Goal: Communication & Community: Answer question/provide support

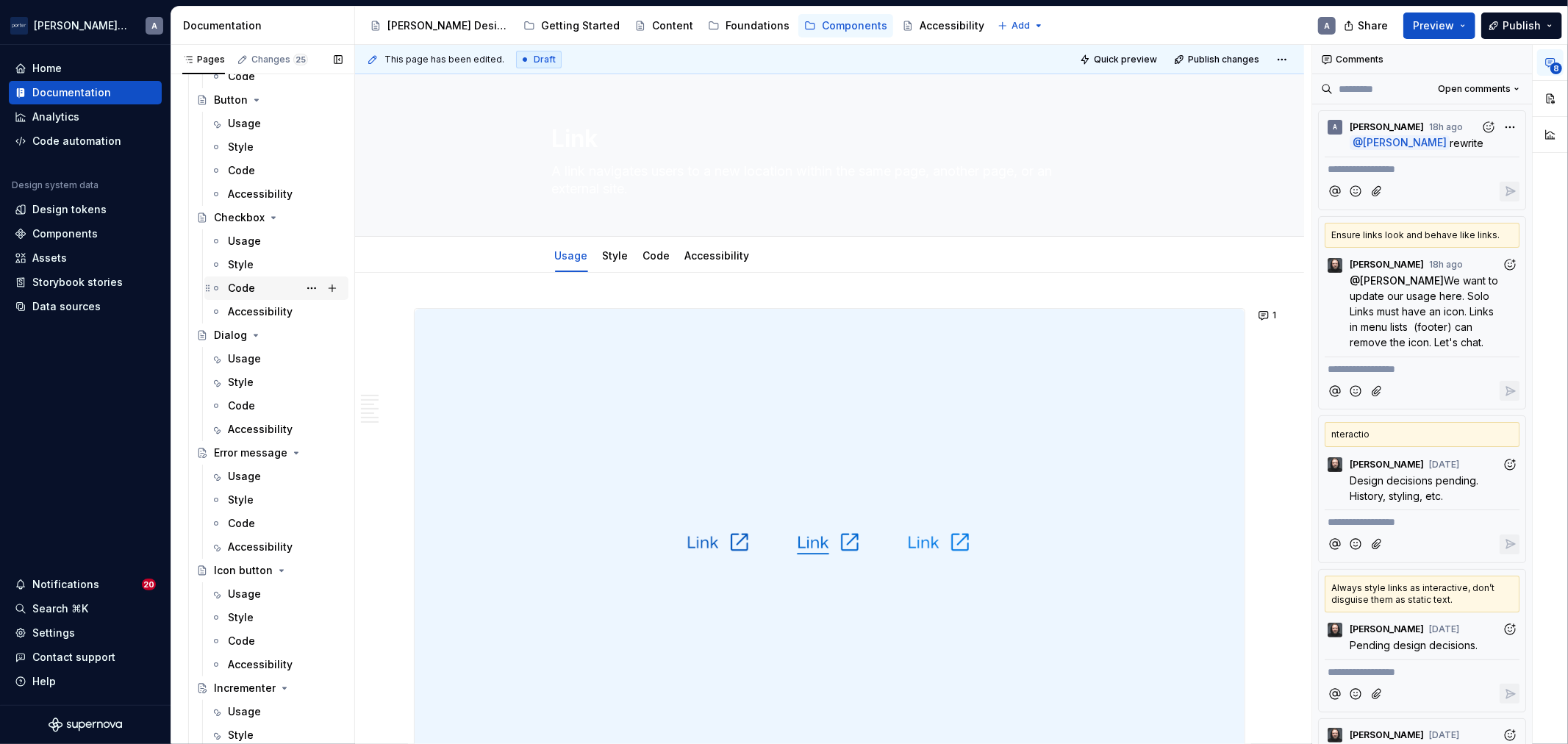
scroll to position [272, 0]
click at [257, 329] on div "Usage" at bounding box center [276, 340] width 144 height 23
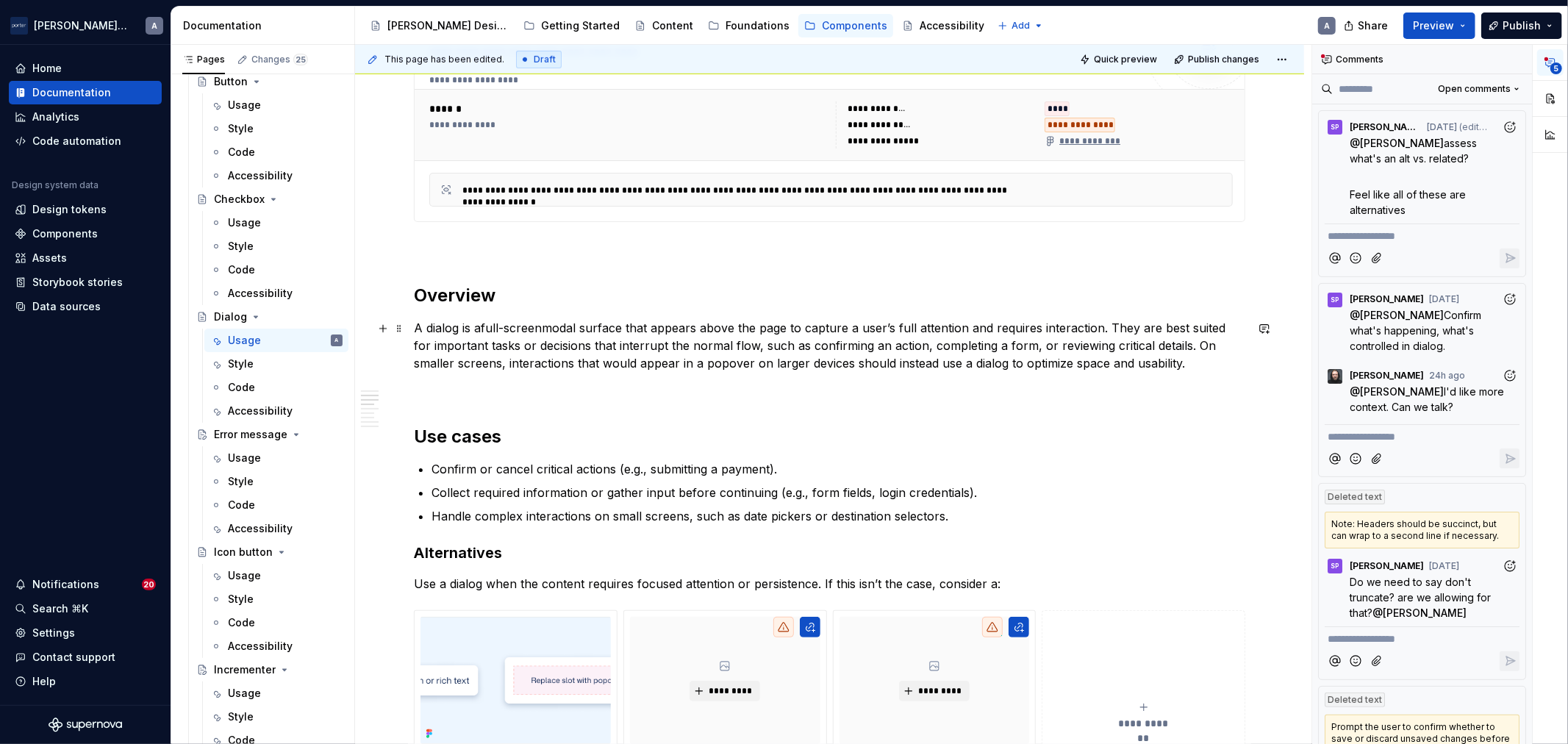
scroll to position [953, 0]
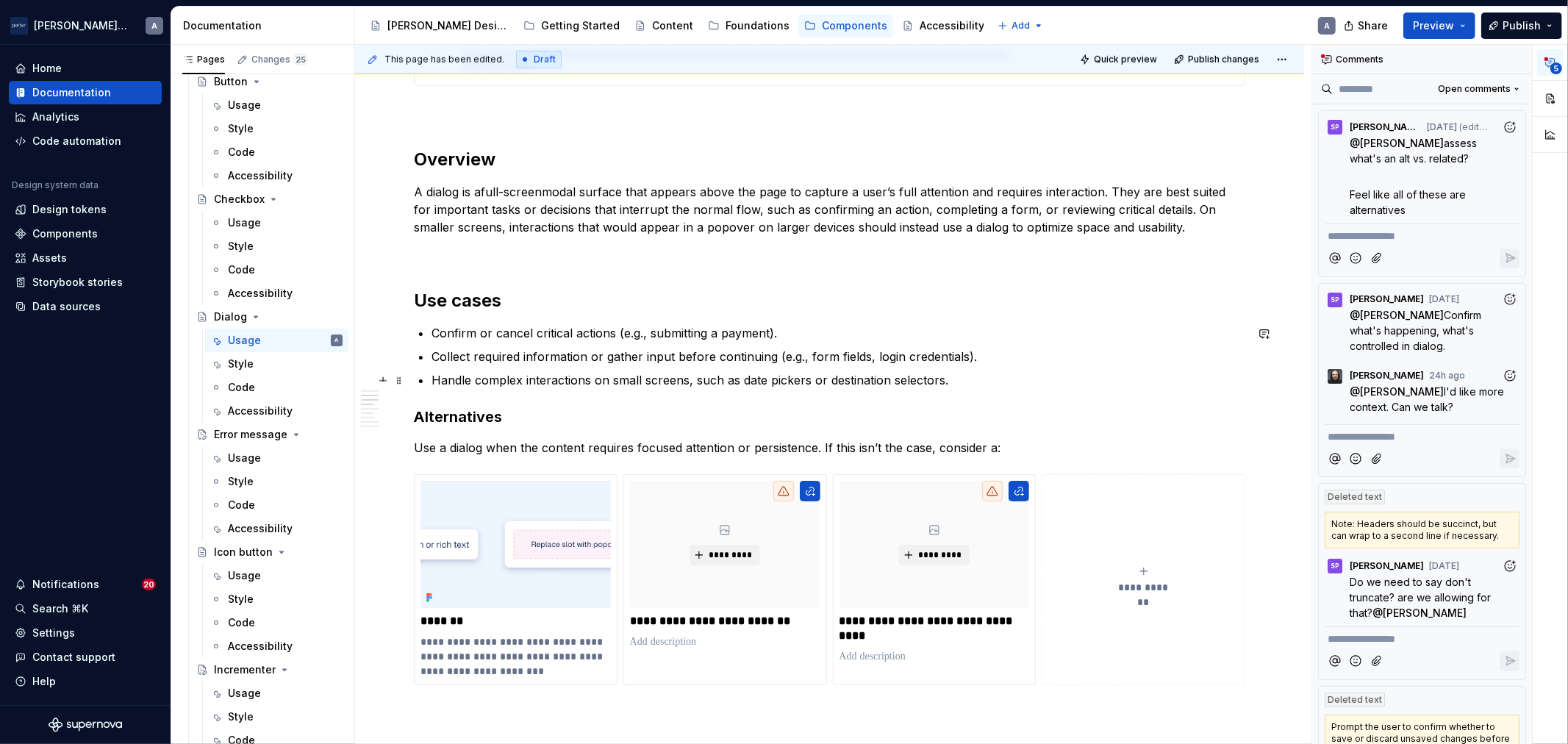
click at [651, 375] on p "Handle complex interactions on small screens, such as date pickers or destinati…" at bounding box center [838, 380] width 814 height 18
click at [696, 334] on p "Confirm or cancel critical actions (e.g., submitting a payment)." at bounding box center [838, 333] width 814 height 18
click at [741, 378] on p "Handle complex interactions on small screens, such as date pickers or destinati…" at bounding box center [838, 380] width 814 height 18
click at [840, 354] on p "Collect required information or gather input before continuing (e.g., form fiel…" at bounding box center [838, 357] width 814 height 18
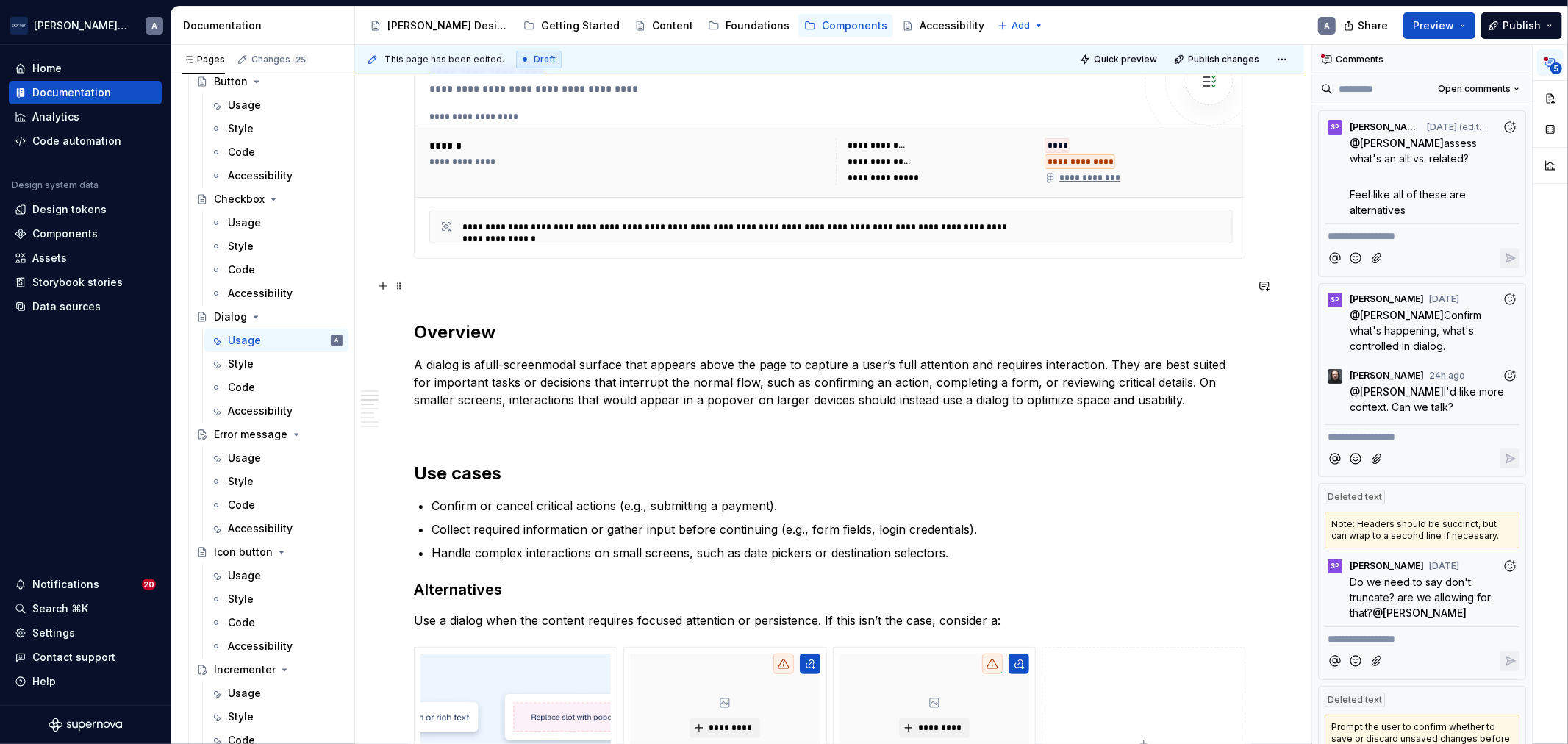
scroll to position [817, 0]
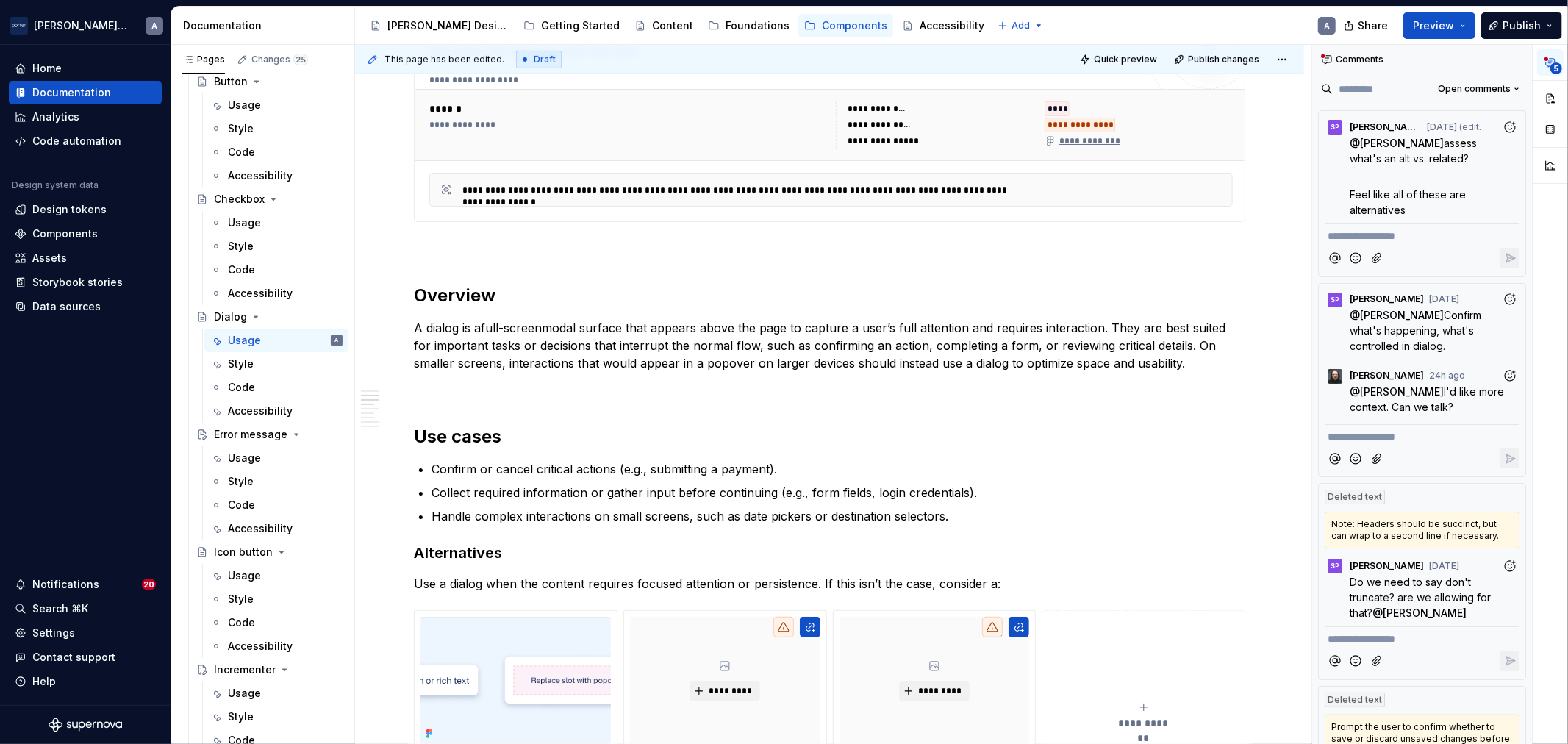
click at [1435, 539] on div "Note: Headers should be succinct, but can wrap to a second line if necessary." at bounding box center [1422, 530] width 195 height 37
click at [1431, 588] on p "Do we need to say don't truncate? are we allowing for that? @ [PERSON_NAME]" at bounding box center [1425, 598] width 152 height 47
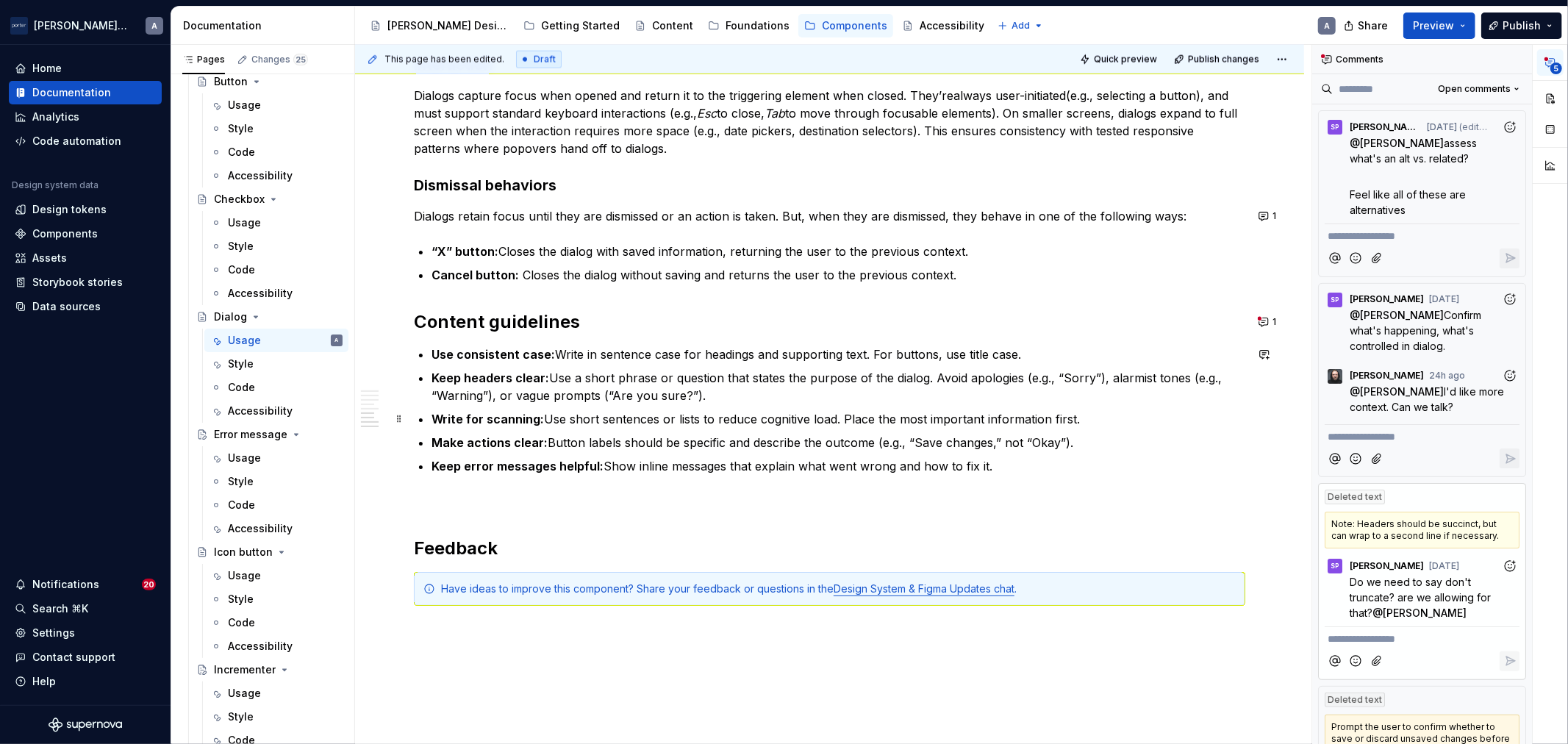
scroll to position [1562, 0]
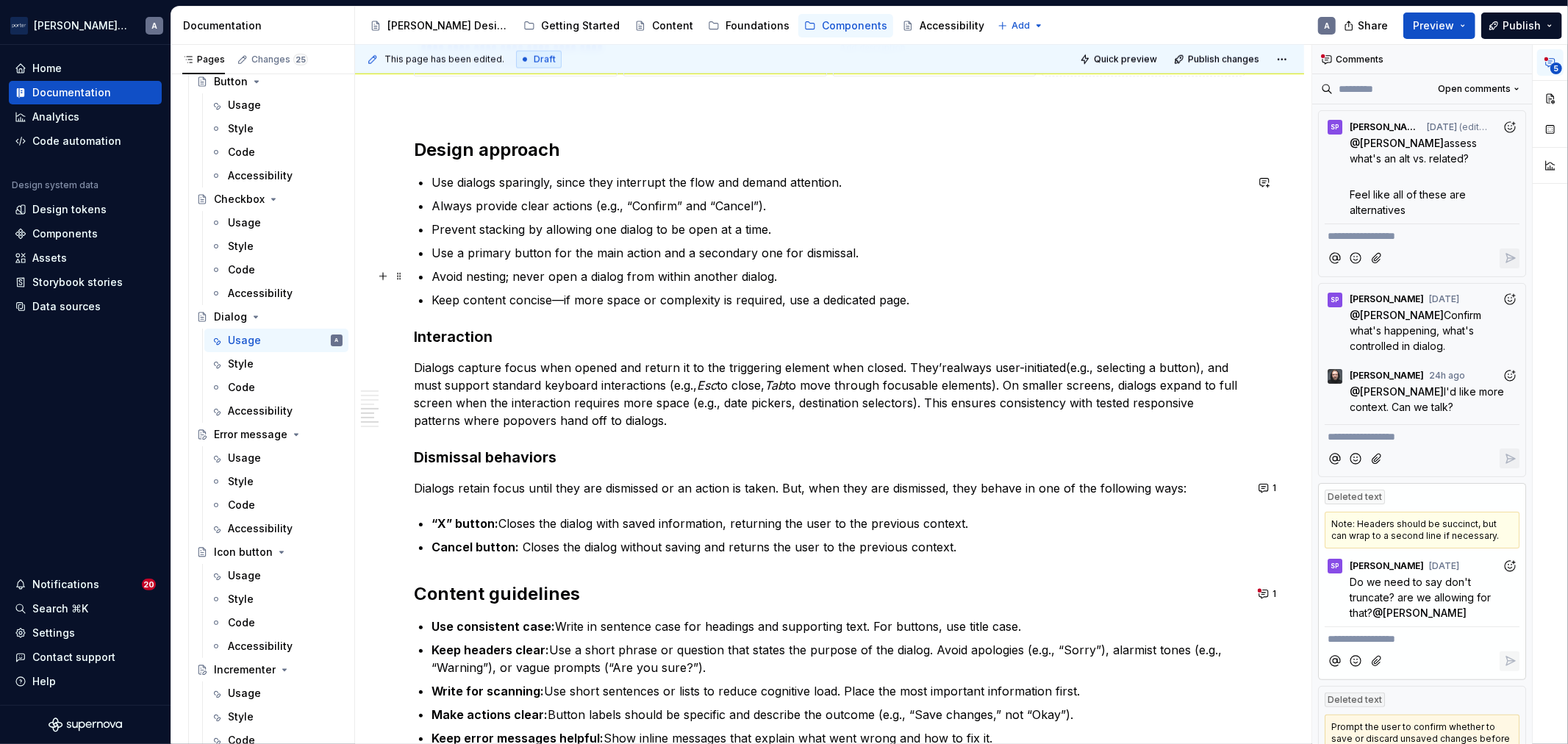
click at [584, 278] on p "Avoid nesting; never open a dialog from within another dialog." at bounding box center [838, 276] width 814 height 18
click at [775, 292] on p "Keep content concise—if more space or complexity is required, use a dedicated p…" at bounding box center [838, 300] width 814 height 18
type textarea "*"
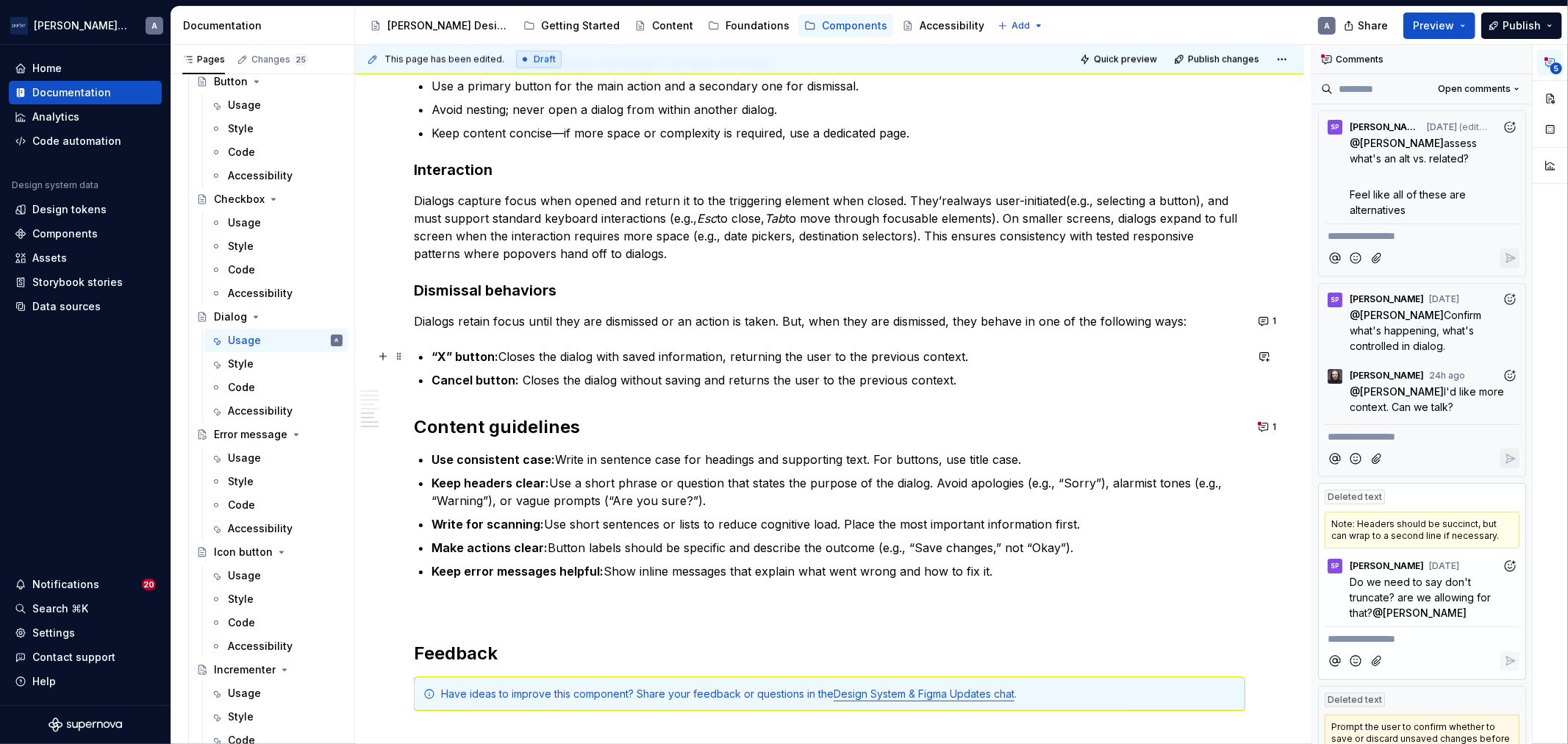
scroll to position [1834, 0]
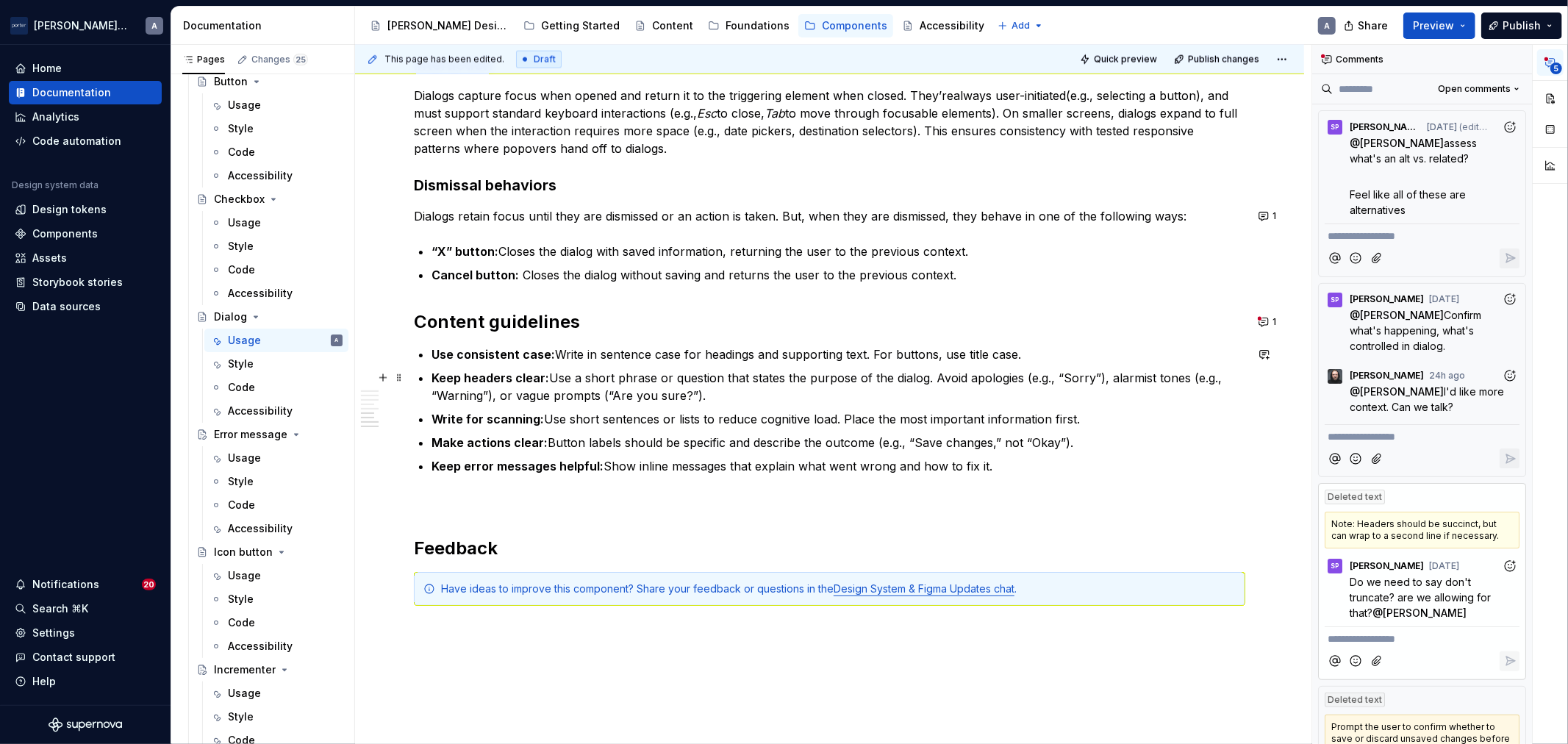
click at [625, 383] on p "Keep headers clear: Use a short phrase or question that states the purpose of t…" at bounding box center [838, 386] width 814 height 35
click at [787, 387] on p "Keep headers clear: Use a short phrase or question that states the purpose of t…" at bounding box center [838, 386] width 814 height 35
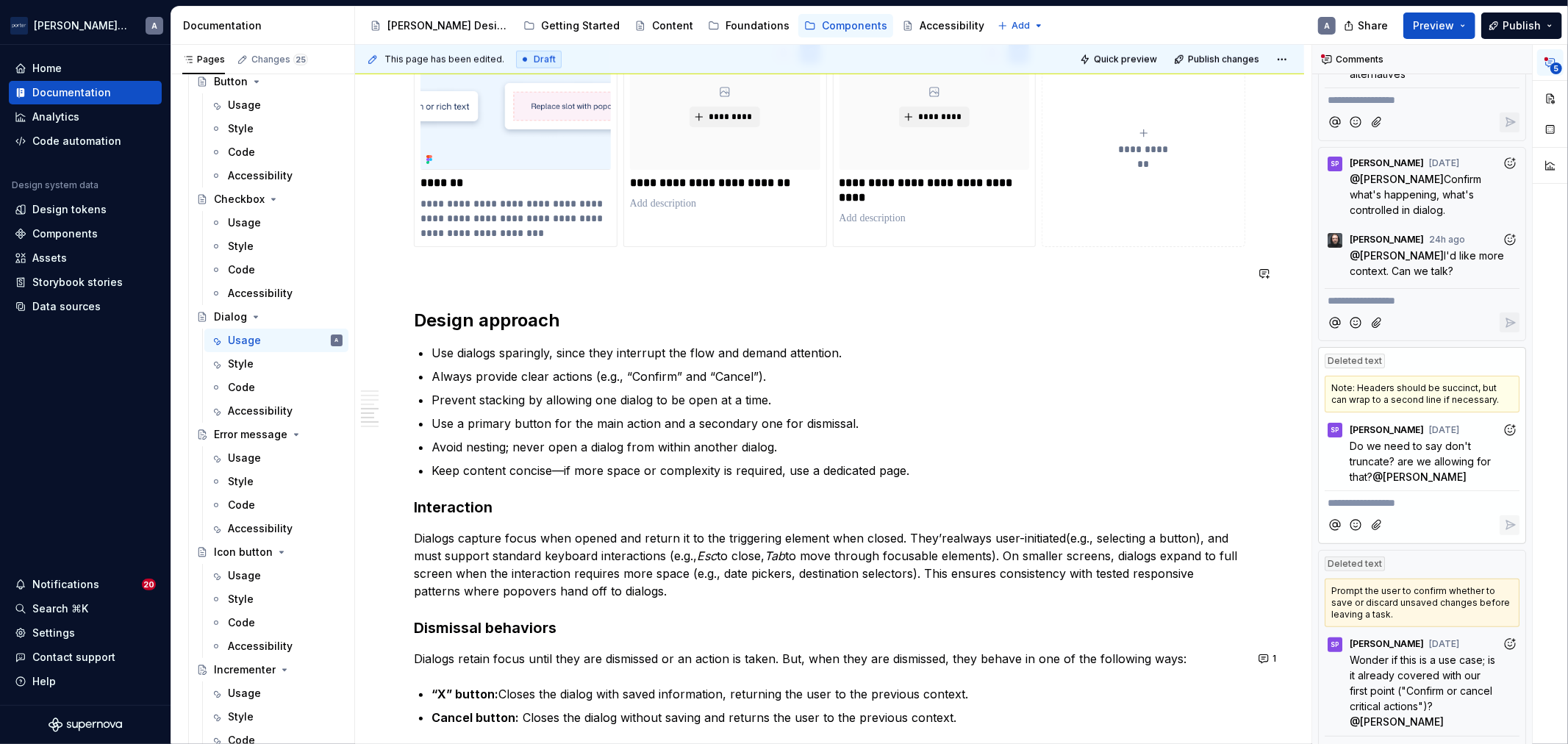
scroll to position [1425, 0]
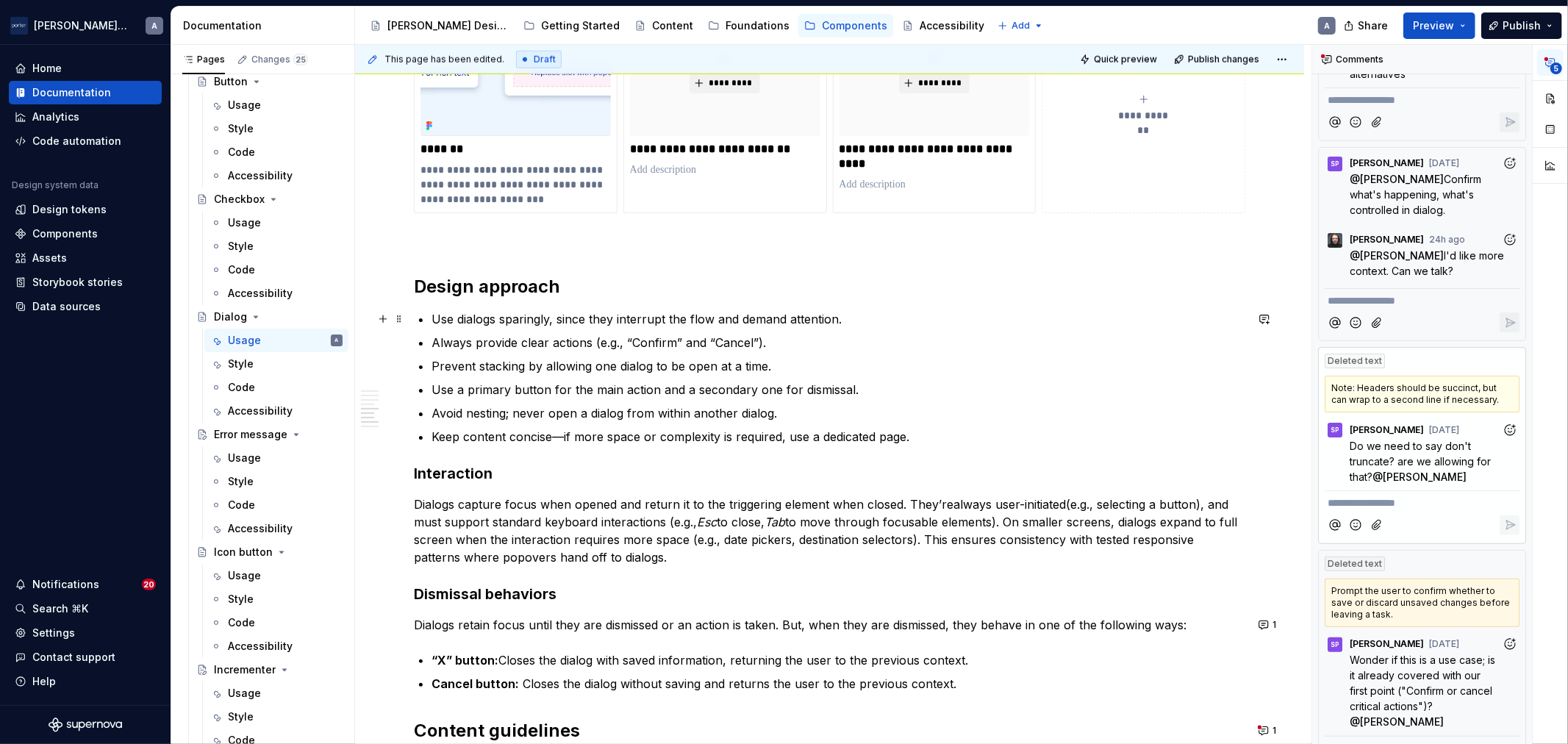
click at [789, 313] on p "Use dialogs sparingly, since they interrupt the flow and demand attention." at bounding box center [838, 319] width 814 height 18
click at [941, 382] on p "Use a primary button for the main action and a secondary one for dismissal." at bounding box center [838, 390] width 814 height 18
click at [843, 358] on p "Prevent stacking by allowing one dialog to be open at a time." at bounding box center [838, 366] width 814 height 18
click at [957, 393] on p "Use a primary button for the main action and a secondary one for dismissal." at bounding box center [838, 390] width 814 height 18
click at [821, 420] on p "Avoid nesting; never open a dialog from within another dialog." at bounding box center [838, 413] width 814 height 18
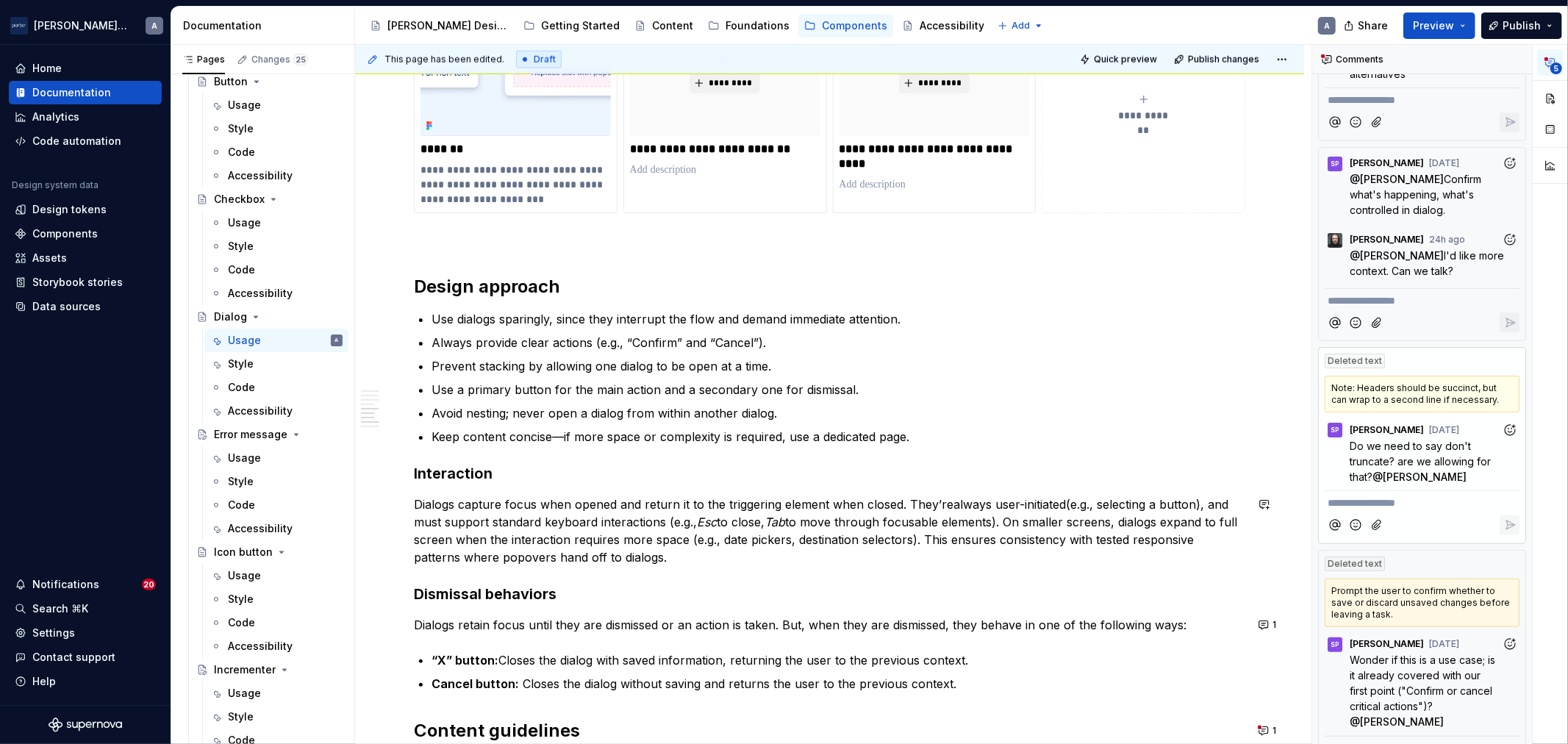
scroll to position [1562, 0]
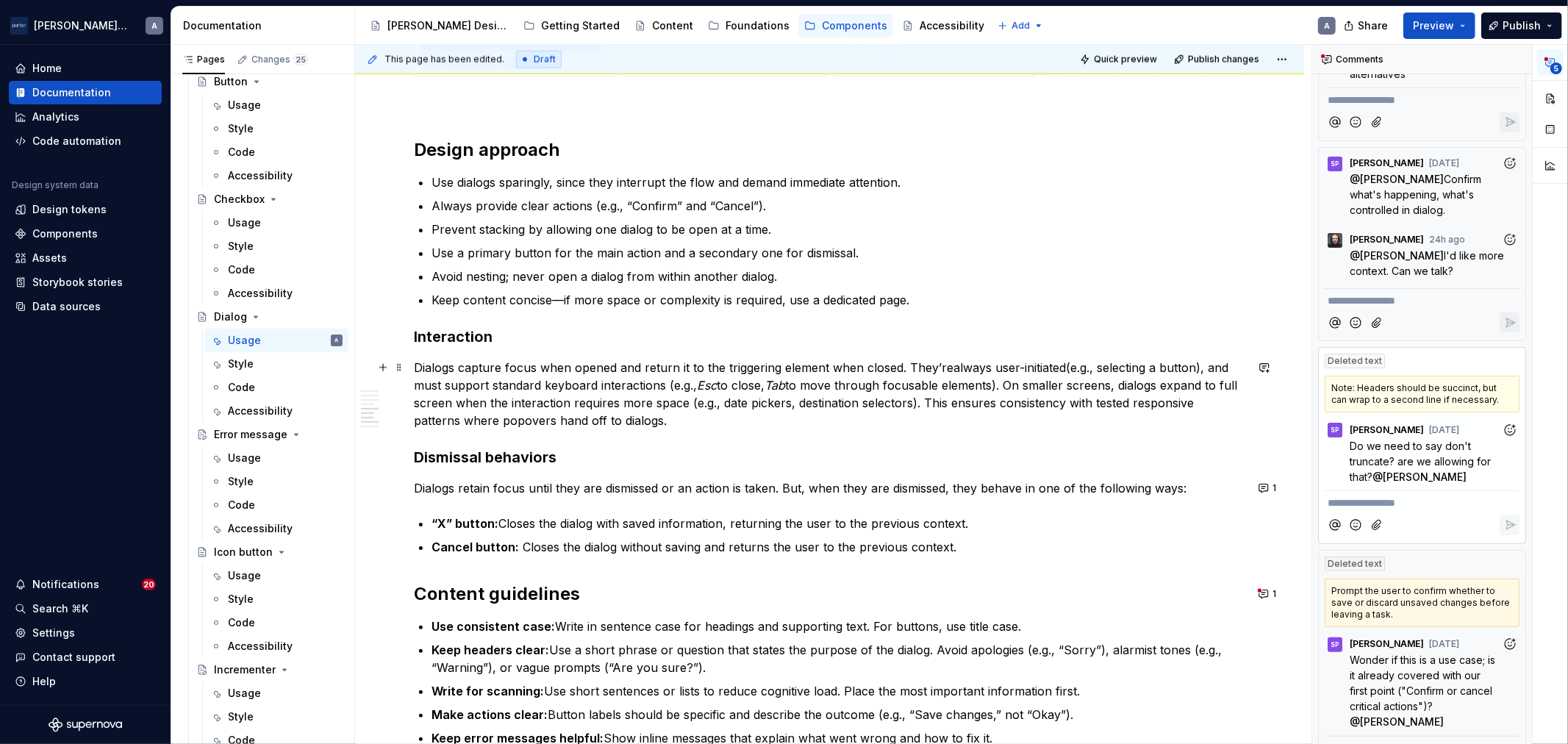
click at [511, 382] on p "Dialogs capture focus when opened and return it to the triggering element when …" at bounding box center [829, 394] width 831 height 71
click at [733, 421] on p "Dialogs capture focus when opened and return it to the triggering element when …" at bounding box center [829, 394] width 831 height 71
click at [994, 394] on p "Dialogs capture focus when opened and return it to the triggering element when …" at bounding box center [829, 394] width 831 height 71
click at [730, 414] on p "Dialogs capture focus when opened and return it to the triggering element when …" at bounding box center [829, 394] width 831 height 71
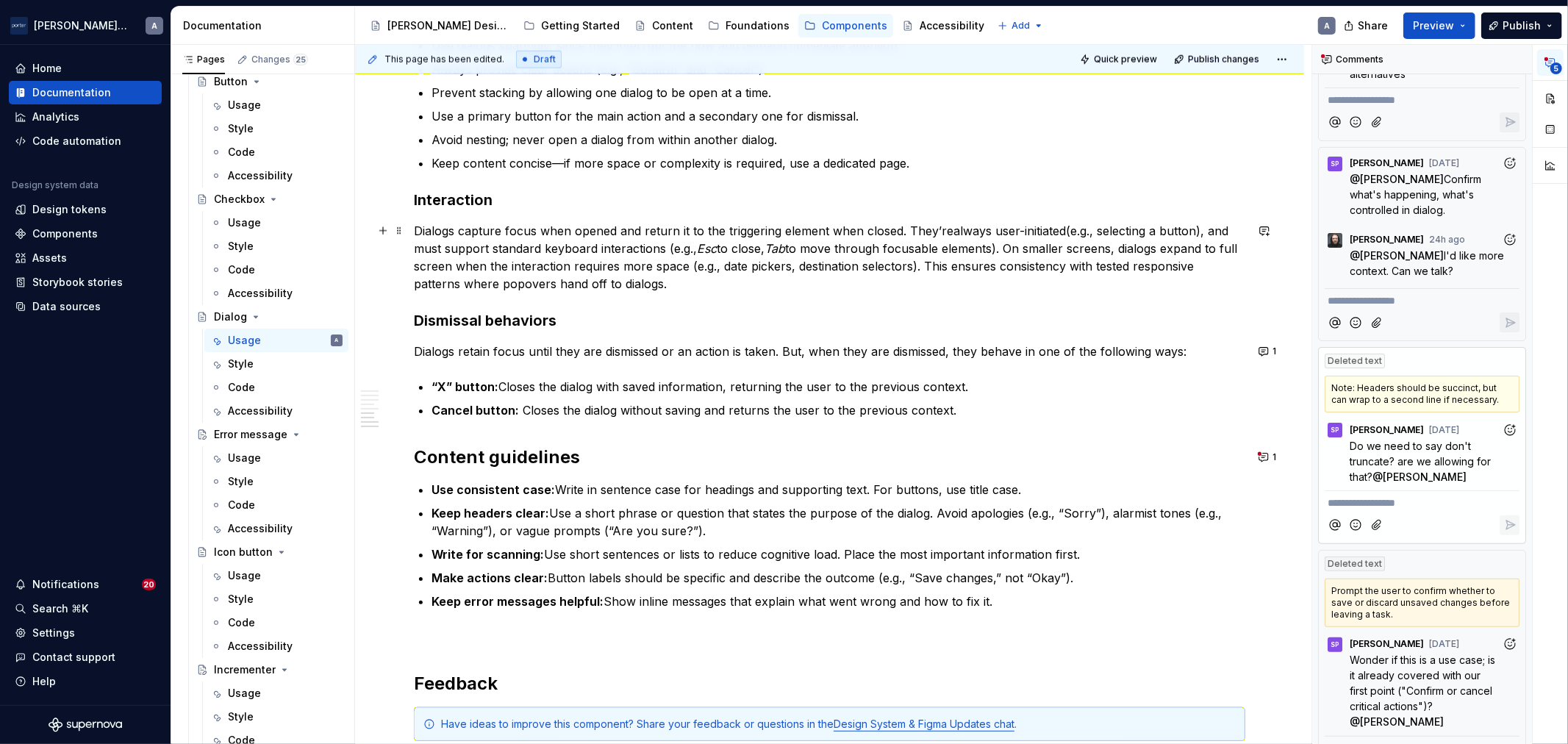
click at [603, 281] on p "Dialogs capture focus when opened and return it to the triggering element when …" at bounding box center [829, 257] width 831 height 71
click at [531, 353] on commenthighlight "Dialogs retain focus until they are dismissed or an action is taken. But, when …" at bounding box center [800, 351] width 773 height 14
click at [444, 358] on p "Dialogs retain focus until they are dismissed or an action is taken. But, when …" at bounding box center [829, 352] width 831 height 18
click at [798, 355] on commenthighlight "Dialogs retain focus until they are dismissed or an action is taken. But, when …" at bounding box center [800, 351] width 773 height 14
click at [966, 359] on p "Dialogs retain focus until they are dismissed or an action is taken. But, when …" at bounding box center [829, 352] width 831 height 18
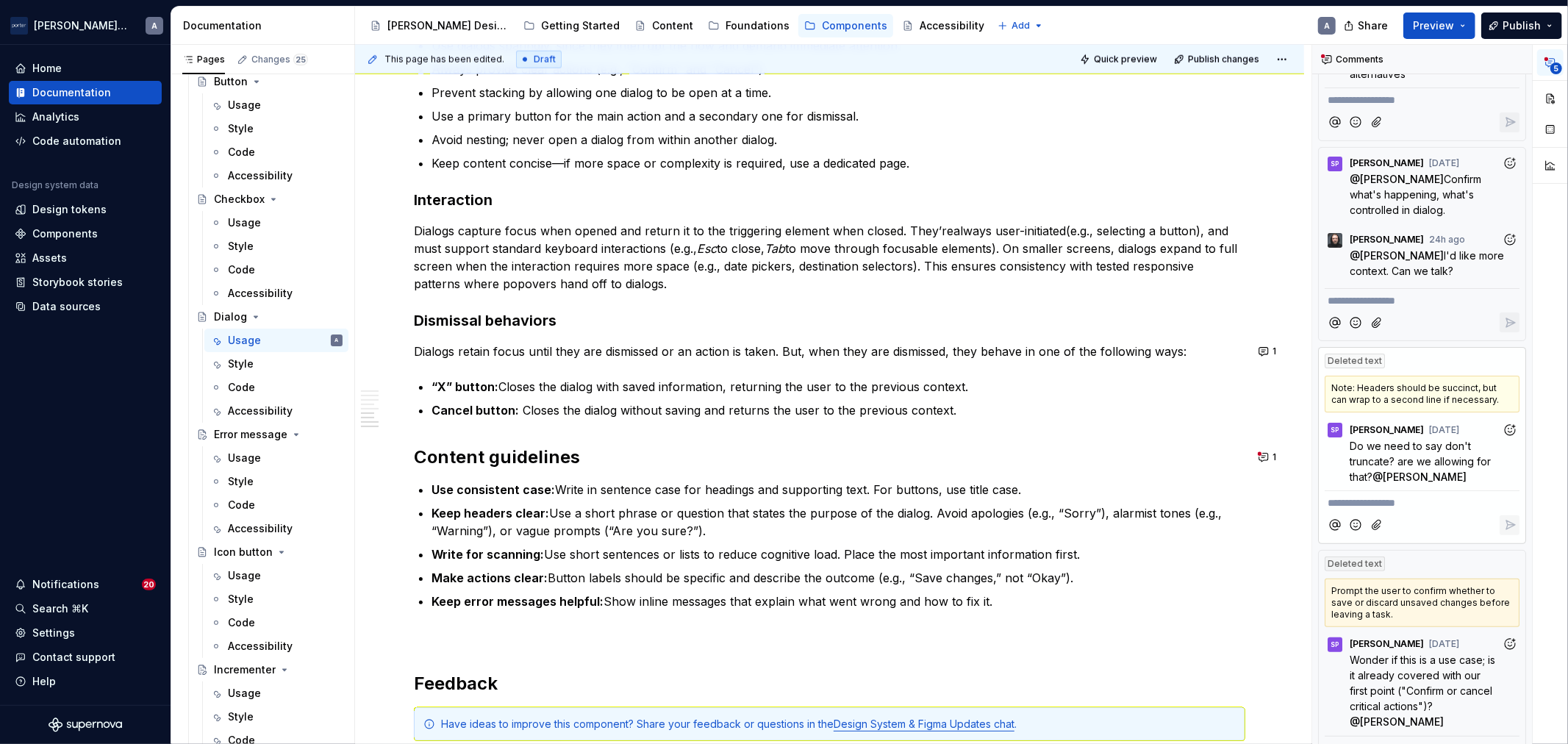
type textarea "*"
click at [974, 412] on p "Cancel button: Closes the dialog without saving and returns the user to the pre…" at bounding box center [838, 411] width 814 height 18
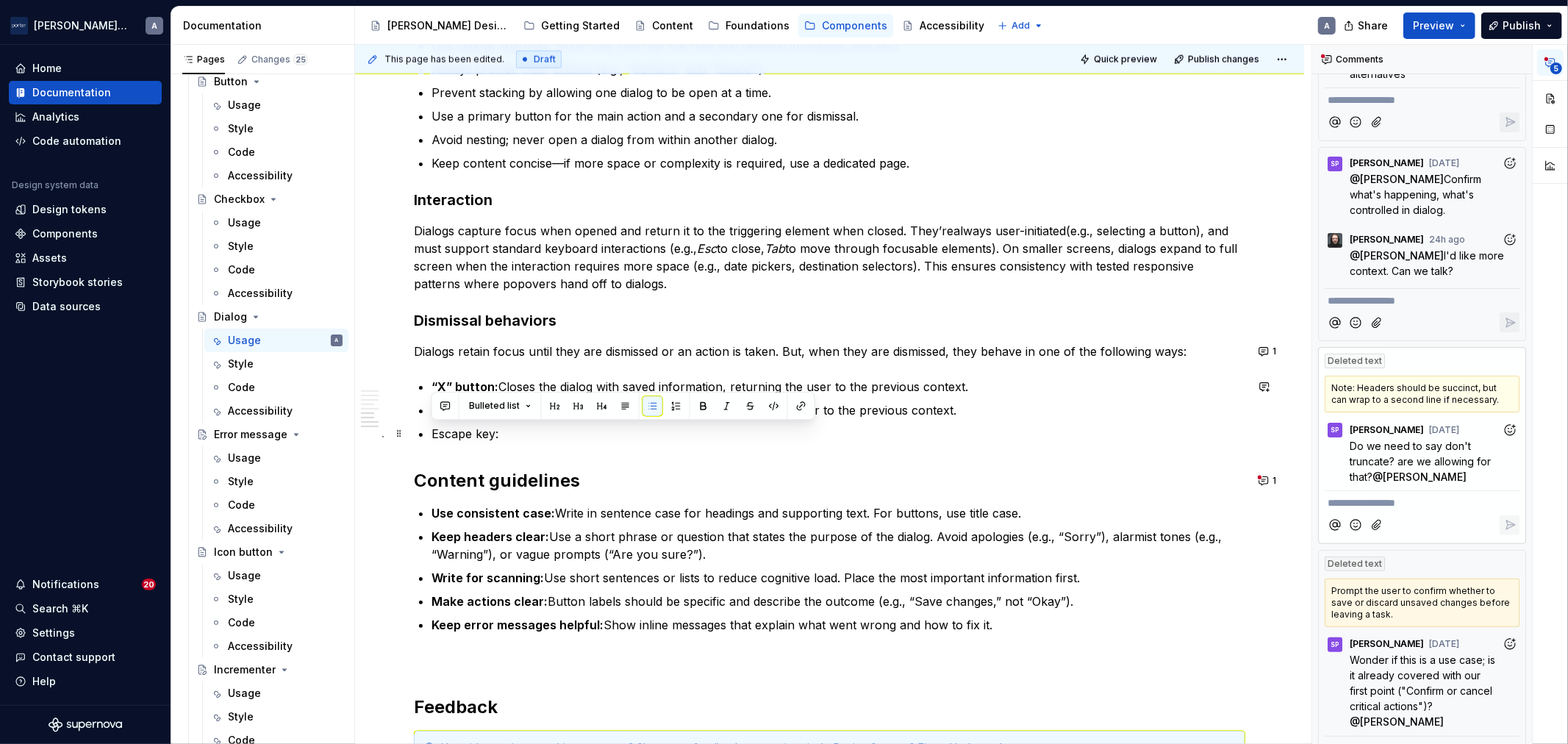
drag, startPoint x: 553, startPoint y: 435, endPoint x: 418, endPoint y: 428, distance: 135.2
click at [431, 428] on li "Escape key:" at bounding box center [838, 434] width 814 height 18
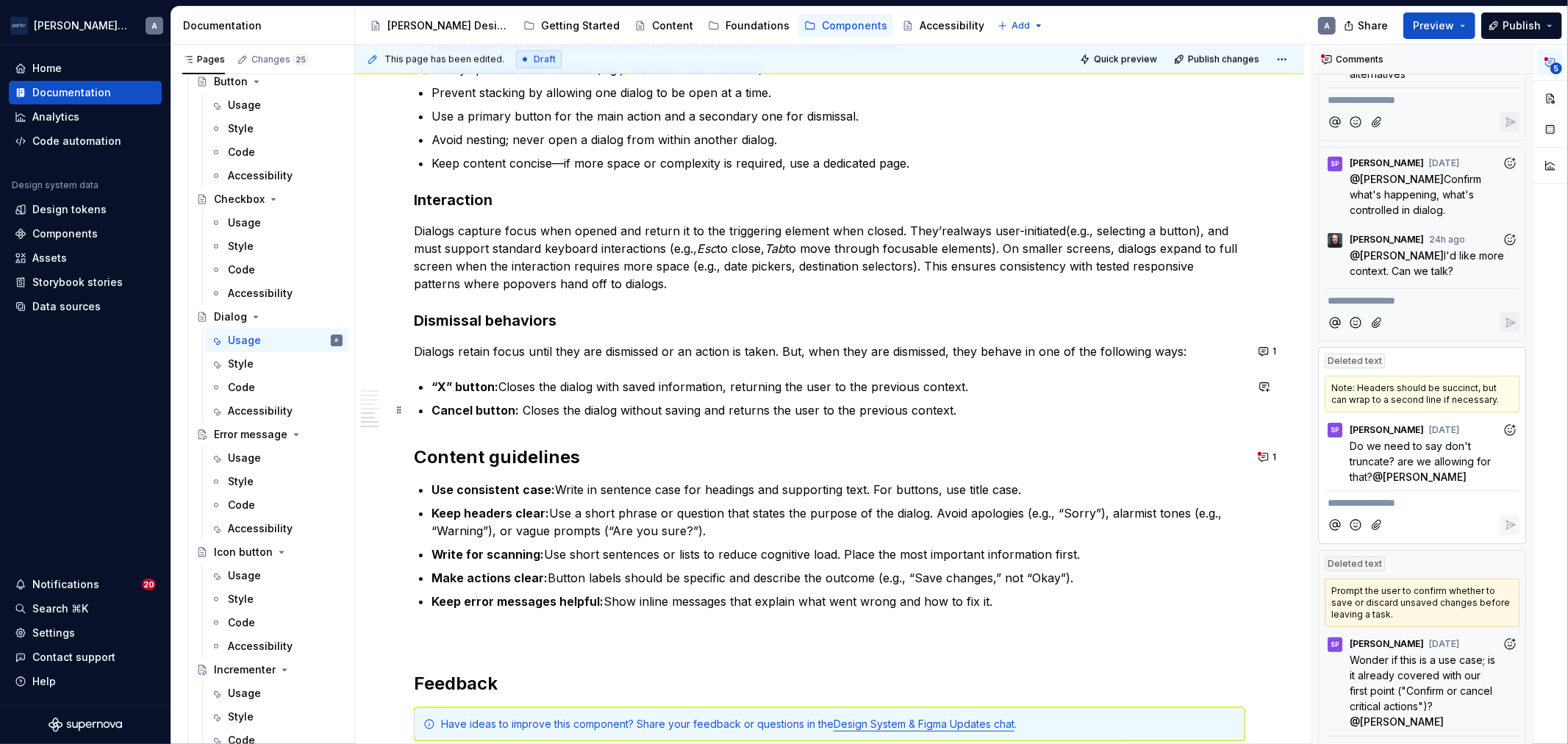
click at [434, 406] on strong "Cancel button:" at bounding box center [475, 411] width 88 height 14
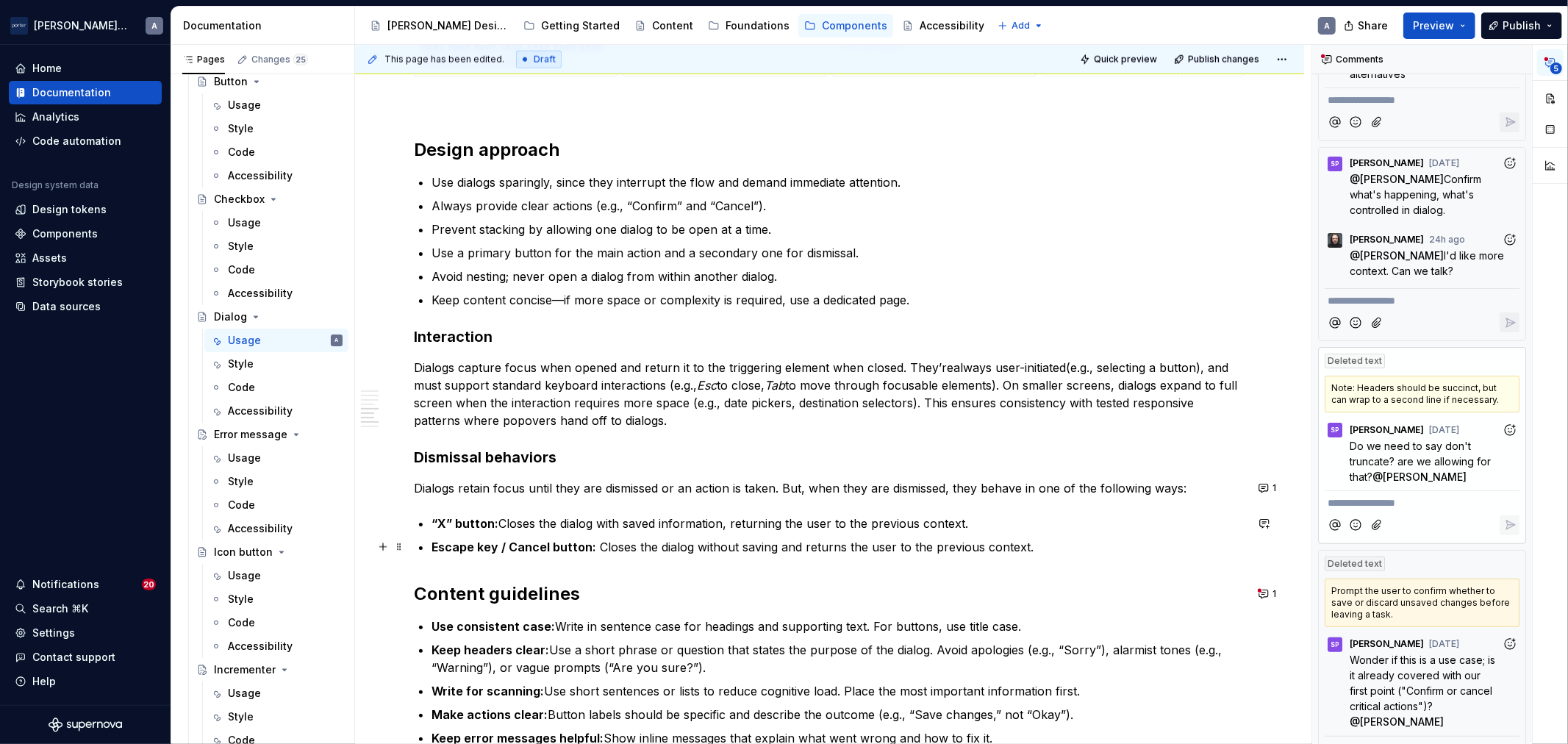
click at [1125, 546] on p "Escape key / Cancel button: Closes the dialog without saving and returns the us…" at bounding box center [838, 547] width 814 height 18
click at [1276, 490] on button "1" at bounding box center [1268, 489] width 29 height 21
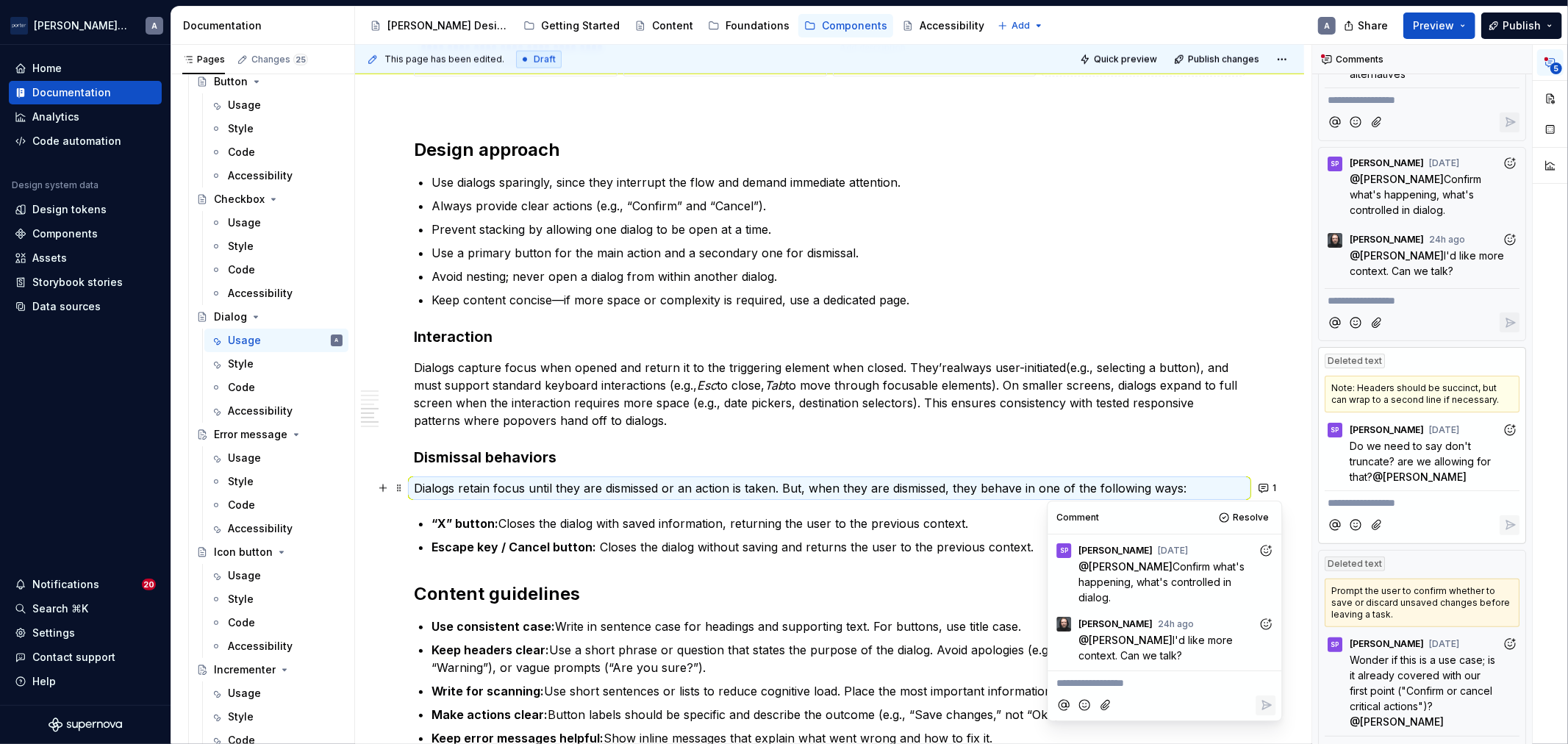
click at [1174, 681] on p "**********" at bounding box center [1164, 683] width 216 height 15
click at [1204, 681] on p "**********" at bounding box center [1164, 683] width 216 height 15
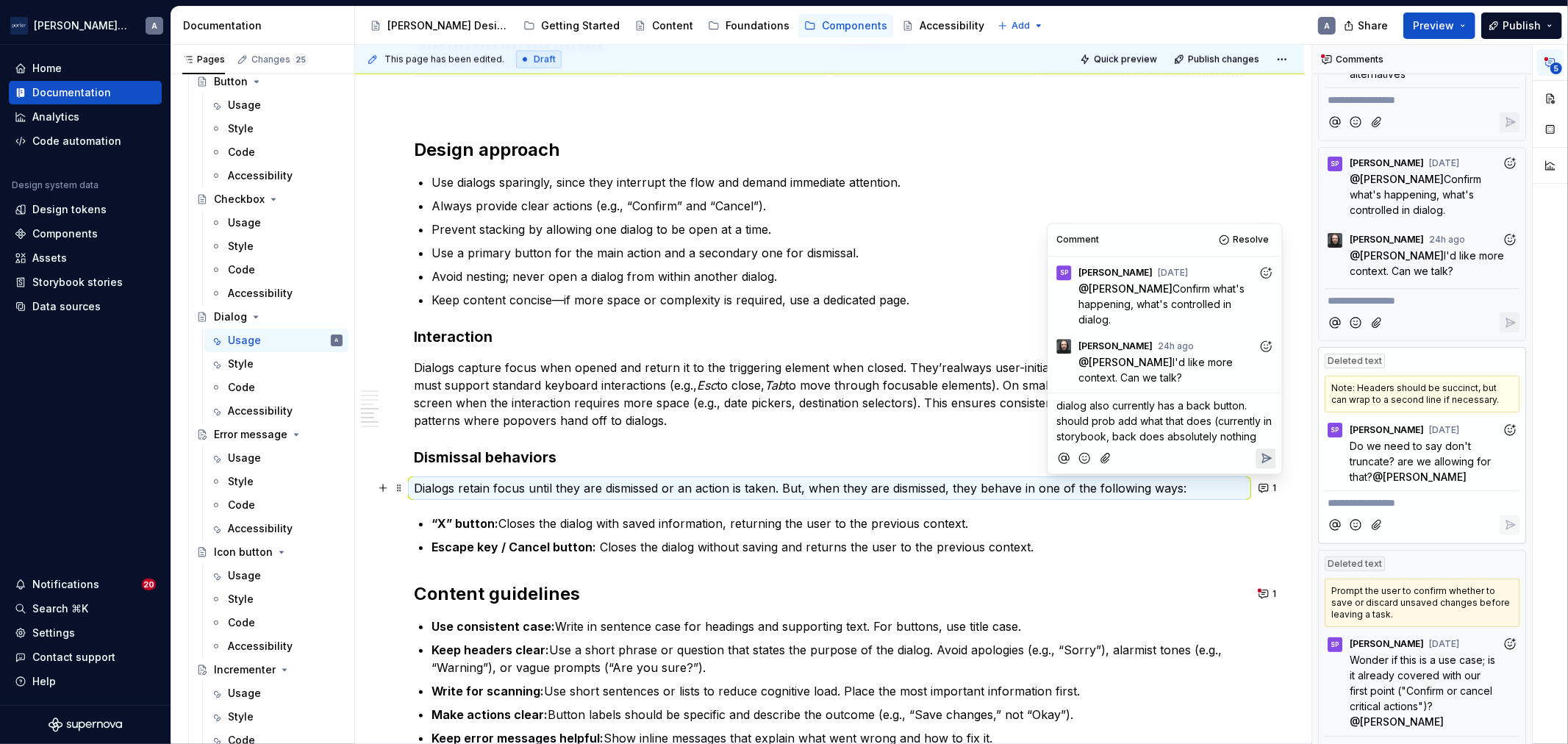
click at [1254, 439] on p "dialog also currently has a back button. should prob add what that does (curren…" at bounding box center [1164, 422] width 216 height 47
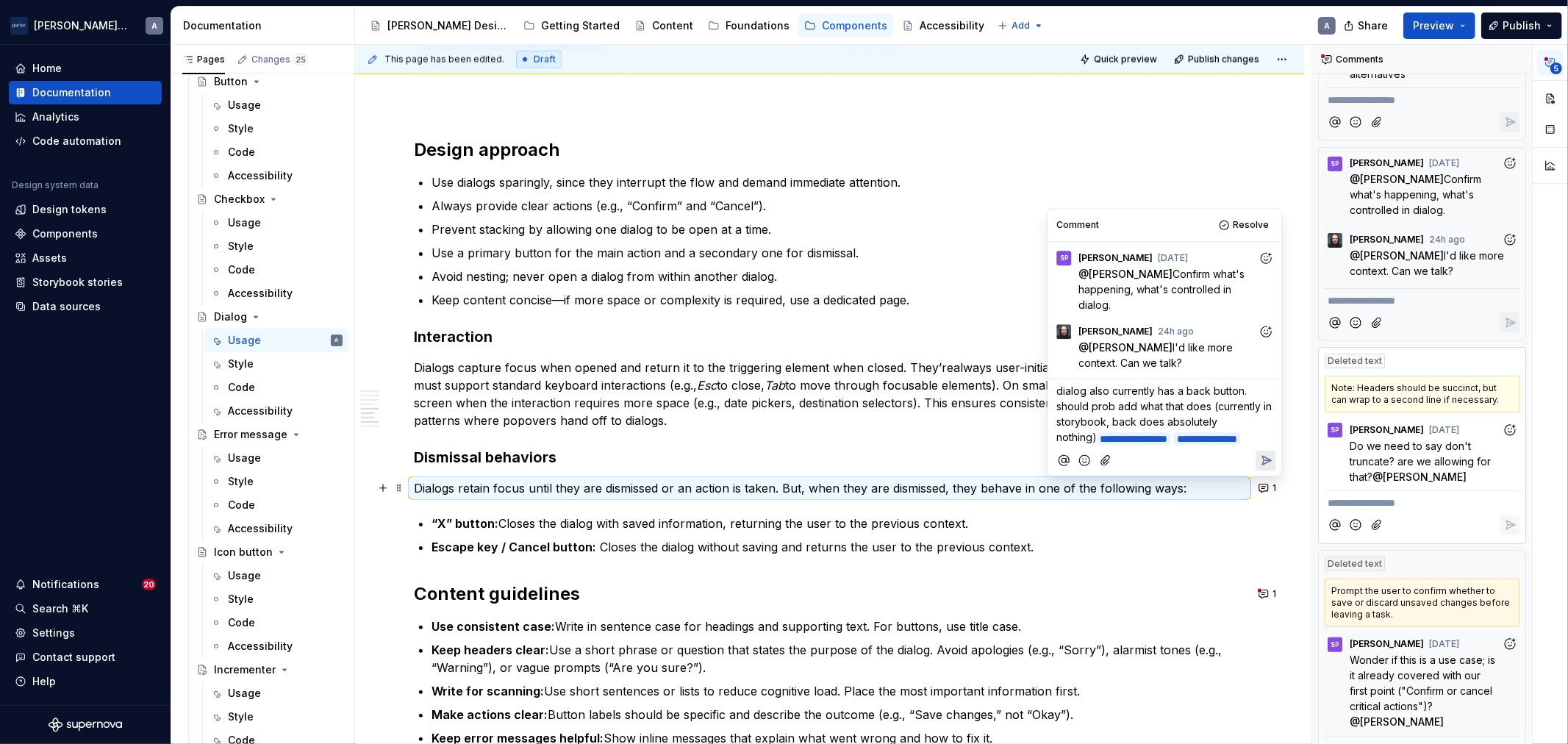
click at [1268, 457] on icon "Reply" at bounding box center [1267, 460] width 9 height 9
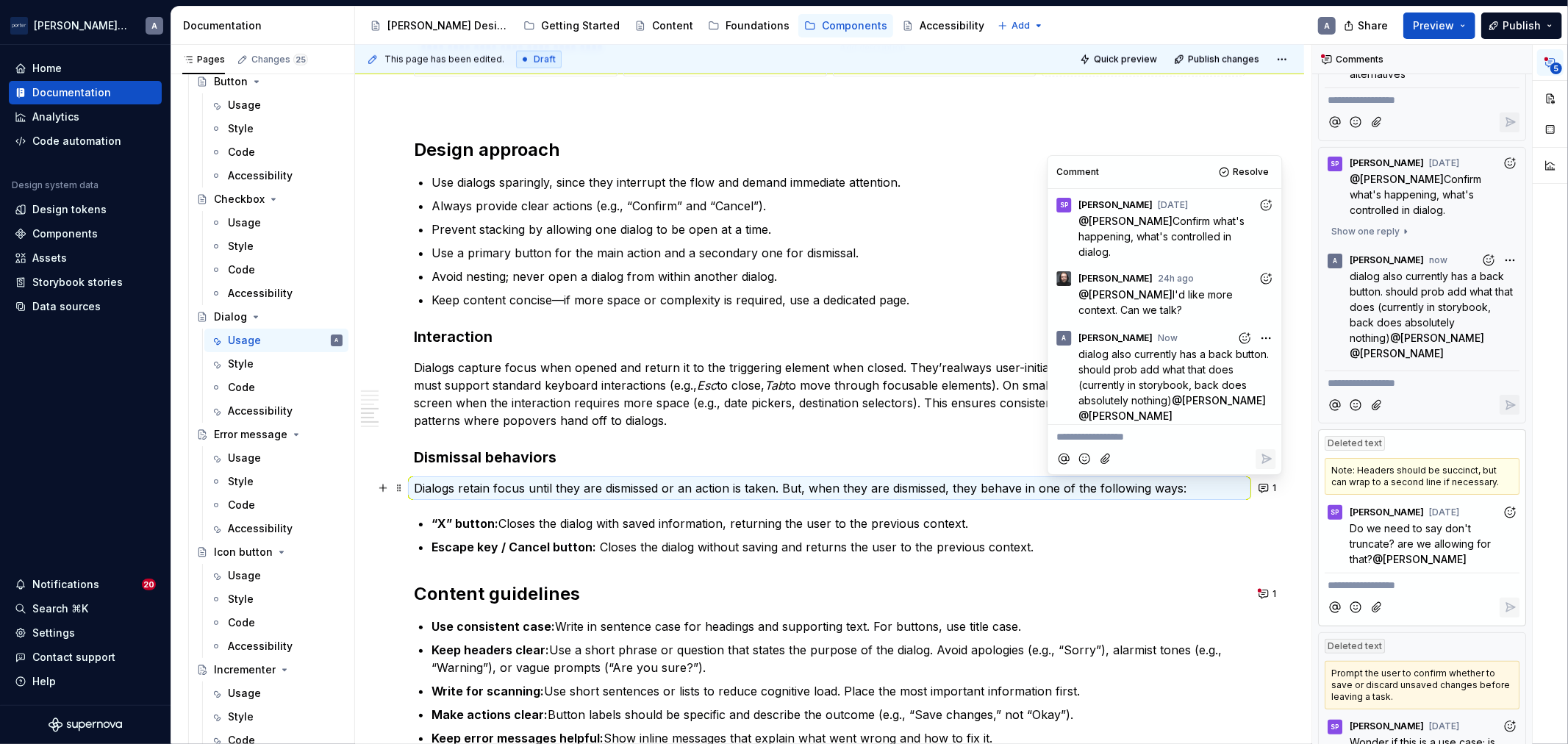
scroll to position [6, 0]
click at [744, 454] on h3 "Dismissal behaviors" at bounding box center [829, 457] width 831 height 21
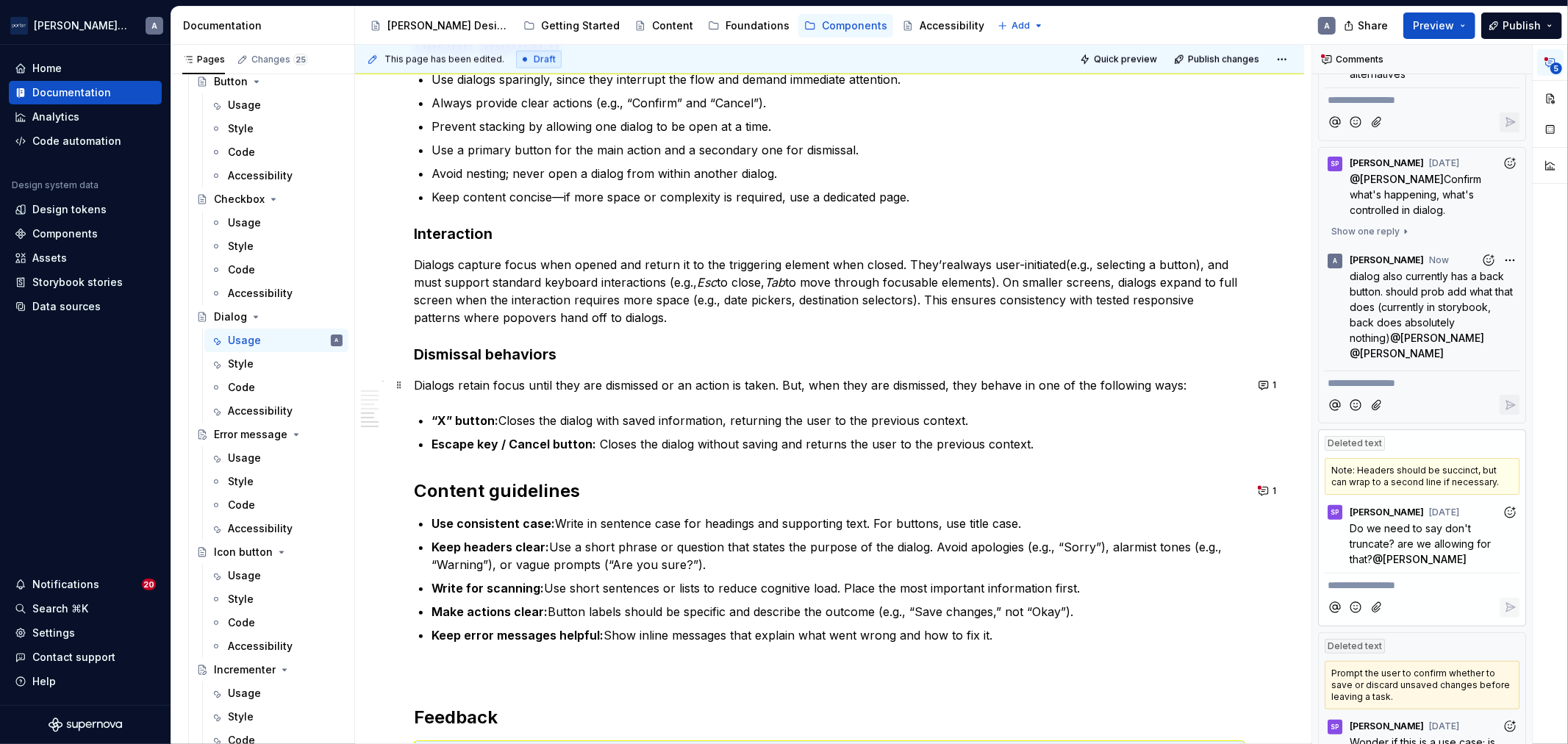
scroll to position [1699, 0]
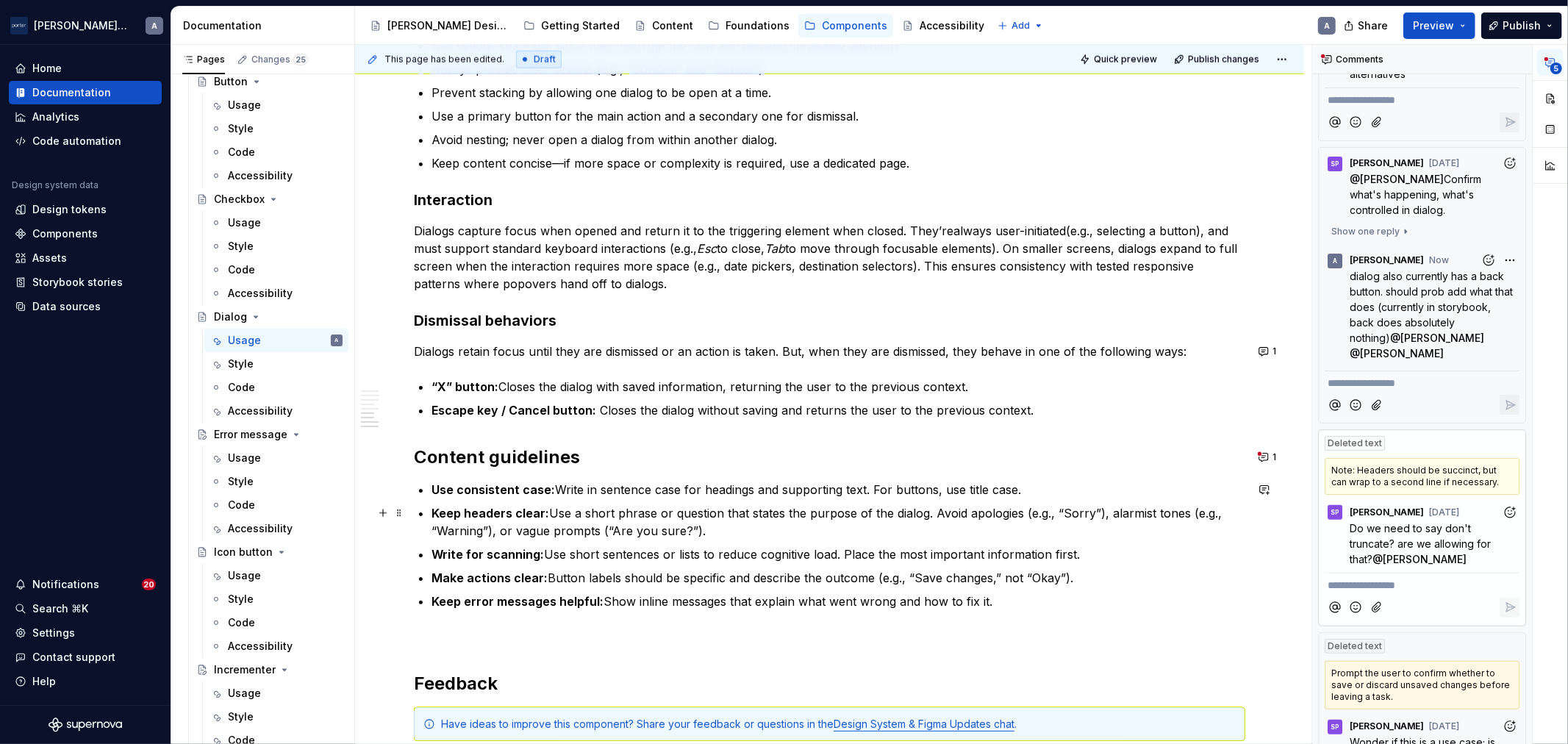
click at [787, 499] on ul "Use consistent case: Write in sentence case for headings and supporting text. F…" at bounding box center [838, 546] width 814 height 129
click at [690, 485] on p "Use consistent case: Write in sentence case for headings and supporting text. F…" at bounding box center [838, 490] width 814 height 18
click at [947, 488] on p "Use consistent case: Write in sentence case for headings and supporting text. F…" at bounding box center [838, 490] width 814 height 18
click at [1042, 496] on p "Use consistent case: Write in sentence case for headings and supporting text. F…" at bounding box center [838, 490] width 814 height 18
click at [994, 542] on ul "Use consistent case: Write in sentence case for headings and supporting text. F…" at bounding box center [838, 546] width 814 height 129
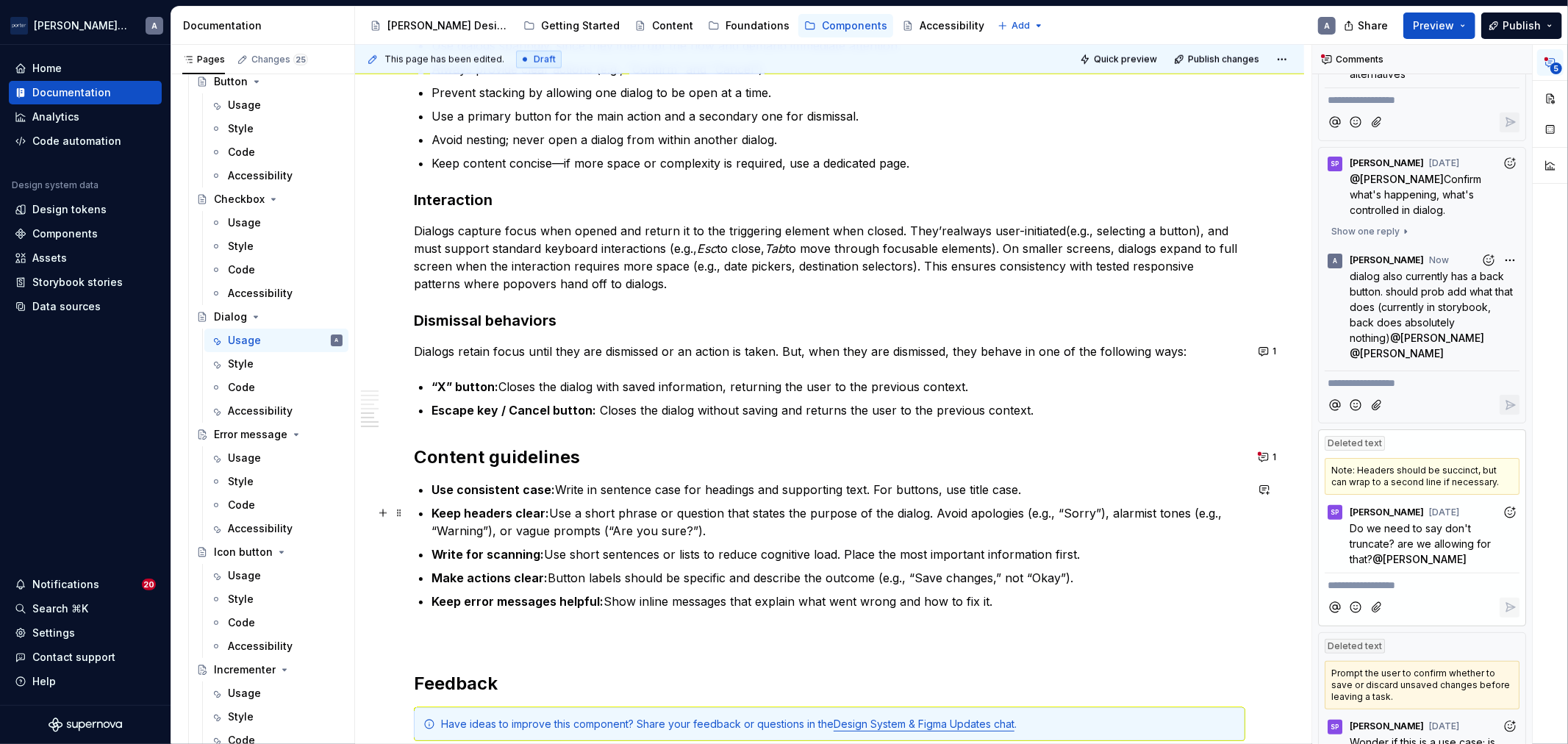
click at [986, 516] on p "Keep headers clear: Use a short phrase or question that states the purpose of t…" at bounding box center [838, 522] width 814 height 35
click at [1093, 544] on ul "Use consistent case: Write in sentence case for headings and supporting text. F…" at bounding box center [838, 546] width 814 height 129
click at [716, 555] on p "Write for scanning: Use short sentences or lists to reduce cognitive load. Plac…" at bounding box center [838, 554] width 814 height 18
click at [719, 583] on p "Make actions clear: Button labels should be specific and describe the outcome (…" at bounding box center [838, 578] width 814 height 18
click at [836, 601] on p "Keep error messages helpful: Show inline messages that explain what went wrong …" at bounding box center [838, 602] width 814 height 18
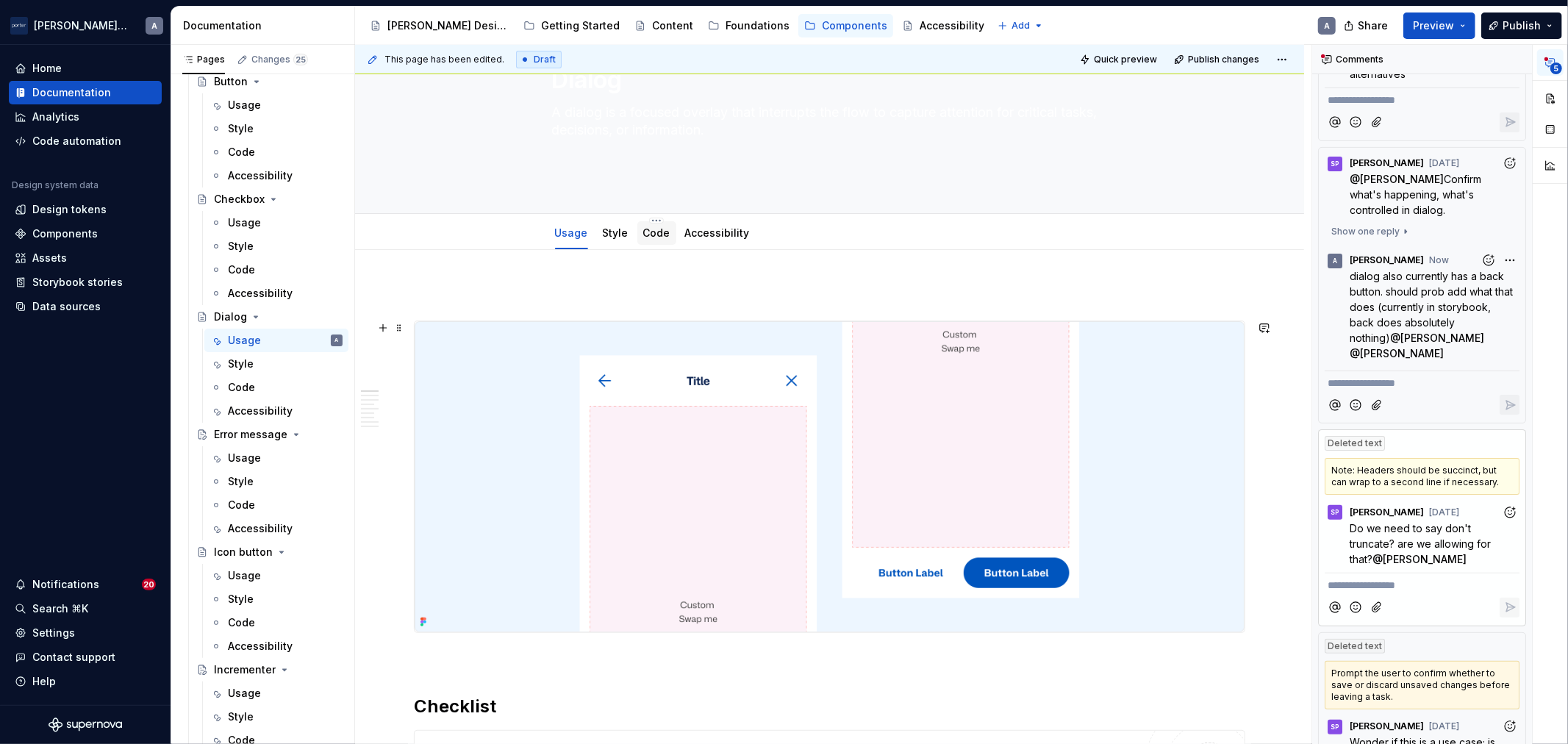
scroll to position [0, 0]
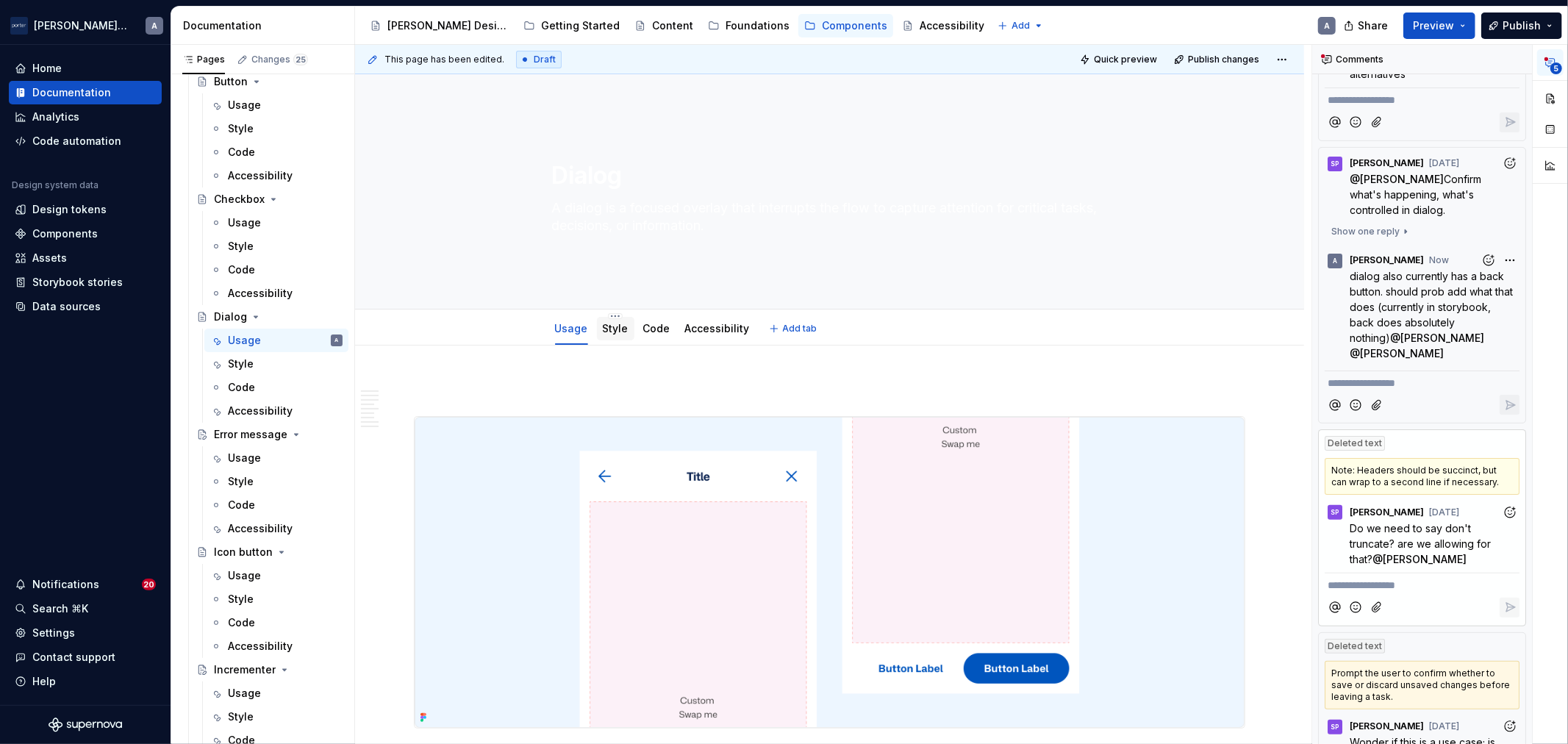
click at [618, 325] on link "Style" at bounding box center [616, 329] width 26 height 13
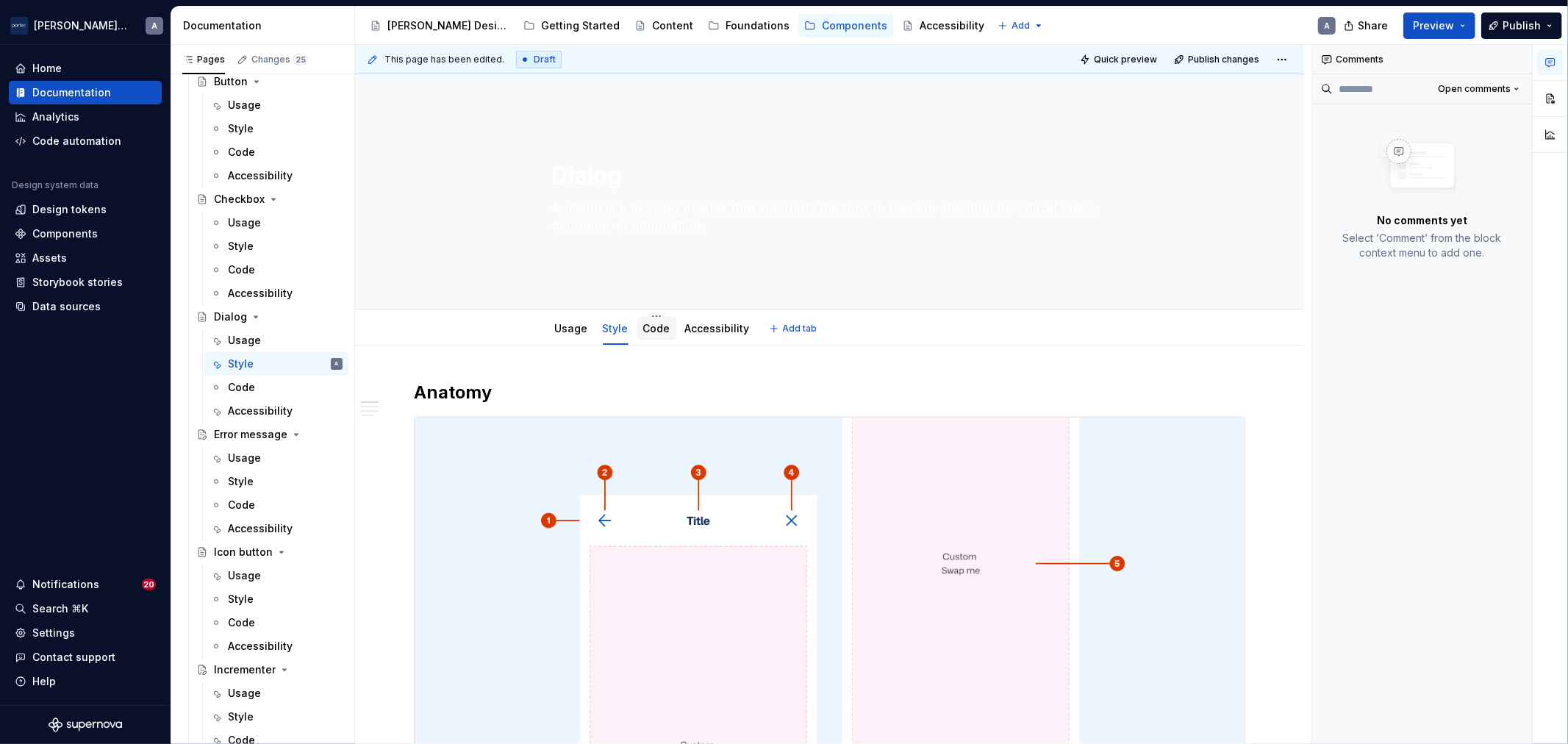
click at [655, 328] on link "Code" at bounding box center [657, 329] width 27 height 13
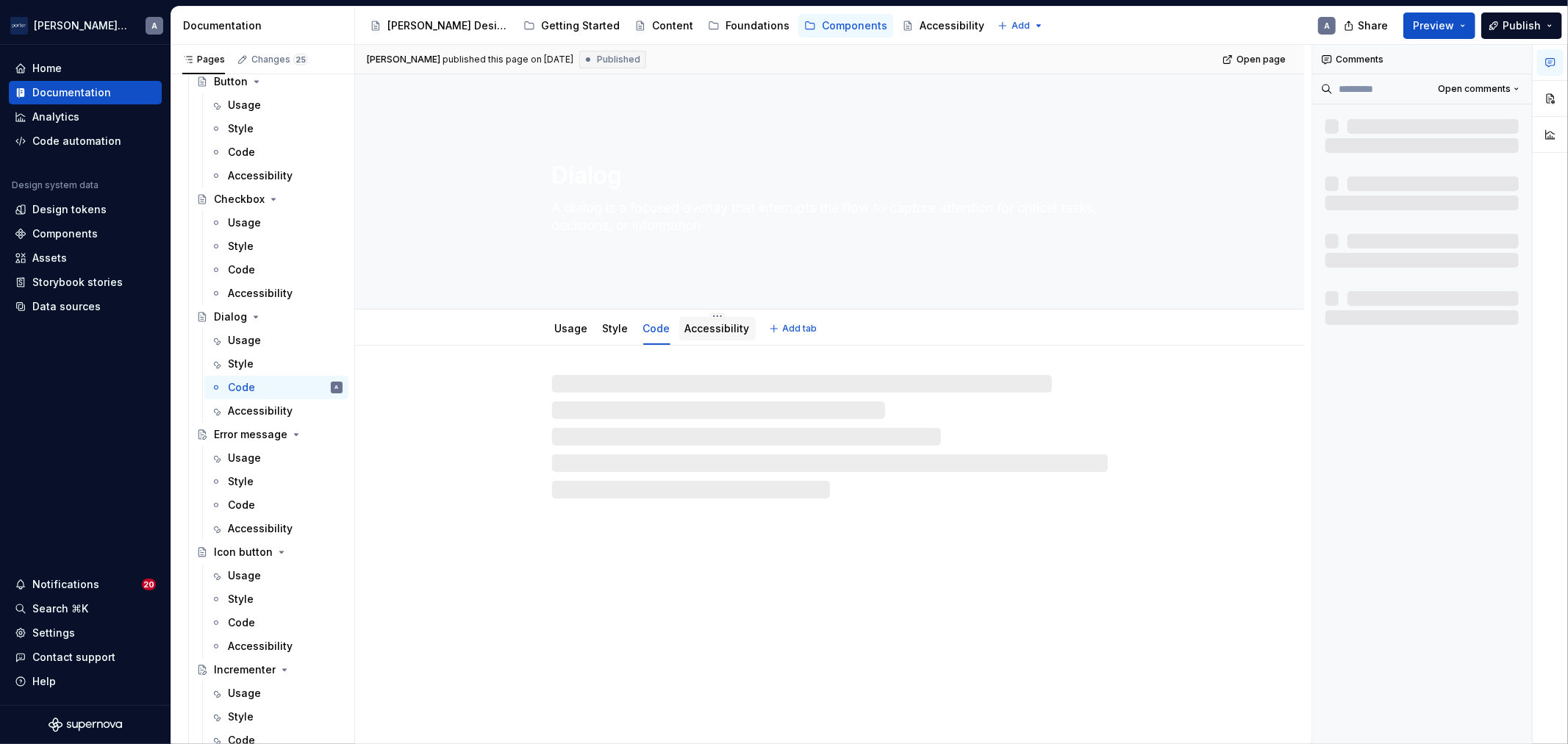
click at [717, 333] on link "Accessibility" at bounding box center [717, 329] width 65 height 13
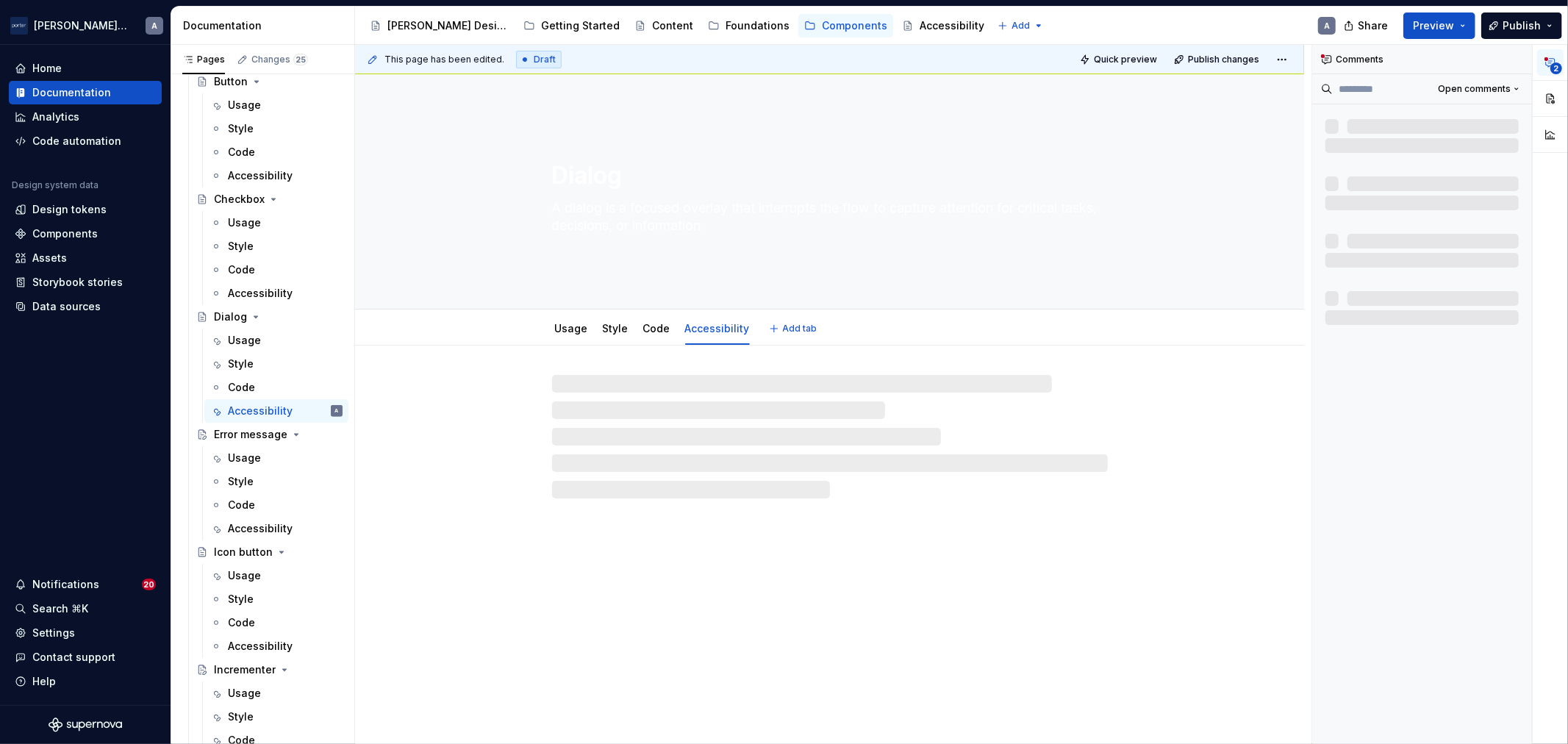
click at [717, 333] on link "Accessibility" at bounding box center [717, 329] width 65 height 13
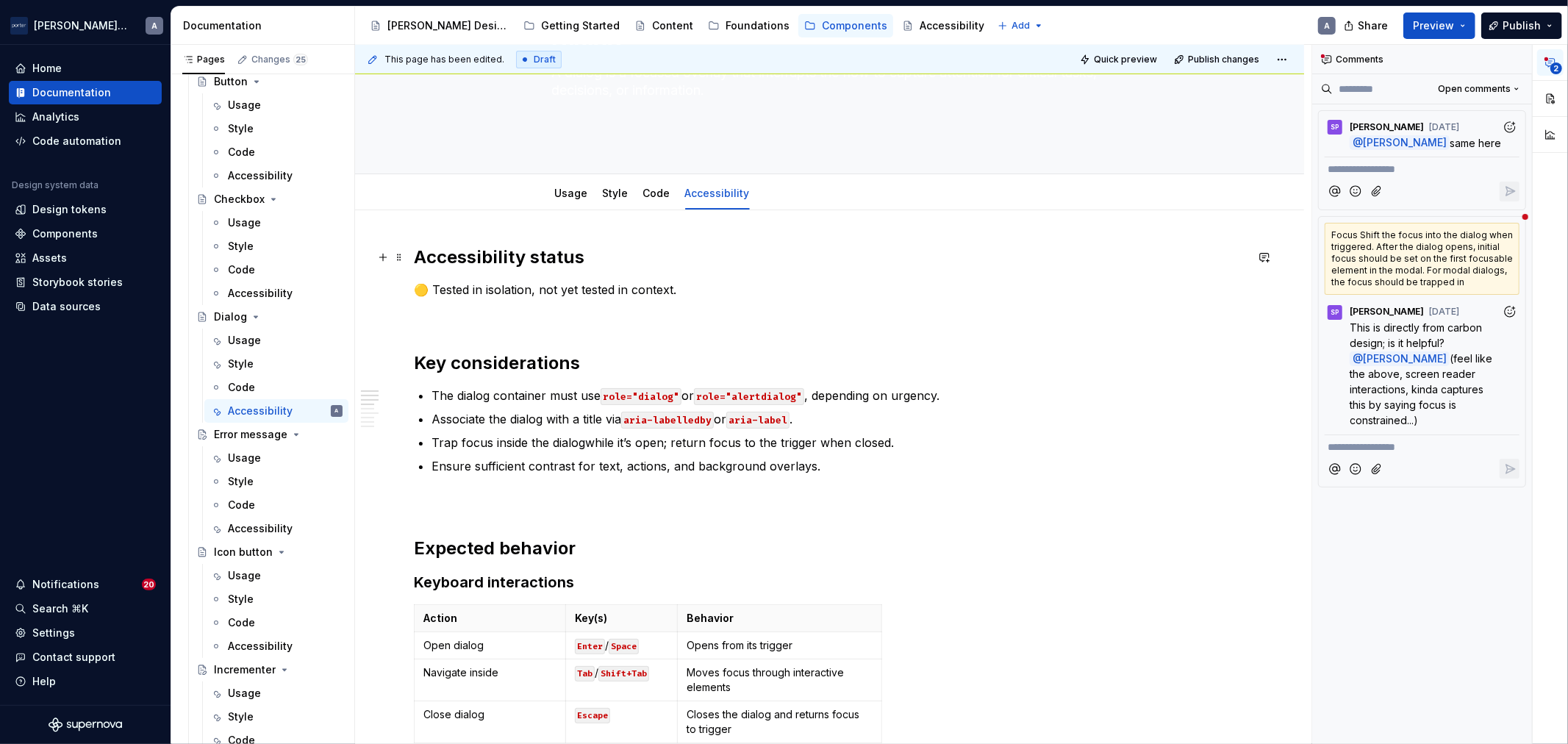
scroll to position [272, 0]
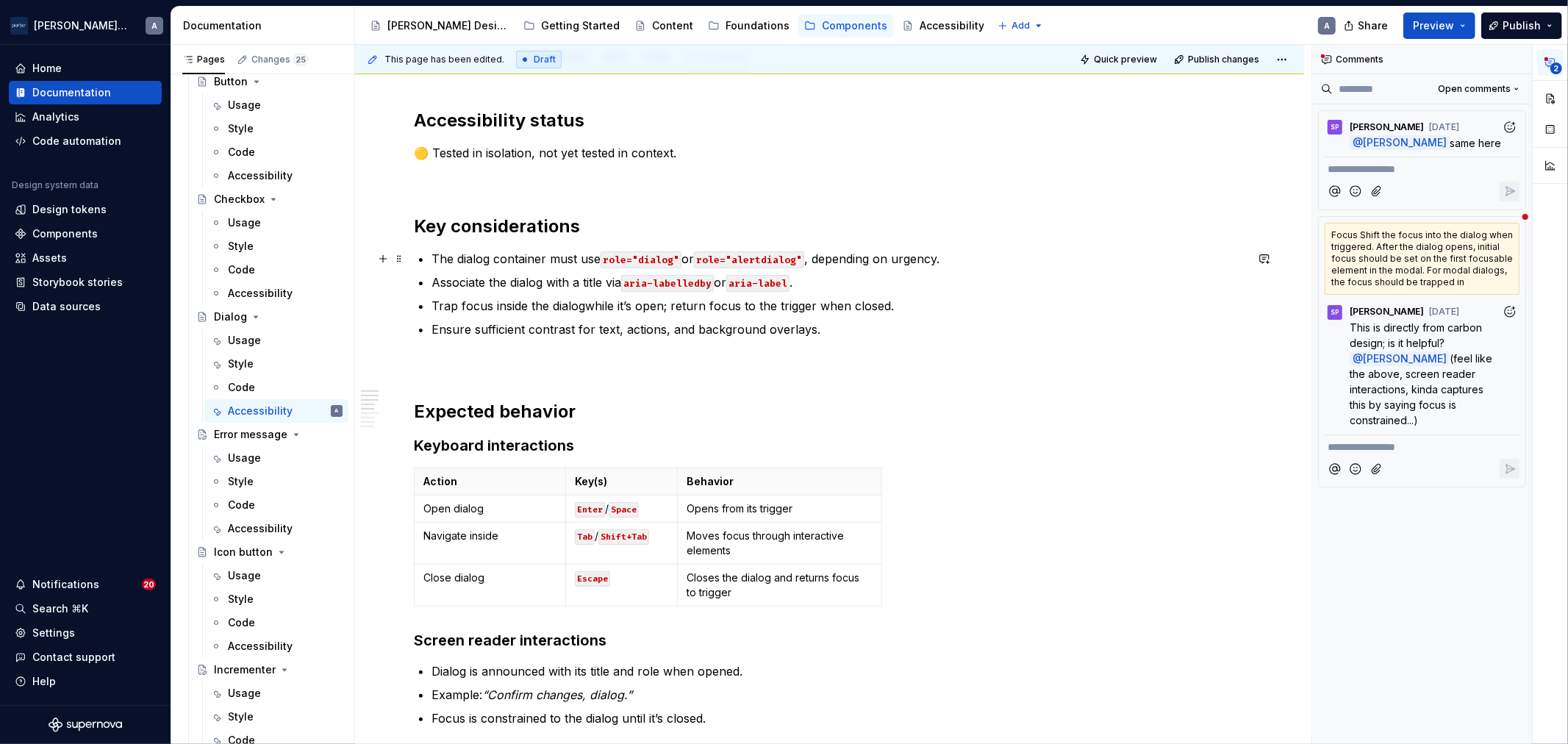
click at [804, 261] on code "role="alertdialog"" at bounding box center [749, 260] width 110 height 17
click at [949, 259] on p "The dialog container must use role="dialog" or role="alertdialog" , depending o…" at bounding box center [838, 259] width 814 height 18
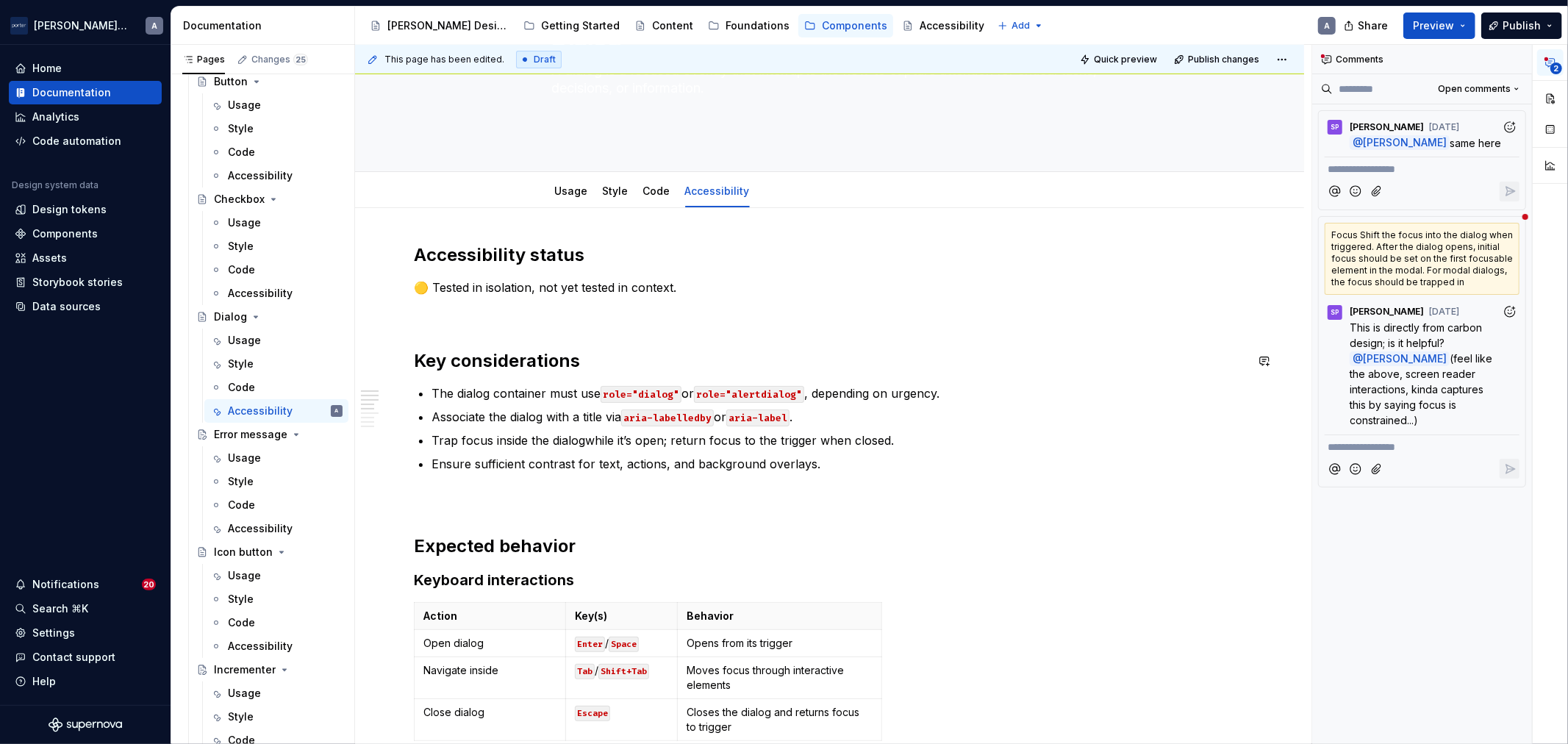
scroll to position [136, 0]
click at [610, 195] on link "Style" at bounding box center [616, 193] width 26 height 13
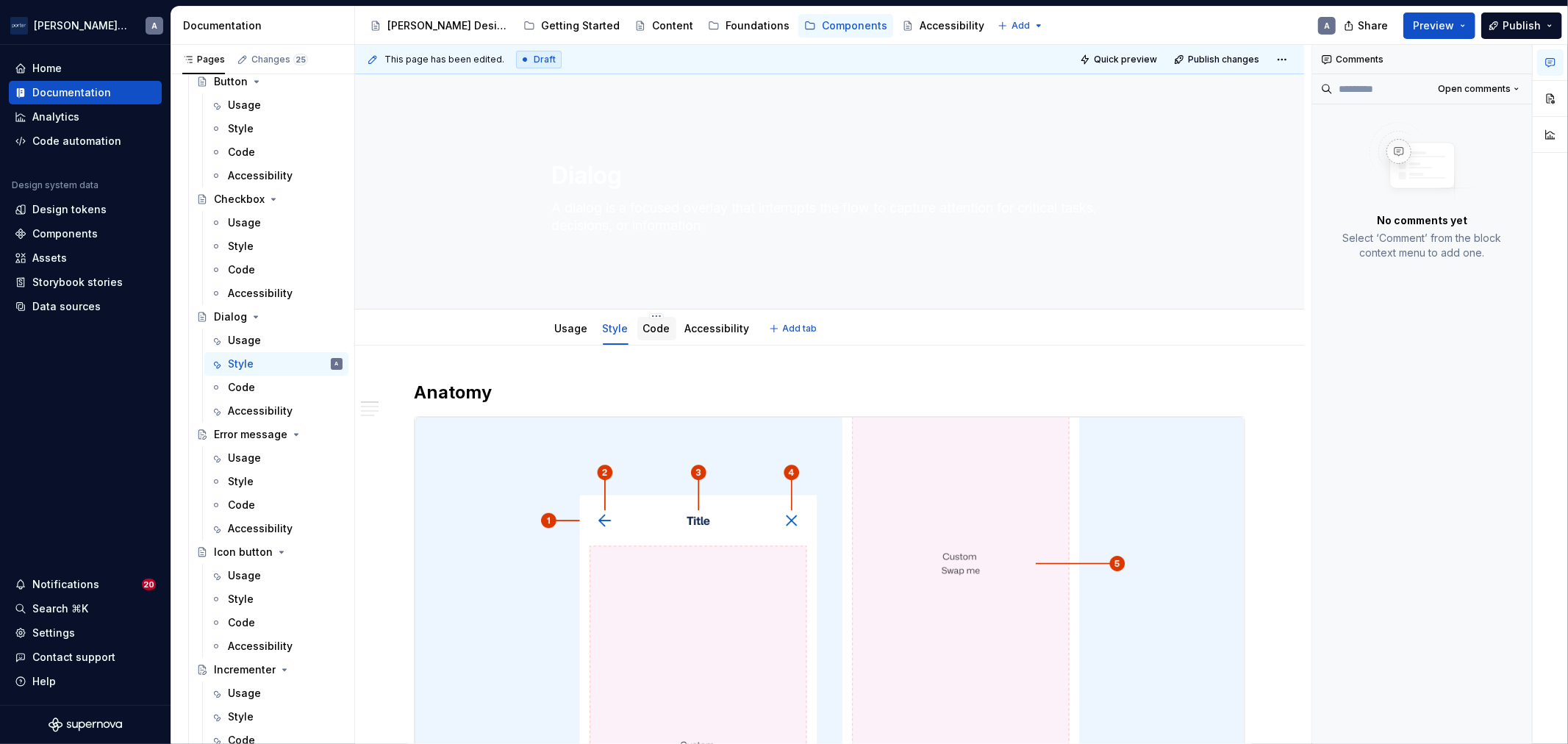
click at [664, 325] on link "Code" at bounding box center [657, 329] width 27 height 13
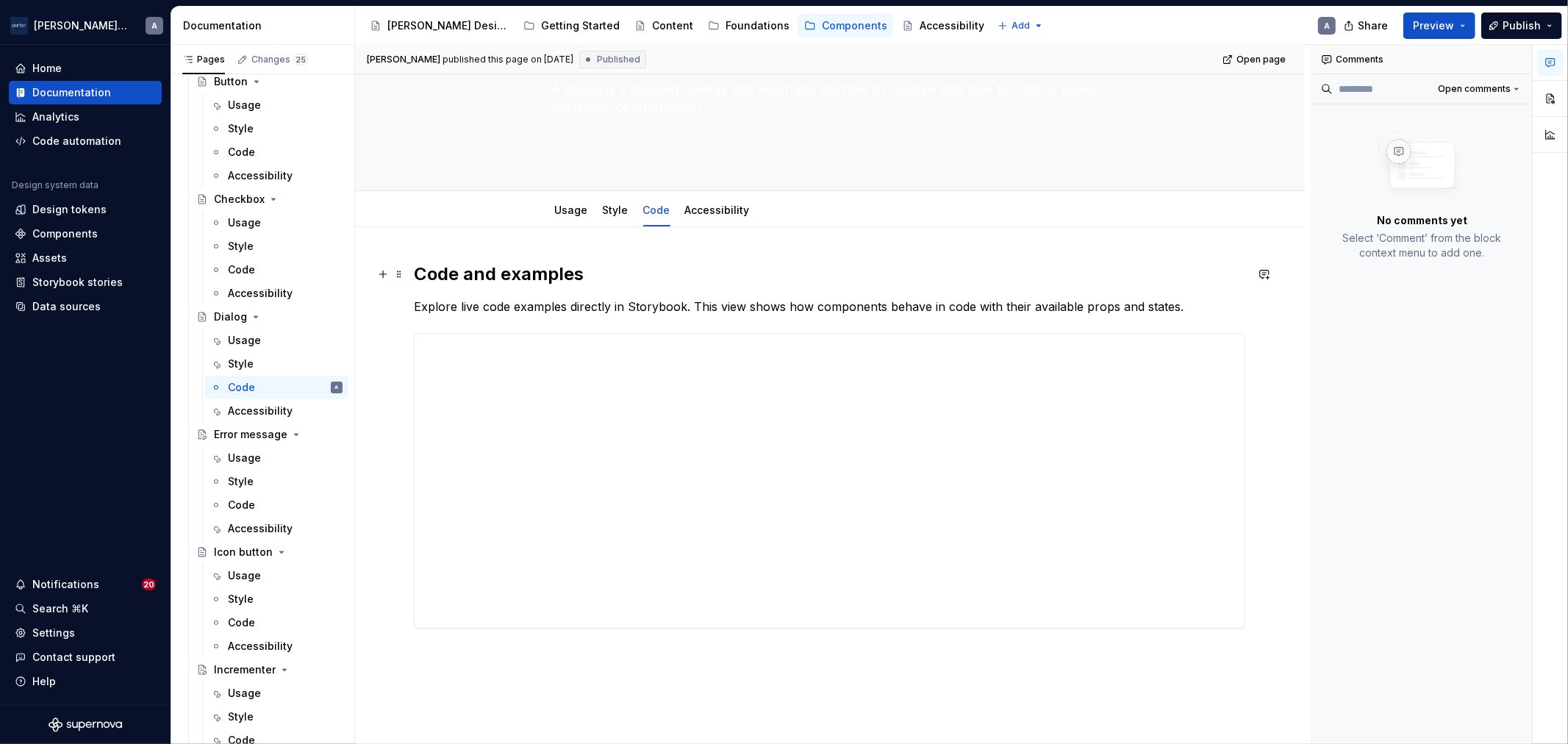
scroll to position [244, 0]
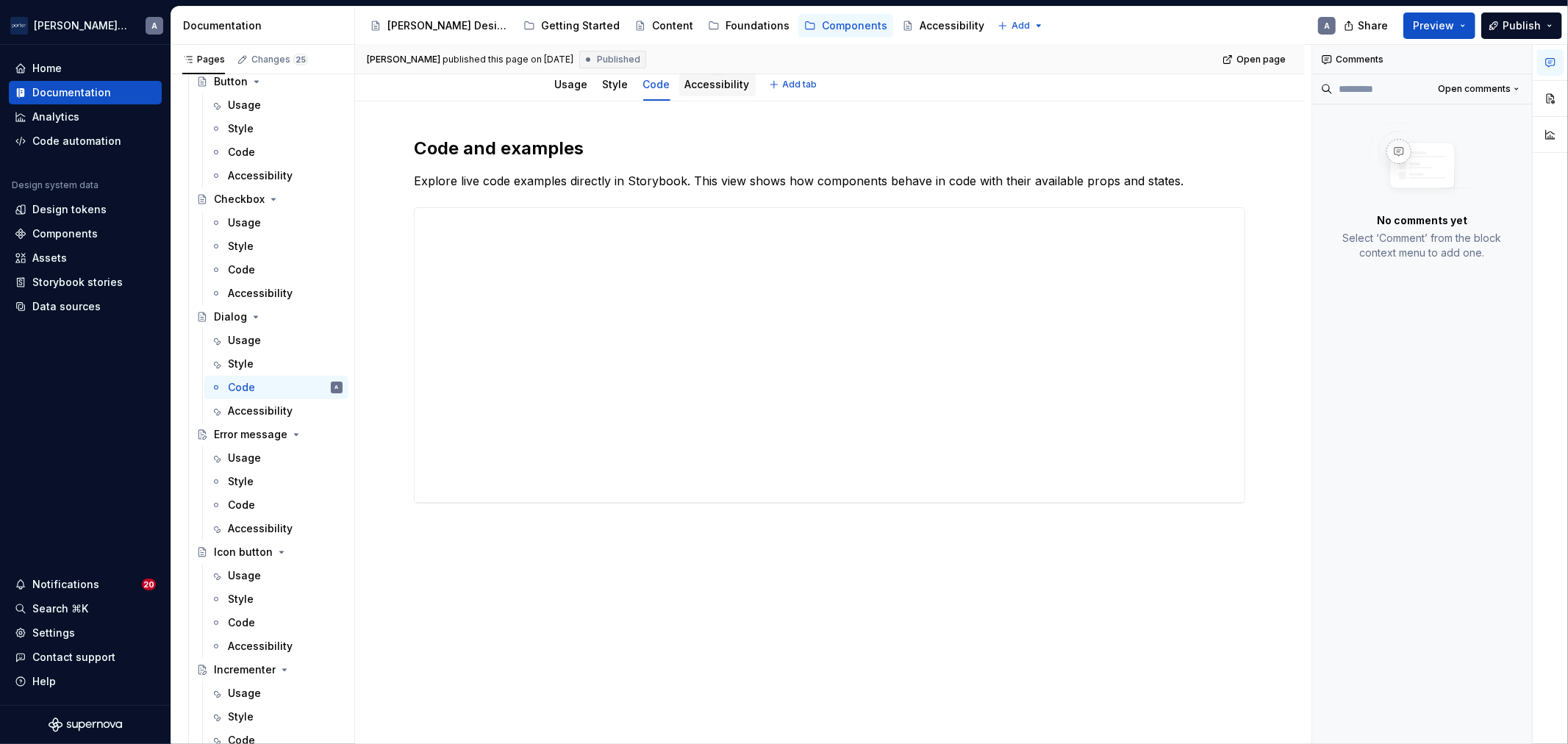
click at [718, 84] on link "Accessibility" at bounding box center [717, 84] width 65 height 13
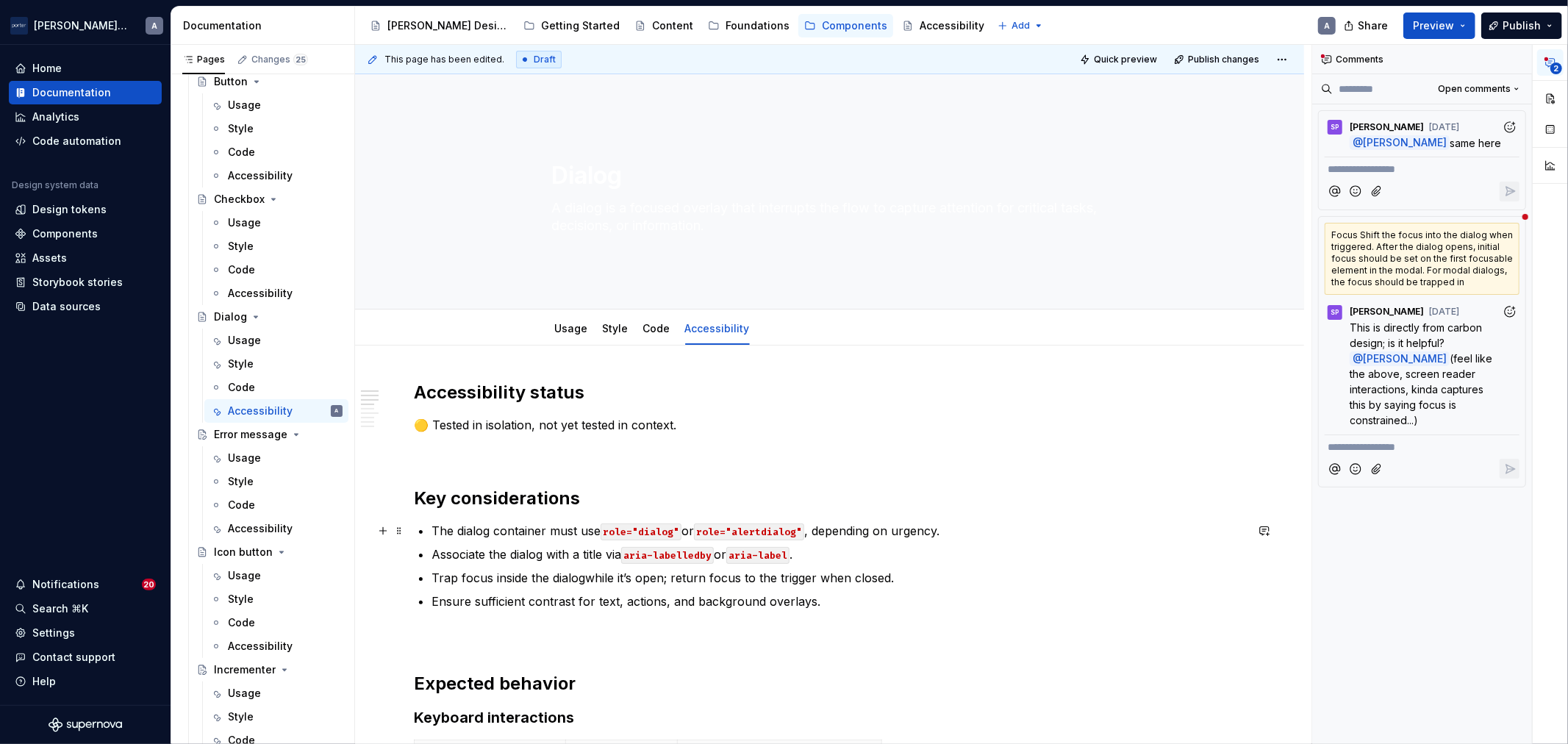
click at [989, 526] on p "The dialog container must use role="dialog" or role="alertdialog" , depending o…" at bounding box center [838, 531] width 814 height 18
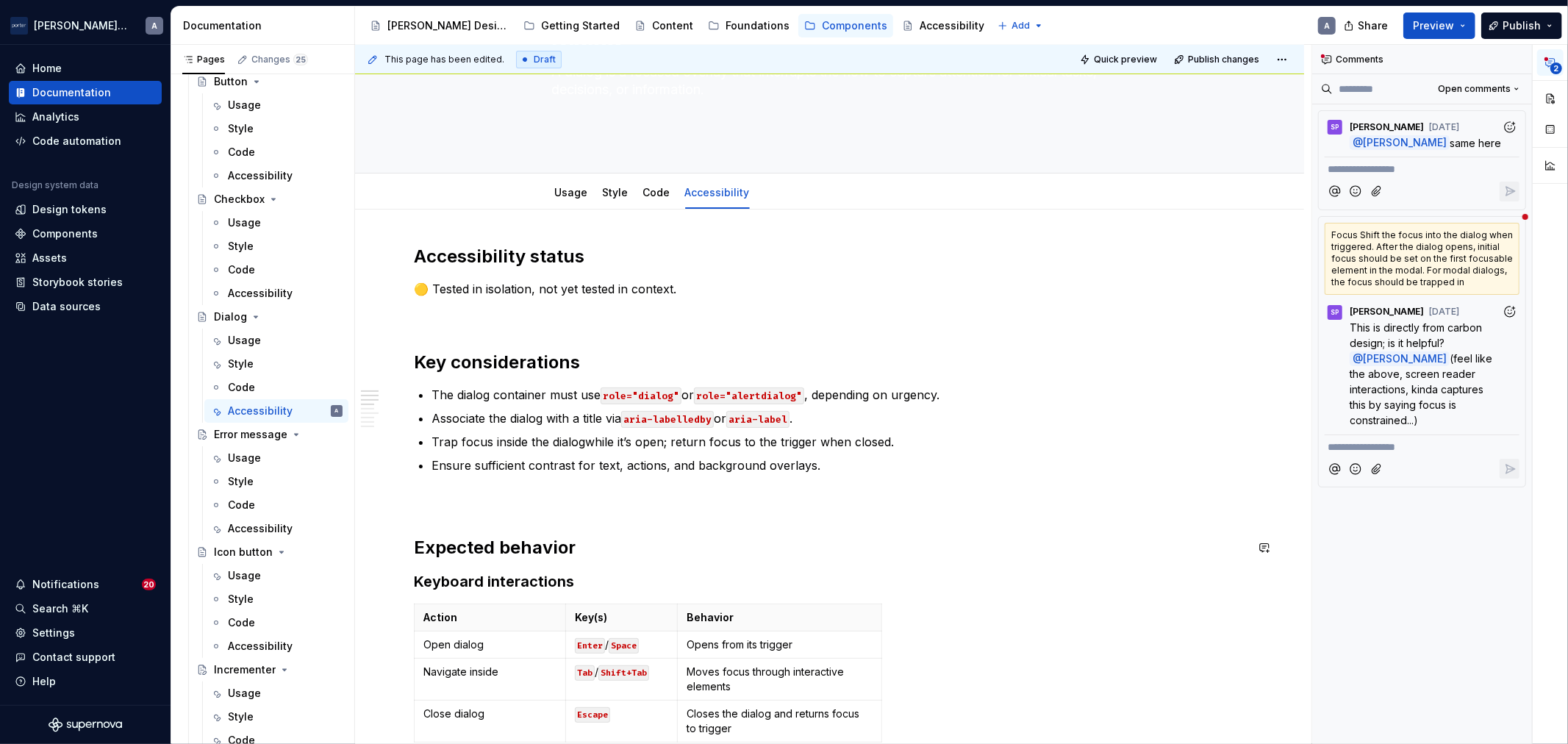
scroll to position [272, 0]
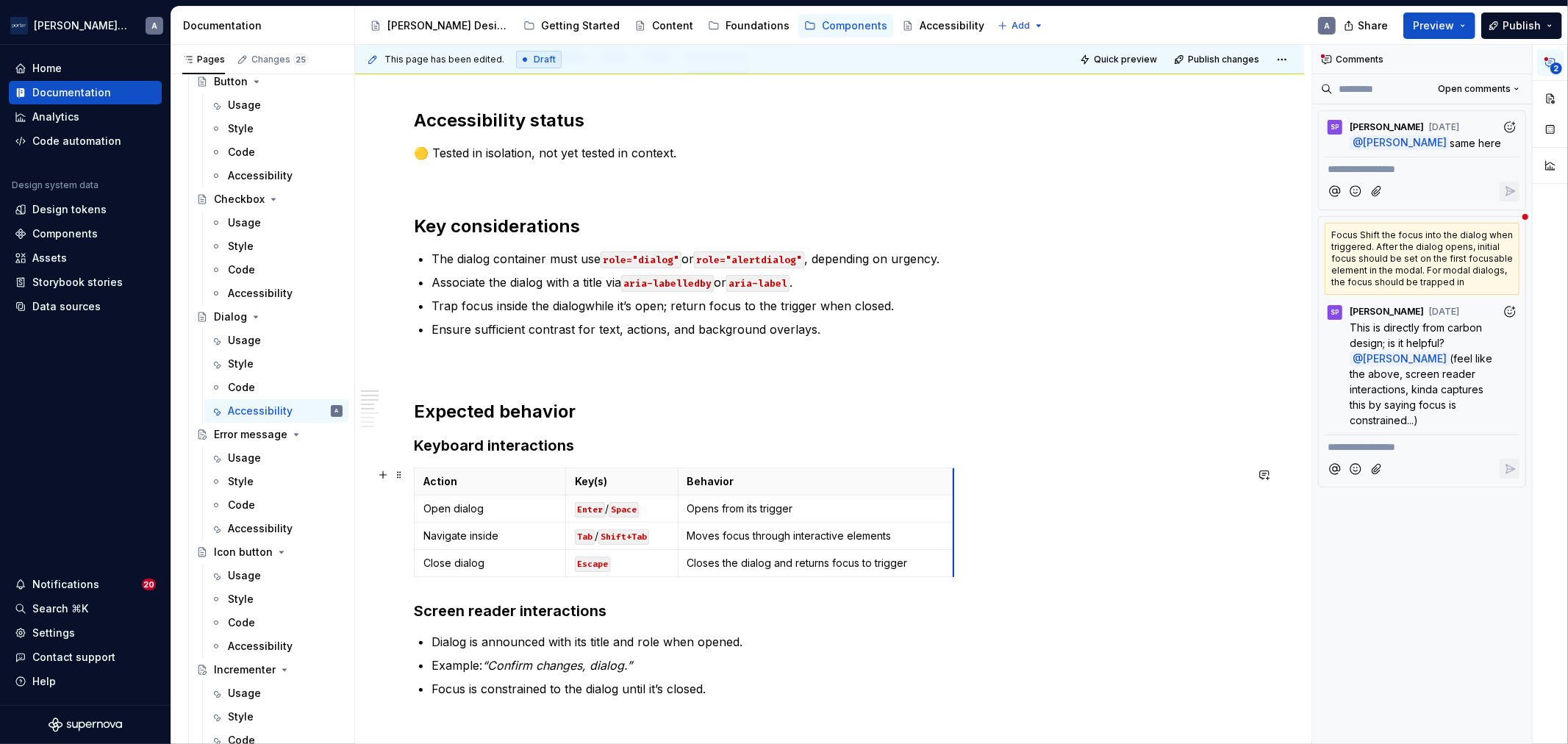
drag, startPoint x: 880, startPoint y: 479, endPoint x: 952, endPoint y: 479, distance: 72.0
drag, startPoint x: 679, startPoint y: 478, endPoint x: 703, endPoint y: 473, distance: 24.5
click at [703, 473] on th "Behavior" at bounding box center [840, 482] width 276 height 27
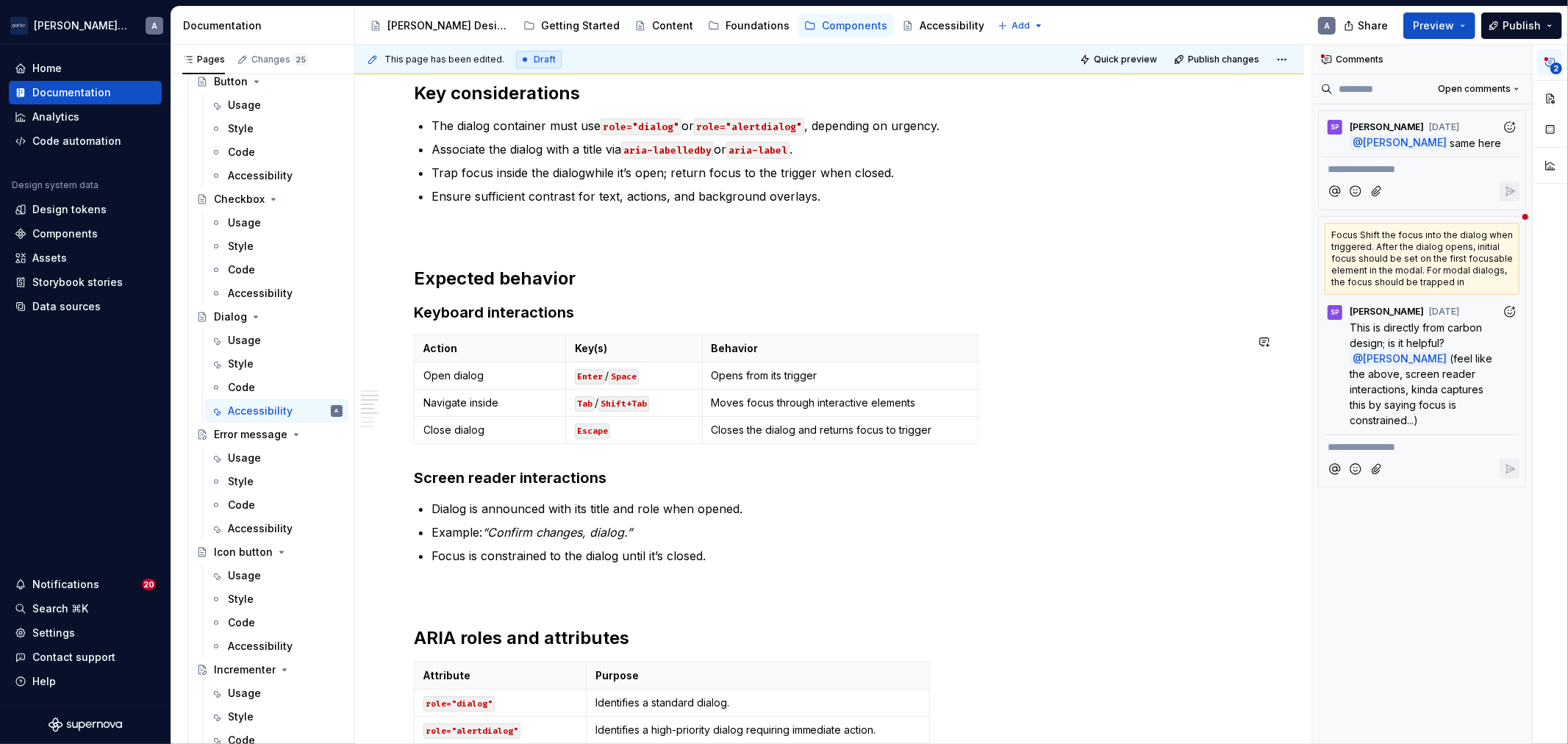
scroll to position [408, 0]
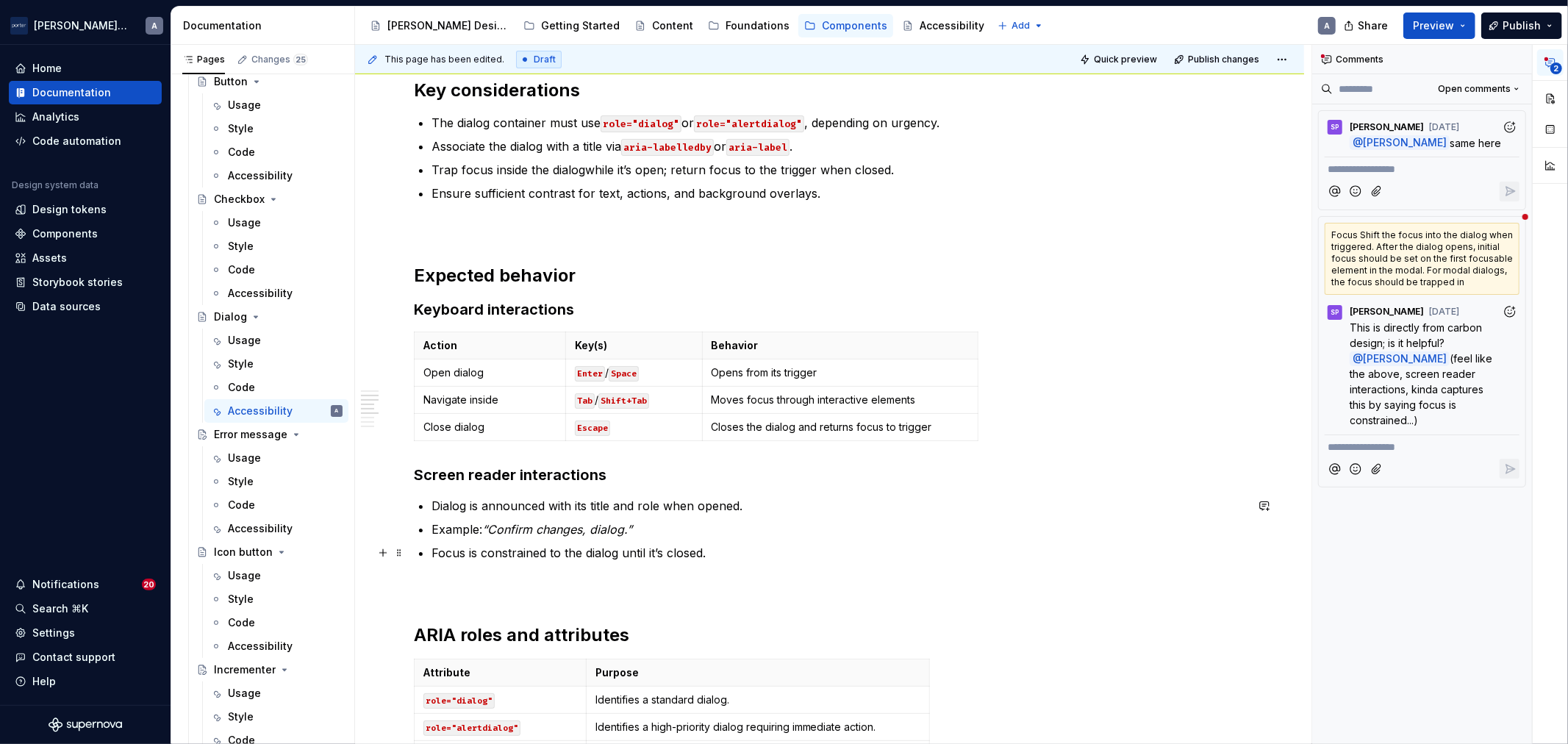
click at [639, 548] on p "Focus is constrained to the dialog until it’s closed." at bounding box center [838, 553] width 814 height 18
click at [843, 571] on div "Accessibility status 🟡 Tested in isolation, not yet tested in context. Key cons…" at bounding box center [829, 606] width 831 height 1267
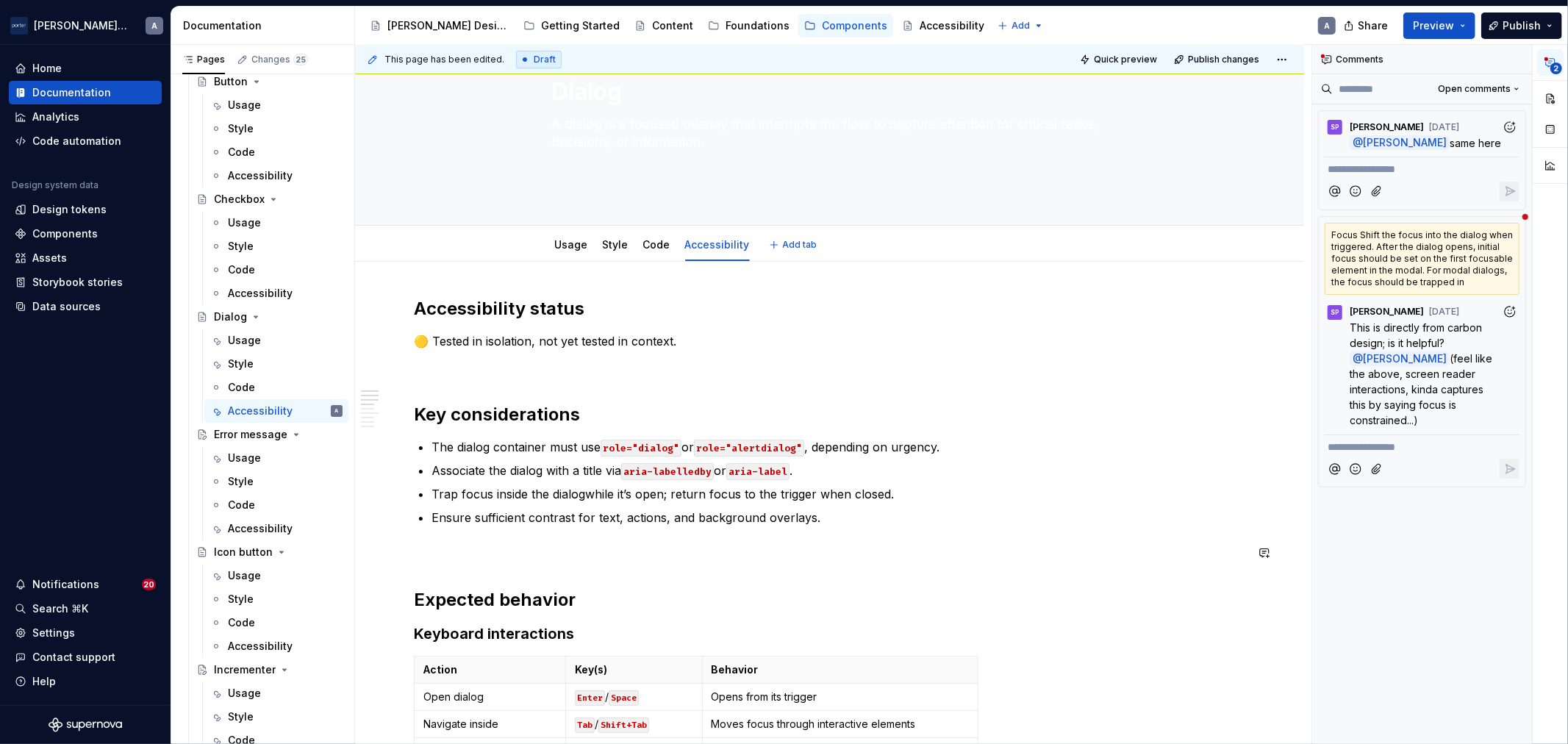
scroll to position [0, 0]
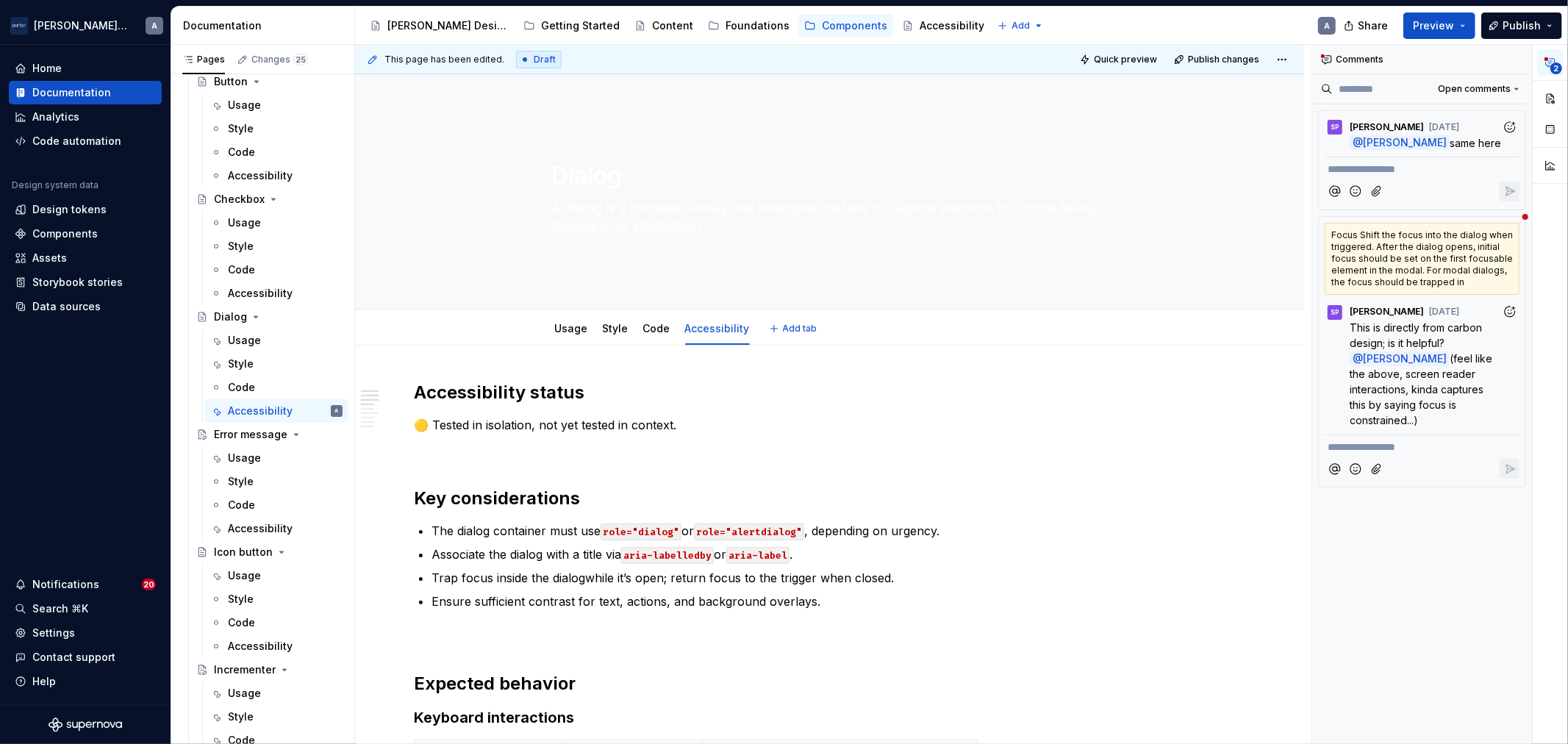
type textarea "*"
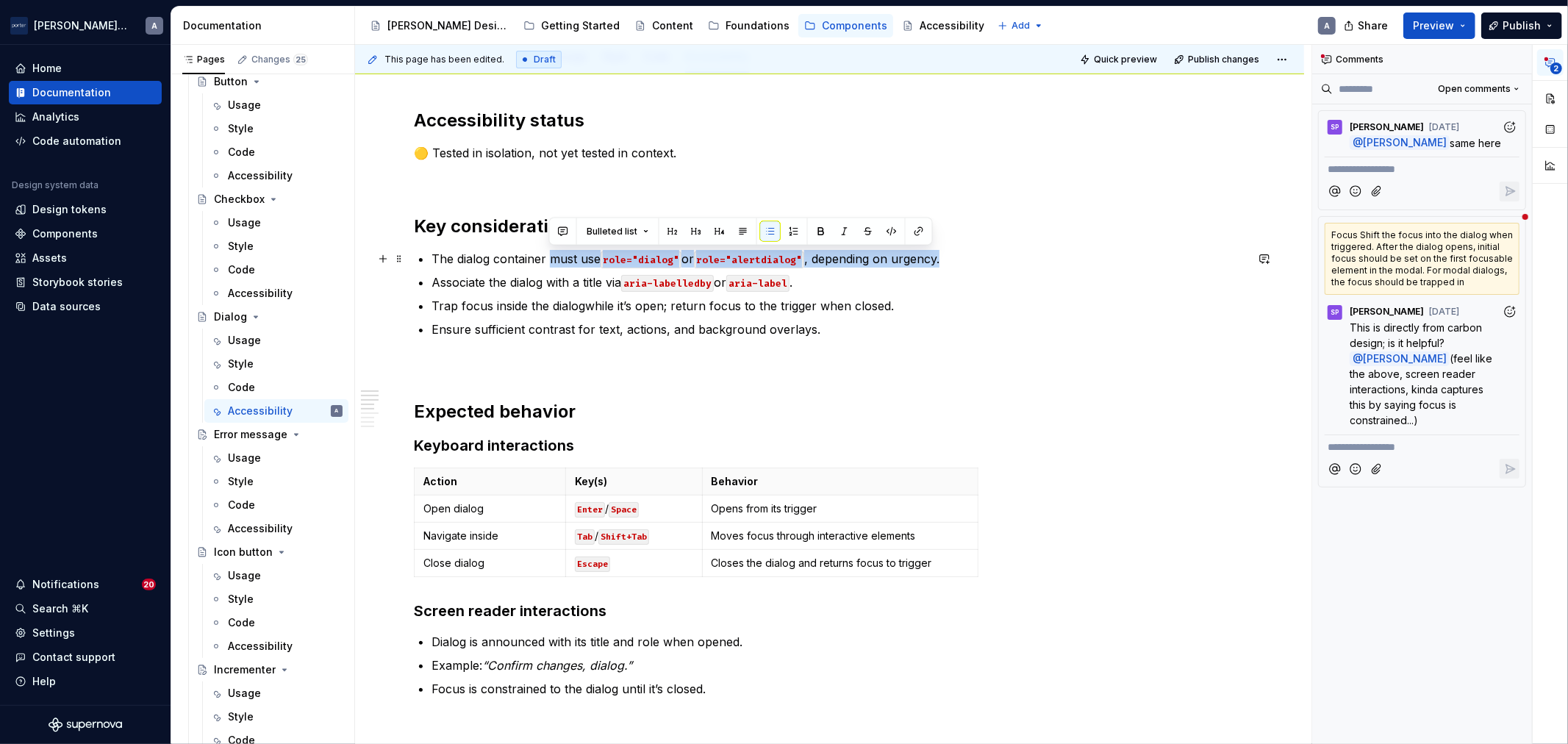
drag, startPoint x: 967, startPoint y: 254, endPoint x: 549, endPoint y: 256, distance: 418.0
click at [549, 256] on p "The dialog container must use role="dialog" or role="alertdialog" , depending o…" at bounding box center [838, 259] width 814 height 18
drag, startPoint x: 572, startPoint y: 260, endPoint x: 704, endPoint y: 256, distance: 132.1
click at [704, 256] on p "The dialog container has aria-haspopup=”dialog”" at bounding box center [838, 259] width 814 height 18
click at [907, 231] on button "button" at bounding box center [915, 231] width 21 height 21
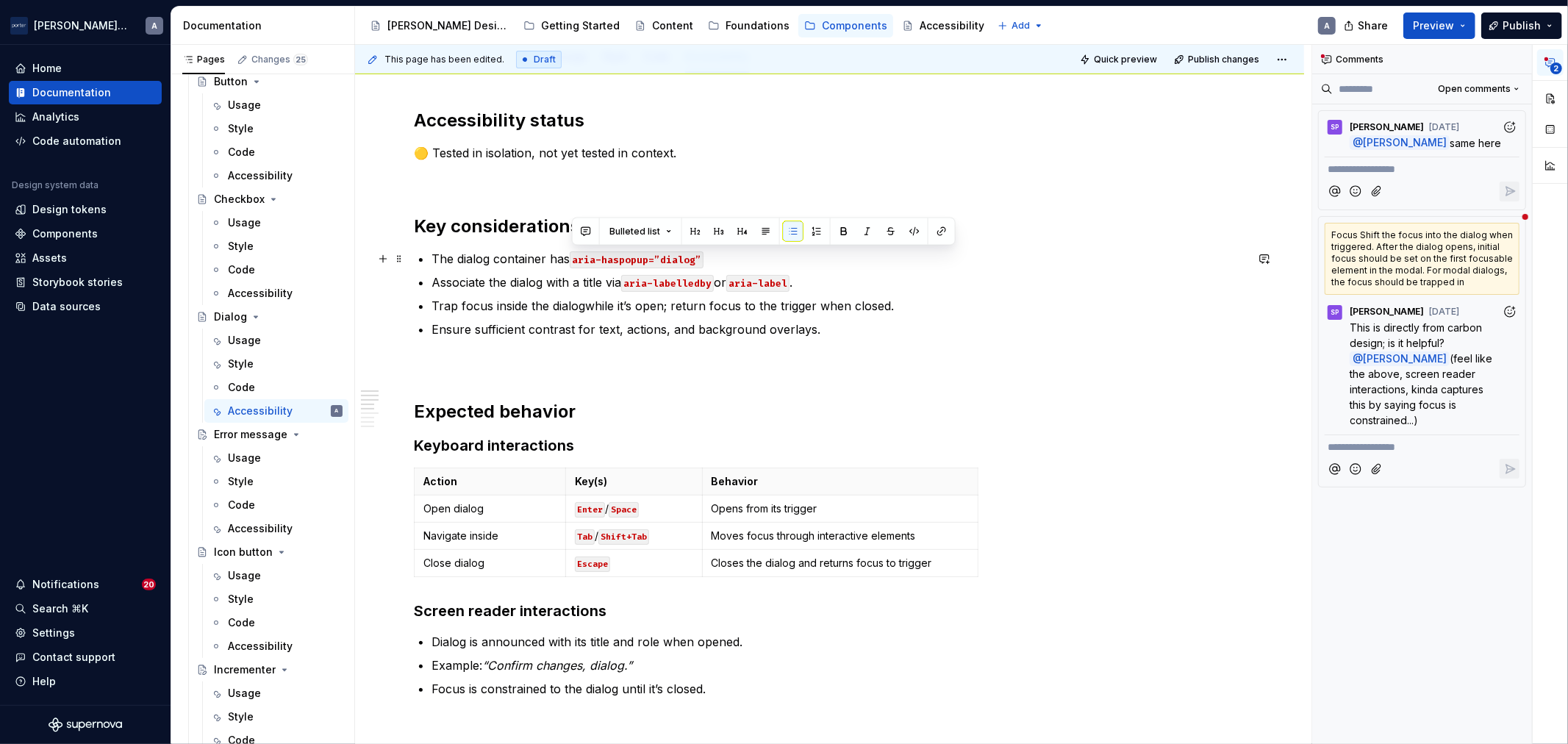
click at [811, 254] on p "The dialog container has aria-haspopup=”dialog”" at bounding box center [838, 259] width 814 height 18
click at [775, 257] on p "The dialog container has aria-haspopup=”dialog”" at bounding box center [838, 259] width 814 height 18
click at [696, 255] on code "aria-haspopup=”dialog”" at bounding box center [636, 260] width 134 height 17
click at [704, 257] on p "The dialog container has aria-haspopup=”dialog”" at bounding box center [838, 259] width 814 height 18
click at [782, 247] on div "Accessibility status 🟡 Tested in isolation, not yet tested in context. Key cons…" at bounding box center [829, 742] width 831 height 1267
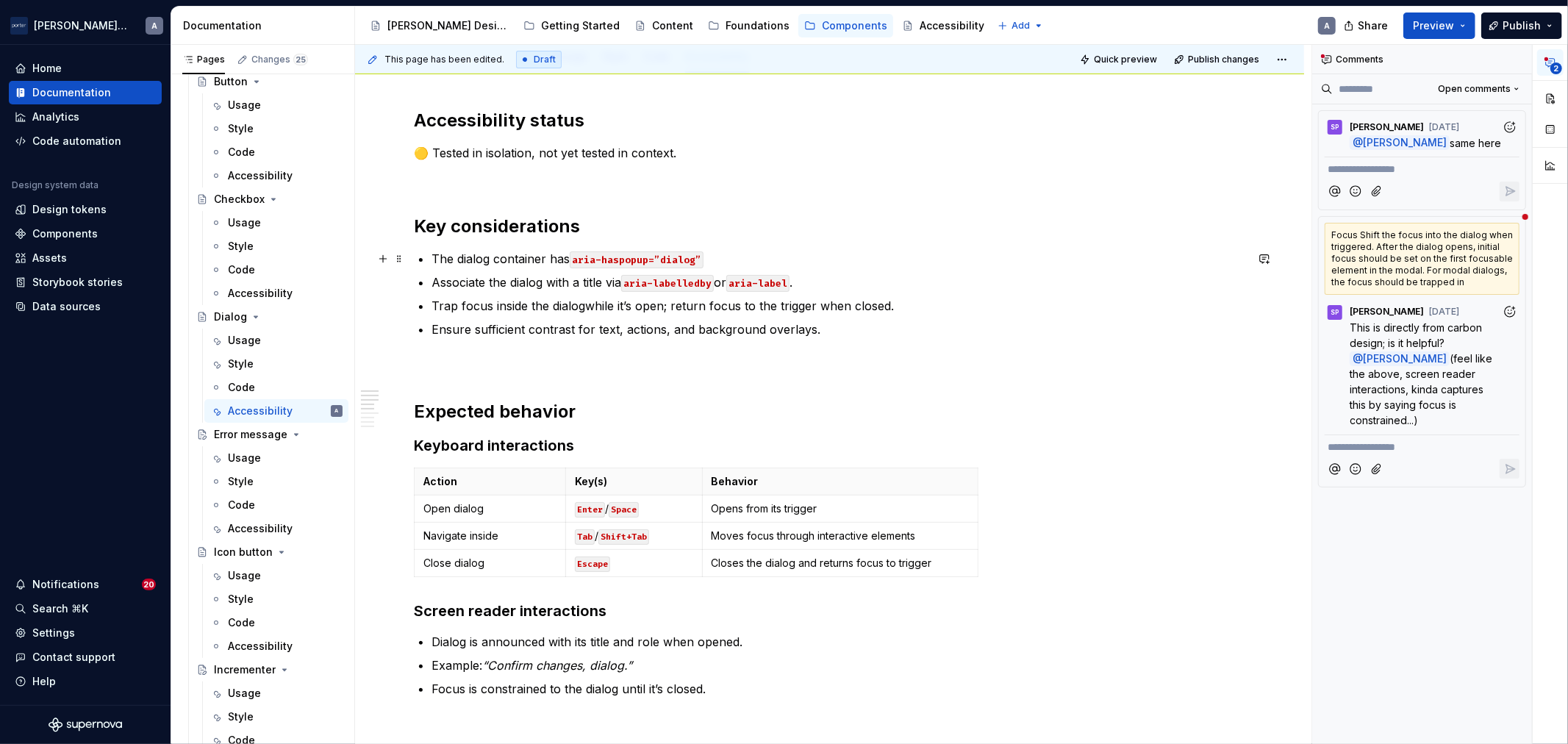
click at [553, 259] on p "The dialog container has aria-haspopup=”dialog”" at bounding box center [838, 259] width 814 height 18
click at [733, 252] on p "The dialog container has aria-haspopup=”dialog”" at bounding box center [838, 259] width 814 height 18
click at [888, 255] on code "aria-haspopup=”dialog” to ensure element is announced to screen reader." at bounding box center [780, 260] width 422 height 17
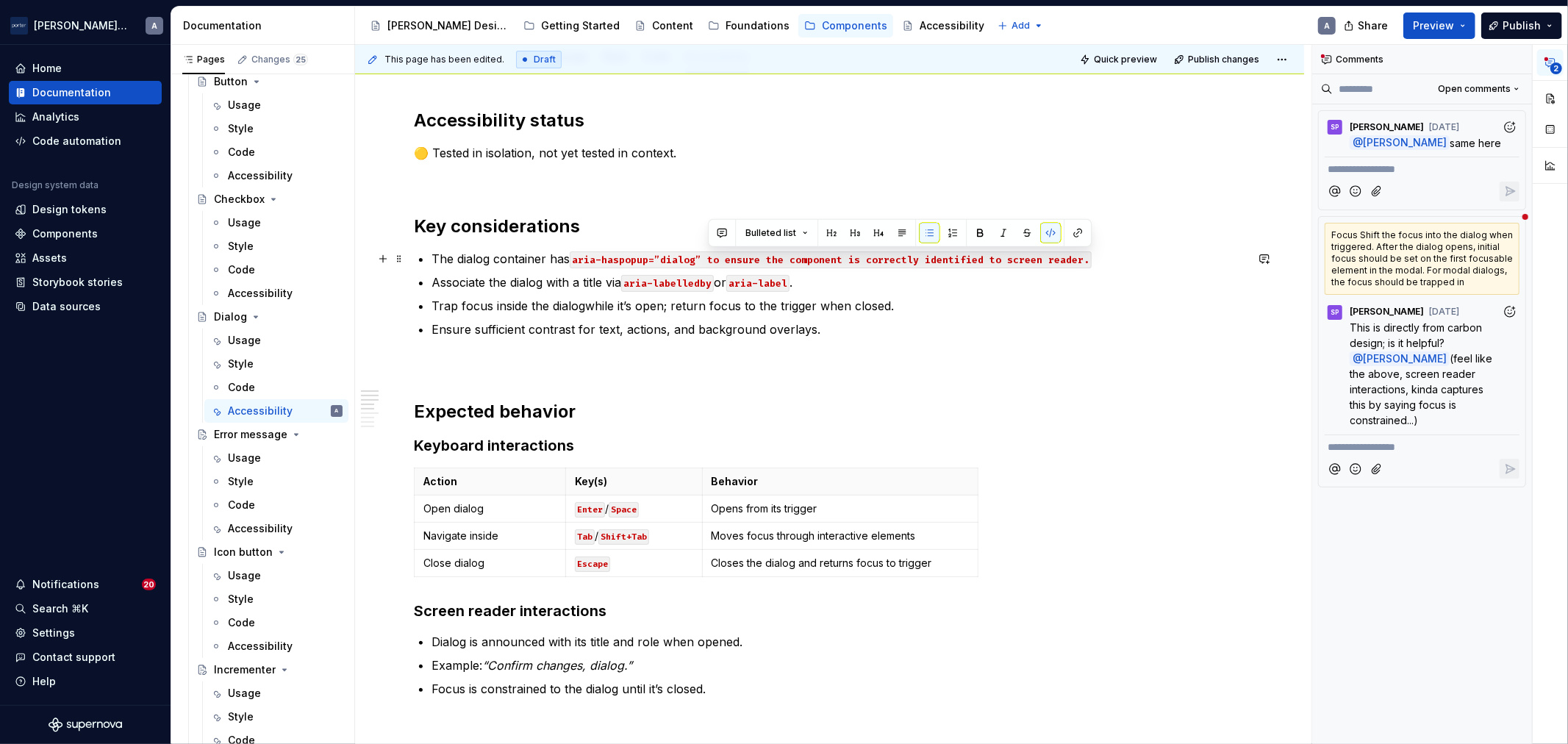
drag, startPoint x: 1152, startPoint y: 264, endPoint x: 706, endPoint y: 252, distance: 446.2
click at [706, 252] on p "The dialog container has aria-haspopup=”dialog” to ensure the component is corr…" at bounding box center [838, 259] width 814 height 18
click at [1051, 231] on button "button" at bounding box center [1051, 233] width 21 height 21
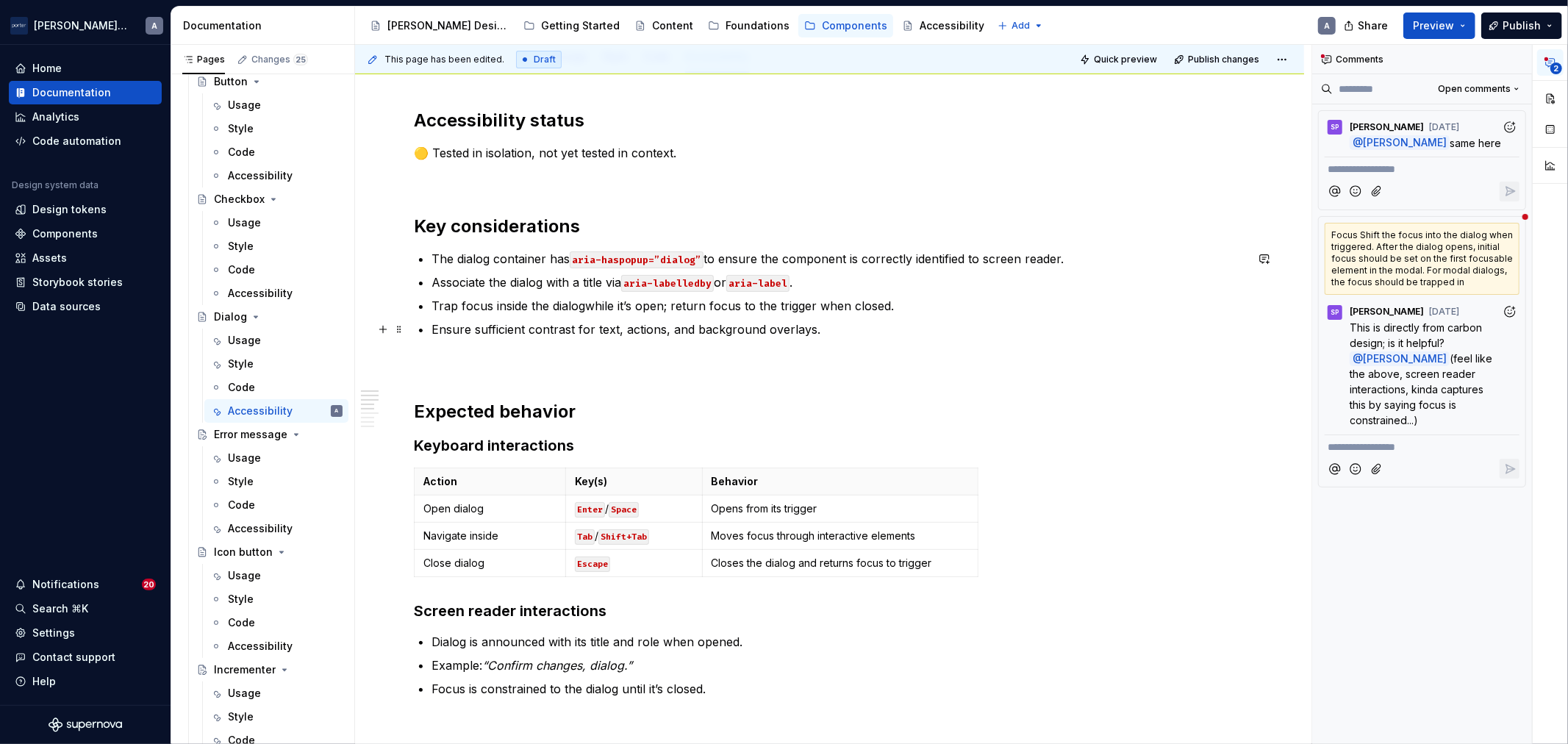
click at [1054, 328] on p "Ensure sufficient contrast for text, actions, and background overlays." at bounding box center [838, 329] width 814 height 18
click at [712, 263] on p "The dialog container has aria-haspopup=”dialog” to ensure the component is corr…" at bounding box center [838, 259] width 814 height 18
click at [753, 265] on p "The dialog container has aria-haspopup=”dialog” to ensure the component is corr…" at bounding box center [838, 259] width 814 height 18
click at [704, 257] on p "The dialog container has aria-haspopup=”dialog” to ensure the component is corr…" at bounding box center [838, 259] width 814 height 18
click at [864, 285] on p "Associate the dialog with a title via aria-labelledby or aria-label ." at bounding box center [838, 282] width 814 height 18
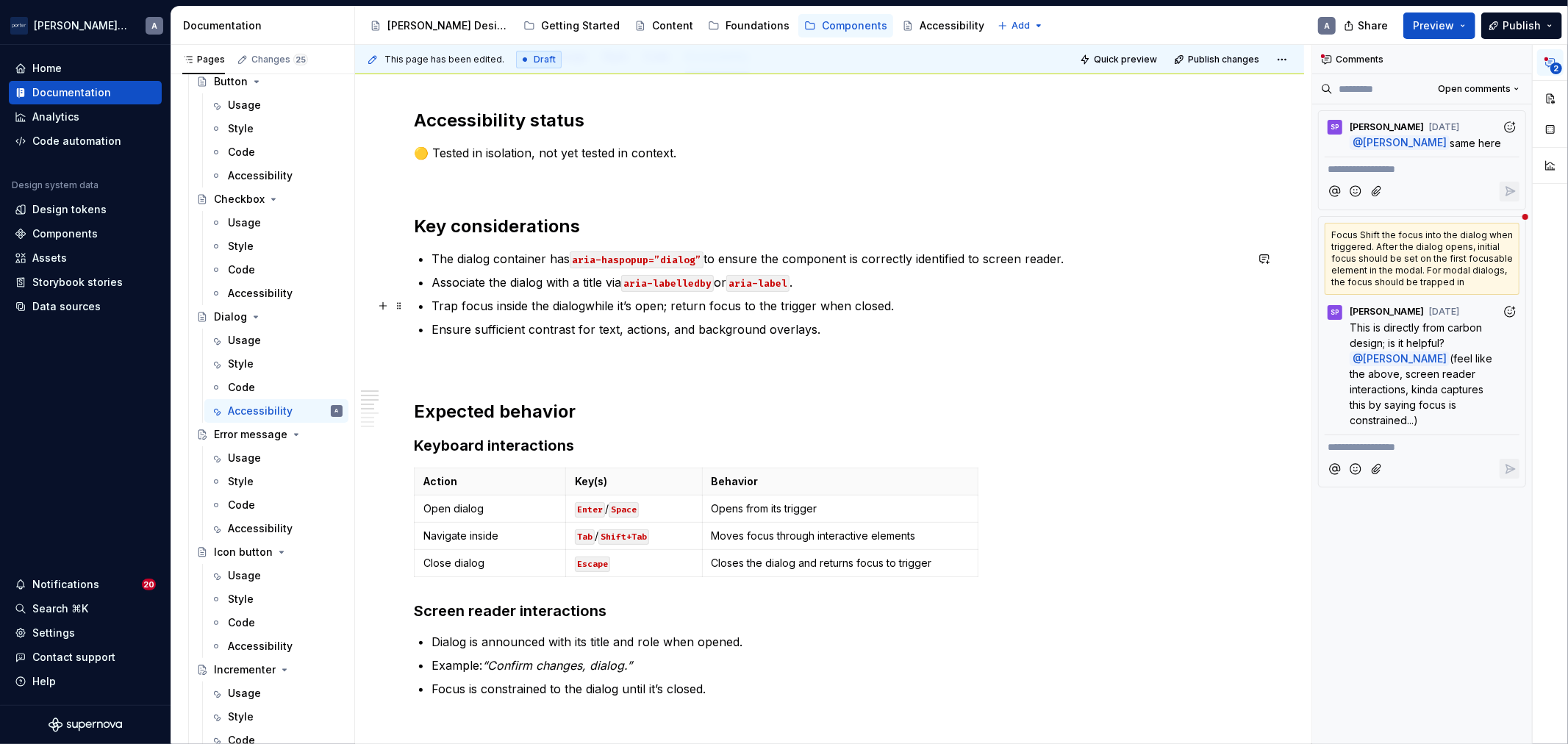
click at [586, 305] on p "Trap focus inside the dialogwhile it’s open; return focus to the trigger when c…" at bounding box center [838, 306] width 814 height 18
drag, startPoint x: 870, startPoint y: 287, endPoint x: 423, endPoint y: 284, distance: 447.0
click at [431, 284] on li "Associate the dialog with a title via aria-labelledby or aria-label ." at bounding box center [838, 282] width 814 height 18
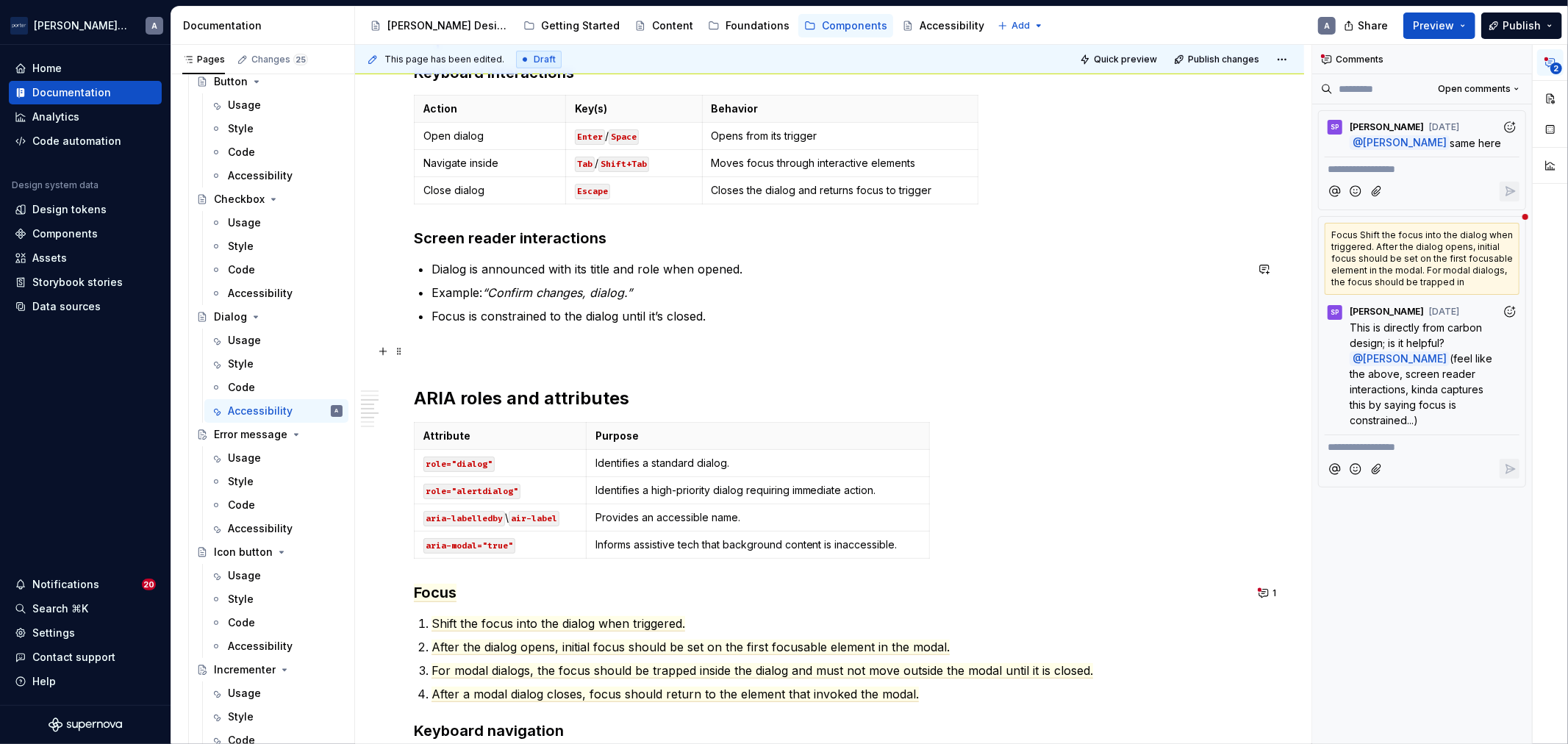
scroll to position [681, 0]
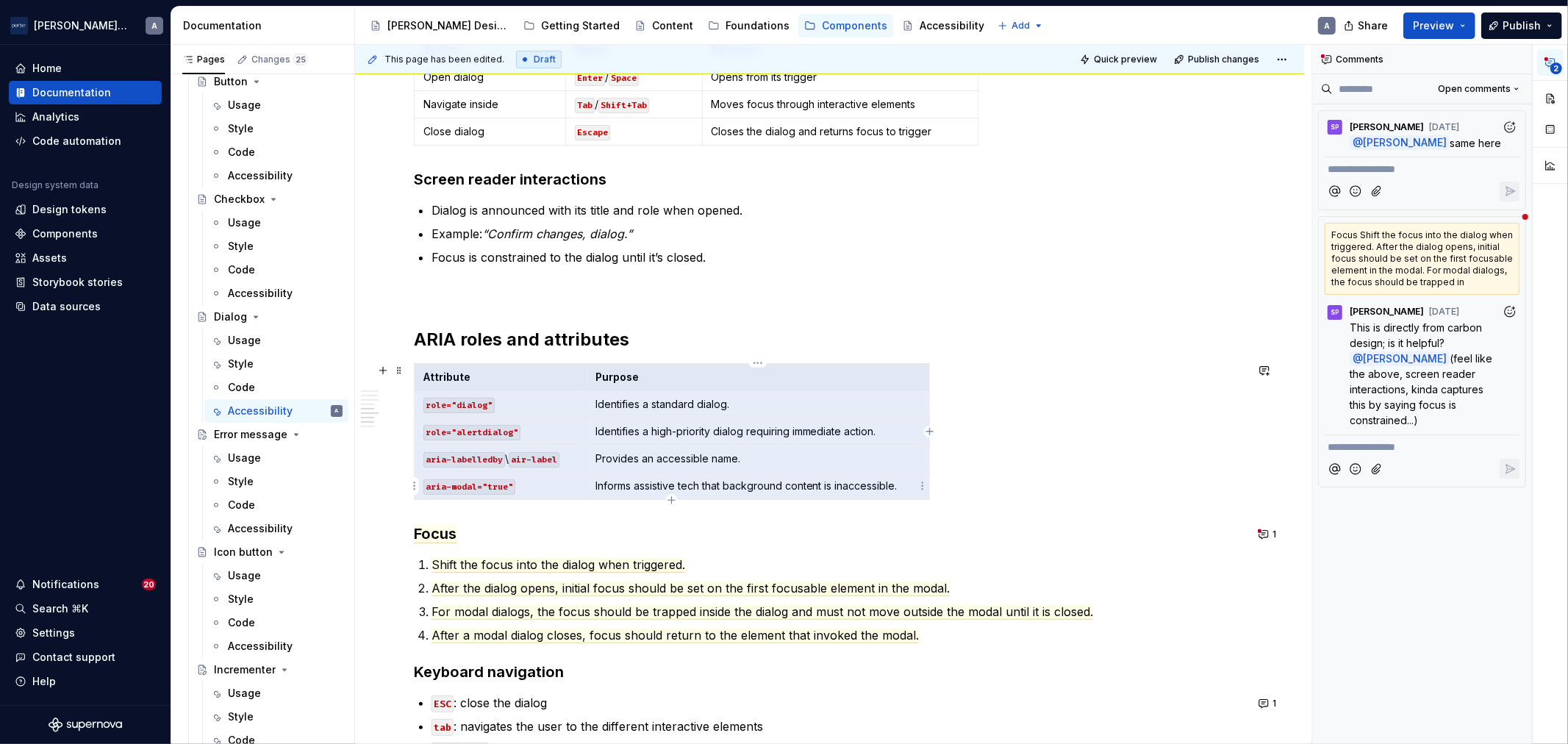
drag, startPoint x: 453, startPoint y: 373, endPoint x: 803, endPoint y: 485, distance: 367.5
click at [803, 485] on tbody "Attribute Purpose role="dialog" Identifies a standard dialog. role="alertdialog…" at bounding box center [672, 431] width 516 height 136
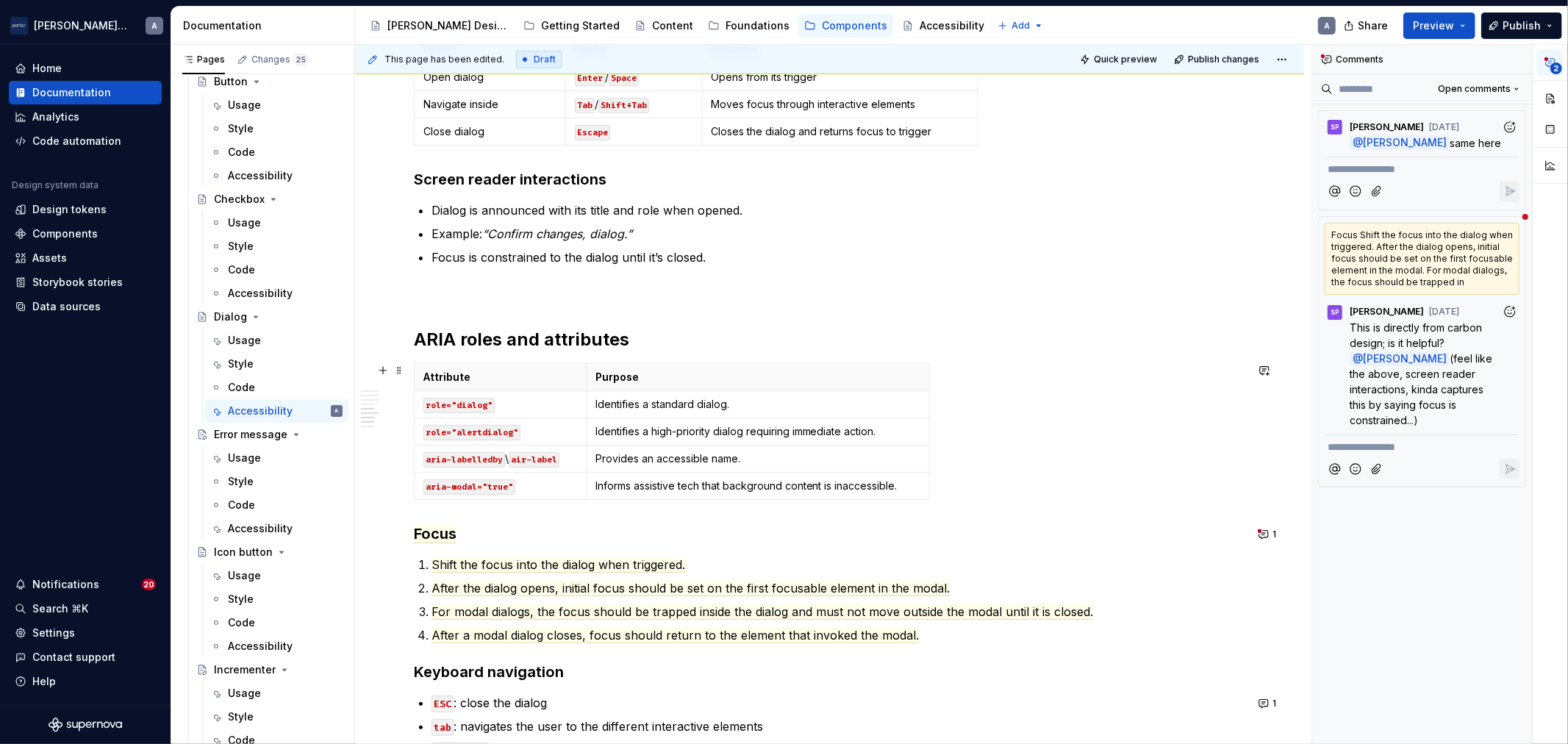
click at [959, 496] on div "Attribute Purpose role="dialog" Identifies a standard dialog. role="alertdialog…" at bounding box center [829, 435] width 831 height 143
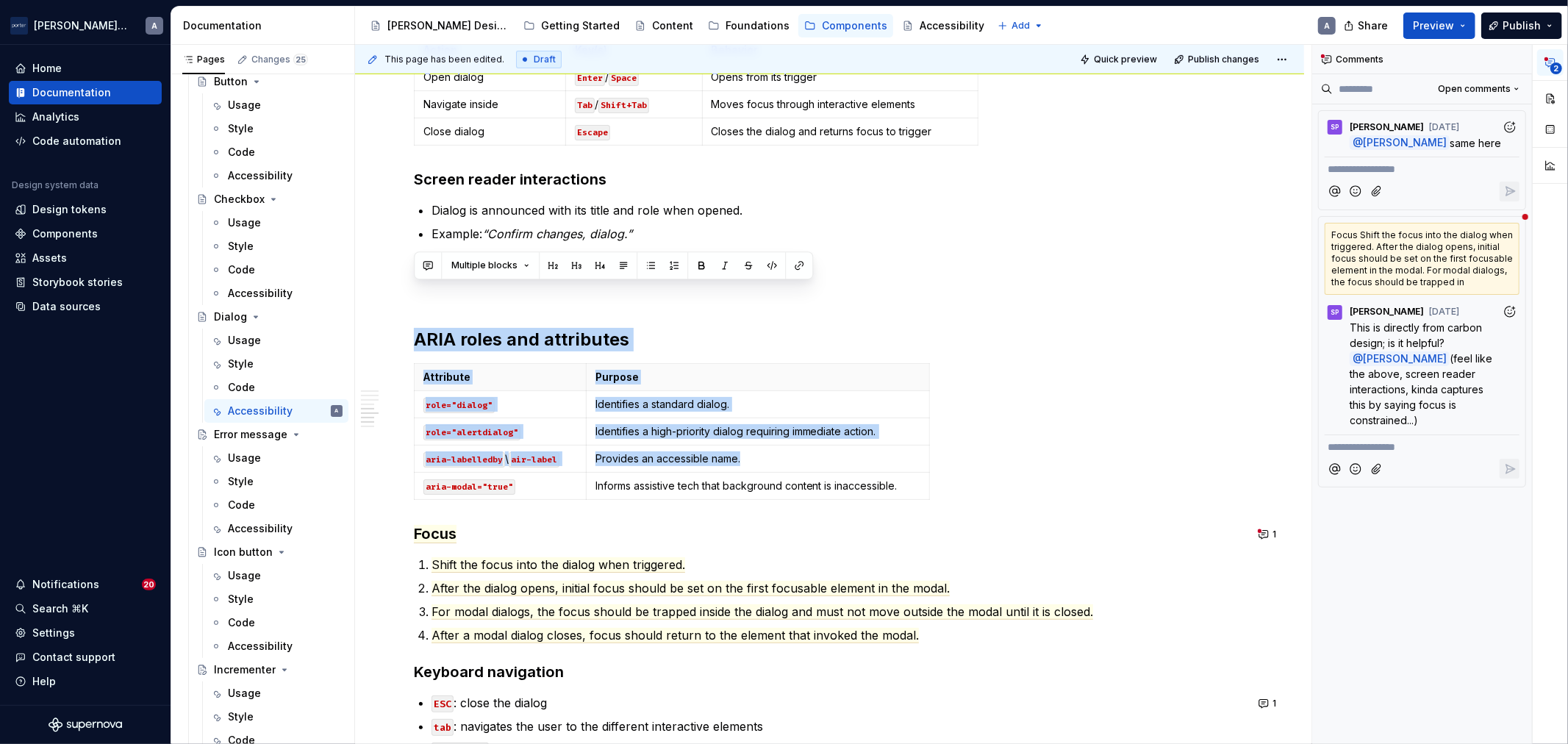
drag, startPoint x: 960, startPoint y: 495, endPoint x: 372, endPoint y: 319, distance: 613.8
click at [372, 319] on div "Accessibility status 🟡 Tested in isolation, not yet tested in context. Key cons…" at bounding box center [830, 426] width 949 height 1520
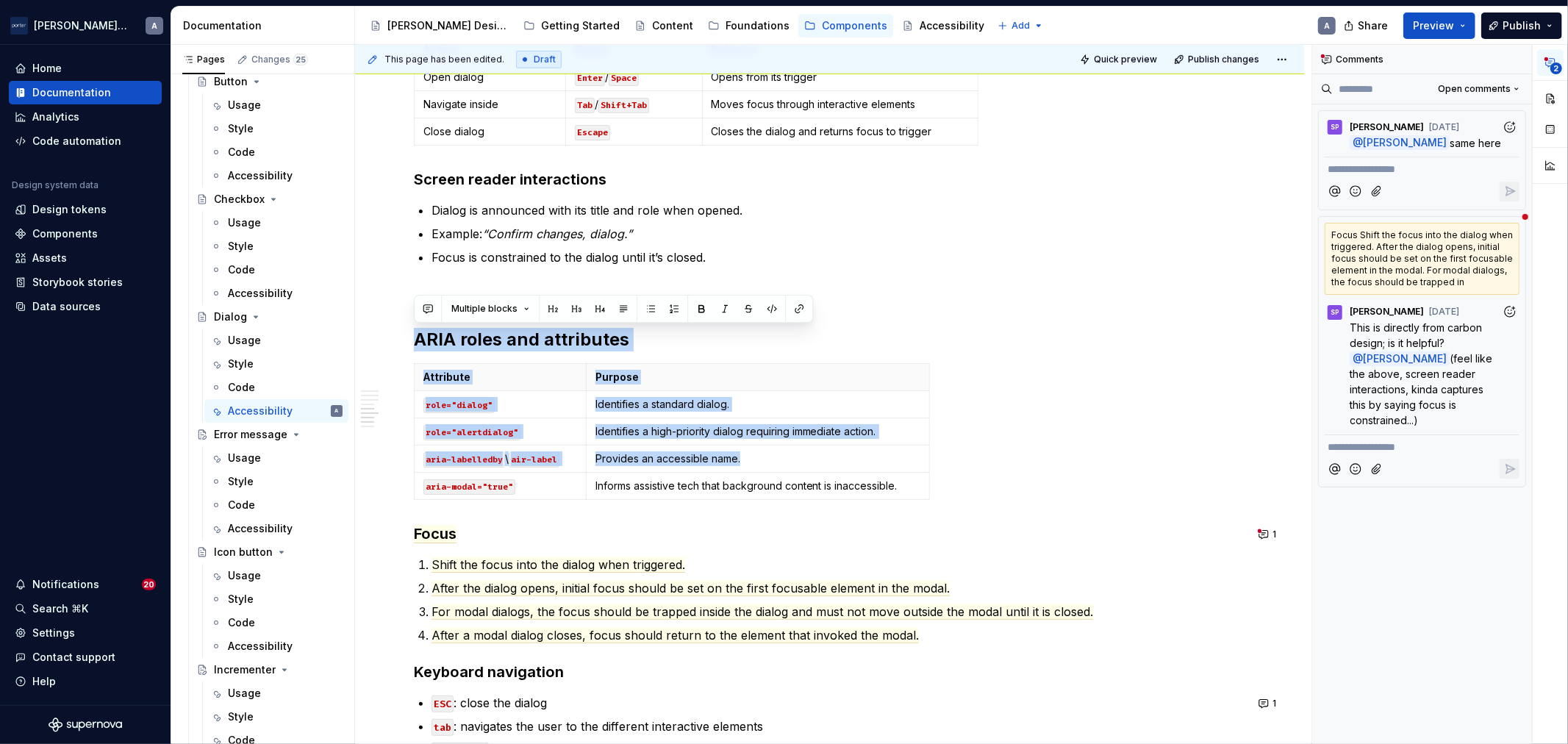
click at [404, 321] on div "Accessibility status 🟡 Tested in isolation, not yet tested in context. Key cons…" at bounding box center [830, 426] width 949 height 1520
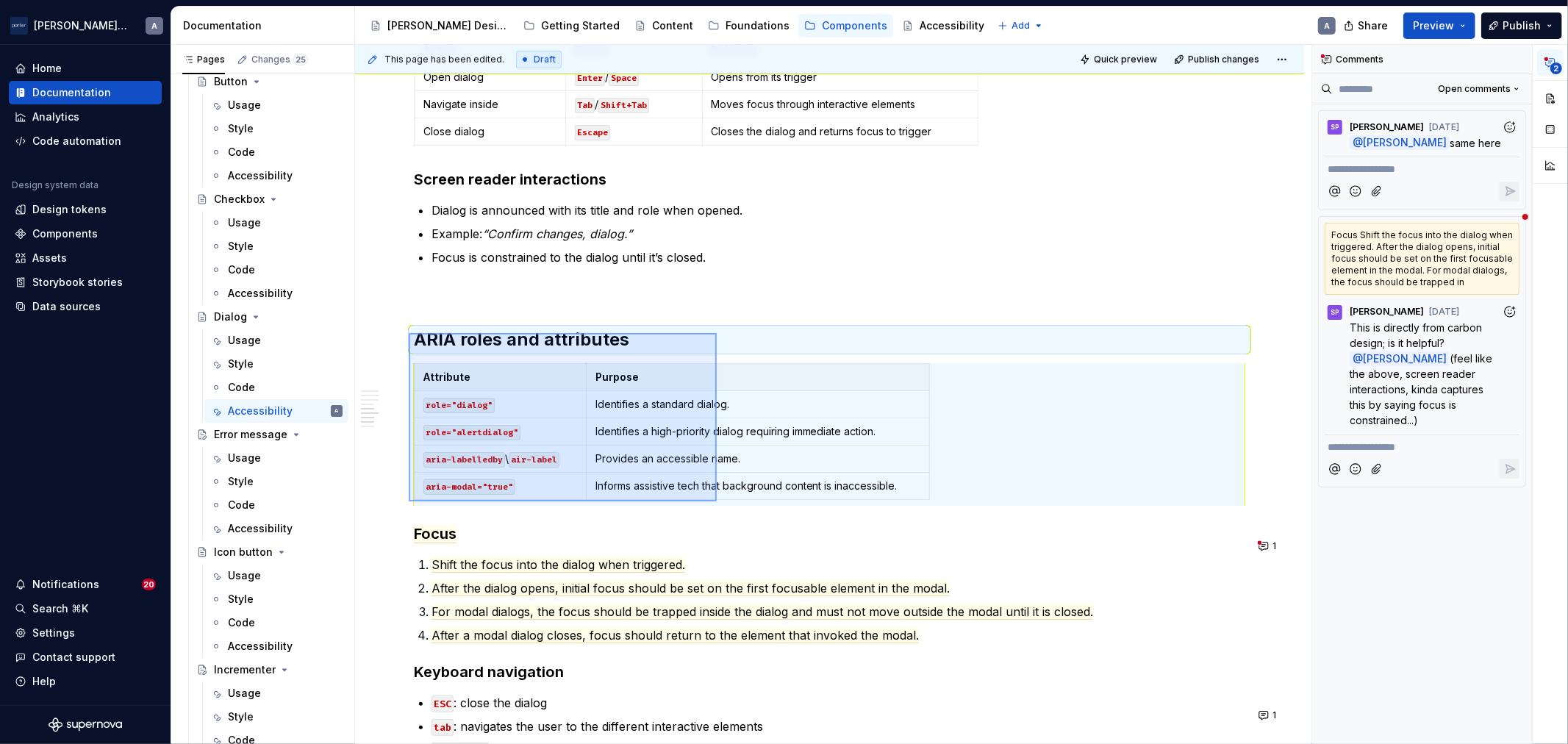
drag, startPoint x: 409, startPoint y: 333, endPoint x: 717, endPoint y: 501, distance: 350.8
click at [717, 501] on div "This page has been edited. Draft Quick preview Publish changes Dialog A dialog …" at bounding box center [833, 394] width 957 height 700
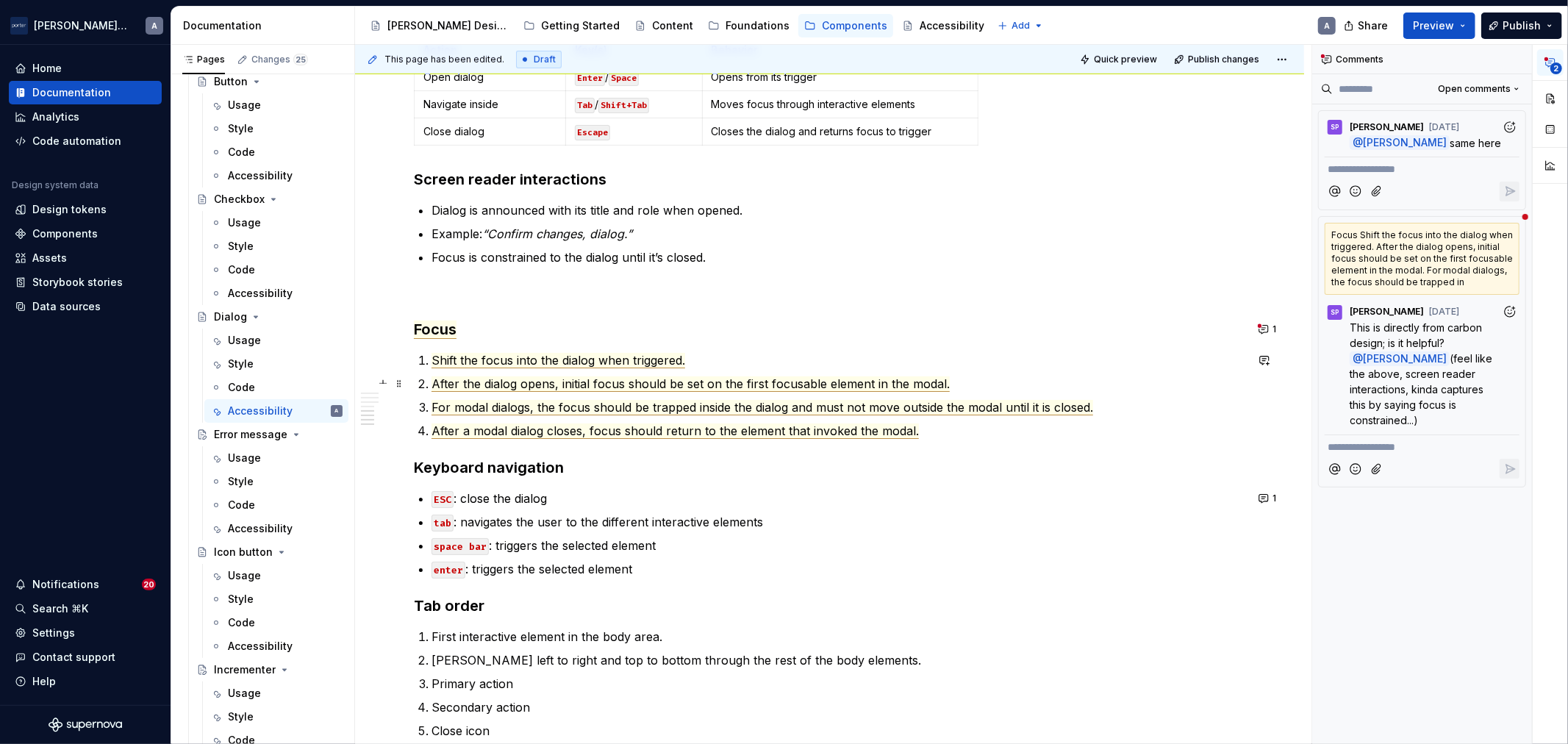
click at [757, 377] on commenthighlight "After the dialog opens, initial focus should be set on the first focusable elem…" at bounding box center [690, 384] width 518 height 15
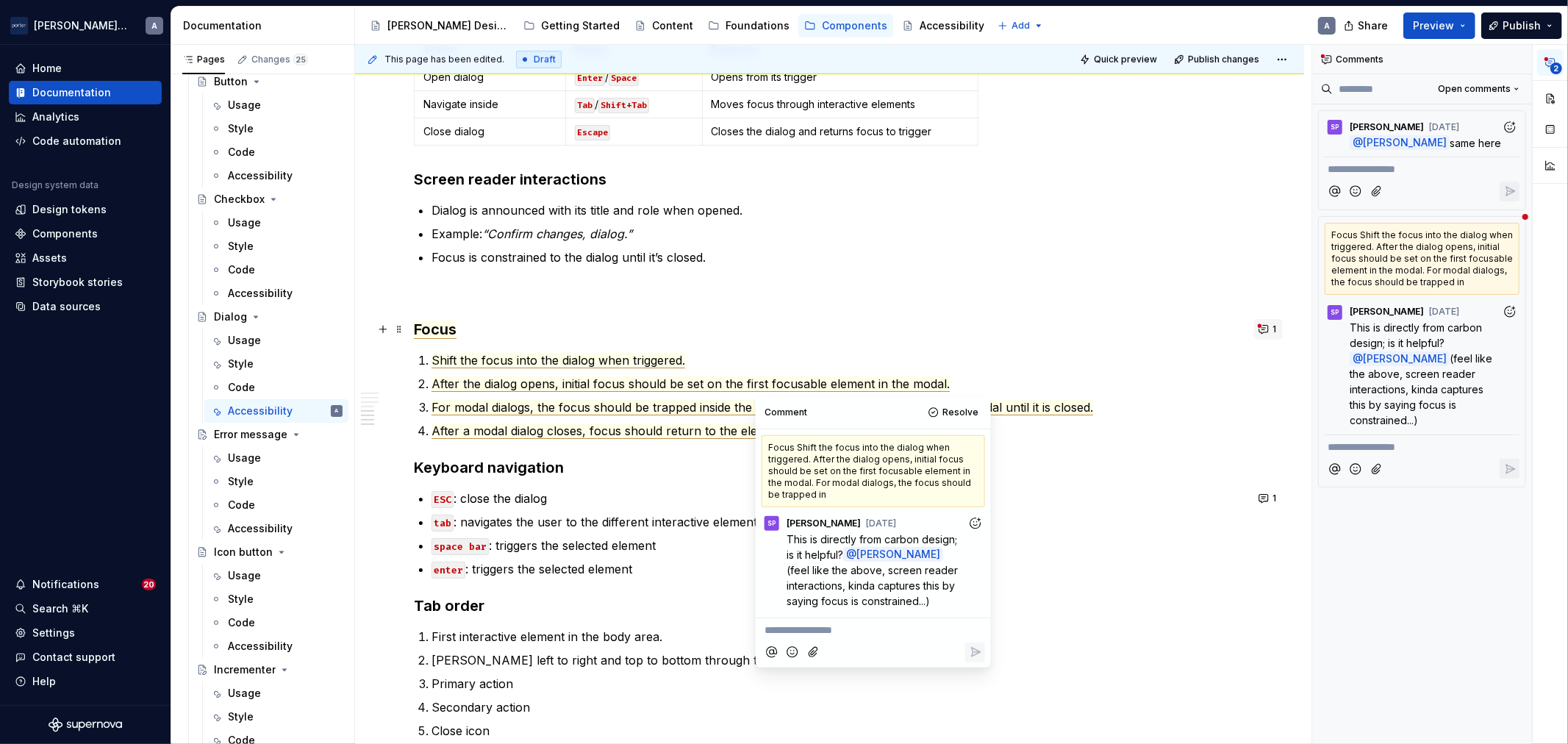
click at [1278, 337] on button "1" at bounding box center [1268, 329] width 29 height 21
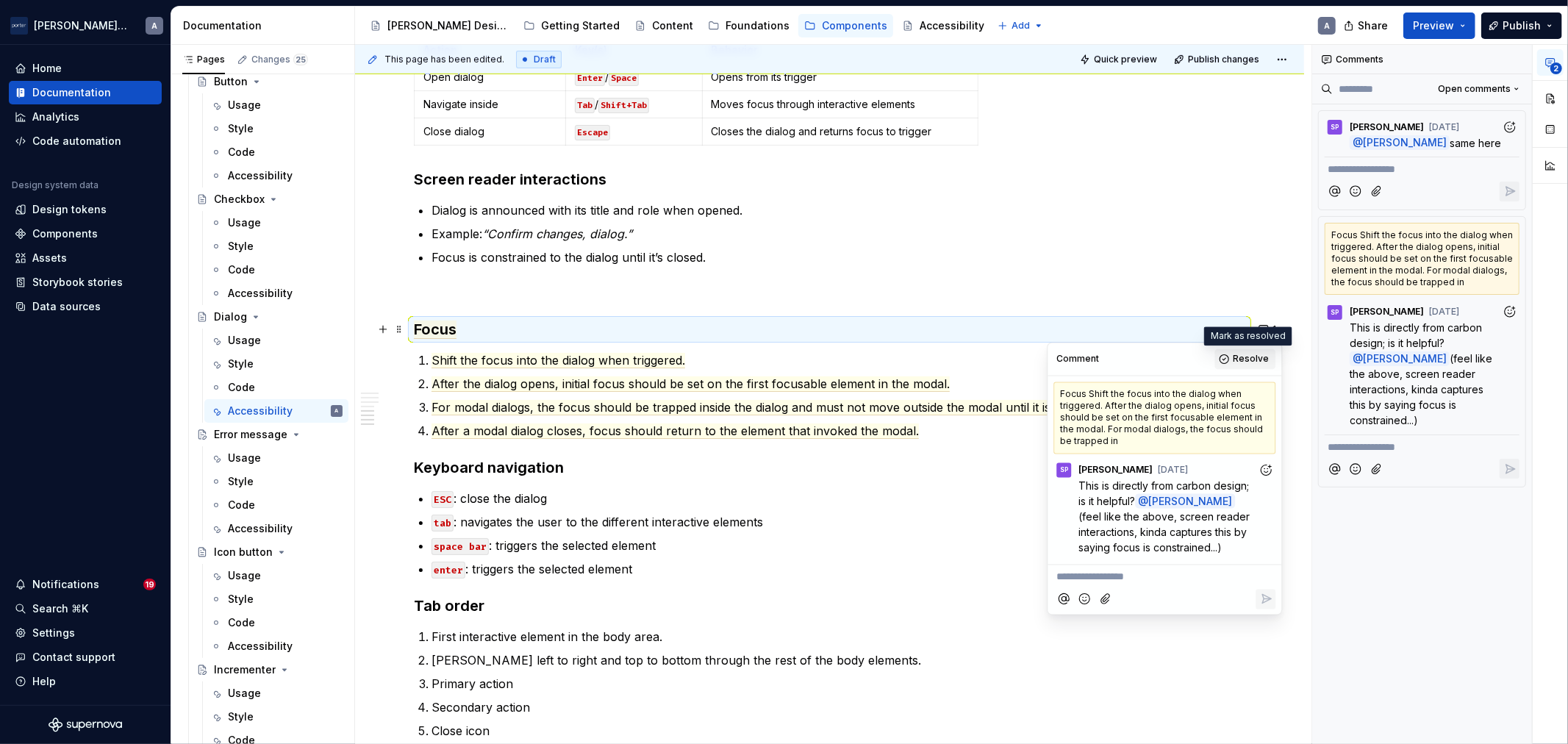
click at [1272, 359] on button "Resolve" at bounding box center [1245, 360] width 61 height 21
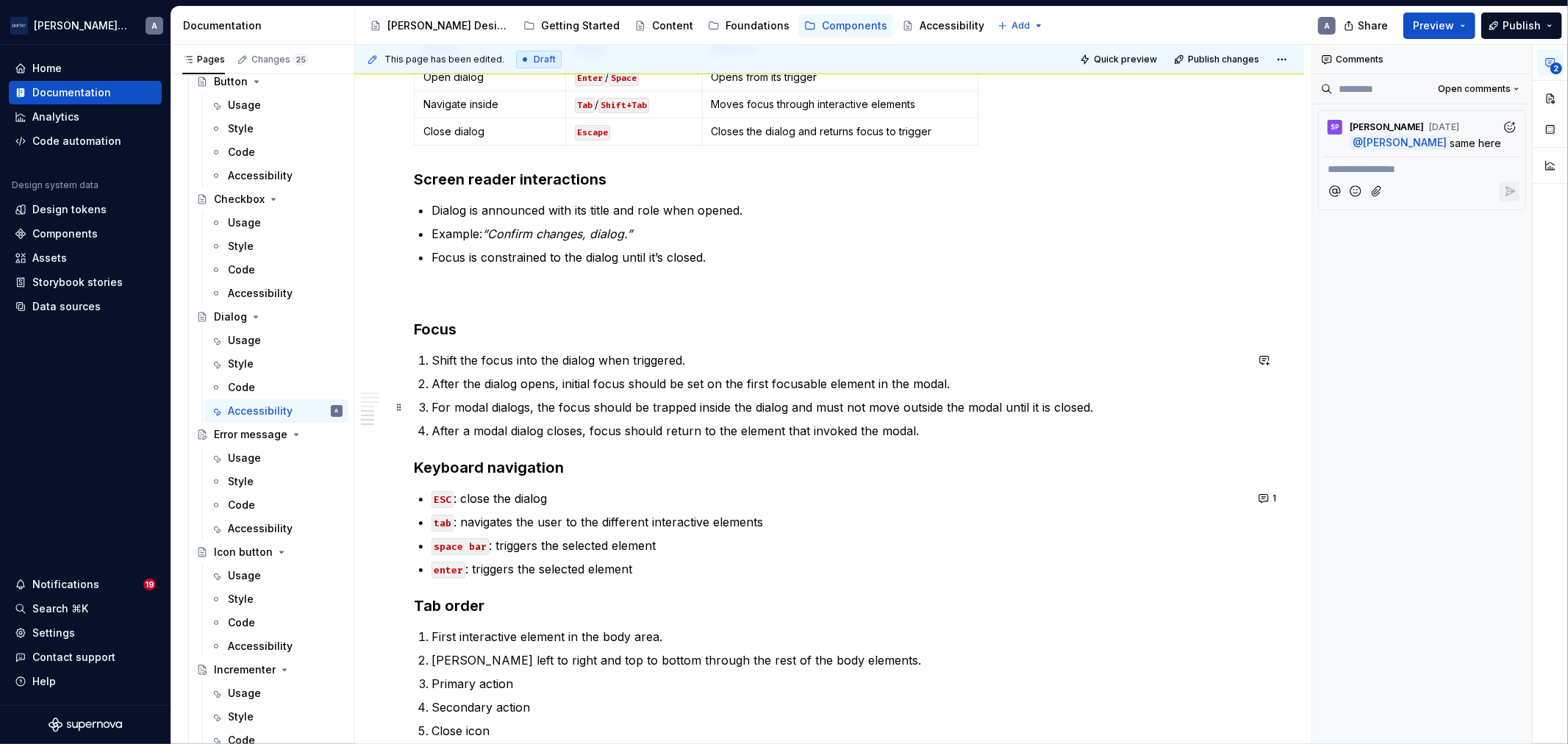
click at [1015, 401] on commenthighlight "For modal dialogs, the focus should be trapped inside the dialog and must not m…" at bounding box center [762, 407] width 662 height 14
click at [1000, 434] on p "After a modal dialog closes, focus should return to the element that invoked th…" at bounding box center [838, 431] width 814 height 18
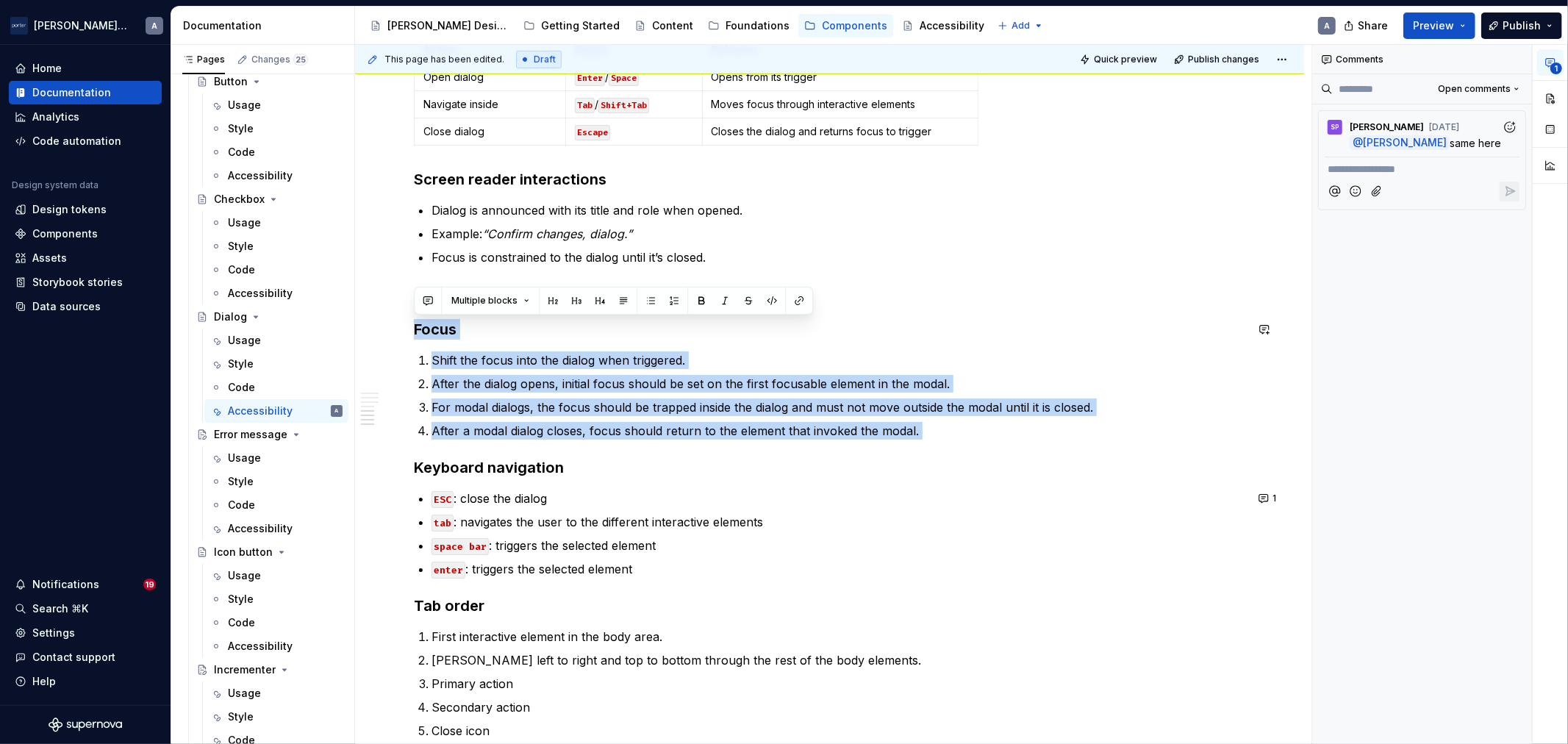
drag, startPoint x: 1000, startPoint y: 434, endPoint x: 387, endPoint y: 317, distance: 624.1
click at [387, 317] on div "Accessibility status 🟡 Tested in isolation, not yet tested in context. Key cons…" at bounding box center [830, 323] width 949 height 1315
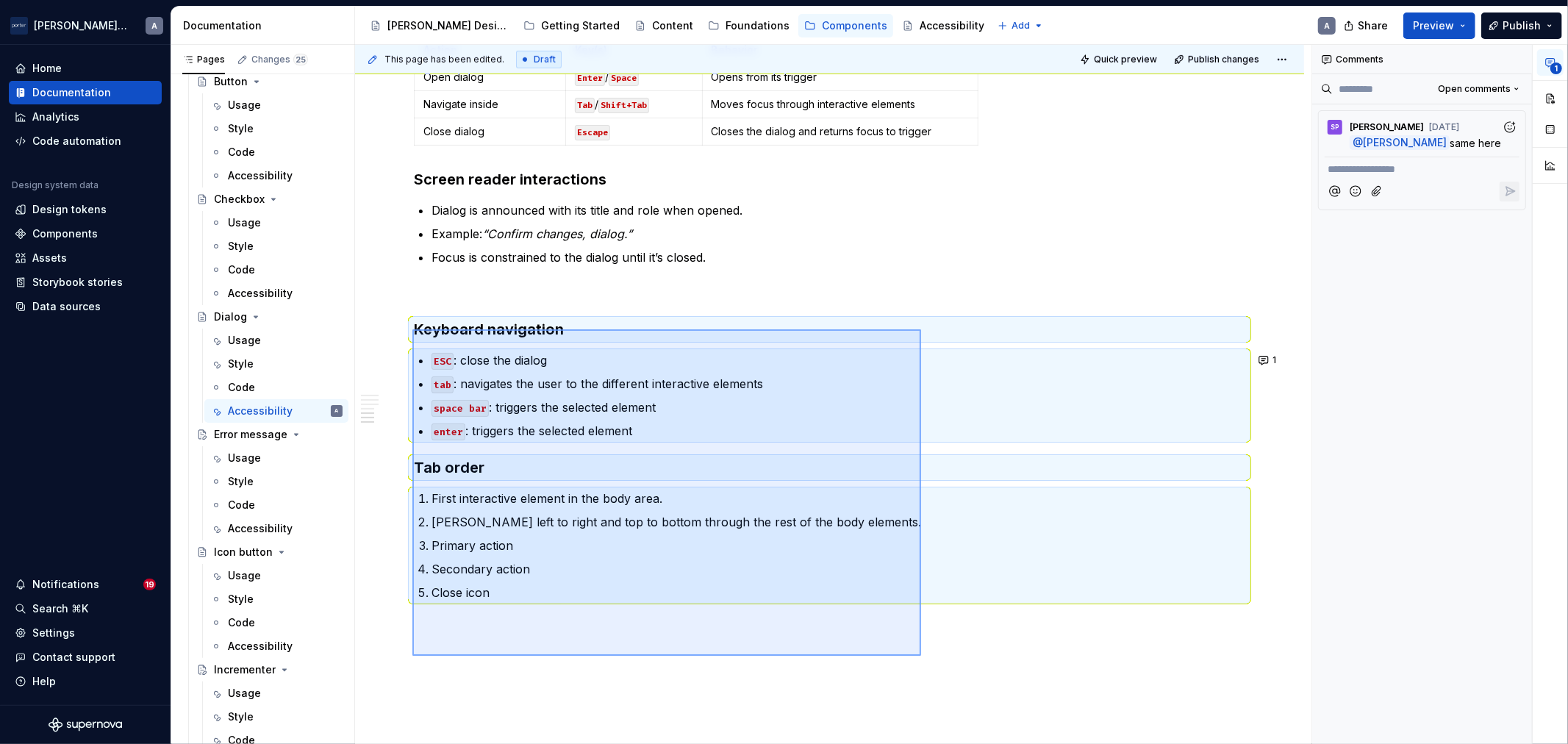
drag, startPoint x: 412, startPoint y: 329, endPoint x: 921, endPoint y: 656, distance: 605.0
click at [921, 656] on div "This page has been edited. Draft Quick preview Publish changes Dialog A dialog …" at bounding box center [833, 394] width 957 height 700
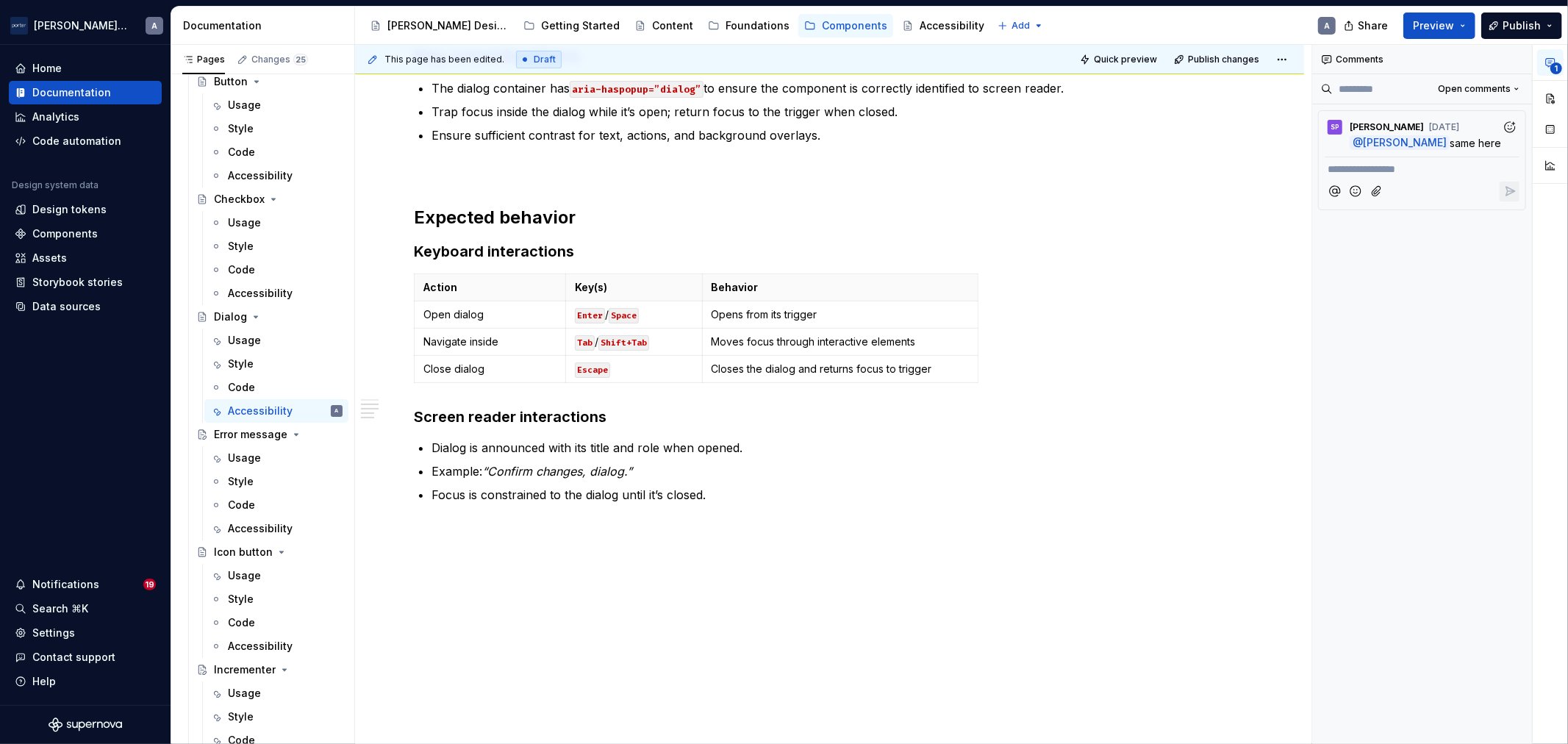
scroll to position [443, 0]
click at [1509, 143] on icon "button" at bounding box center [1510, 144] width 14 height 14
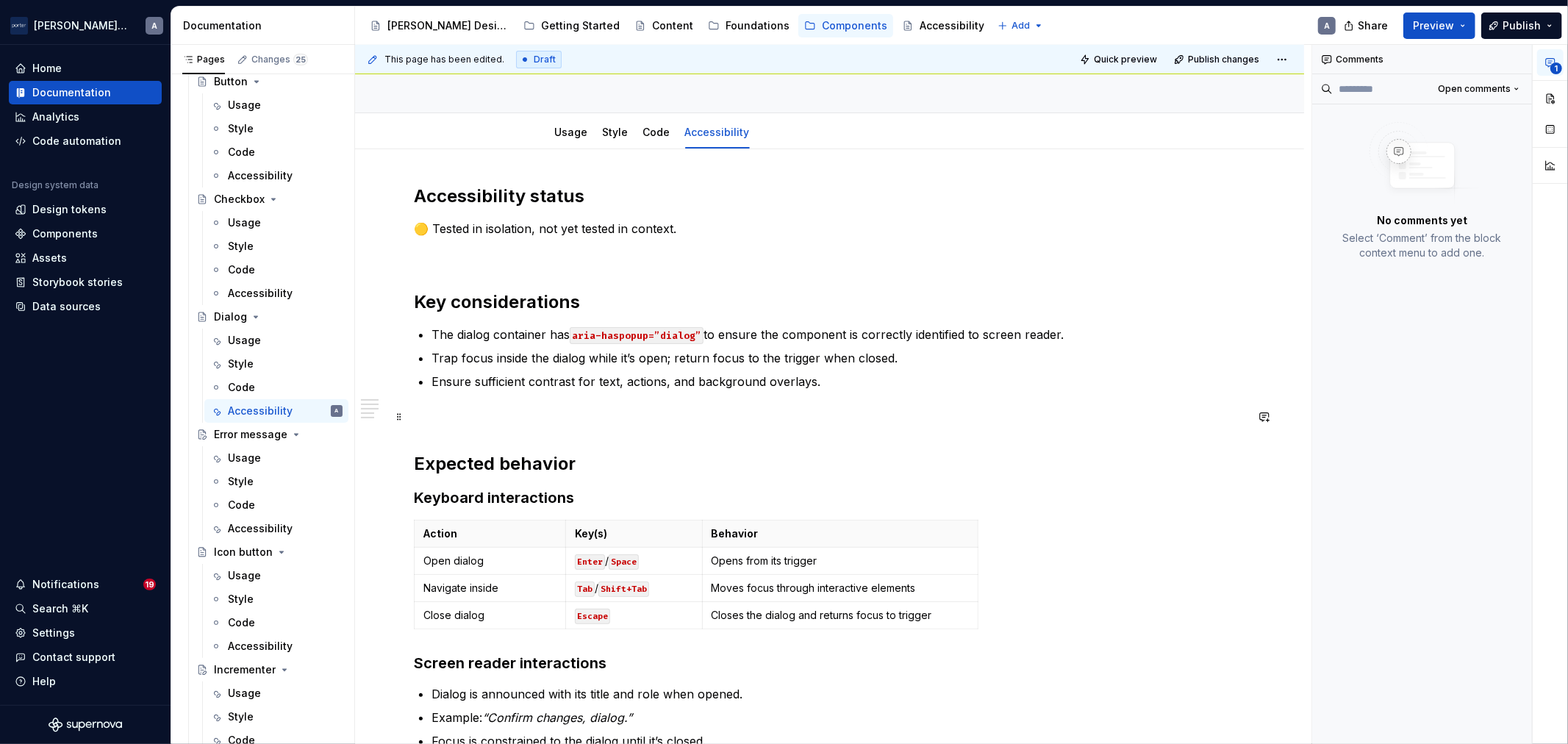
scroll to position [170, 0]
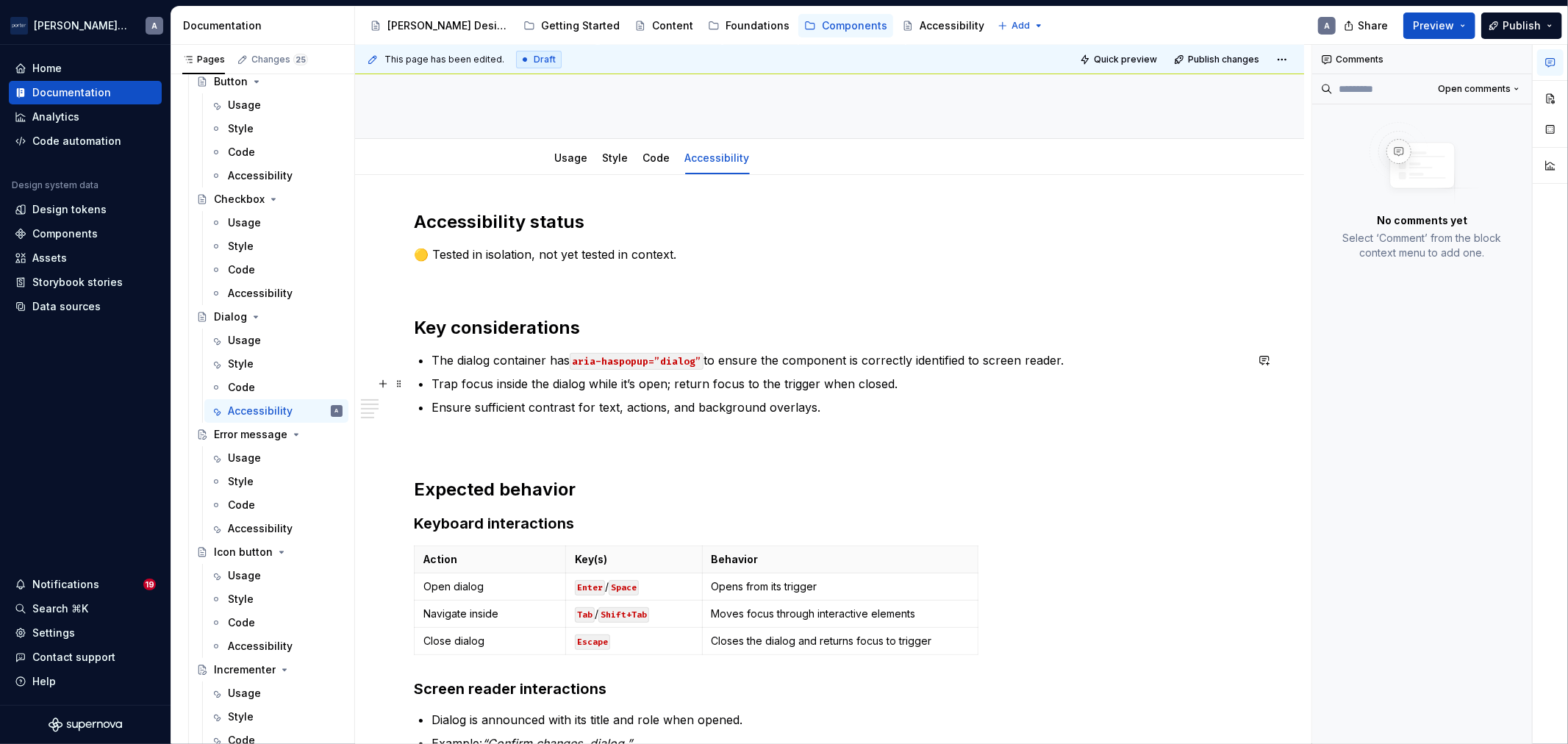
click at [898, 378] on p "Trap focus inside the dialog while it’s open; return focus to the trigger when …" at bounding box center [838, 384] width 814 height 18
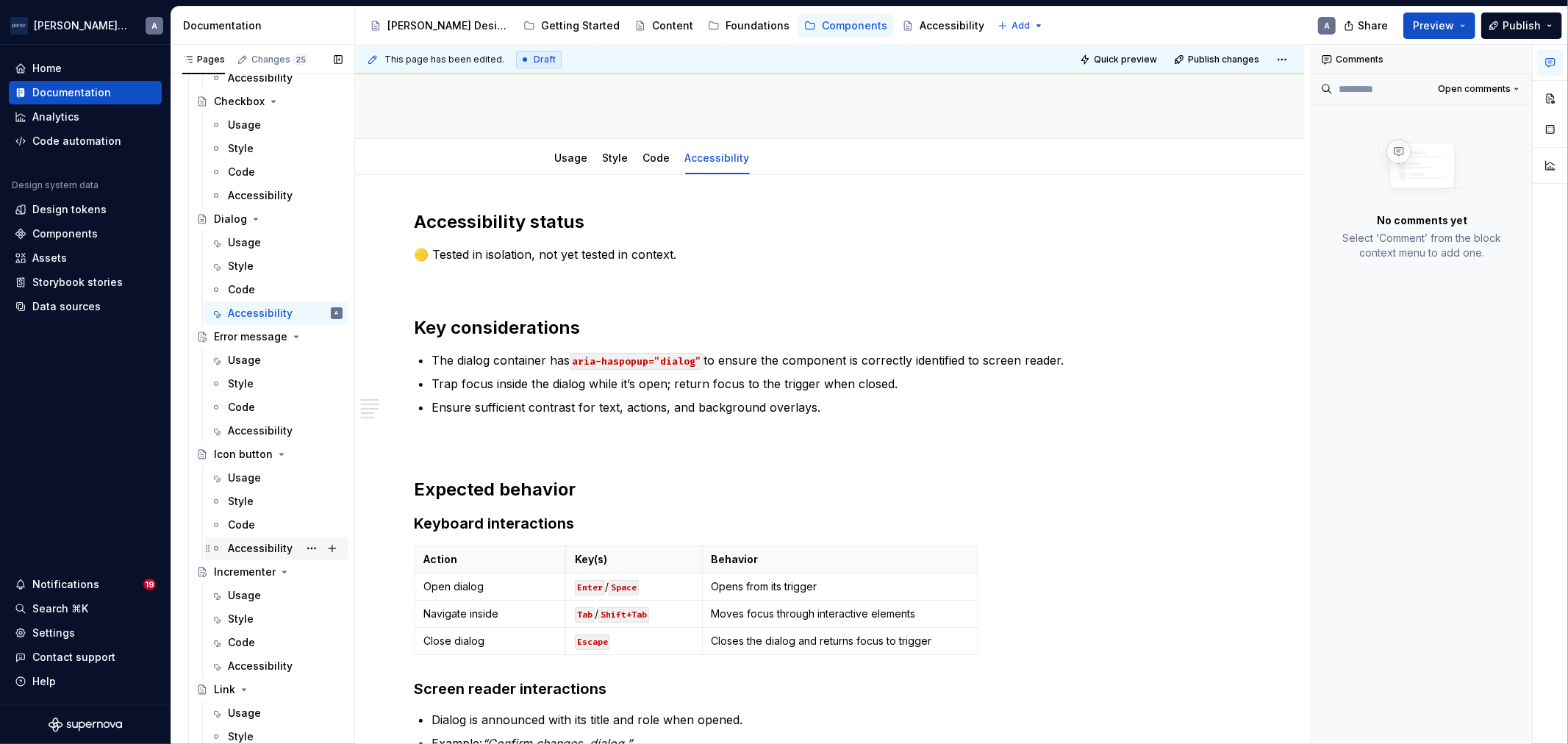
scroll to position [408, 0]
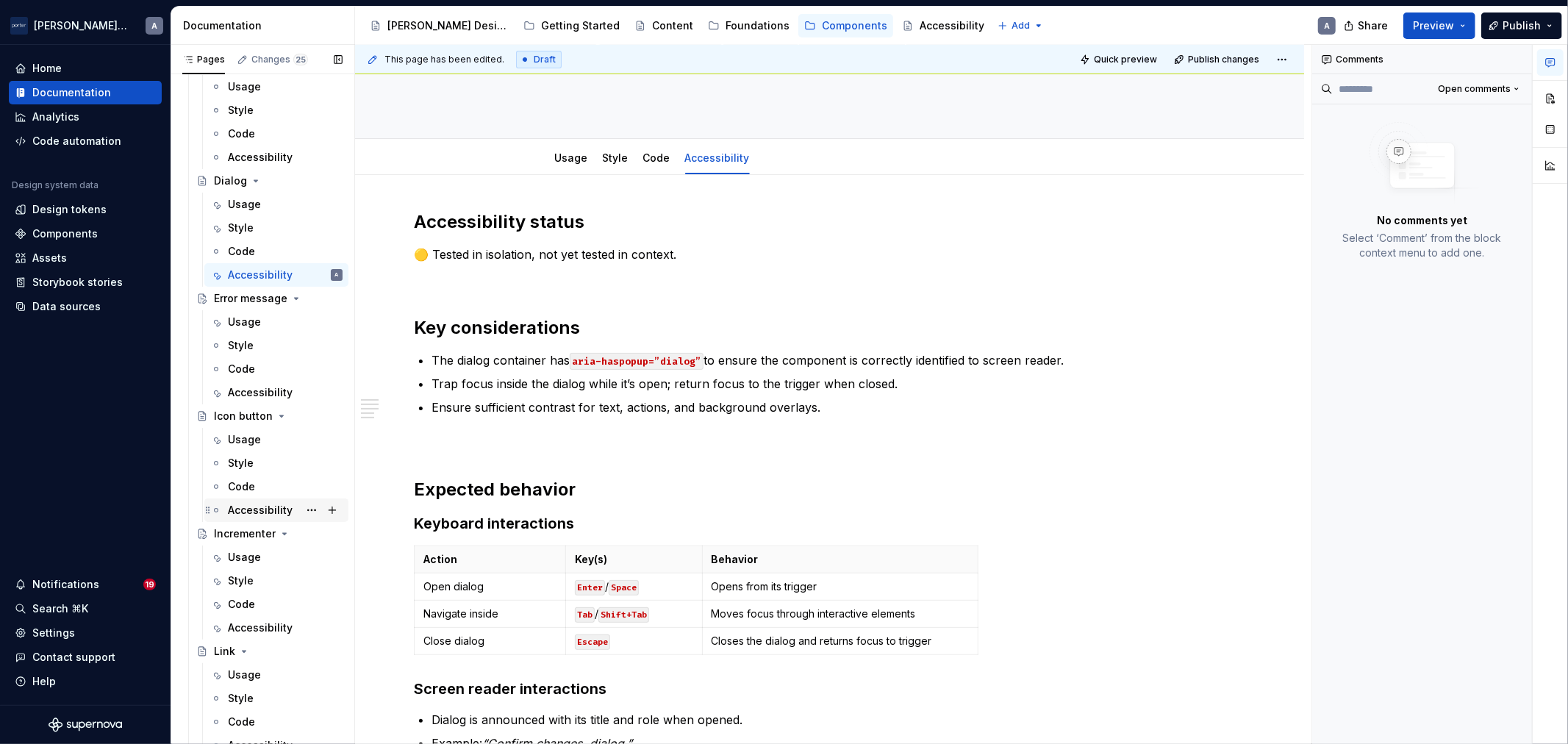
click at [232, 517] on div "Accessibility" at bounding box center [260, 510] width 65 height 14
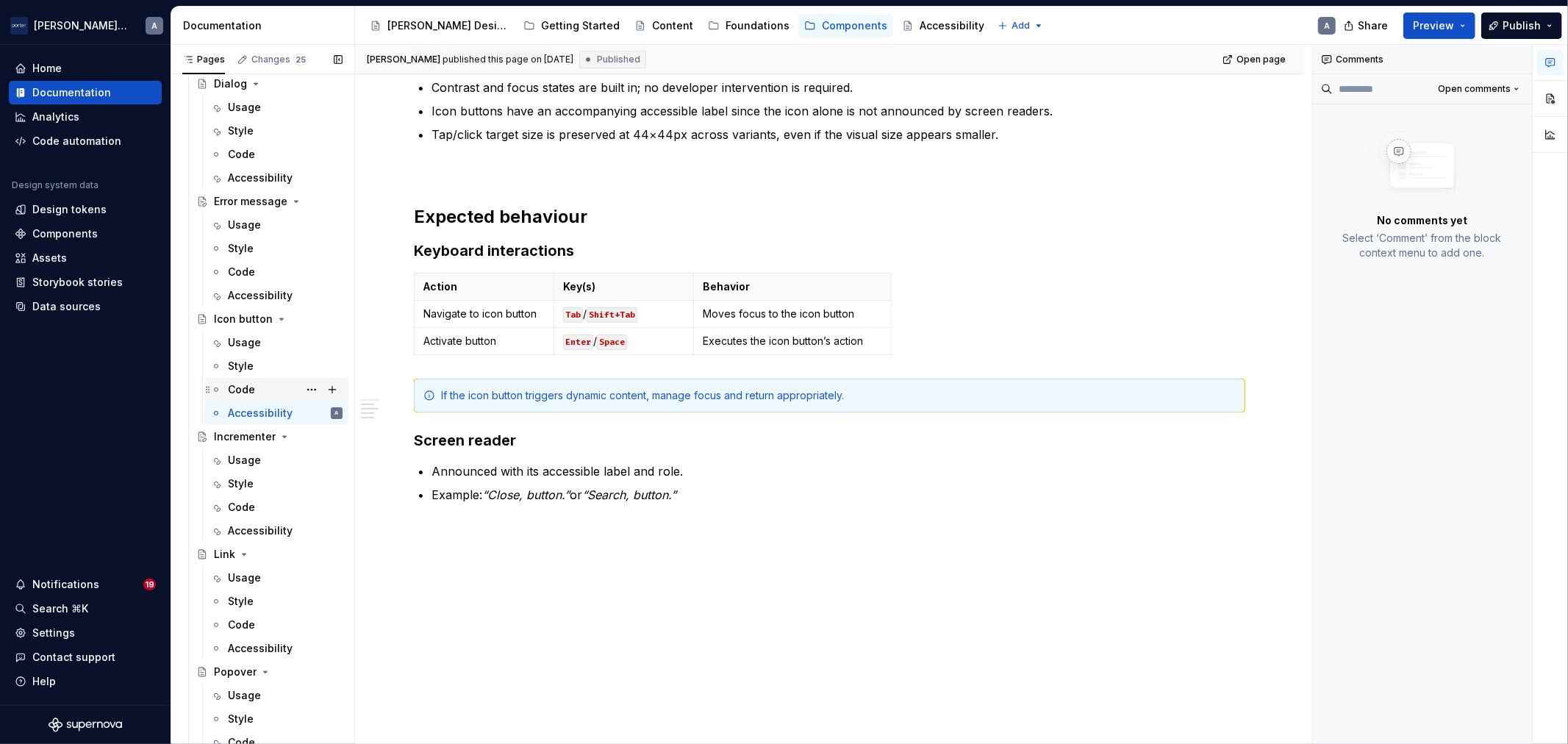
scroll to position [545, 0]
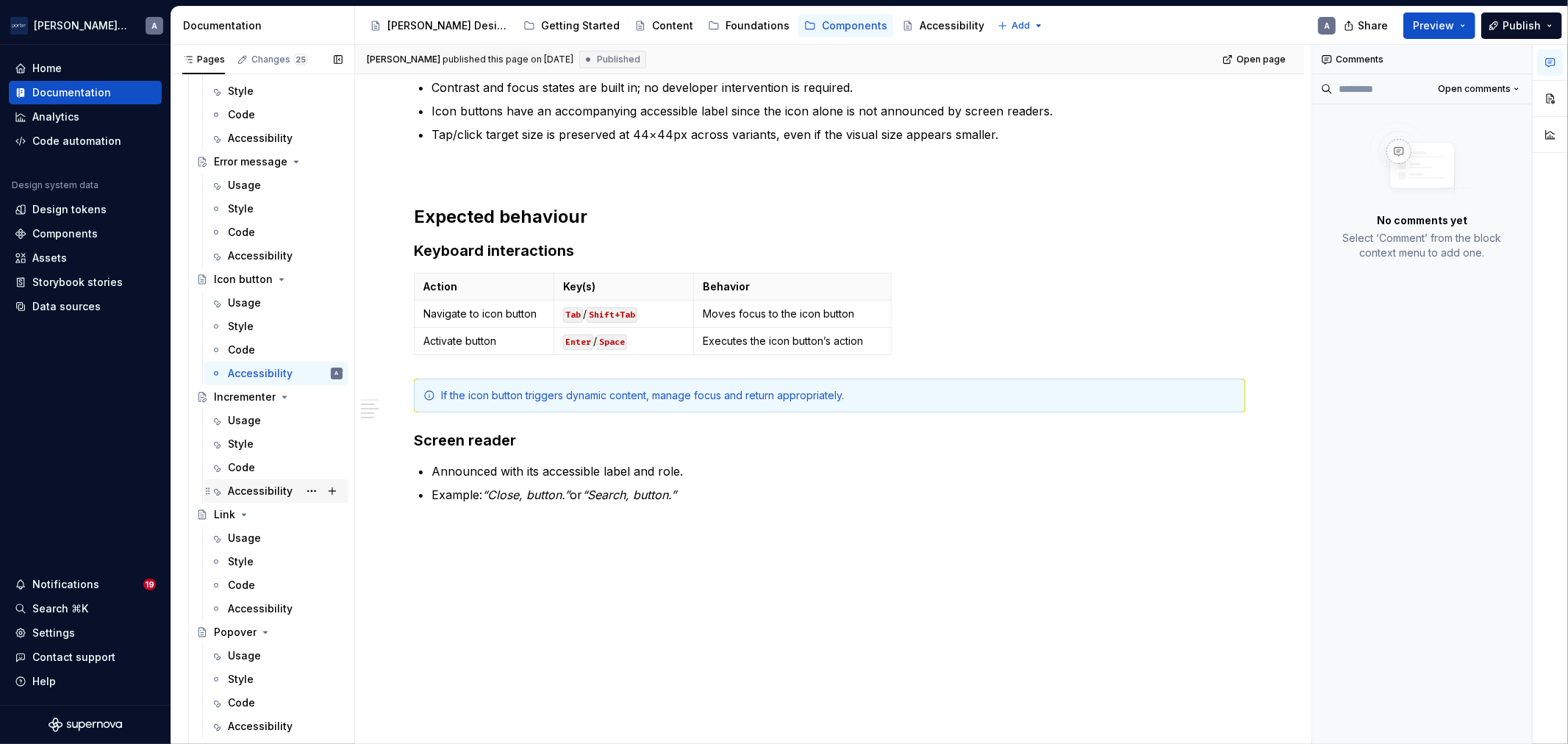
click at [255, 496] on div "Accessibility" at bounding box center [260, 491] width 65 height 14
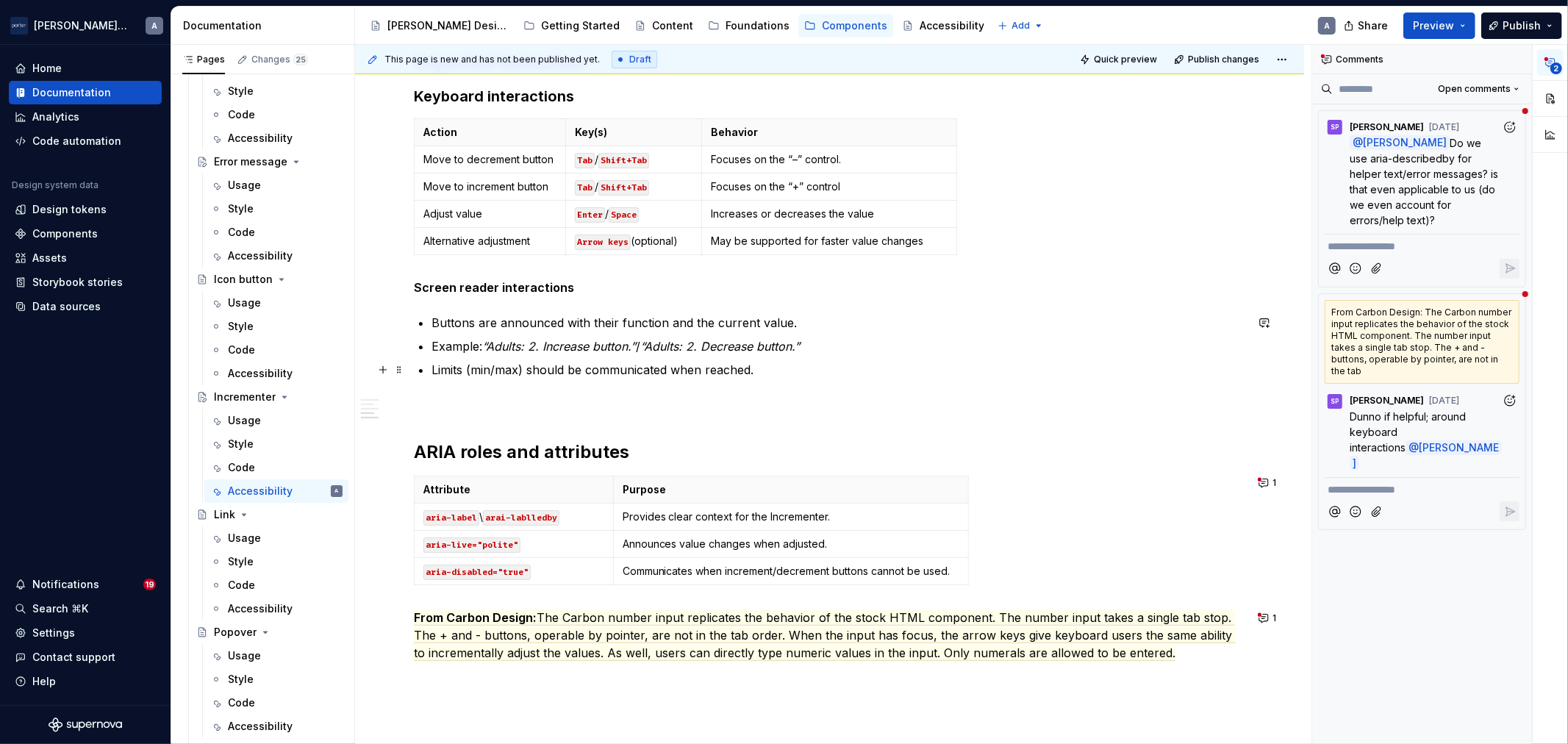
scroll to position [545, 0]
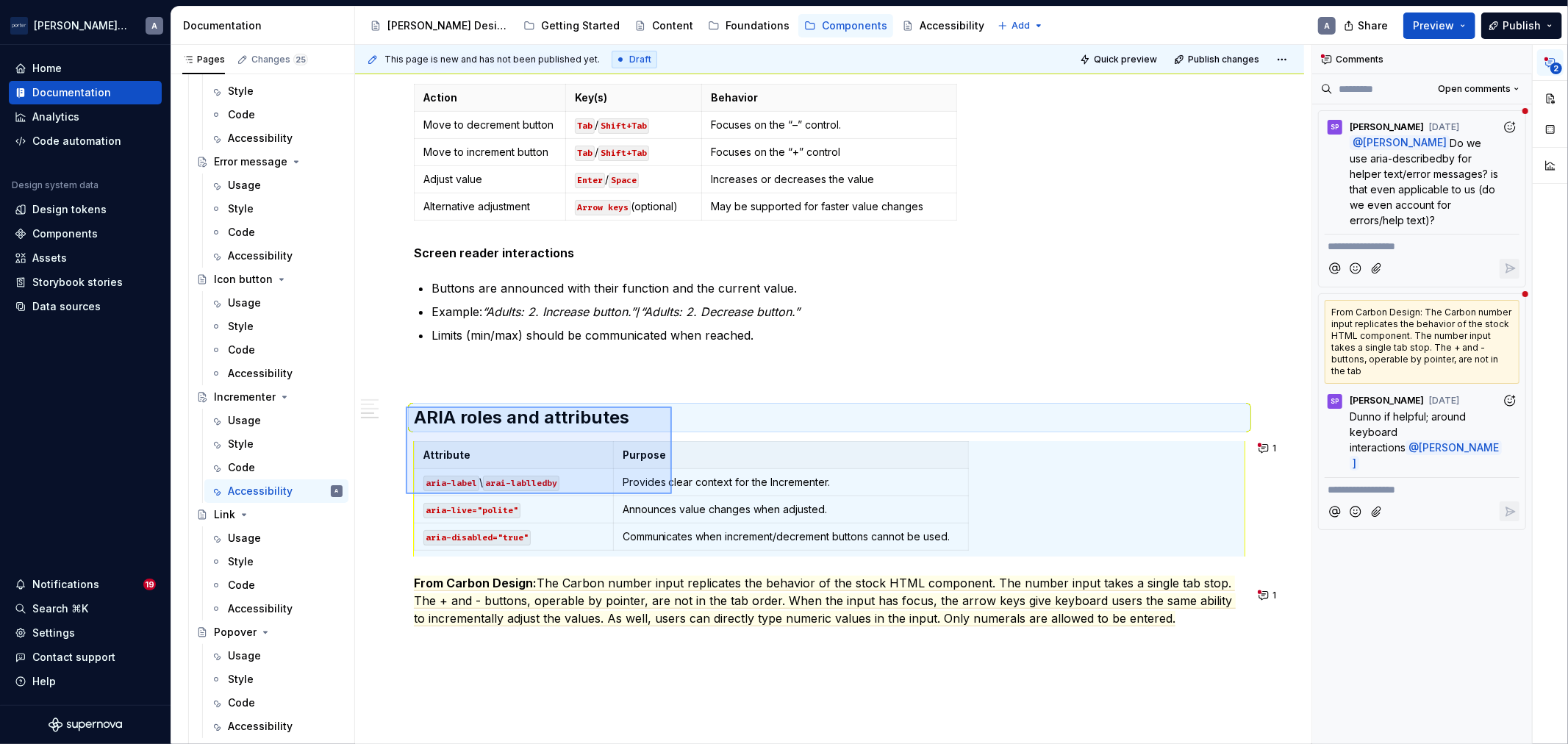
drag, startPoint x: 406, startPoint y: 407, endPoint x: 672, endPoint y: 494, distance: 279.9
click at [672, 494] on div "This page is new and has not been published yet. Draft Quick preview Publish ch…" at bounding box center [833, 394] width 957 height 700
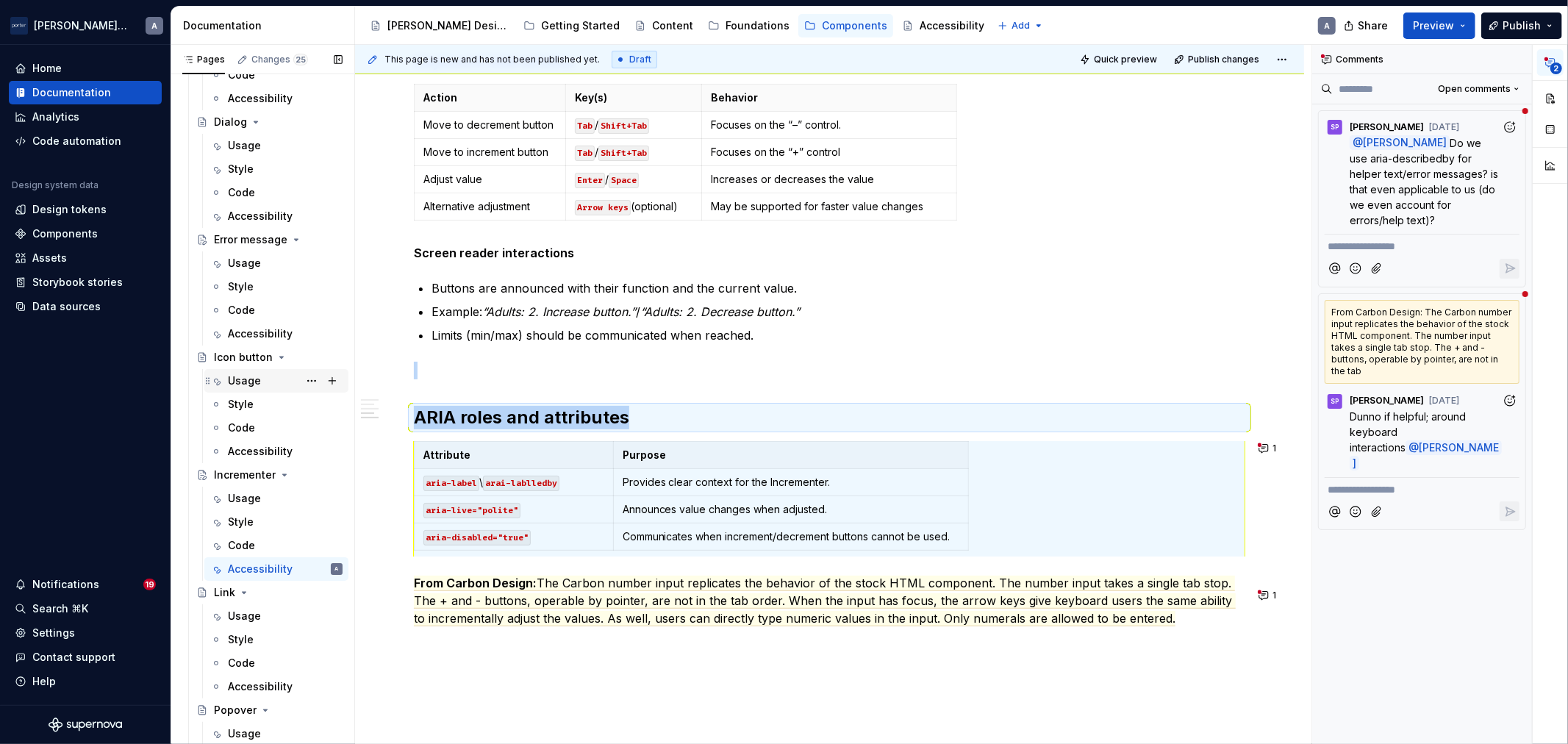
scroll to position [408, 0]
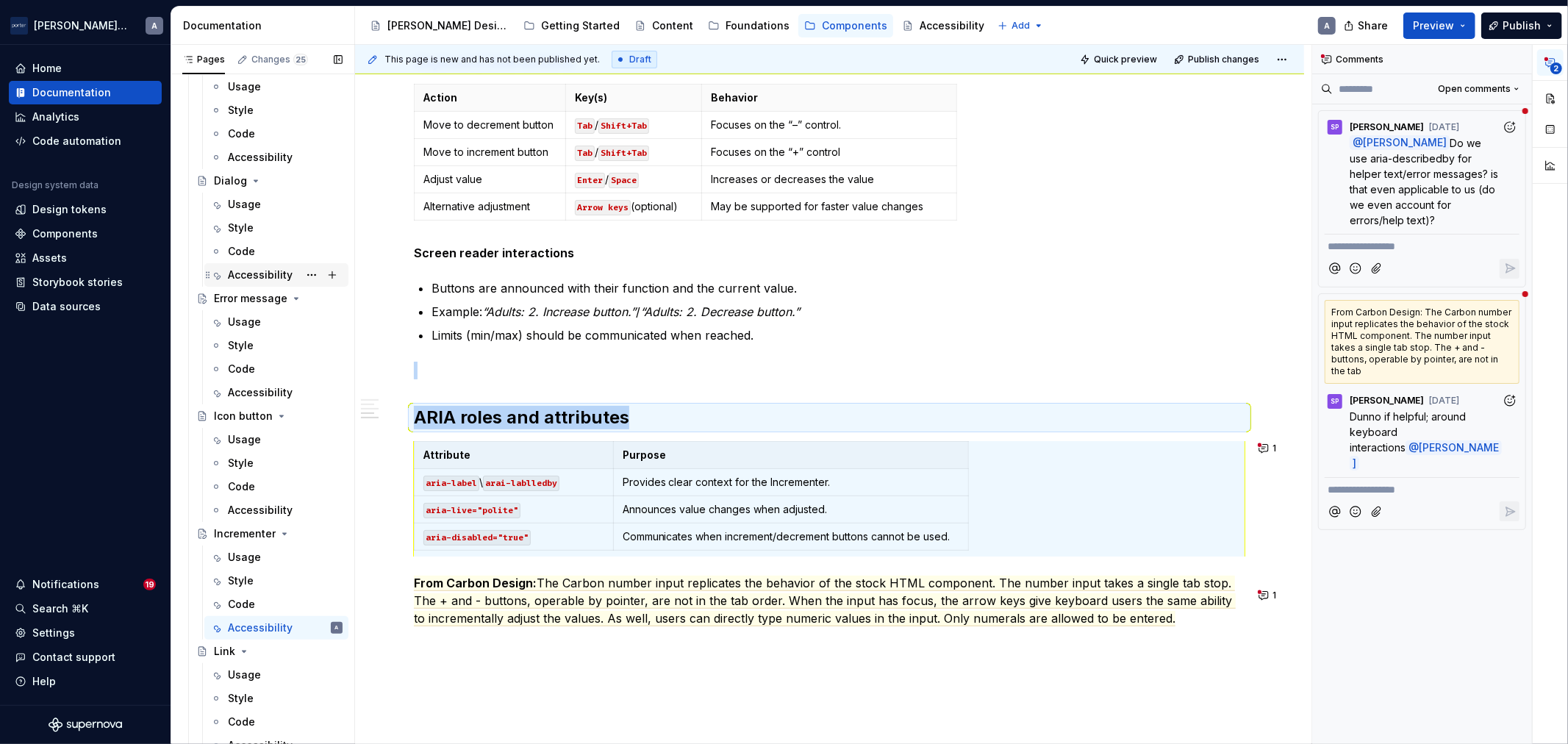
click at [254, 276] on div "Accessibility" at bounding box center [260, 275] width 65 height 14
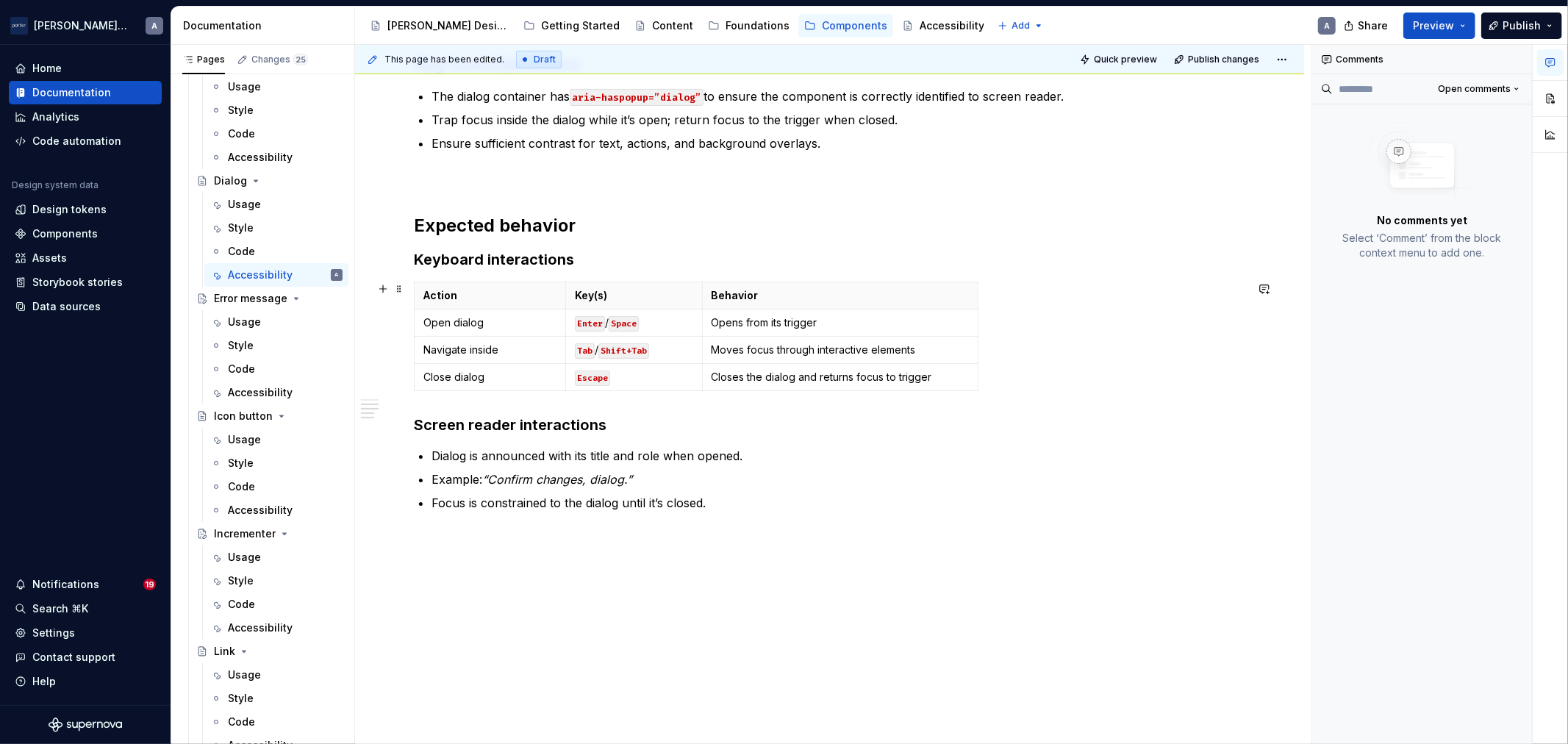
scroll to position [443, 0]
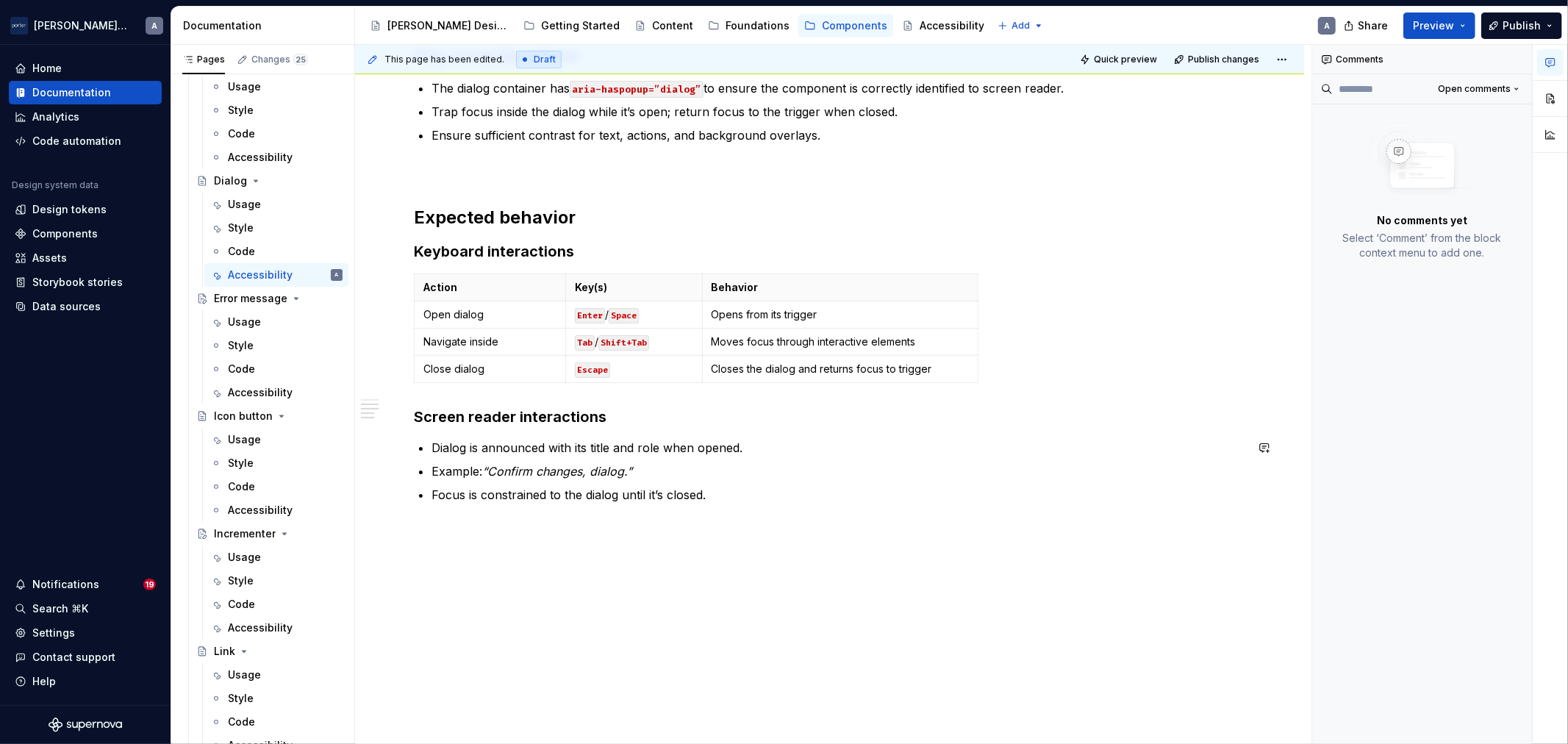
click at [616, 608] on div "Accessibility status 🟡 Tested in isolation, not yet tested in context. Key cons…" at bounding box center [830, 324] width 949 height 842
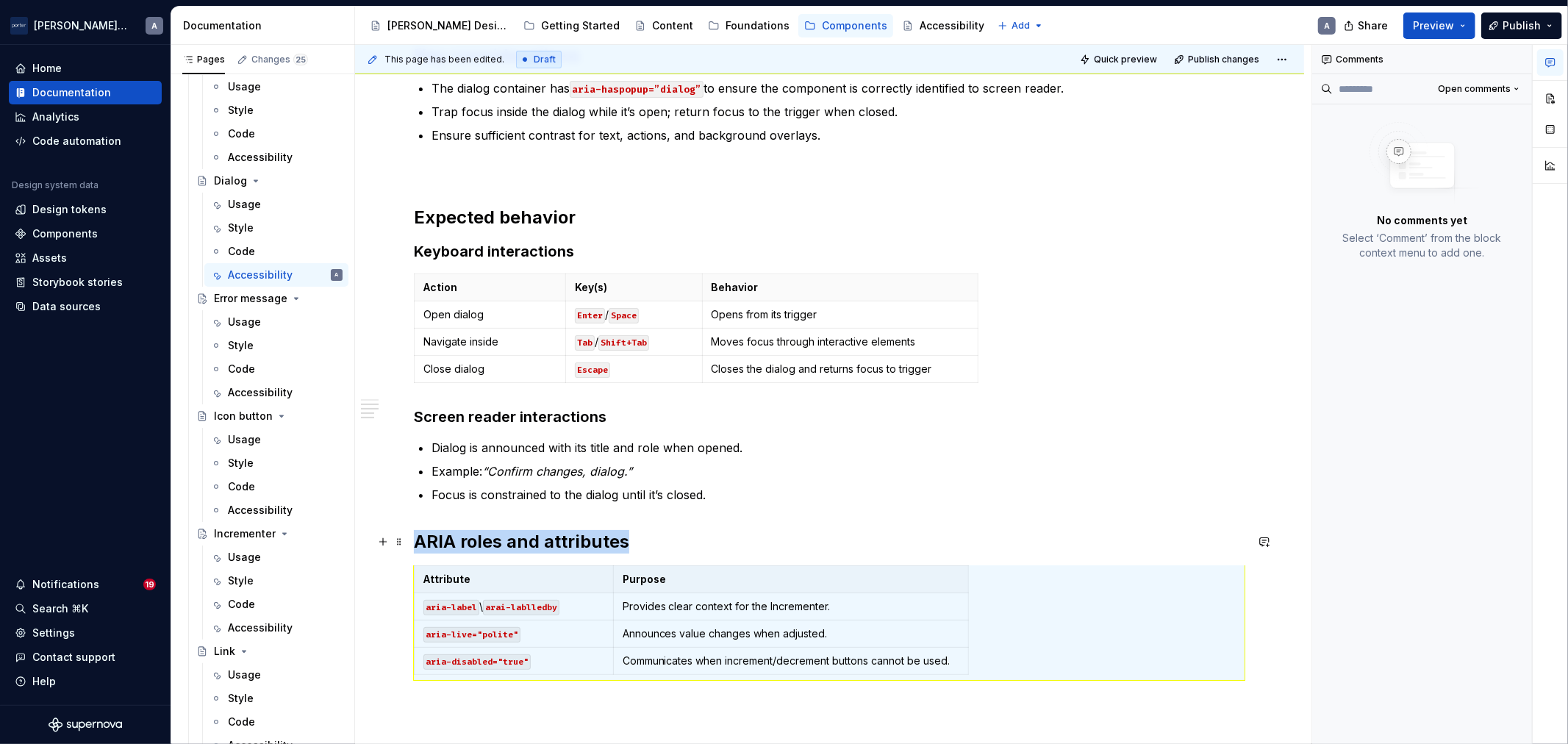
click at [662, 554] on div "Accessibility status 🟡 Tested in isolation, not yet tested in context. Key cons…" at bounding box center [829, 309] width 831 height 742
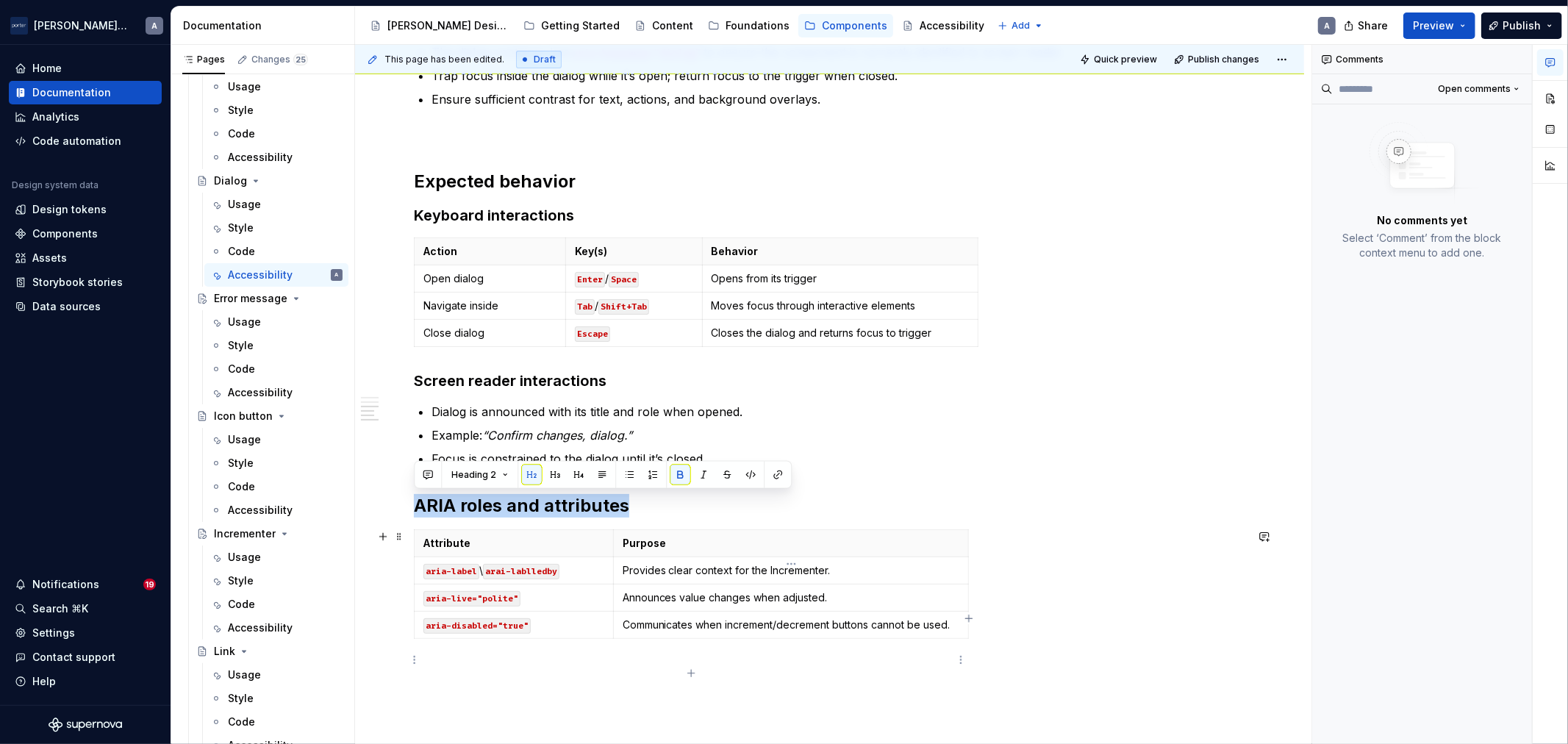
drag, startPoint x: 419, startPoint y: 542, endPoint x: 738, endPoint y: 672, distance: 344.5
click at [738, 672] on div "Accessibility status 🟡 Tested in isolation, not yet tested in context. Key cons…" at bounding box center [830, 376] width 949 height 1020
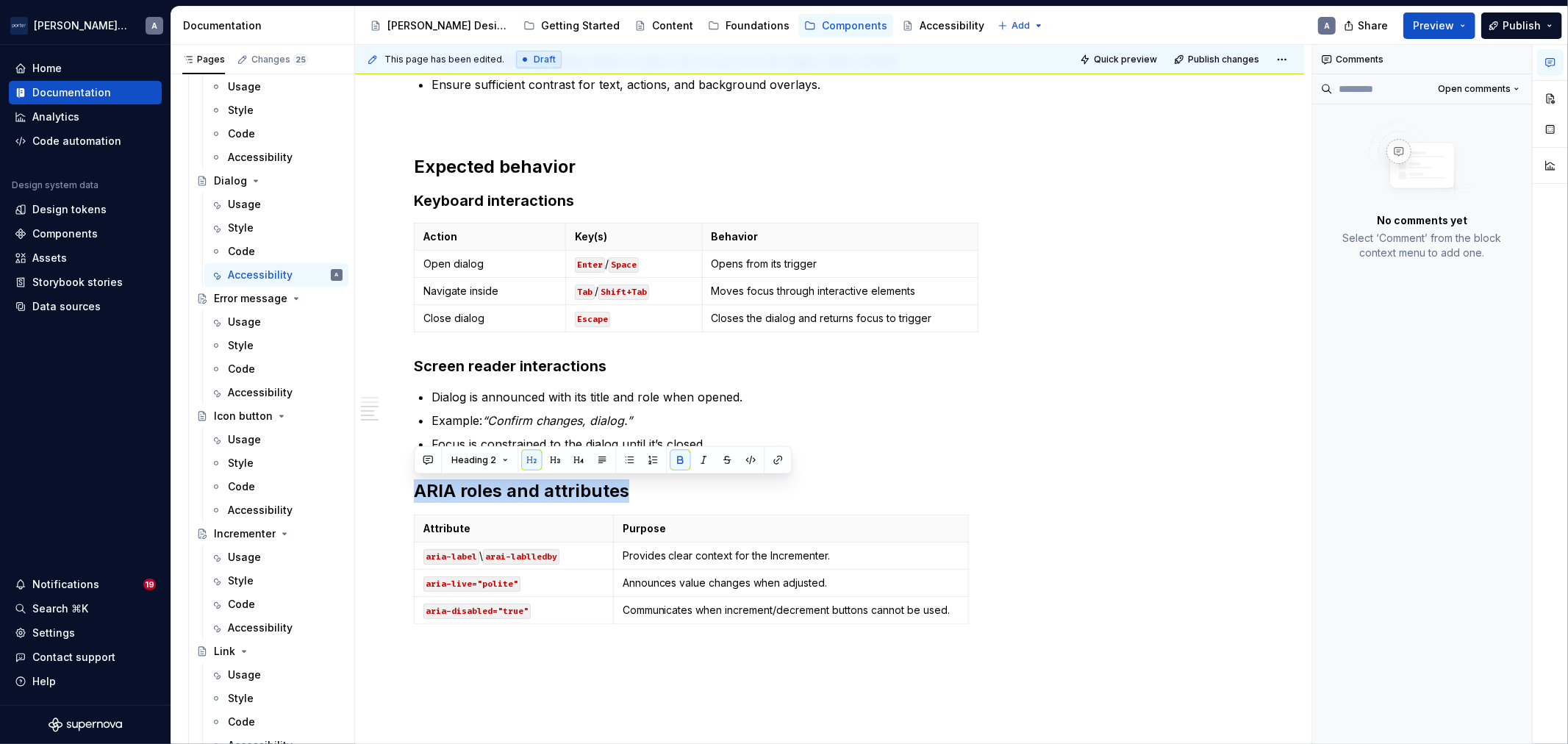
click at [1098, 660] on div "Accessibility status 🟡 Tested in isolation, not yet tested in context. Key cons…" at bounding box center [830, 362] width 949 height 1020
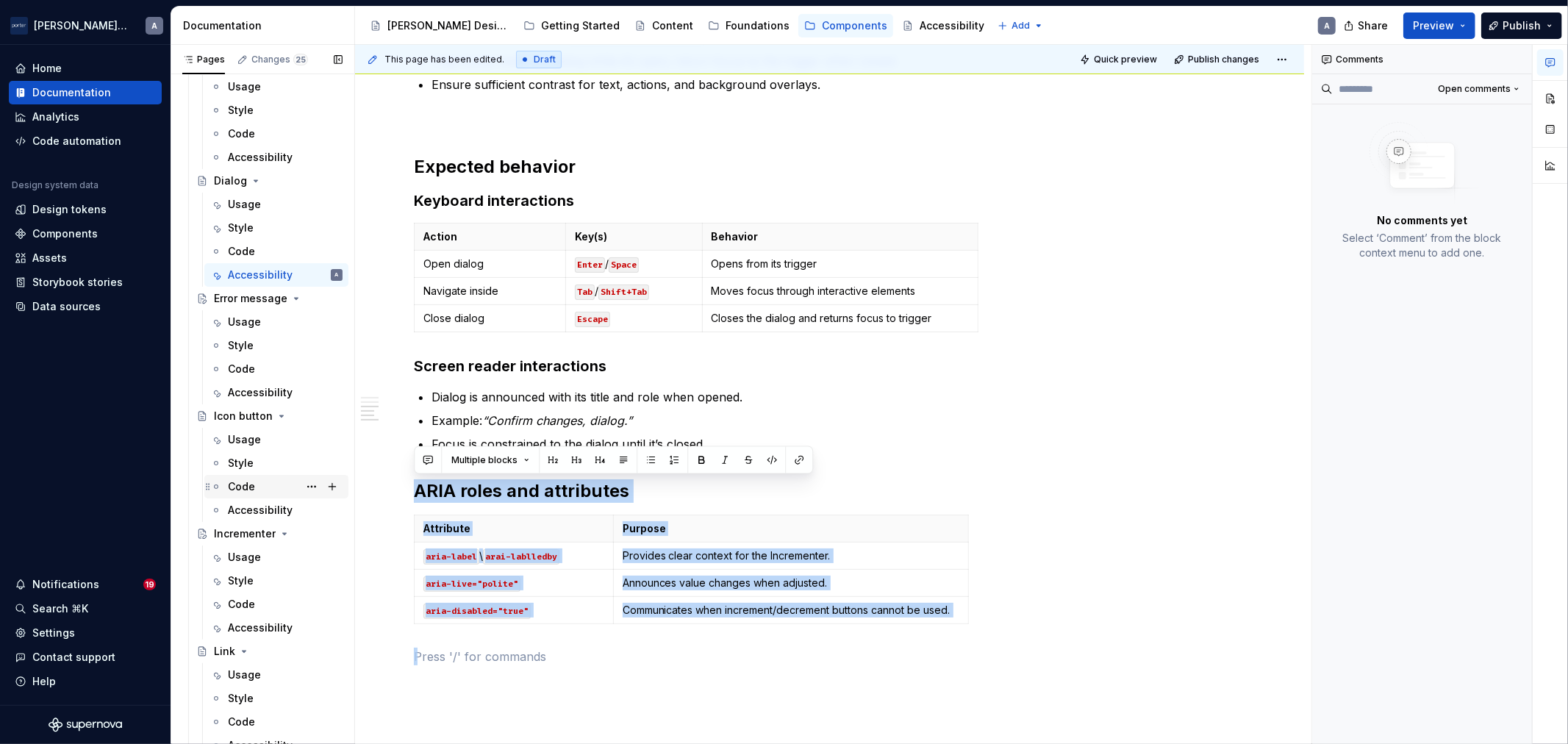
drag, startPoint x: 1096, startPoint y: 657, endPoint x: 325, endPoint y: 474, distance: 792.4
click at [325, 474] on div "Pages Changes 25 Add Accessibility guide for tree Page tree. Navigate the tree …" at bounding box center [869, 398] width 1397 height 706
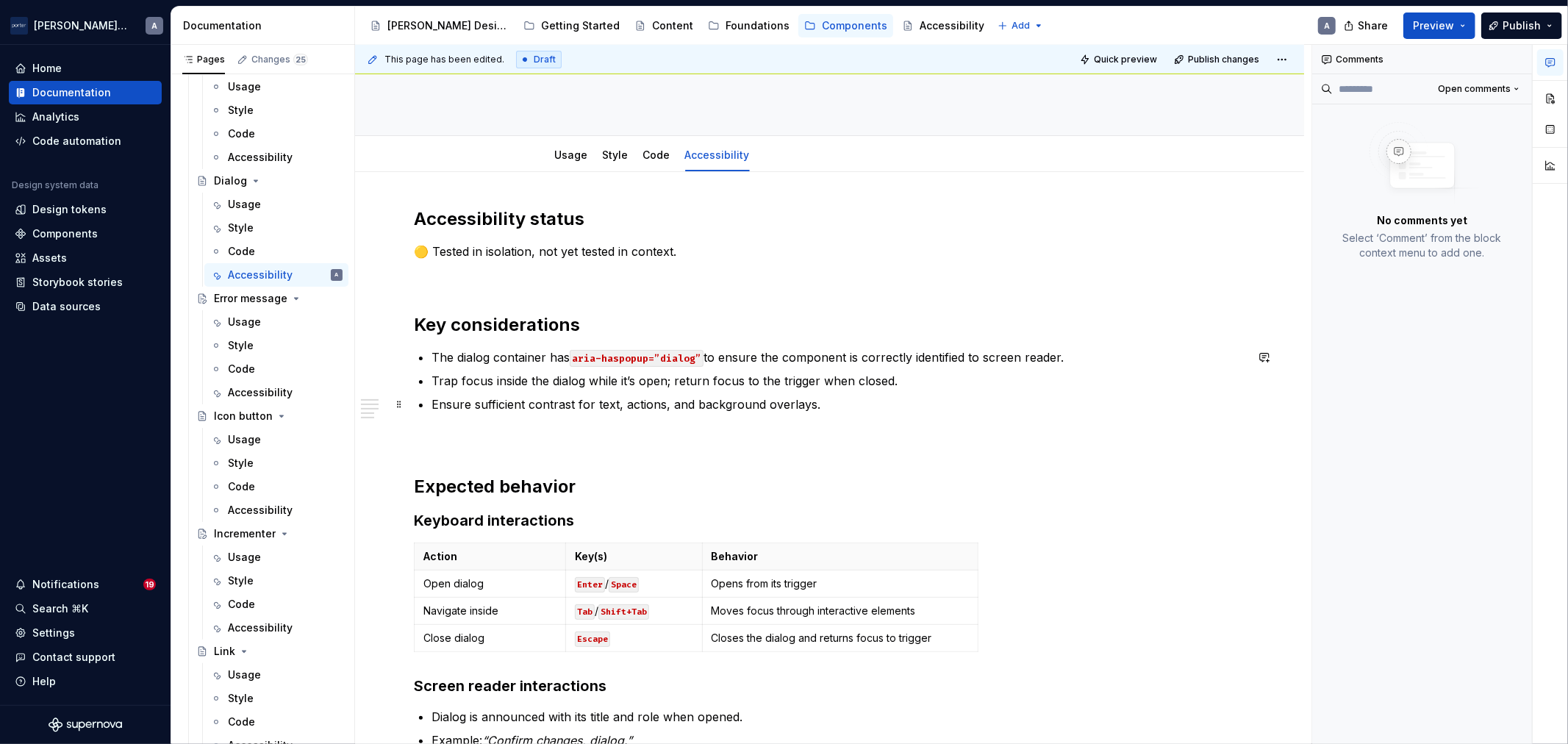
scroll to position [170, 0]
click at [570, 157] on link "Usage" at bounding box center [571, 158] width 33 height 13
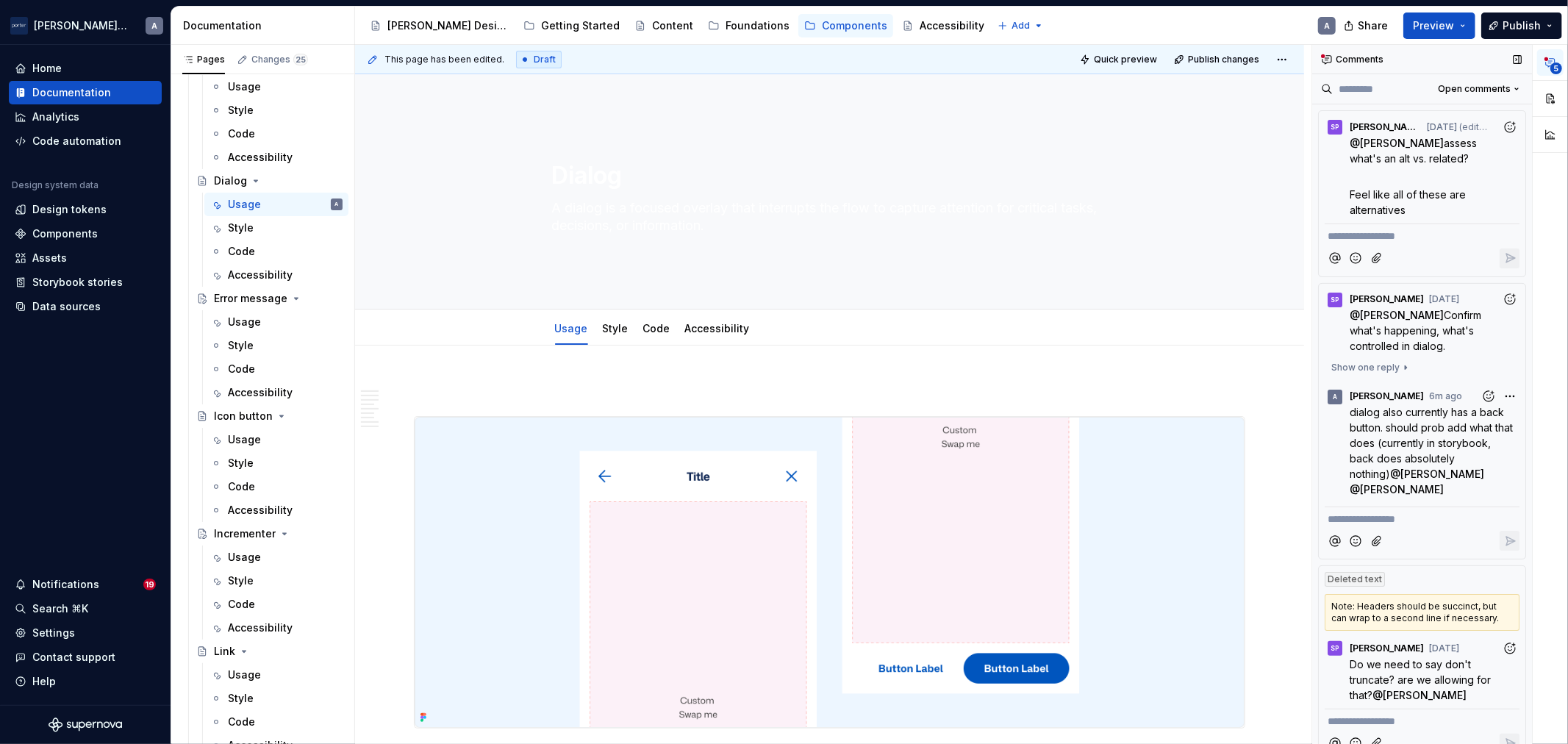
click at [1326, 56] on icon at bounding box center [1327, 59] width 12 height 12
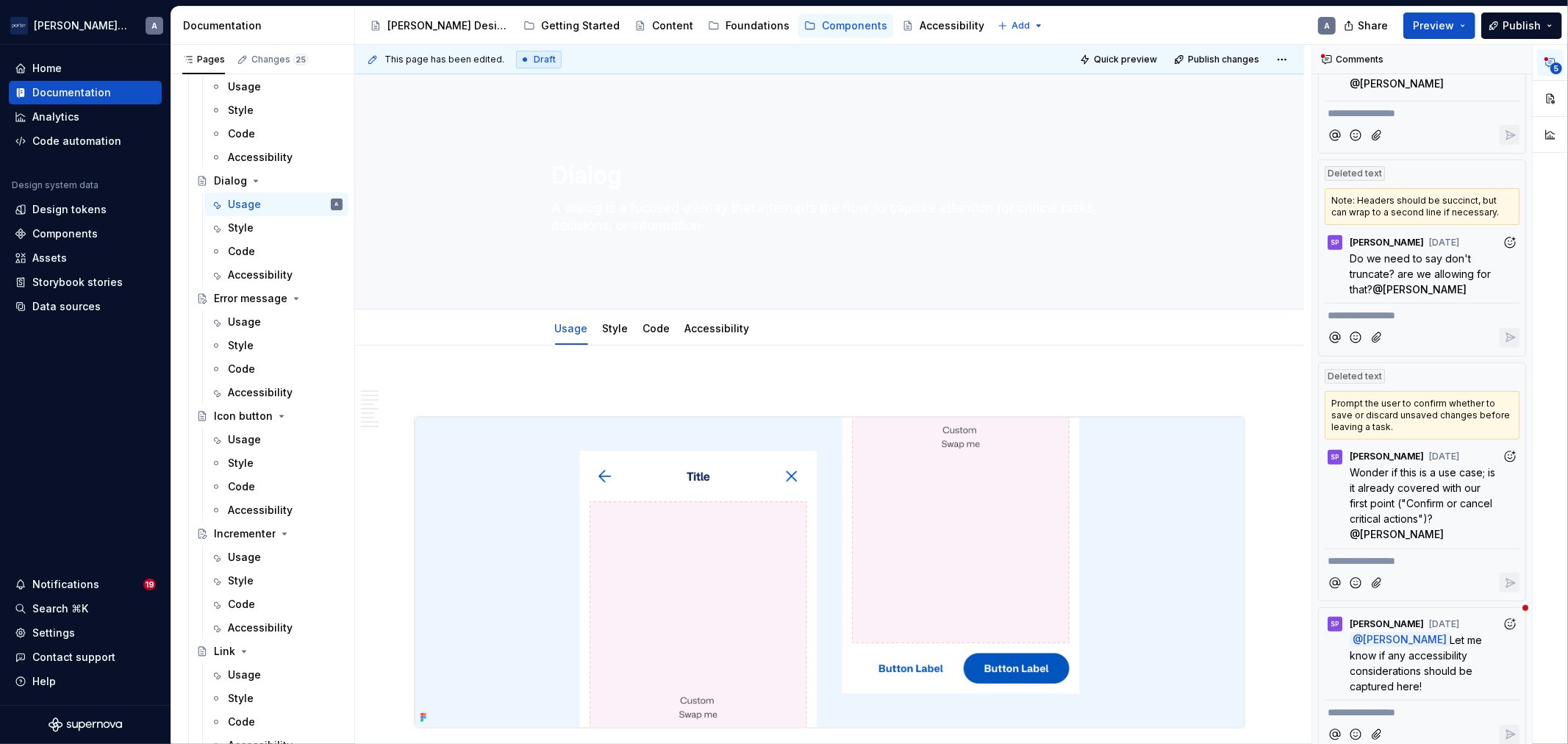
scroll to position [406, 0]
drag, startPoint x: 1410, startPoint y: 642, endPoint x: 1398, endPoint y: 671, distance: 31.4
click at [1398, 671] on span "Let me know if any accessibility considerations should be captured here!" at bounding box center [1417, 663] width 135 height 59
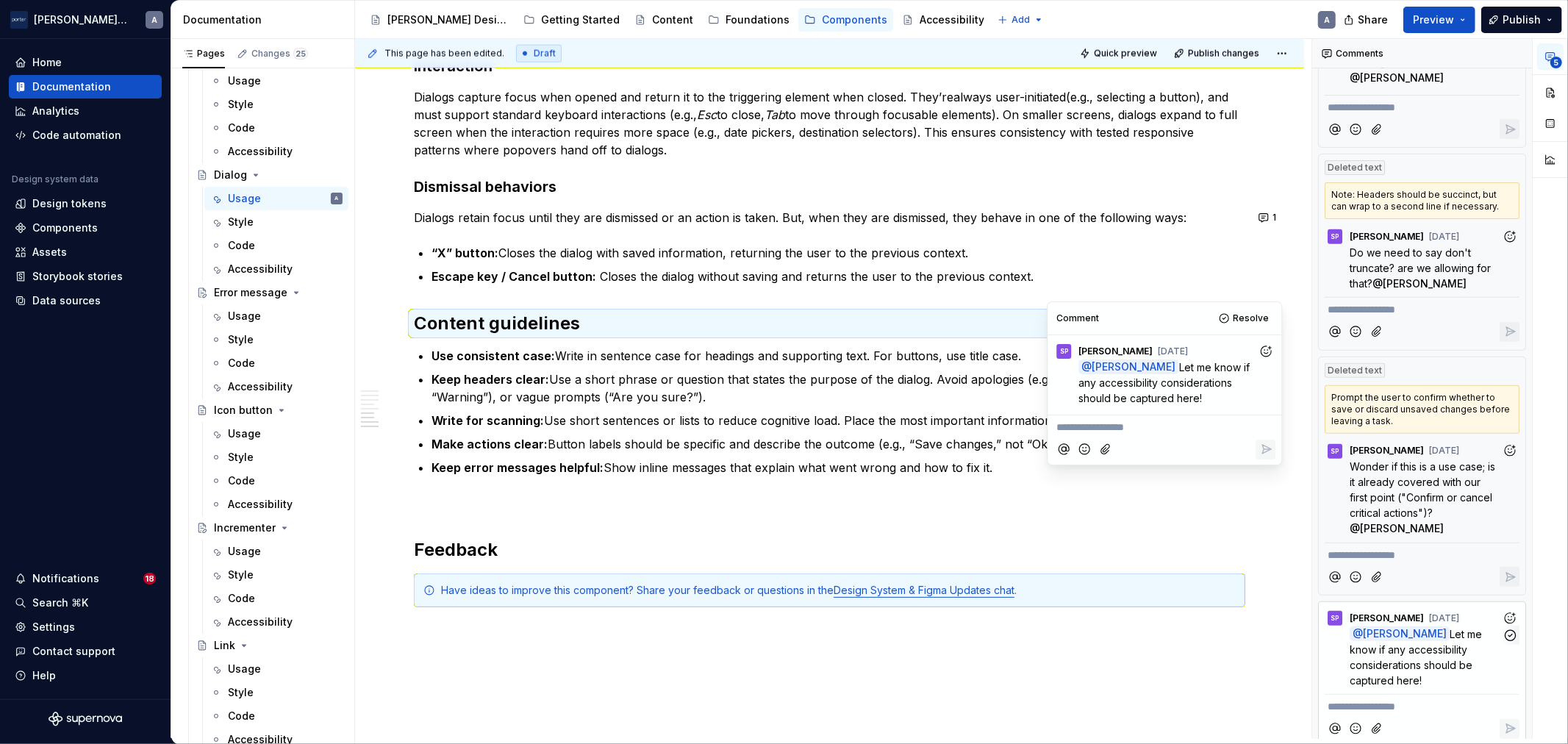
scroll to position [1971, 0]
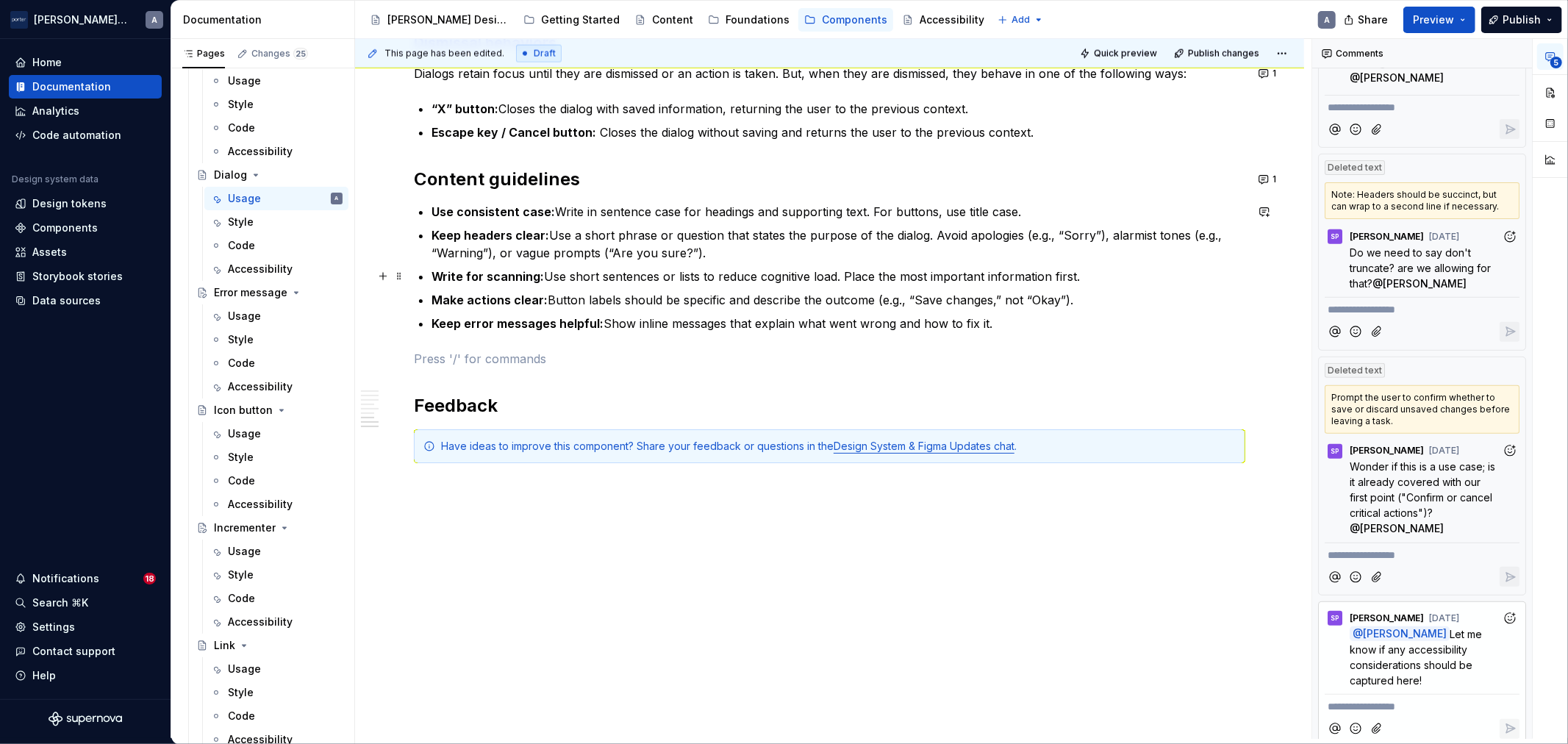
click at [1035, 284] on p "Write for scanning: Use short sentences or lists to reduce cognitive load. Plac…" at bounding box center [838, 276] width 814 height 18
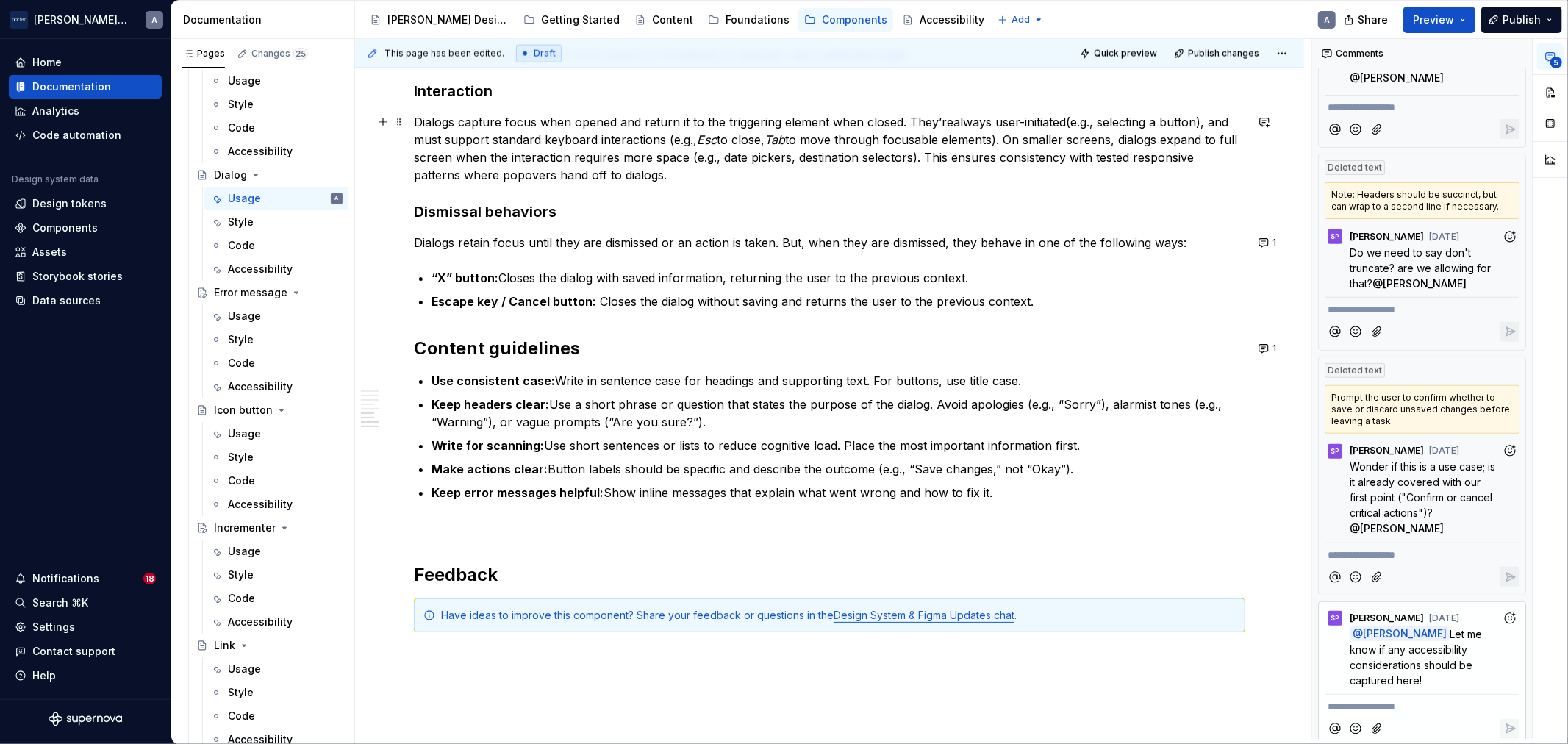
scroll to position [1834, 0]
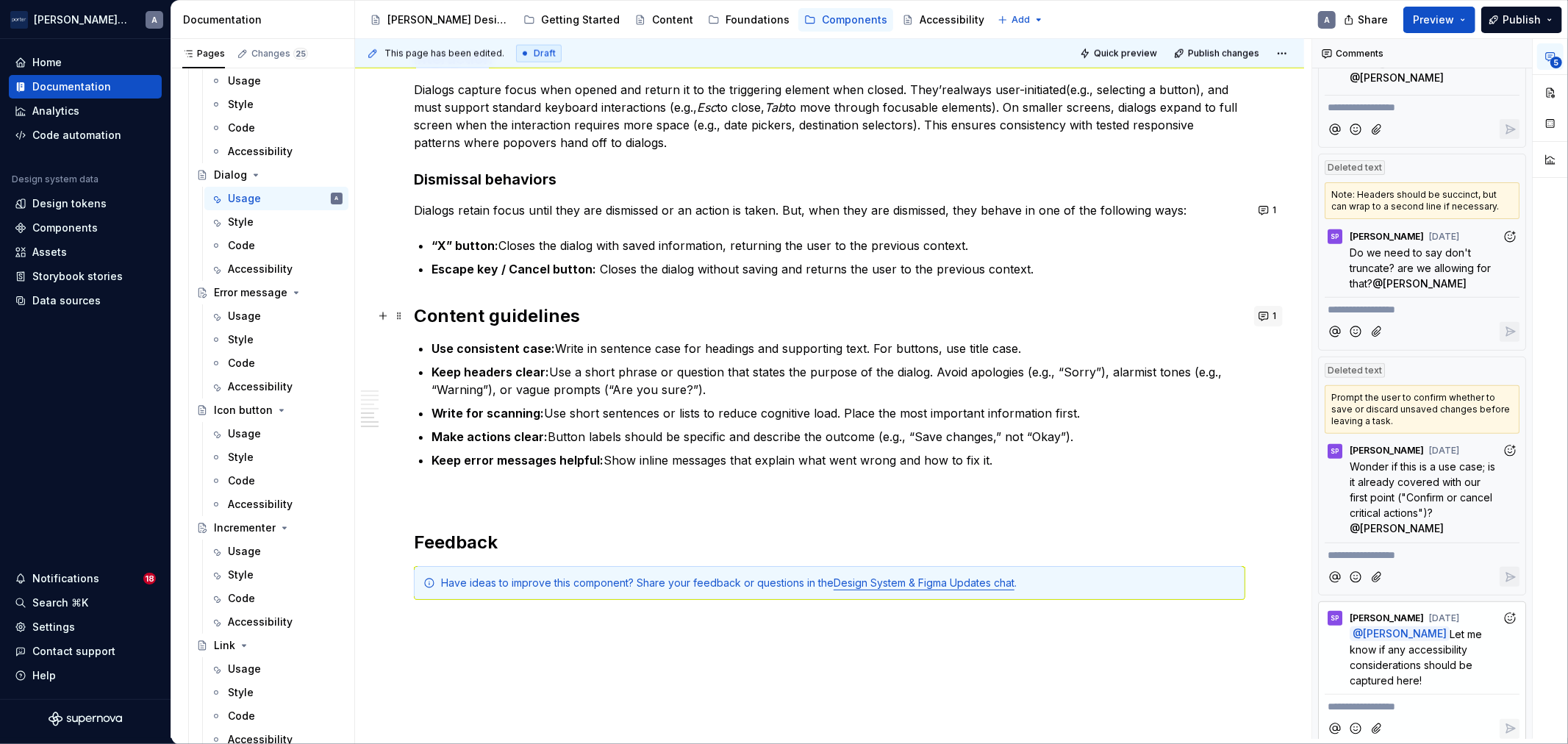
click at [1266, 315] on button "1" at bounding box center [1268, 317] width 29 height 21
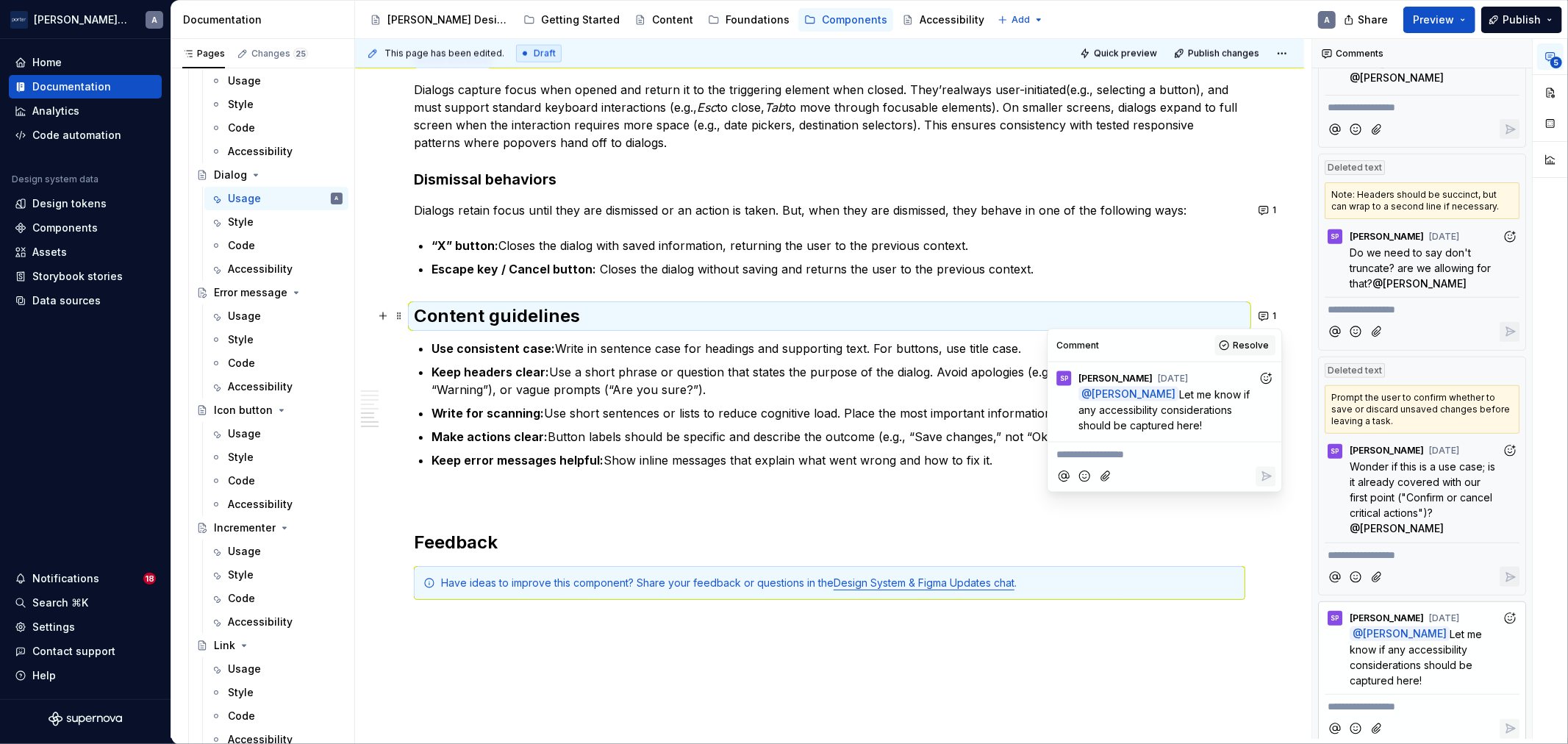
click at [1240, 347] on span "Resolve" at bounding box center [1251, 345] width 36 height 12
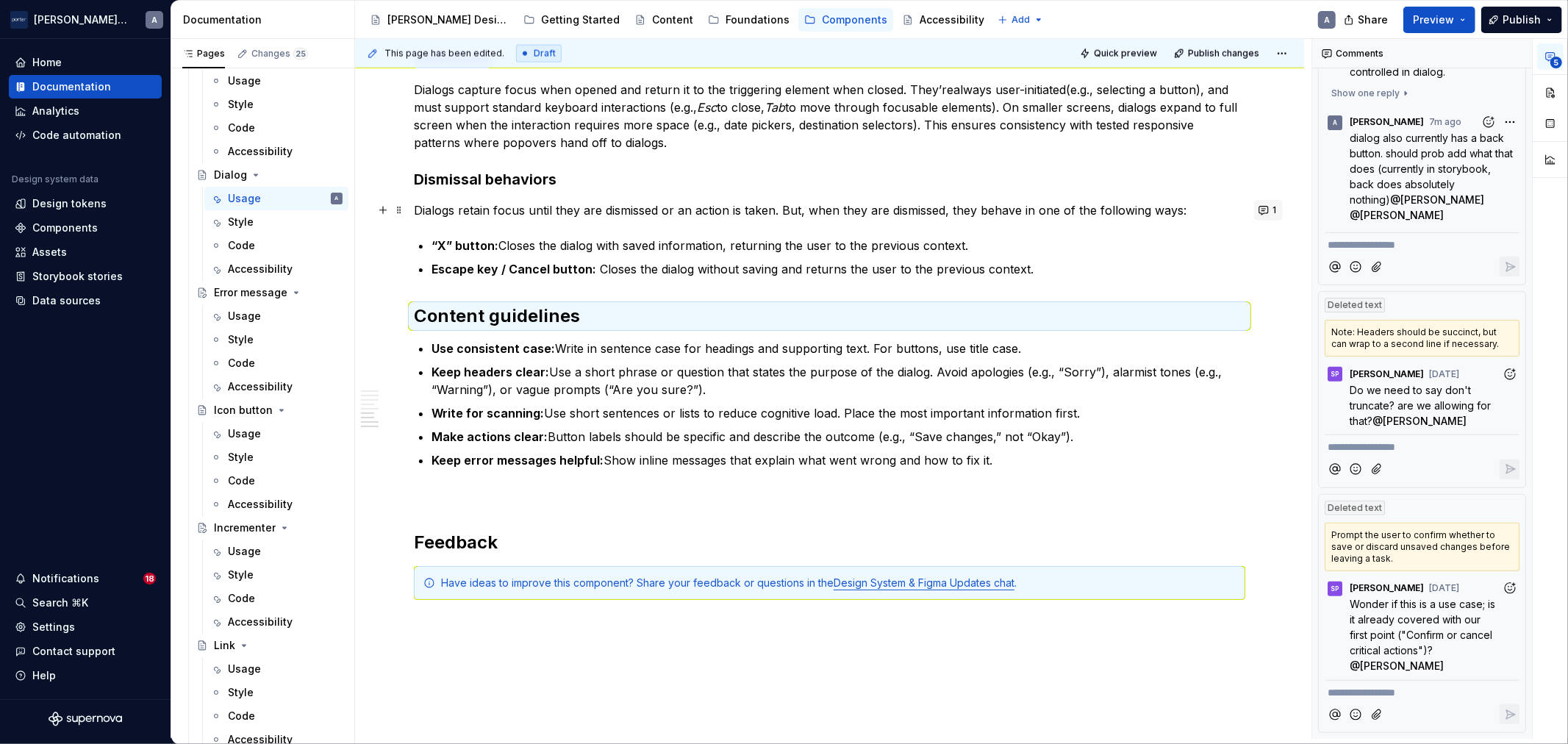
click at [1263, 203] on button "1" at bounding box center [1268, 211] width 29 height 21
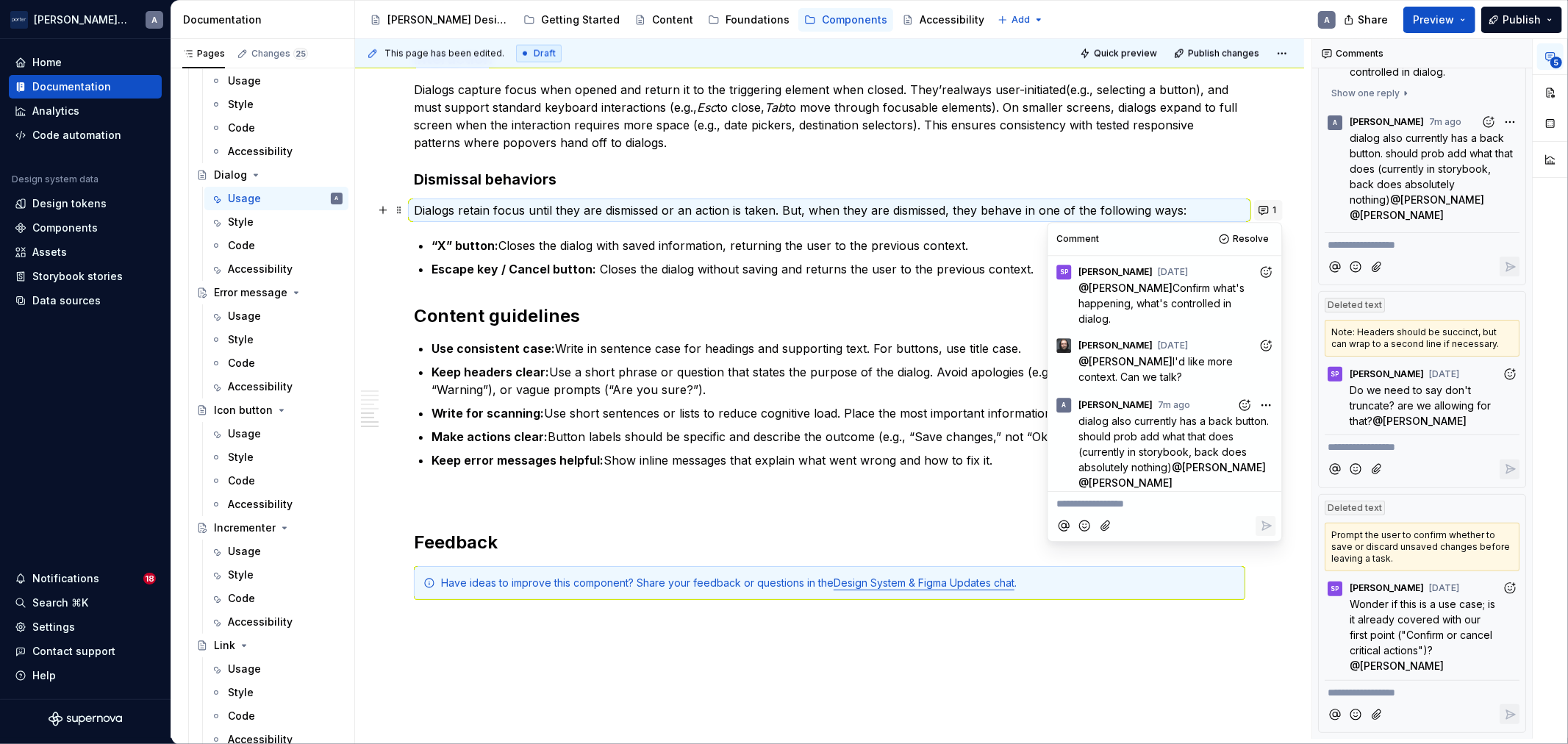
scroll to position [6, 0]
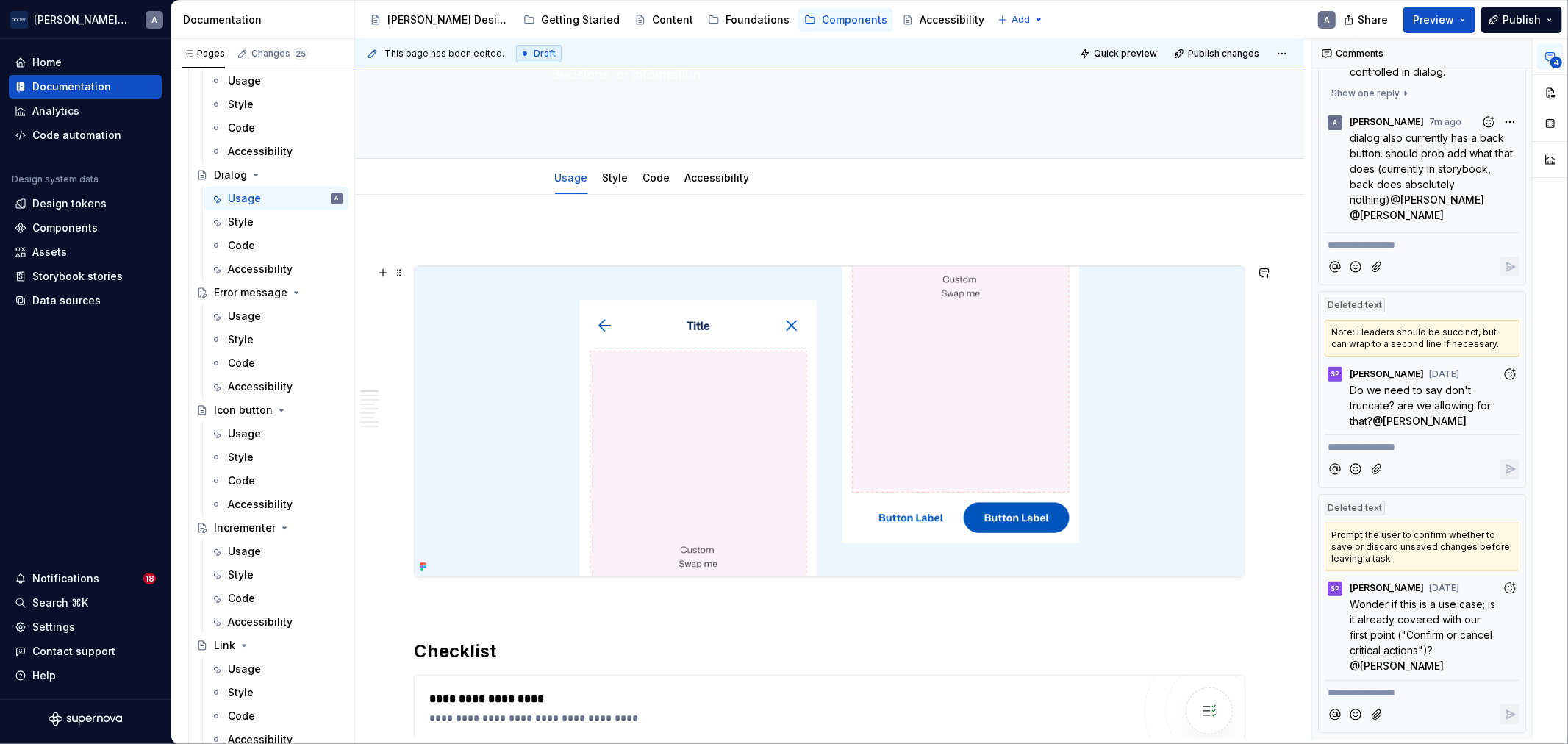
scroll to position [136, 0]
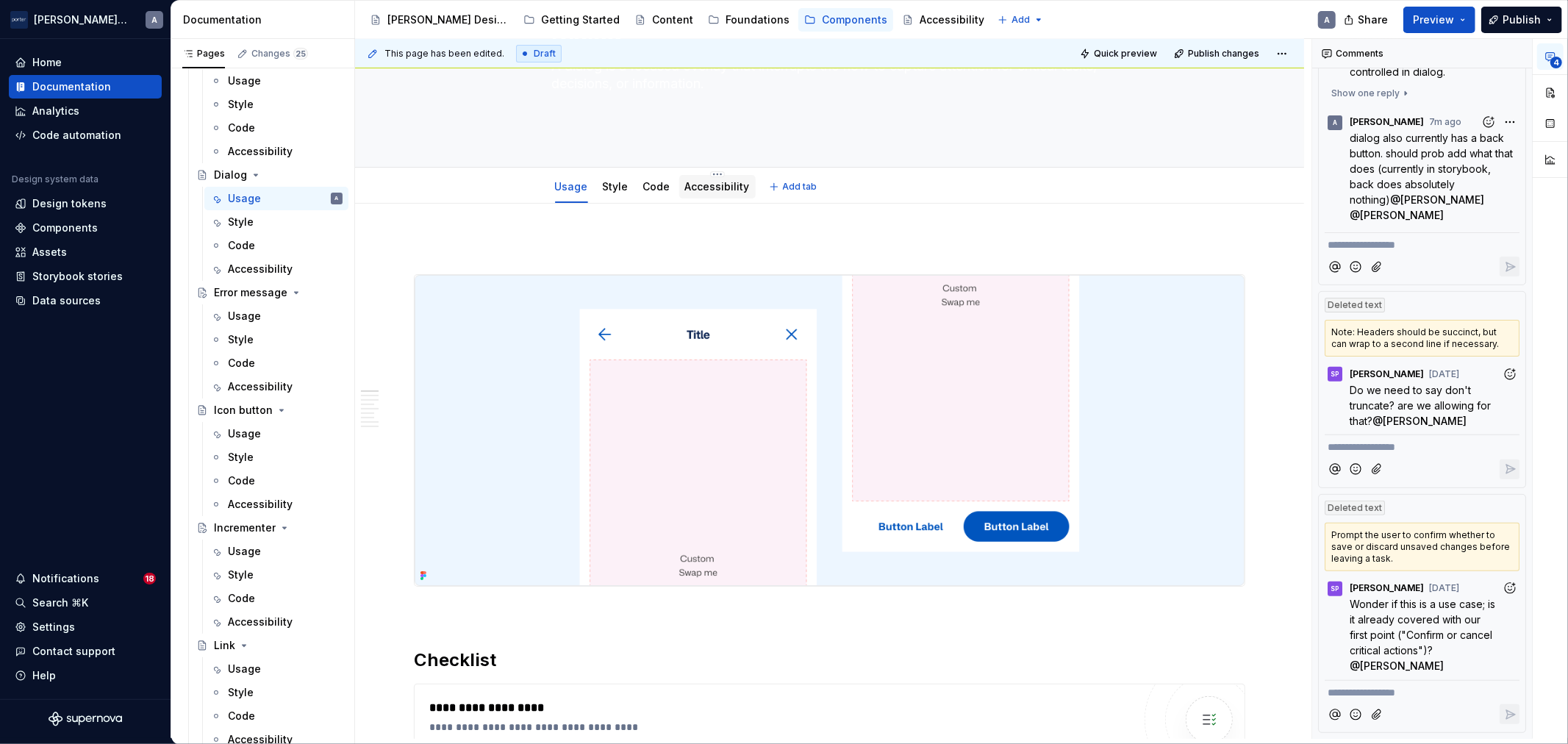
click at [691, 189] on link "Accessibility" at bounding box center [717, 186] width 65 height 13
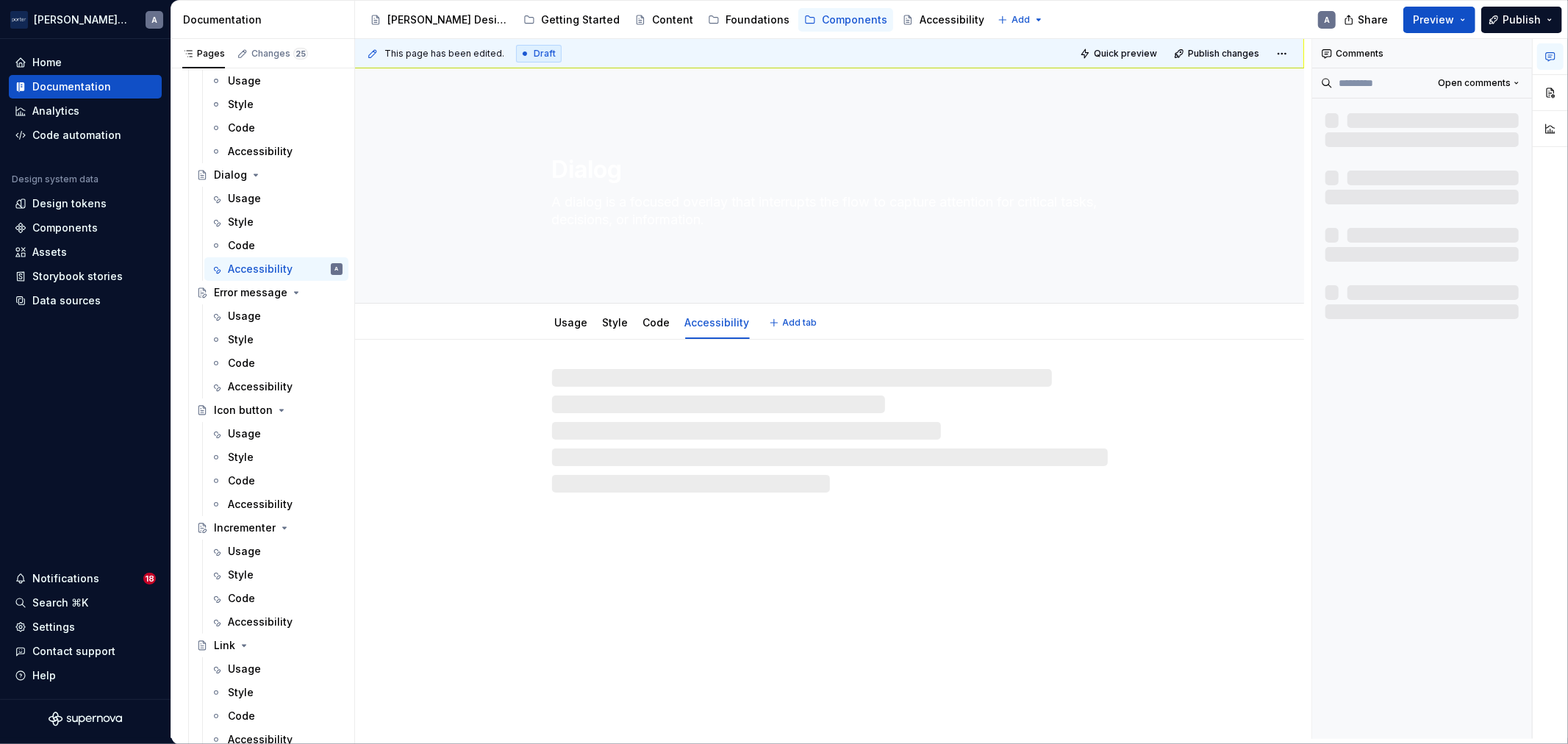
type textarea "*"
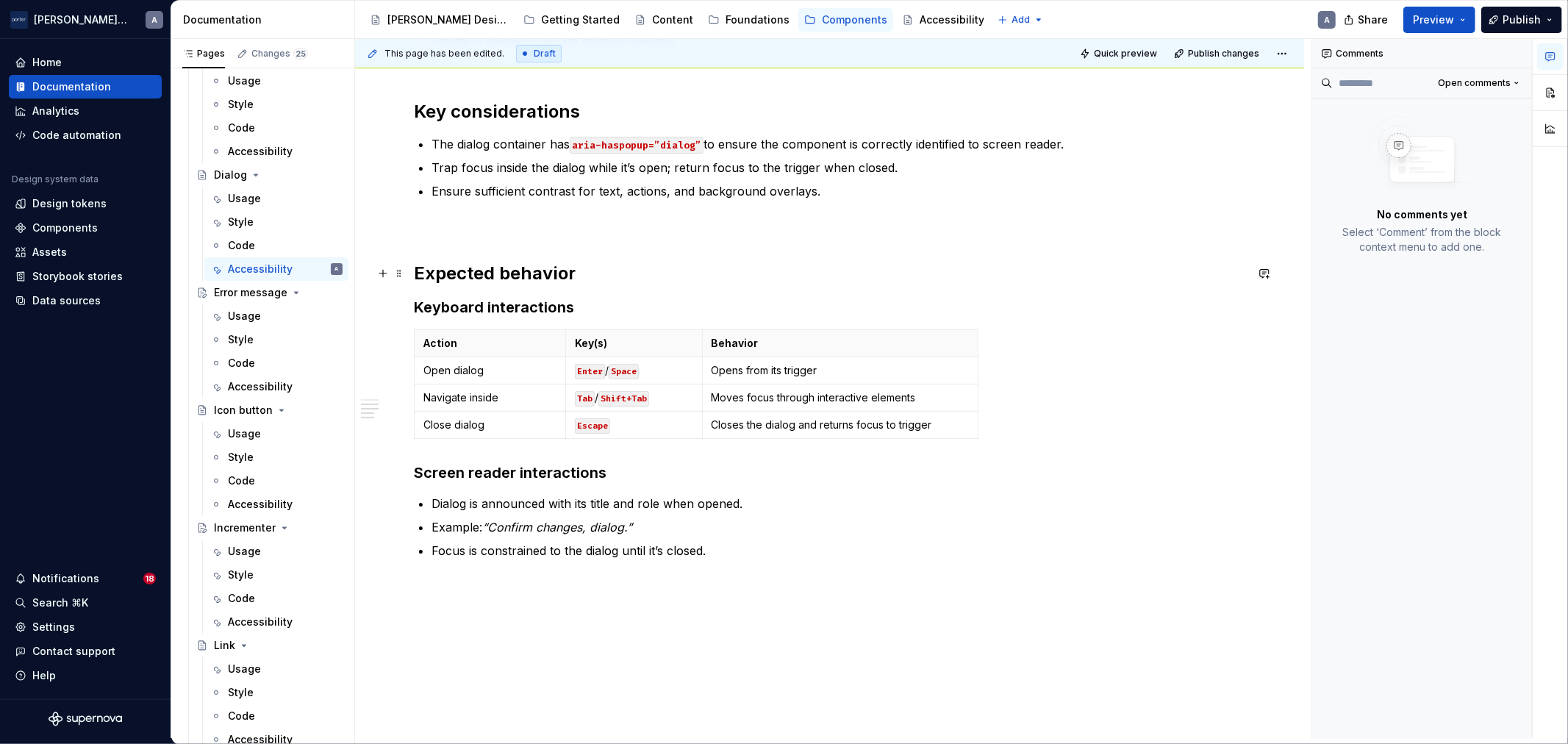
scroll to position [408, 0]
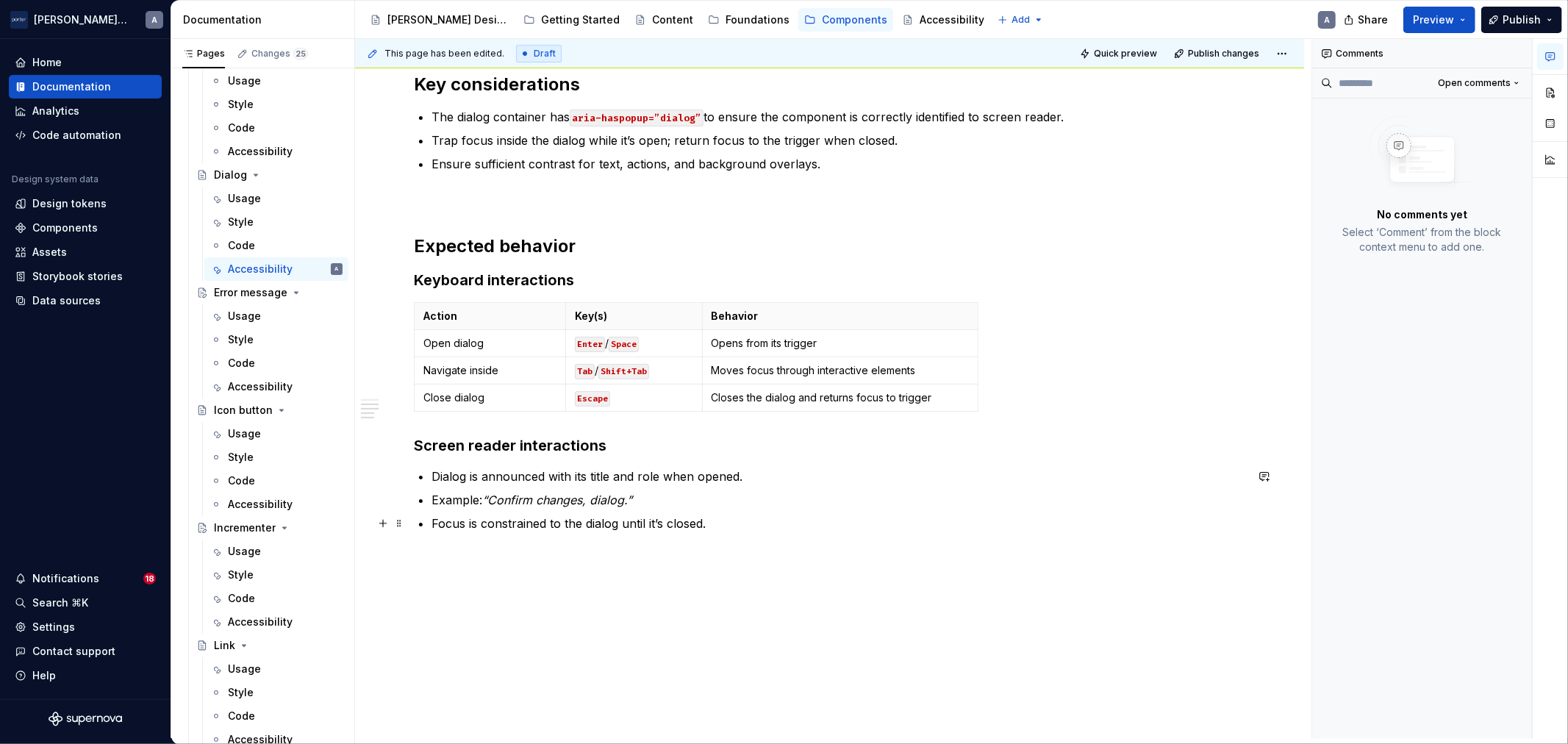
click at [831, 525] on p "Focus is constrained to the dialog until it’s closed." at bounding box center [838, 524] width 814 height 18
click at [1548, 91] on button "button" at bounding box center [1550, 92] width 27 height 27
type textarea "*"
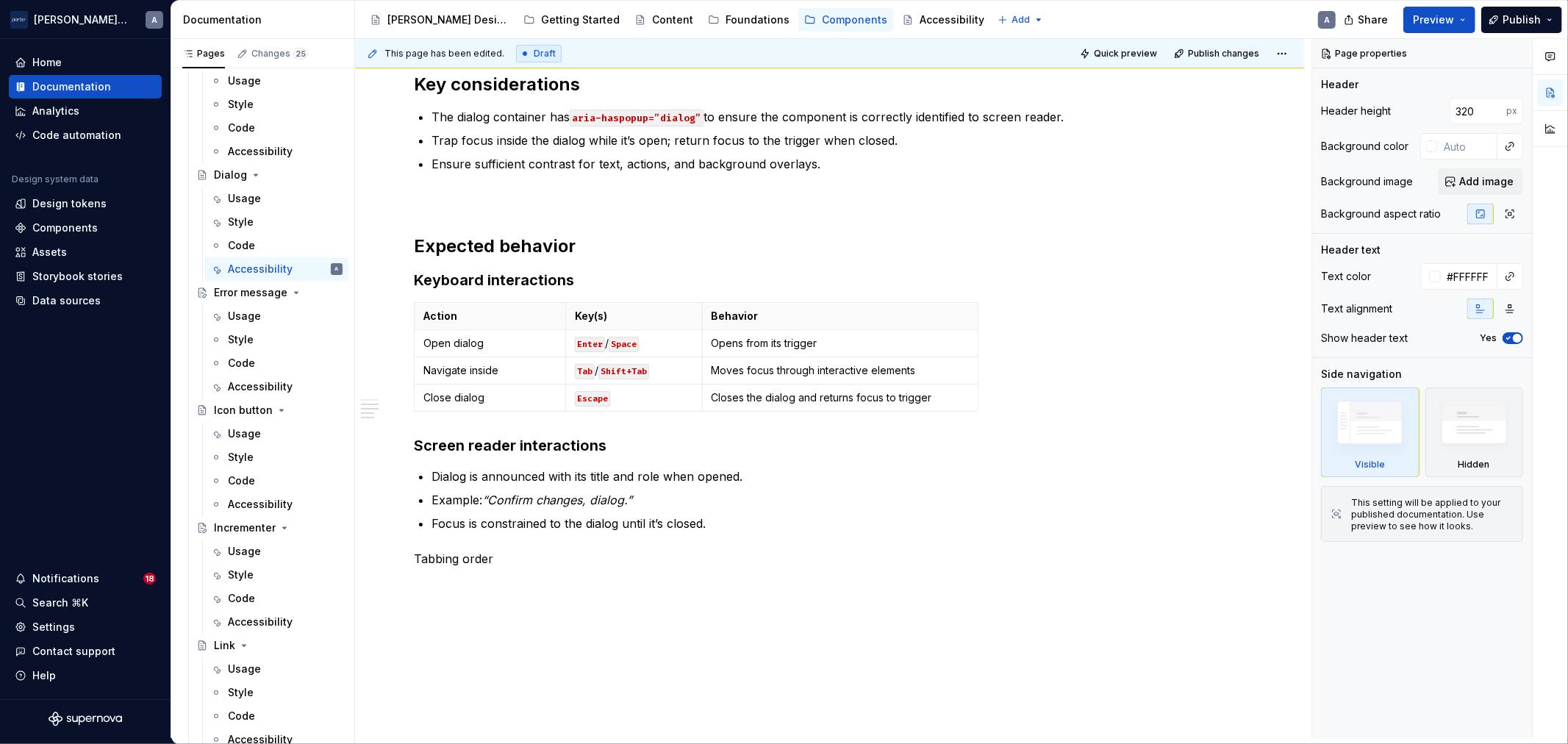
click at [1563, 72] on div at bounding box center [1550, 96] width 35 height 112
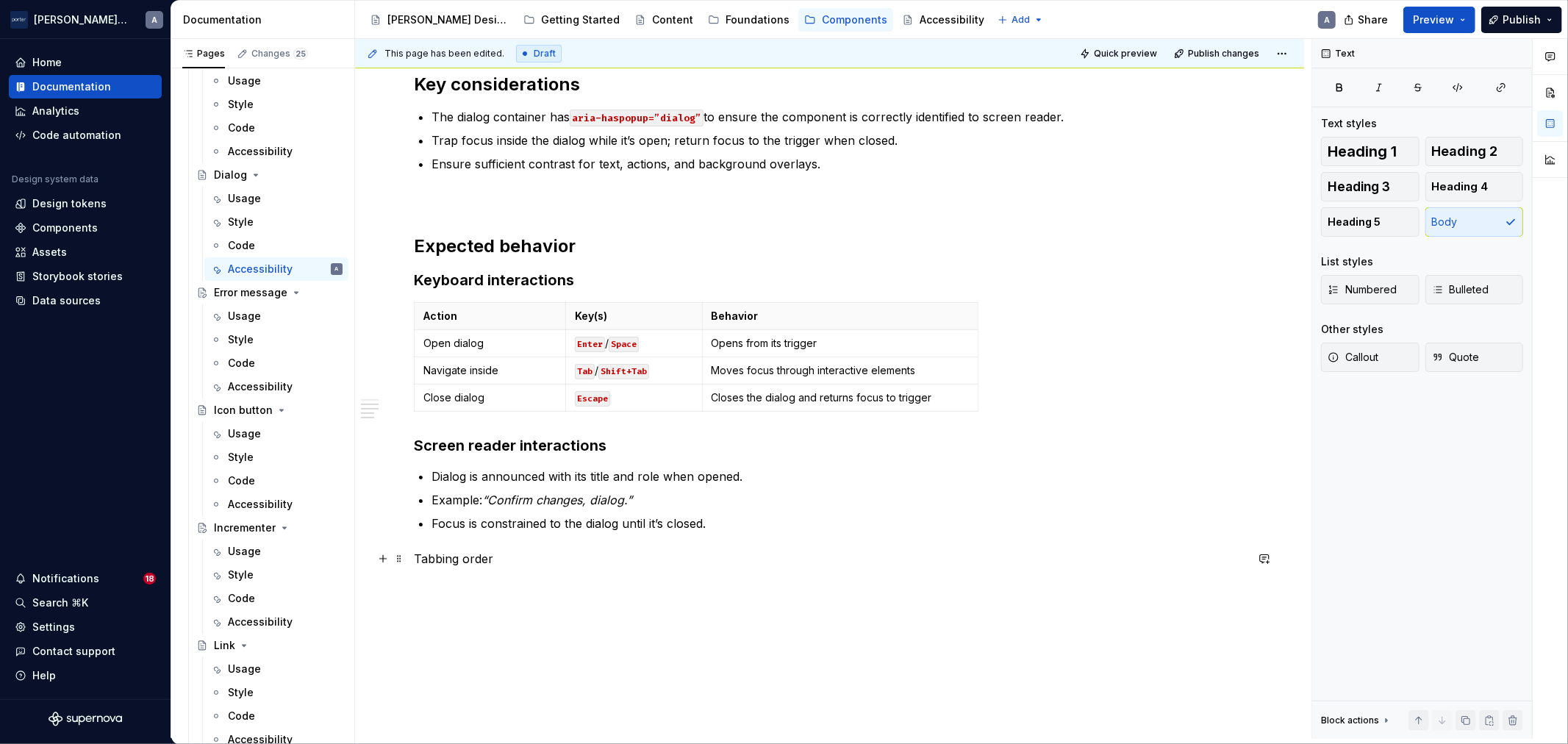
click at [452, 553] on p "Tabbing order" at bounding box center [829, 559] width 831 height 18
click at [1409, 187] on button "Heading 3" at bounding box center [1370, 186] width 99 height 30
click at [571, 444] on strong "Screen reader interactions" at bounding box center [510, 446] width 193 height 18
click at [585, 568] on h3 "Tabbing order" at bounding box center [829, 561] width 831 height 21
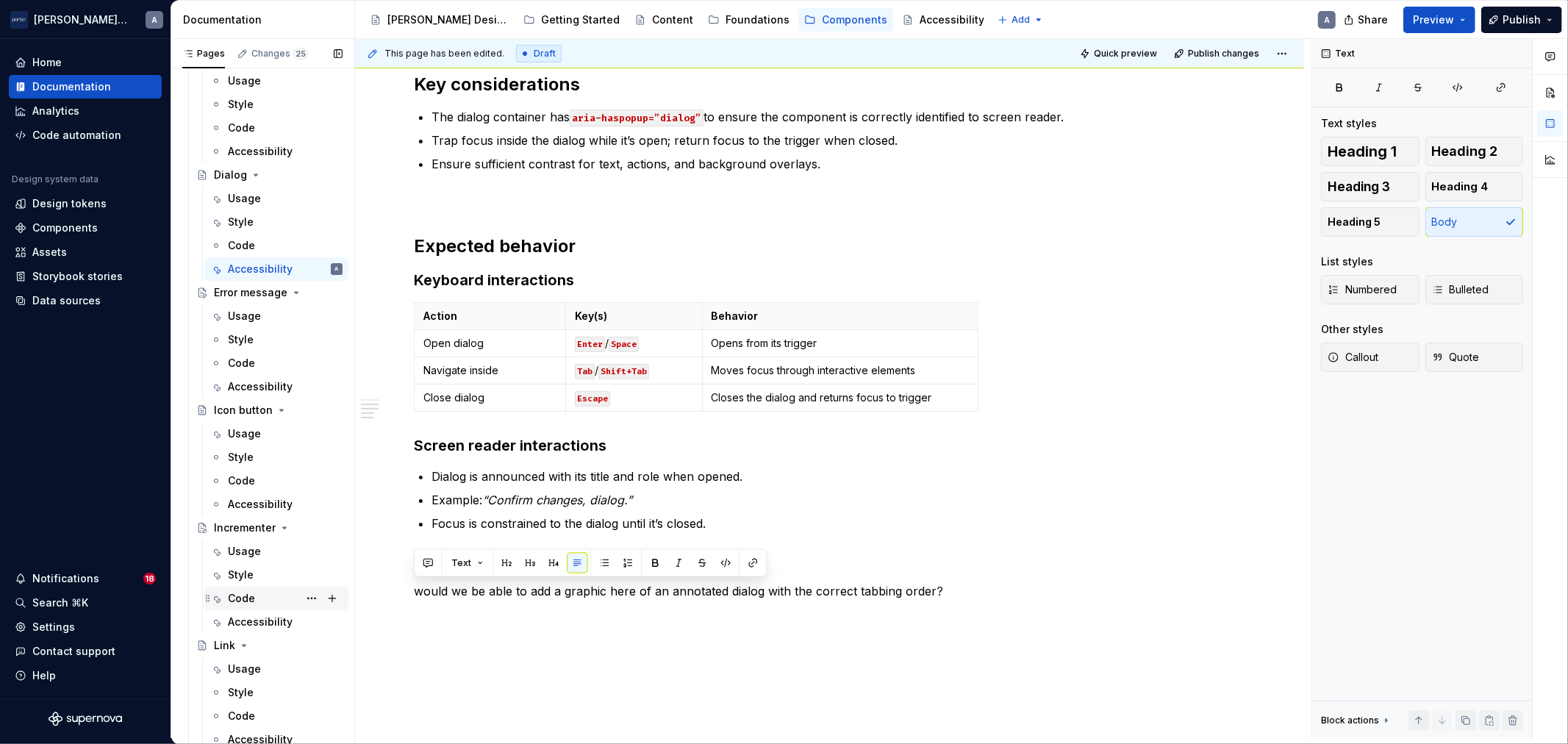
drag, startPoint x: 1008, startPoint y: 596, endPoint x: 336, endPoint y: 603, distance: 672.0
click at [336, 603] on div "Pages Changes 25 Add Accessibility guide for tree Page tree. Navigate the tree …" at bounding box center [869, 392] width 1397 height 706
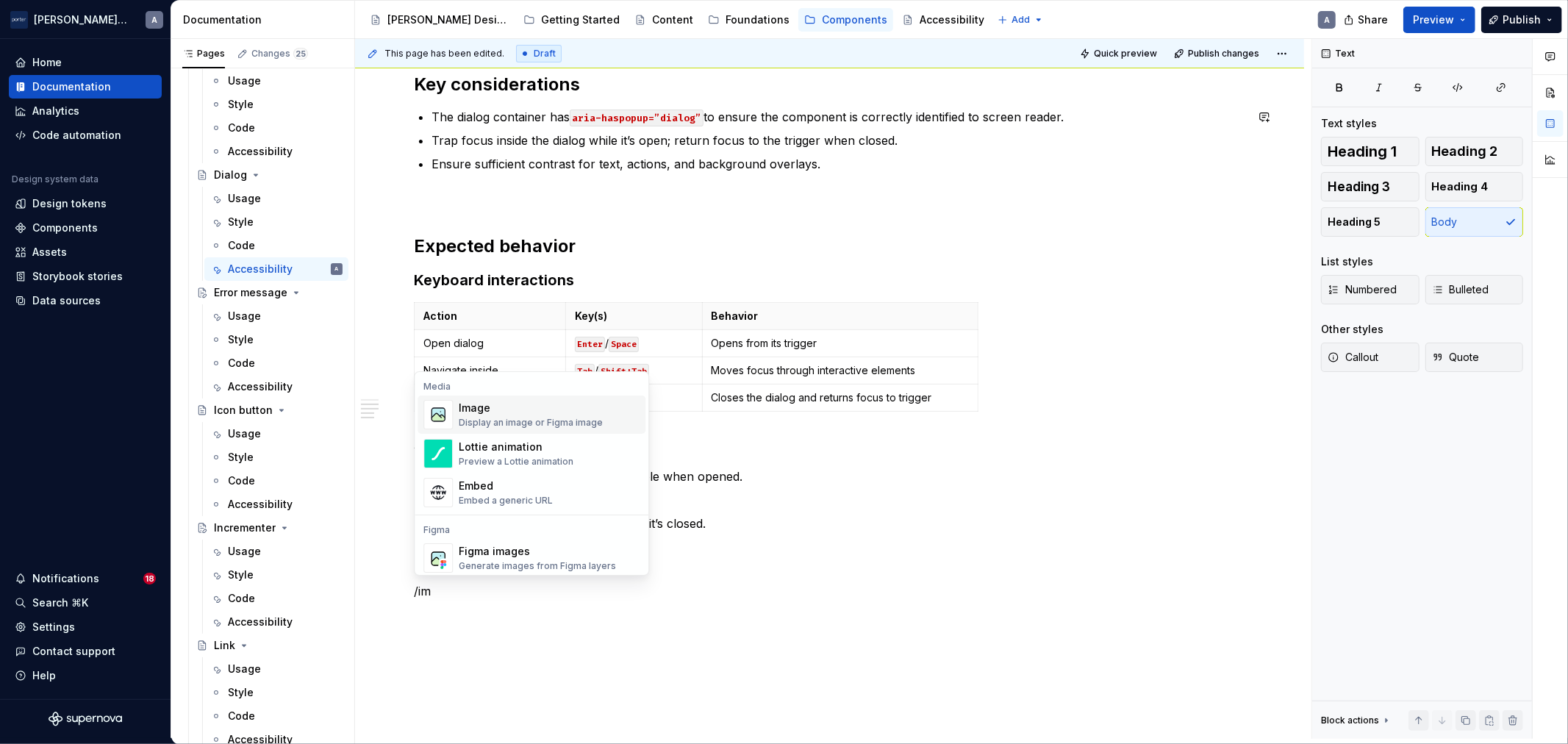
click at [559, 407] on div "Image" at bounding box center [530, 408] width 144 height 14
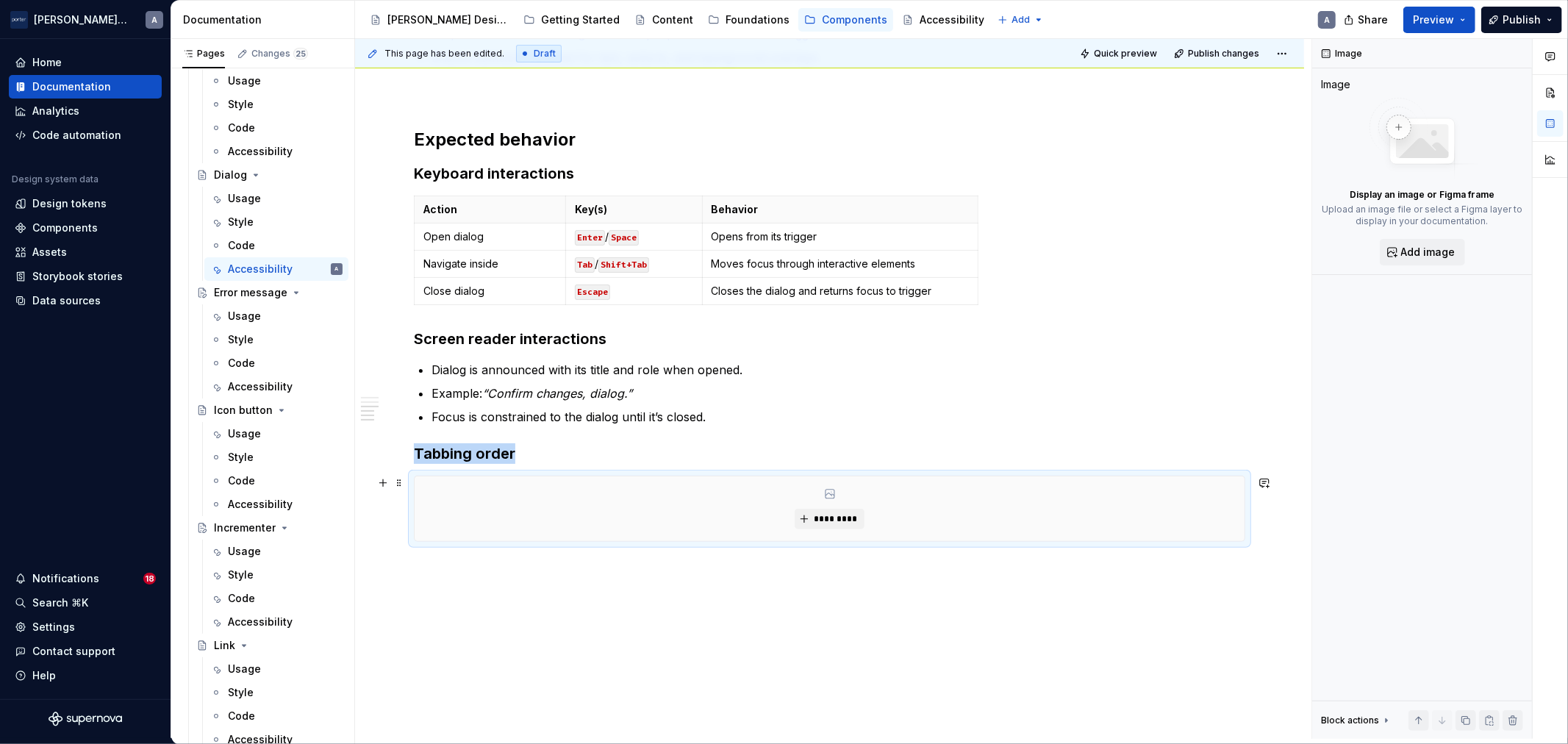
scroll to position [559, 0]
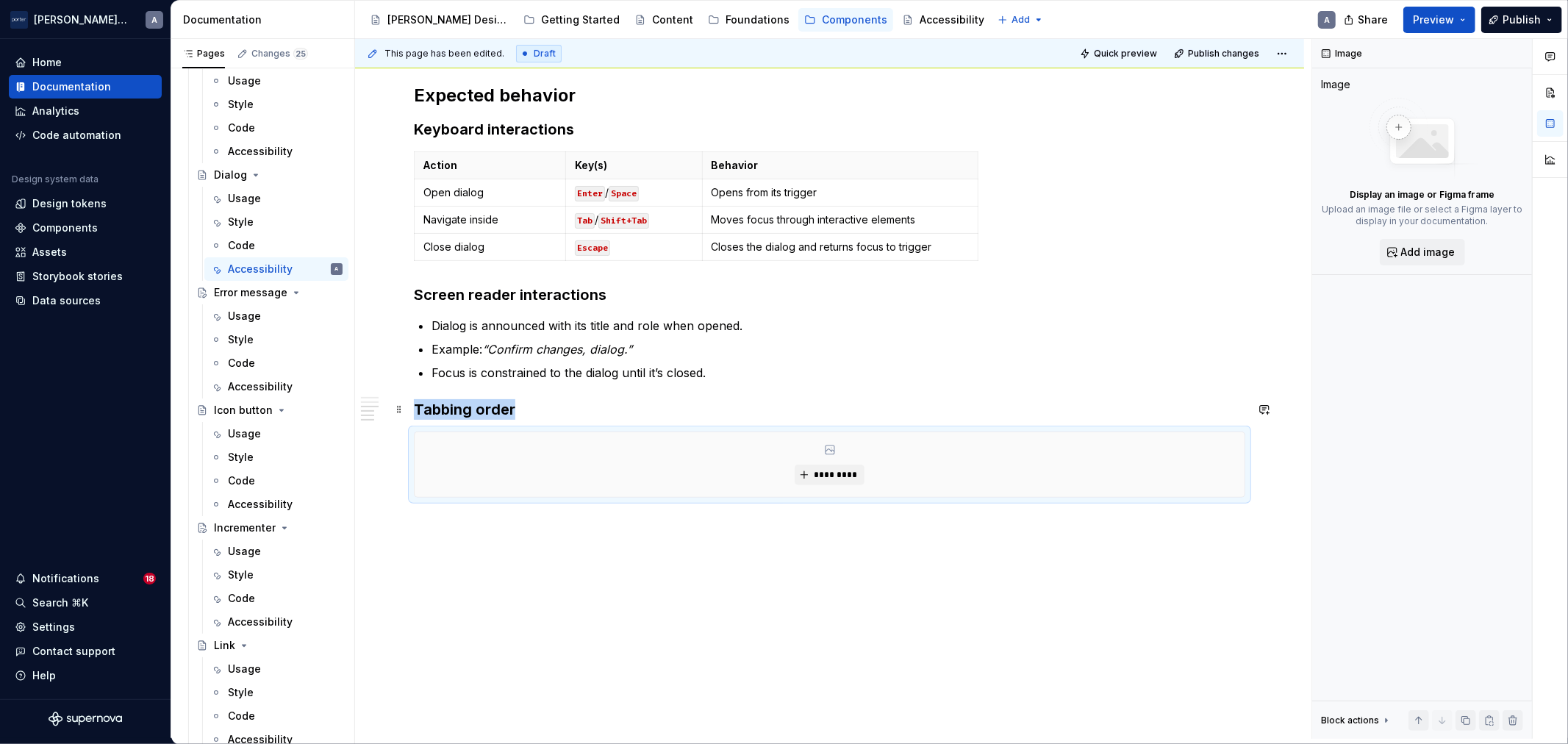
click at [567, 405] on h3 "Tabbing order" at bounding box center [829, 410] width 831 height 21
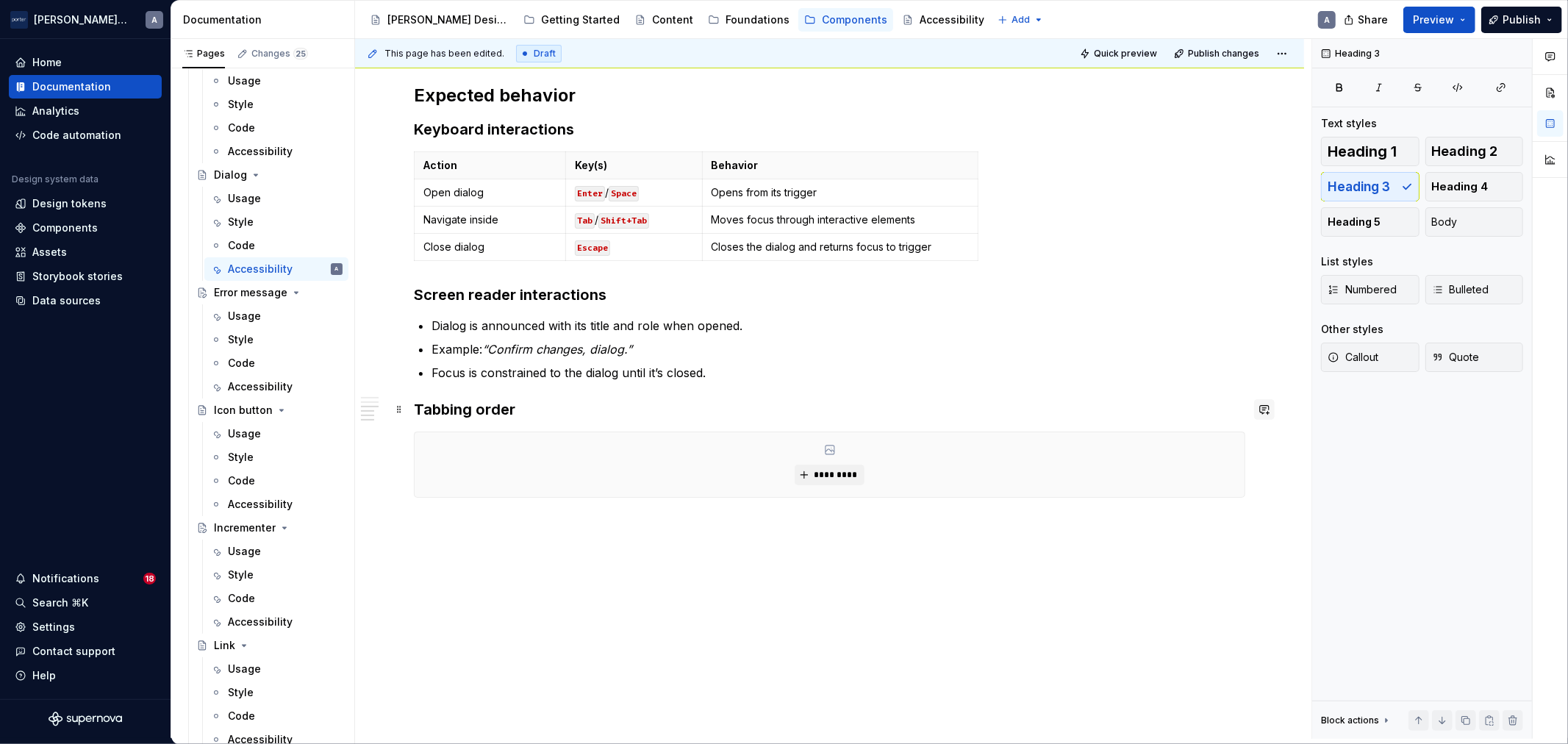
click at [1254, 400] on button "button" at bounding box center [1264, 410] width 21 height 21
click at [1254, 489] on icon "Send" at bounding box center [1258, 490] width 14 height 14
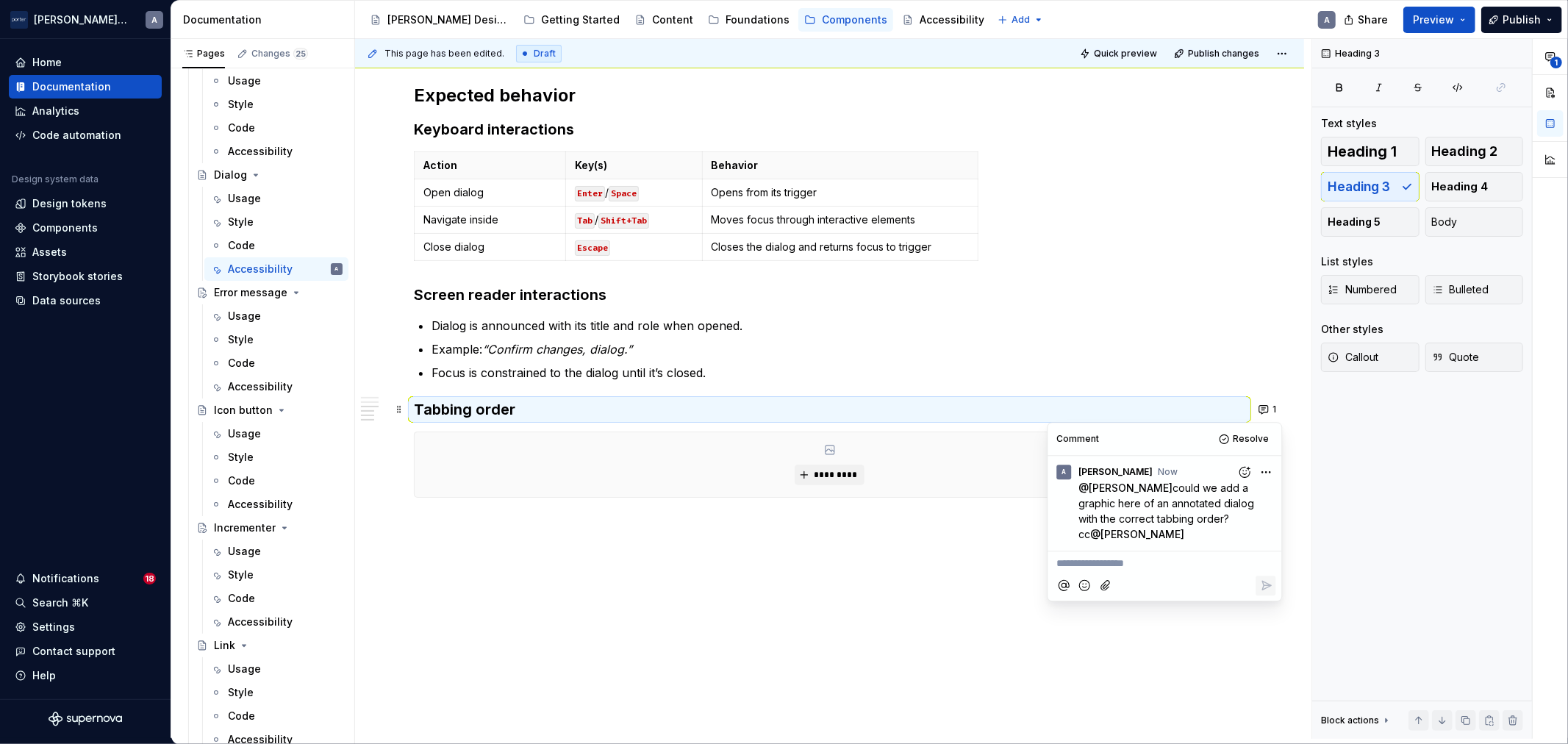
click at [665, 371] on p "Focus is constrained to the dialog until it’s closed." at bounding box center [838, 373] width 814 height 18
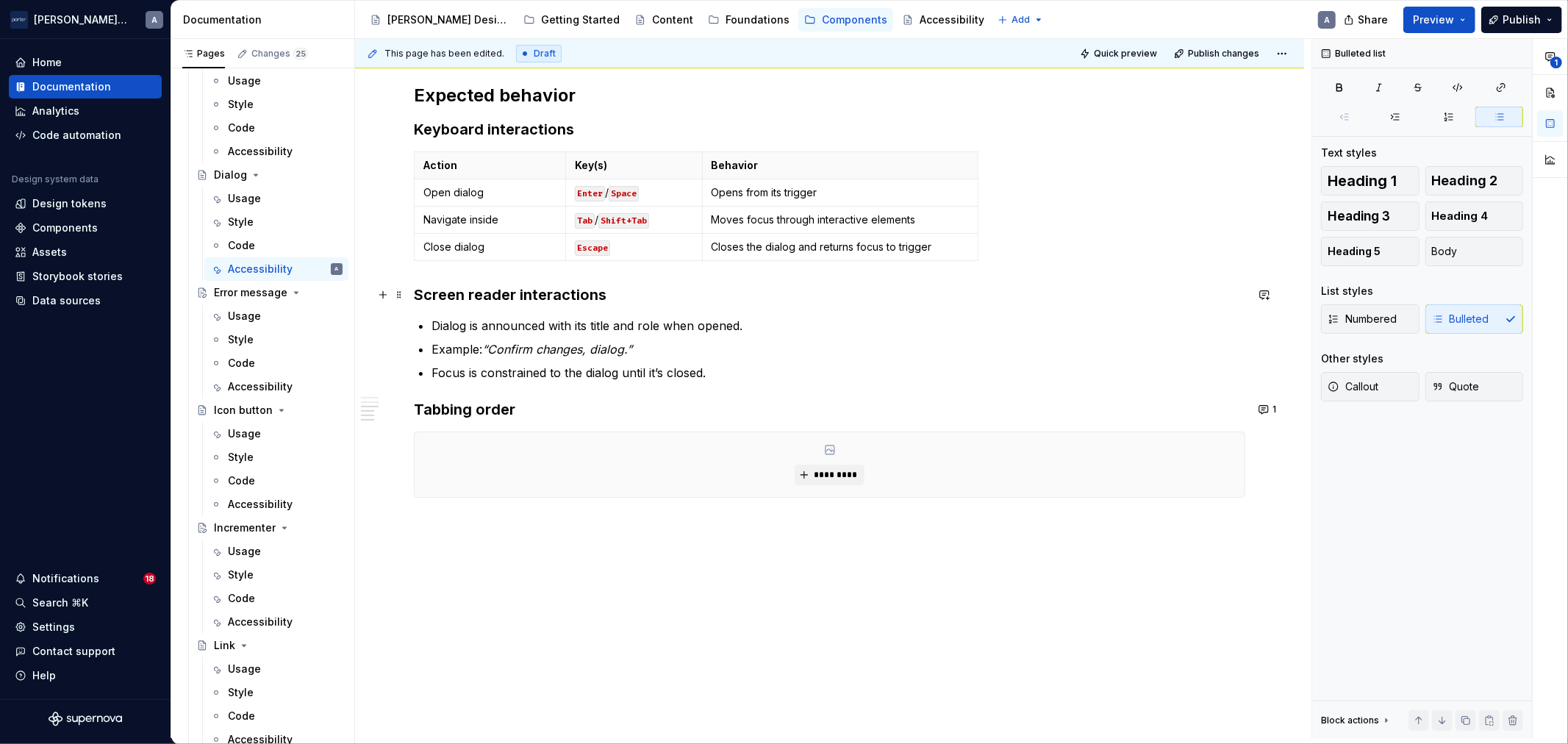
click at [500, 286] on strong "Screen reader interactions" at bounding box center [510, 295] width 193 height 18
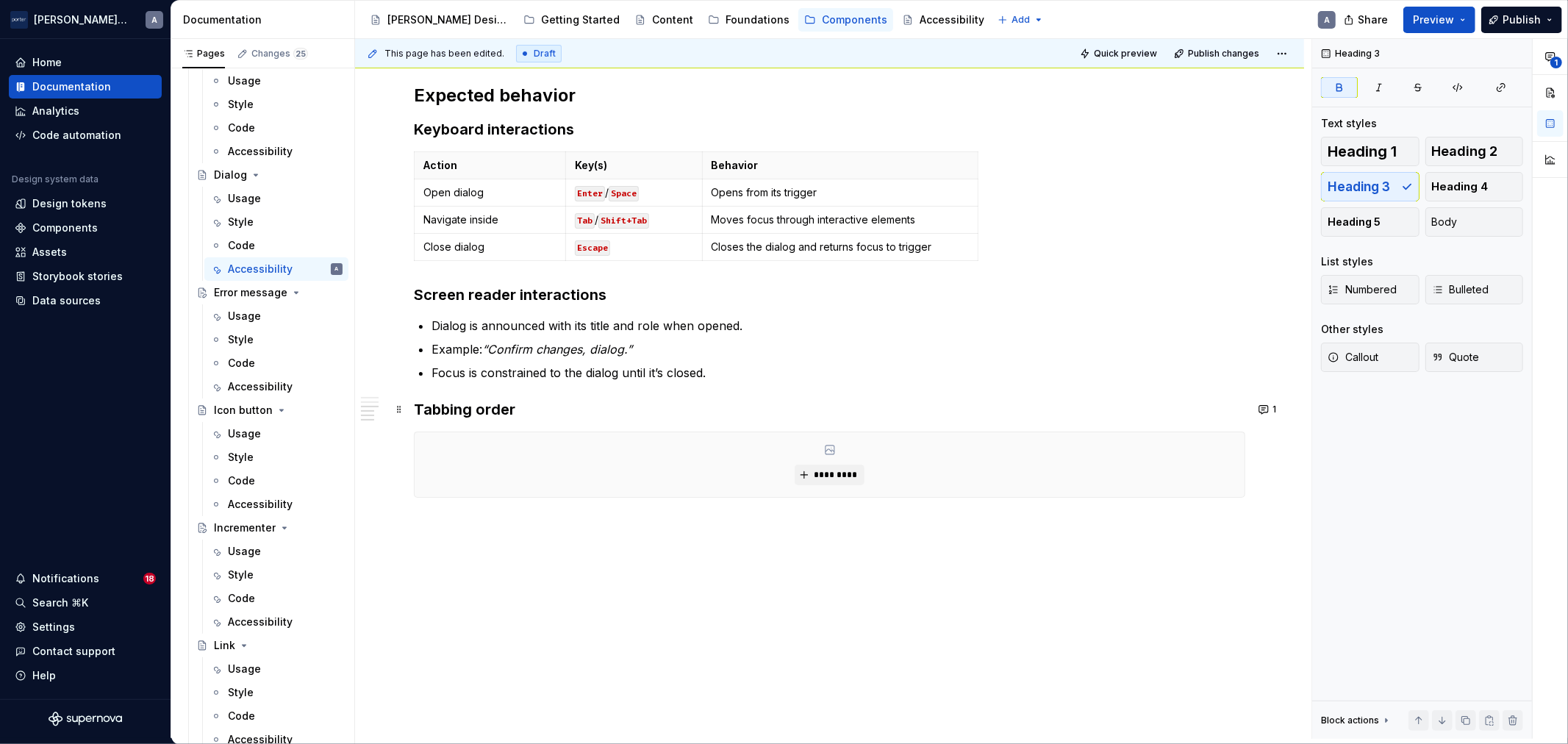
click at [449, 419] on h3 "Tabbing order" at bounding box center [829, 410] width 831 height 21
click at [244, 317] on div "Usage" at bounding box center [244, 316] width 33 height 14
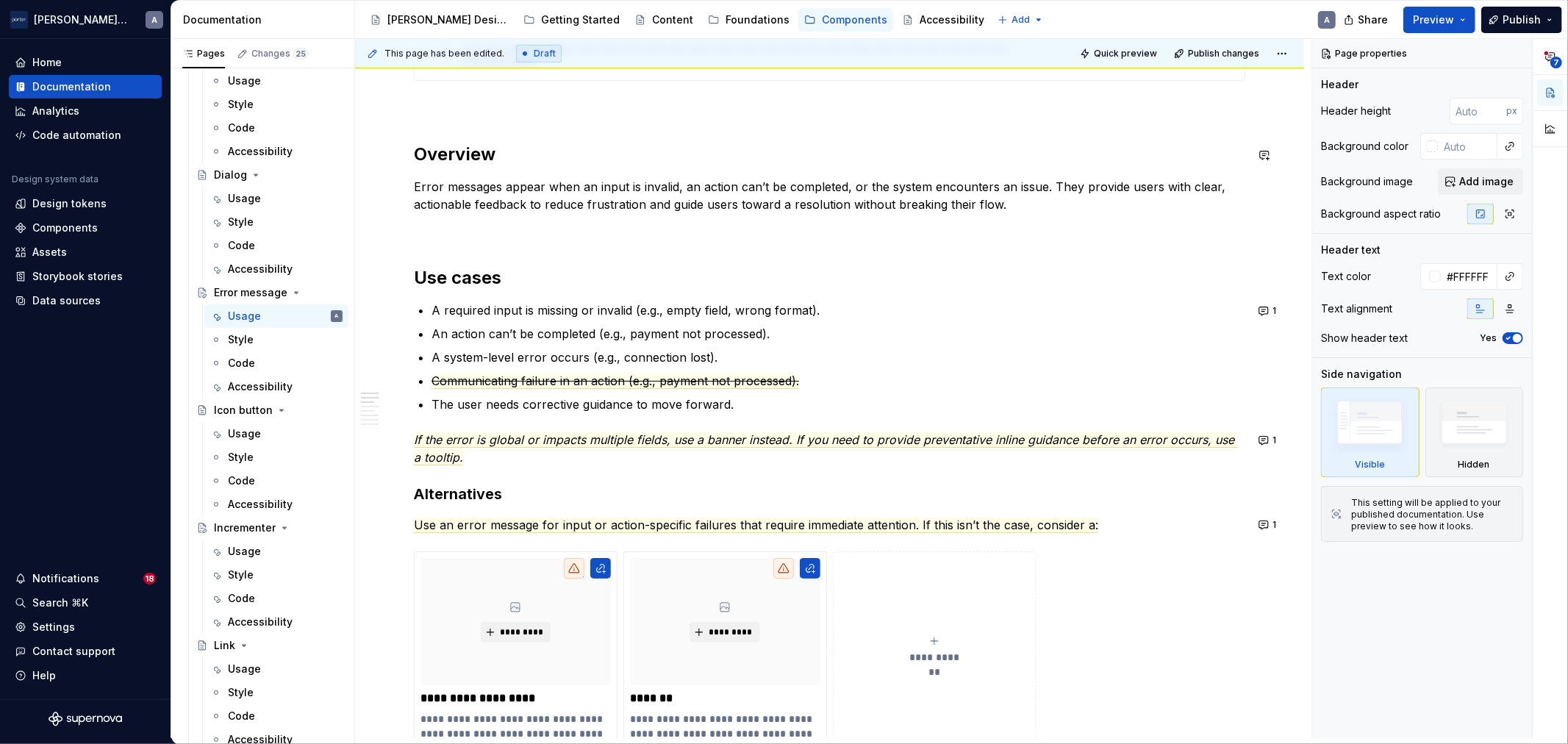
scroll to position [817, 0]
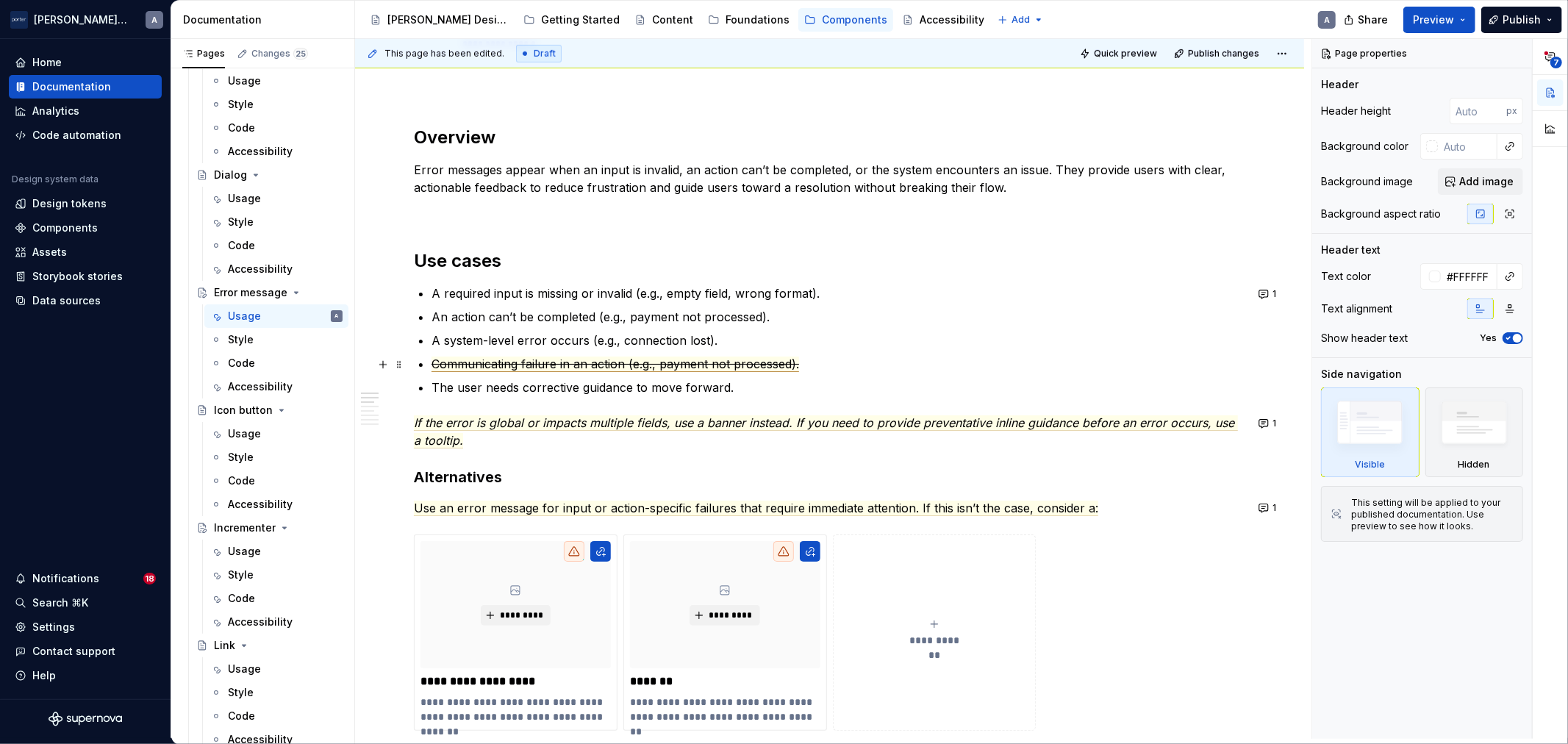
click at [779, 366] on span "Communicating failure in an action (e.g., payment not processed)." at bounding box center [615, 364] width 368 height 15
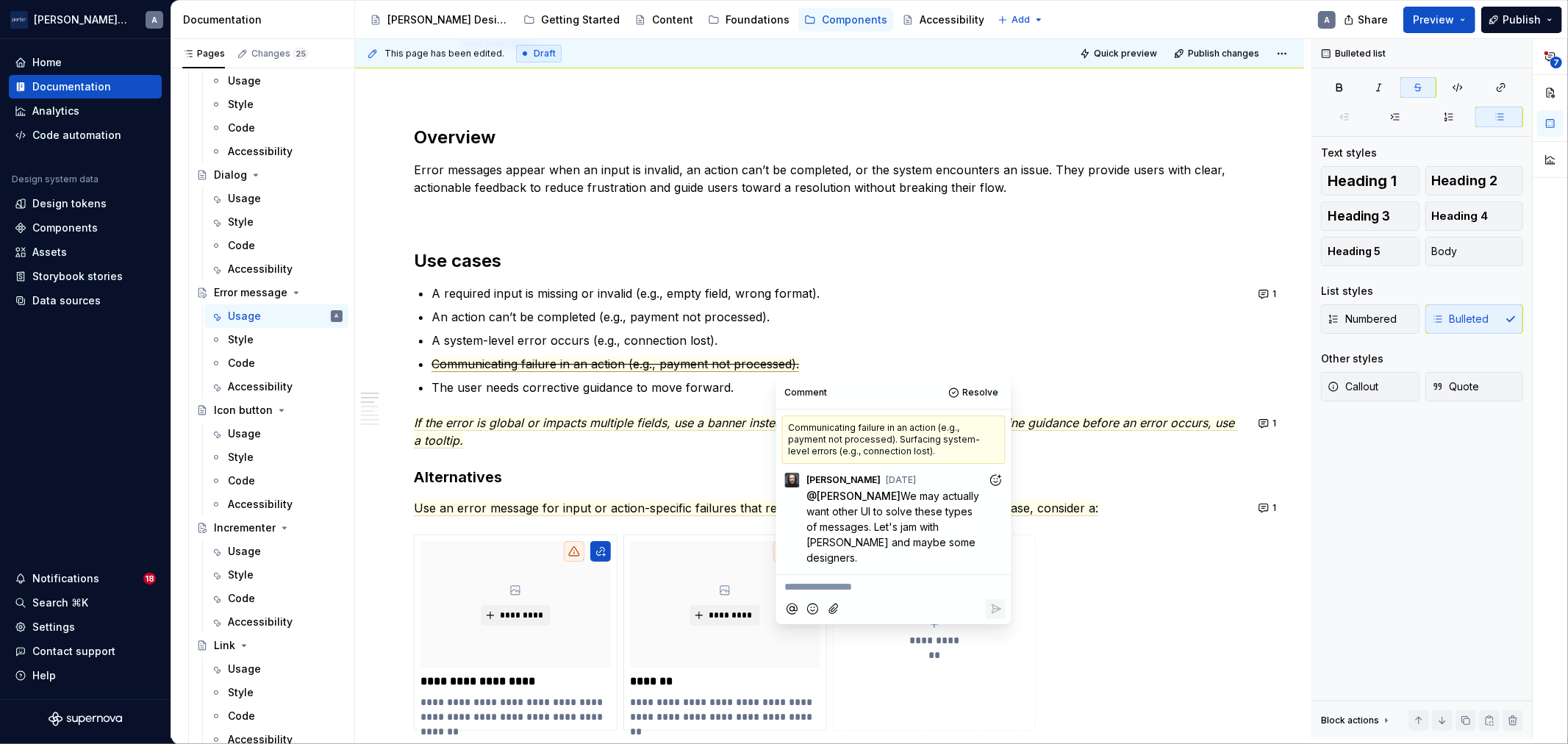
click at [696, 386] on p "The user needs corrective guidance to move forward." at bounding box center [838, 387] width 814 height 18
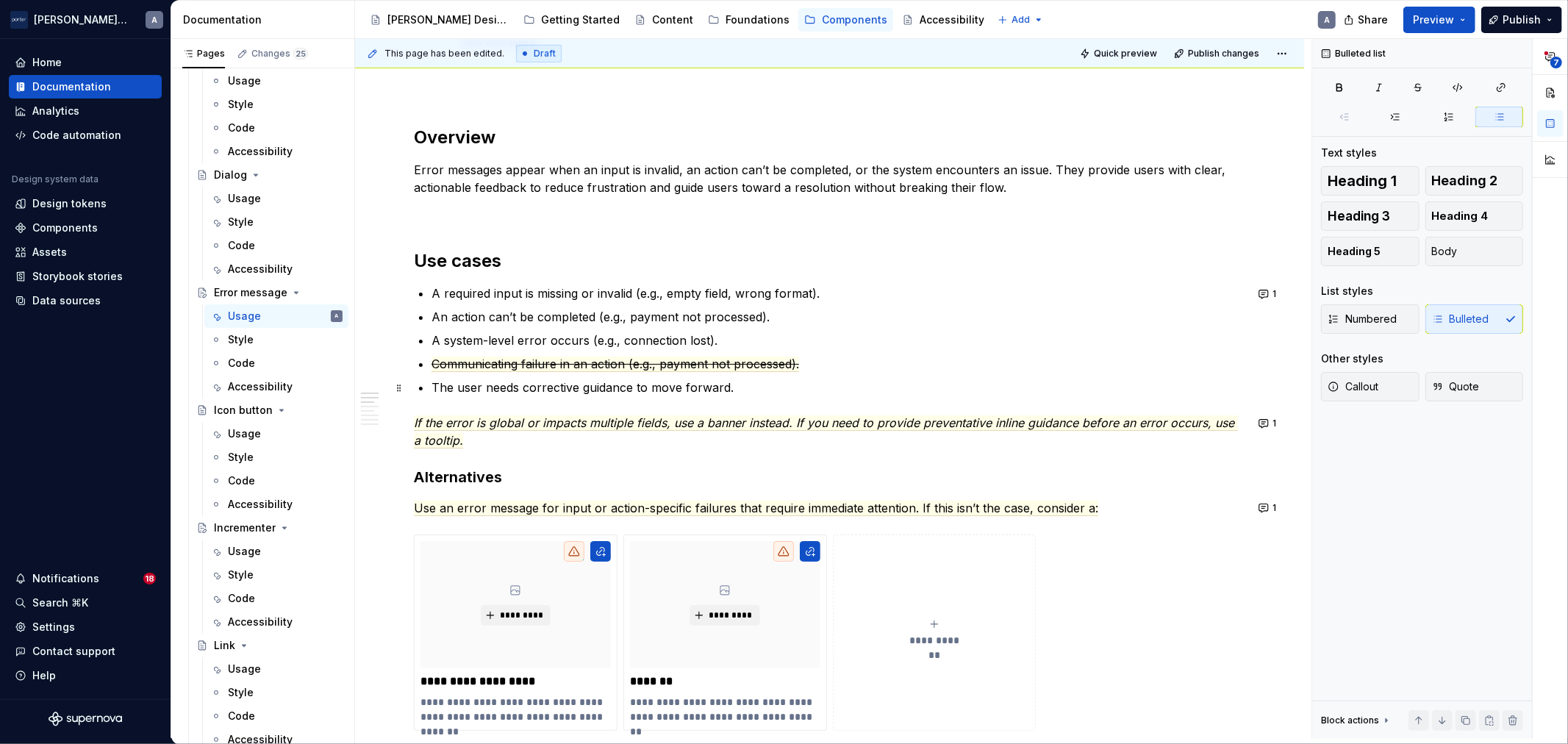
click at [782, 388] on p "The user needs corrective guidance to move forward." at bounding box center [838, 387] width 814 height 18
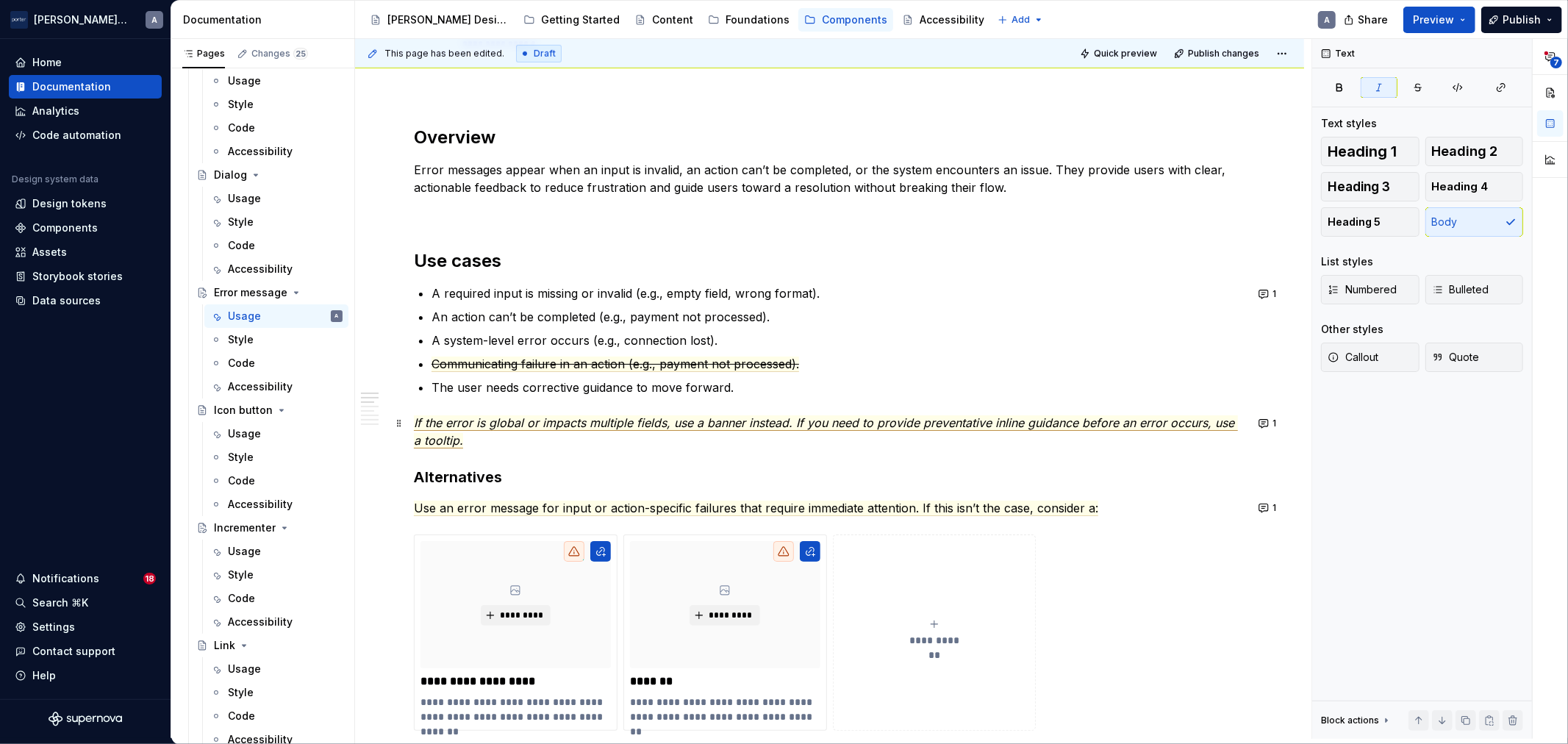
click at [513, 430] on em "If the error is global or impacts multiple fields, use a banner instead. If you…" at bounding box center [826, 431] width 824 height 33
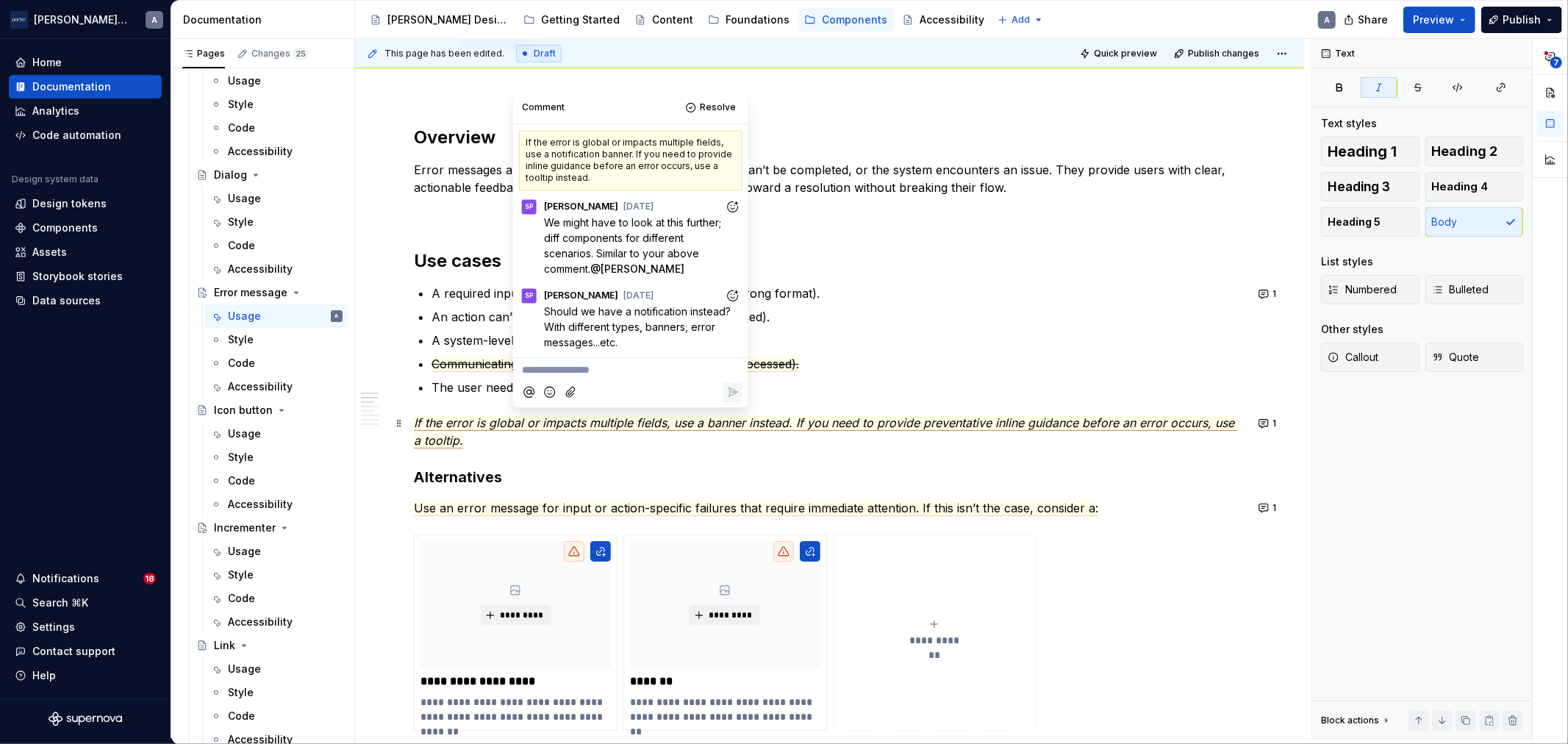
scroll to position [13, 0]
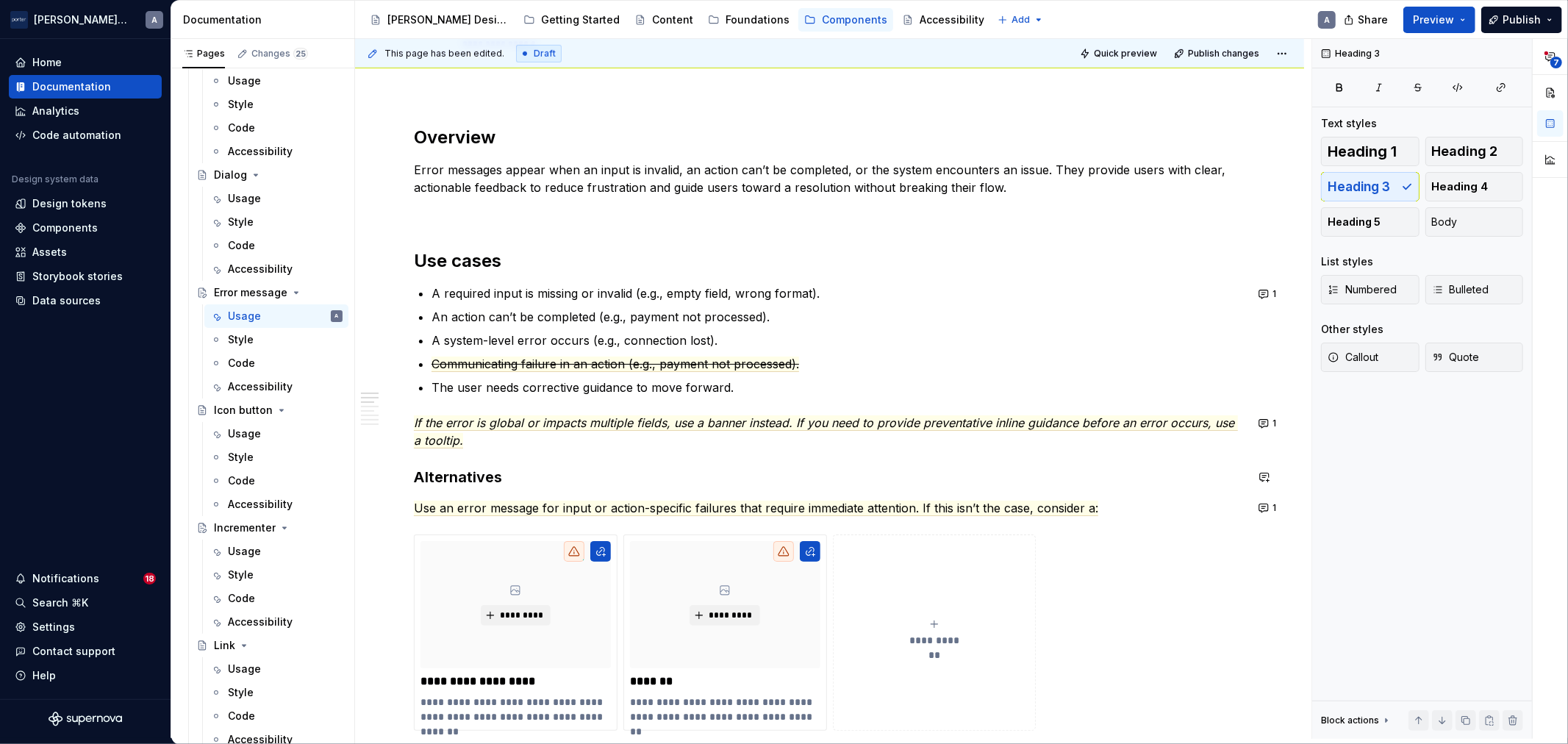
click at [615, 455] on div "**********" at bounding box center [829, 616] width 831 height 2263
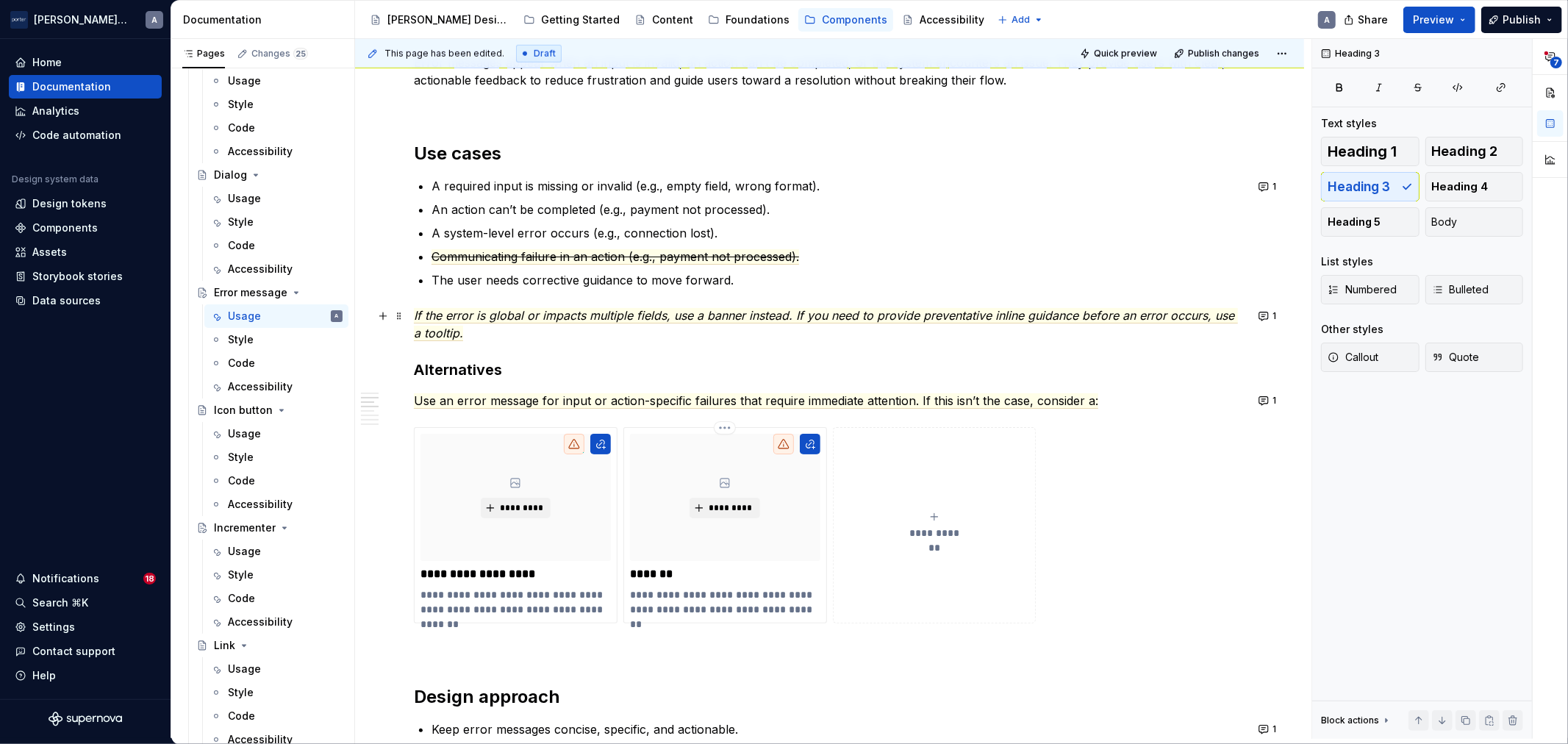
scroll to position [953, 0]
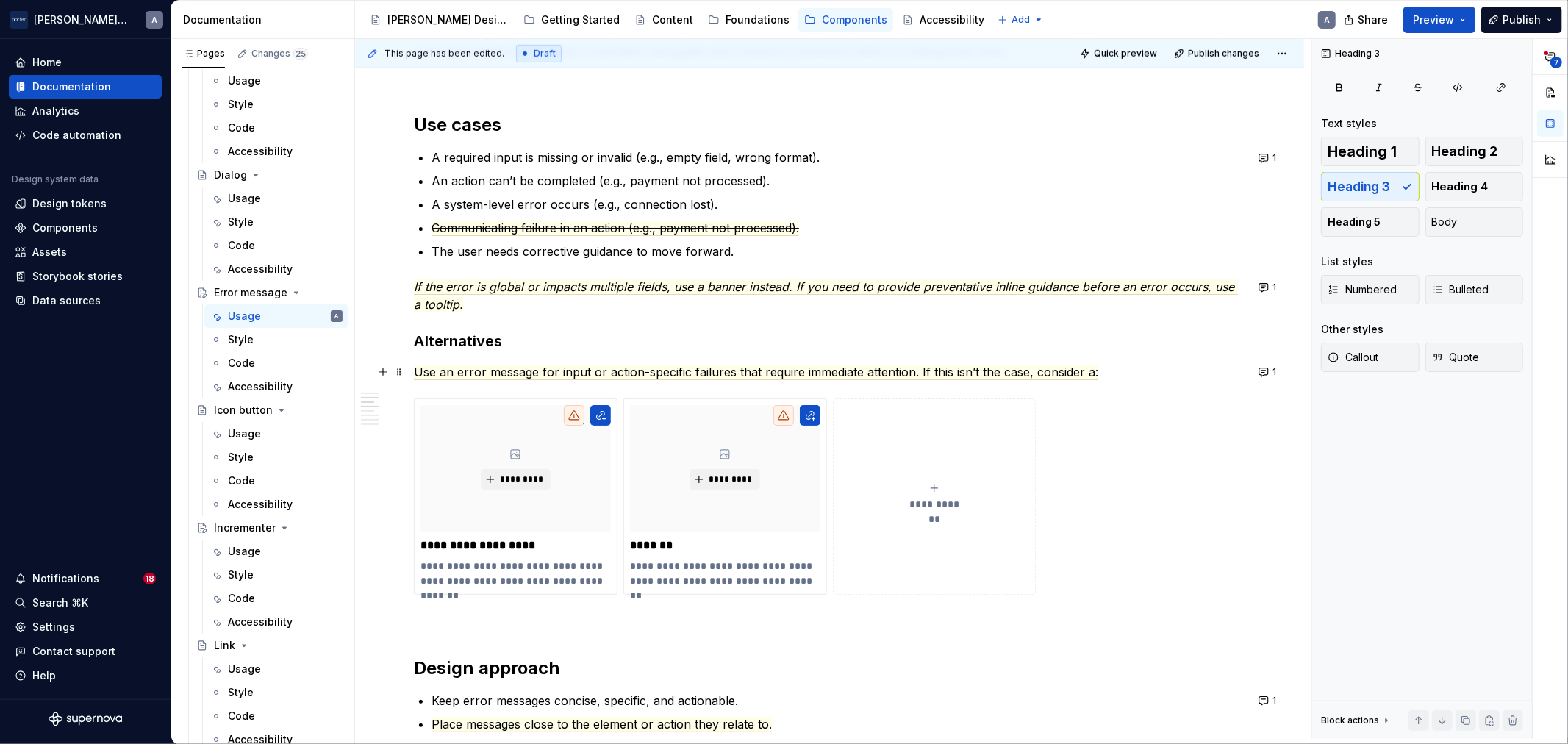
click at [703, 378] on p "Use an error message for input or action-specific failures that require immedia…" at bounding box center [829, 372] width 831 height 18
click at [626, 668] on h2 "Design approach" at bounding box center [829, 668] width 831 height 23
click at [759, 377] on span "Use an error message for input or action-specific failures that require immedia…" at bounding box center [756, 372] width 684 height 15
click at [583, 662] on h2 "Design approach" at bounding box center [829, 668] width 831 height 23
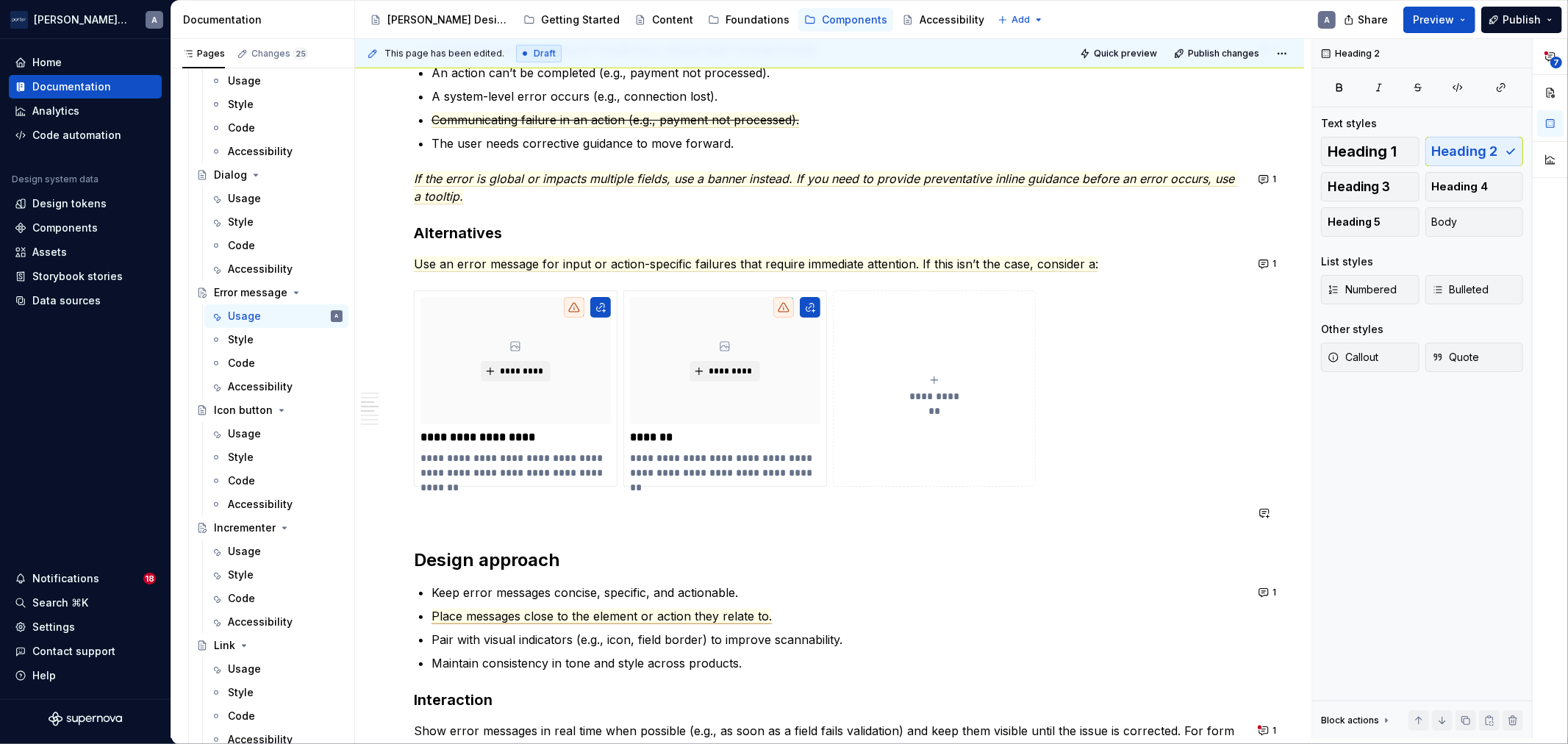
scroll to position [1089, 0]
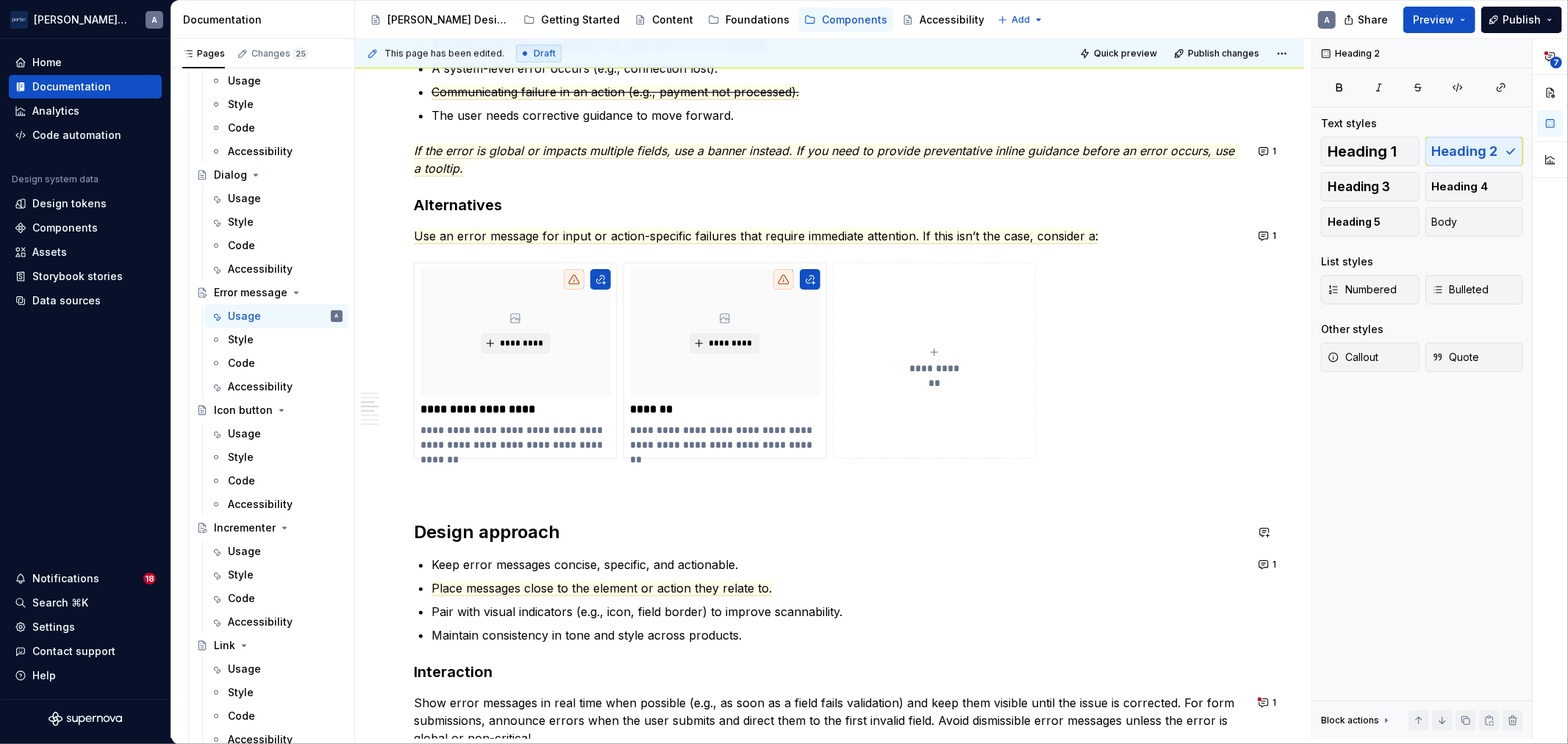
type textarea "*"
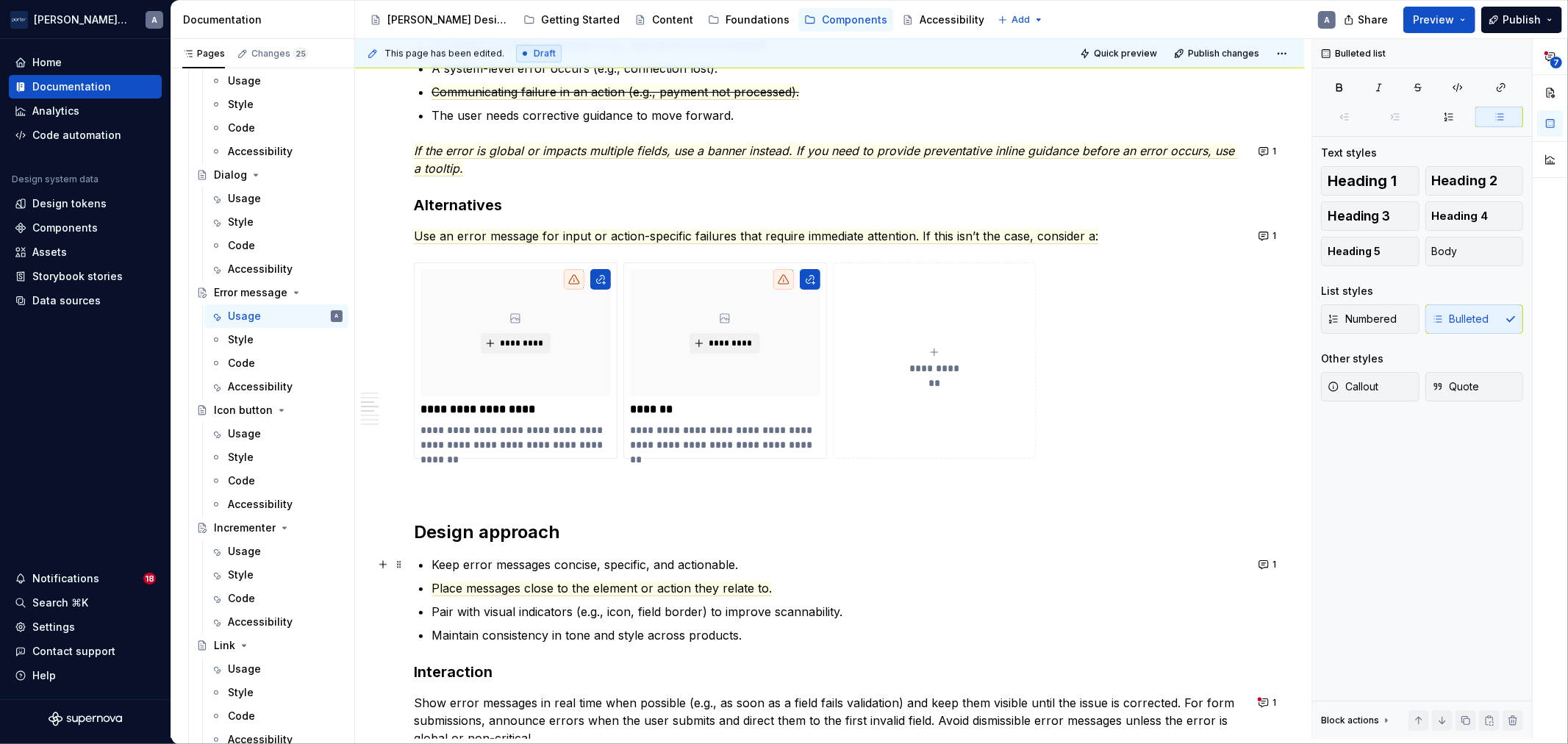
click at [586, 561] on p "Keep error messages concise, specific, and actionable." at bounding box center [838, 565] width 814 height 18
click at [638, 586] on span "Place messages close to the element or action they relate to." at bounding box center [602, 588] width 341 height 15
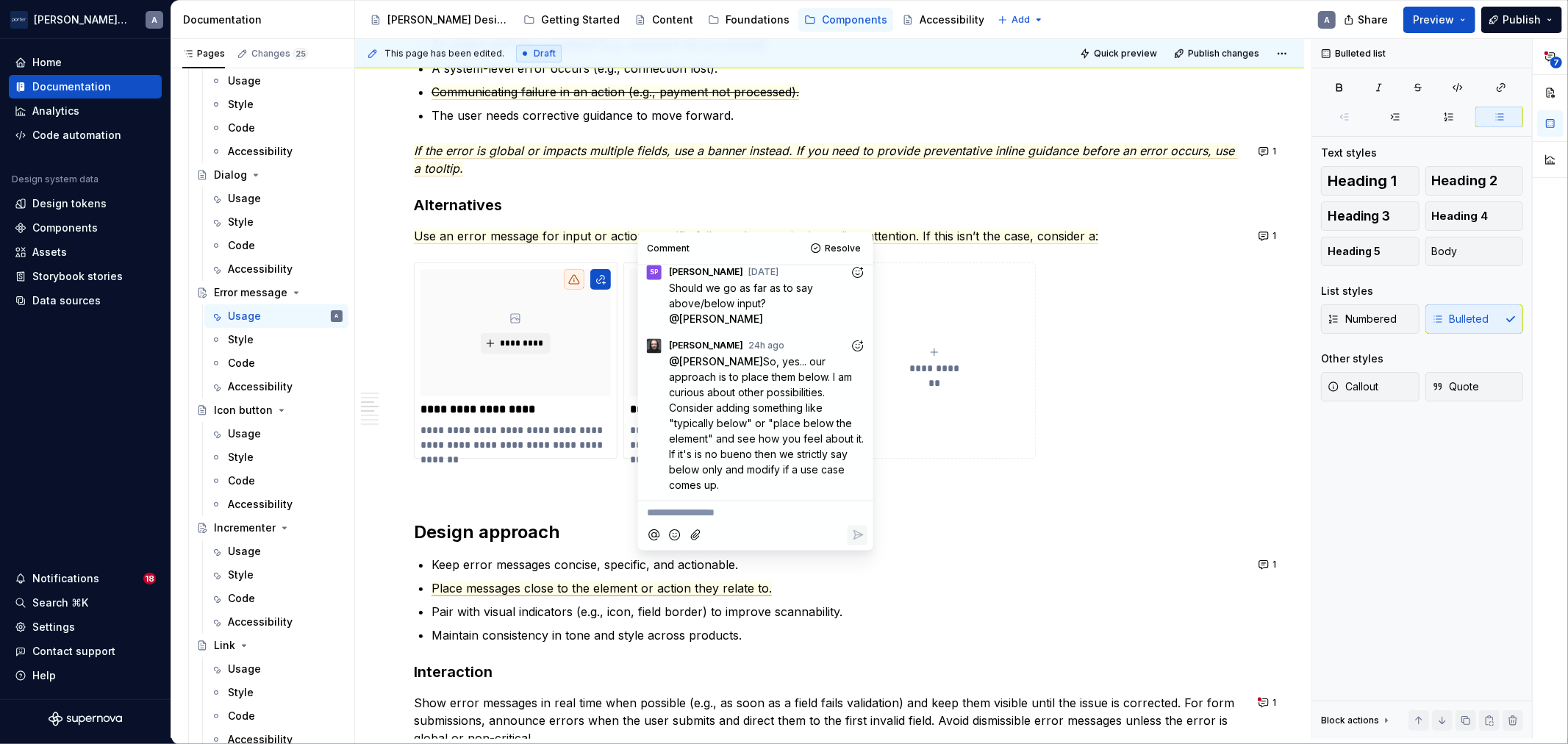
scroll to position [1225, 0]
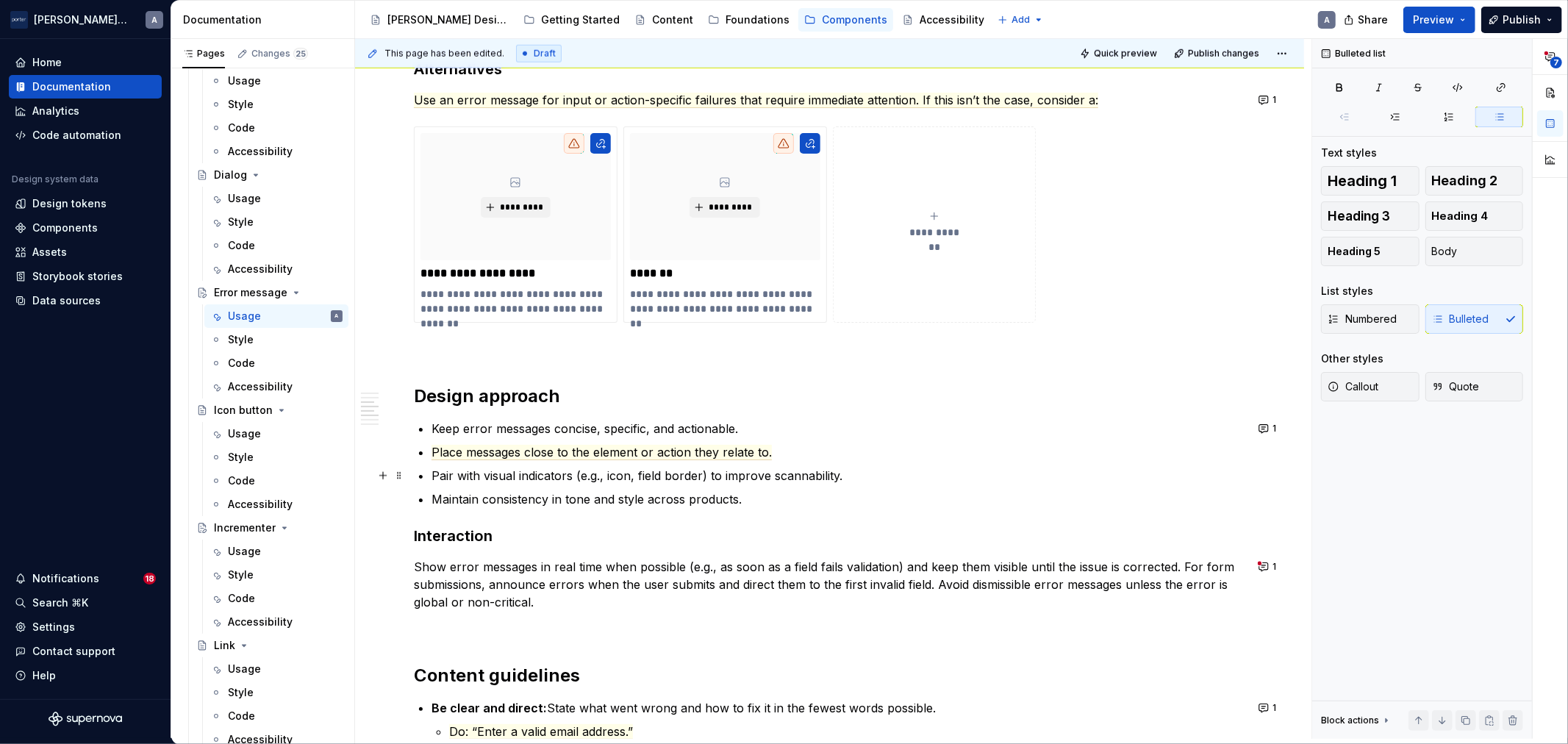
click at [620, 483] on ul "Keep error messages concise, specific, and actionable. Place messages close to …" at bounding box center [838, 464] width 814 height 88
click at [716, 480] on p "Pair with visual indicators (e.g., icon, field border) to improve scannability." at bounding box center [838, 476] width 814 height 18
click at [807, 480] on p "Pair with visual indicators (e.g., icon, field border) to improve scannability." at bounding box center [838, 476] width 814 height 18
click at [767, 498] on p "Maintain consistency in tone and style across products." at bounding box center [838, 499] width 814 height 18
click at [811, 476] on p "Pair with visual indicators (e.g., icon, field border) to improve scannability." at bounding box center [838, 476] width 814 height 18
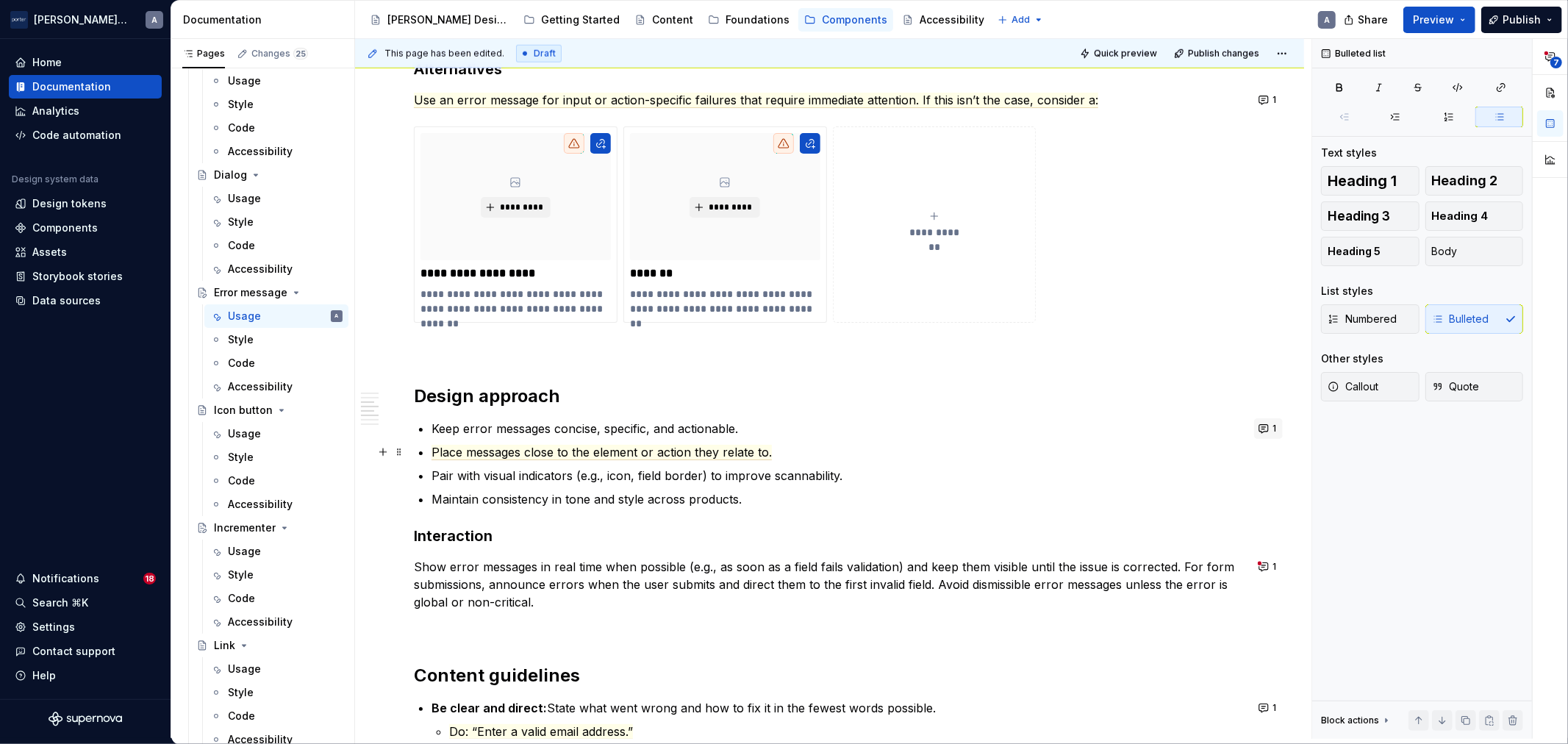
click at [1278, 437] on button "1" at bounding box center [1268, 429] width 29 height 21
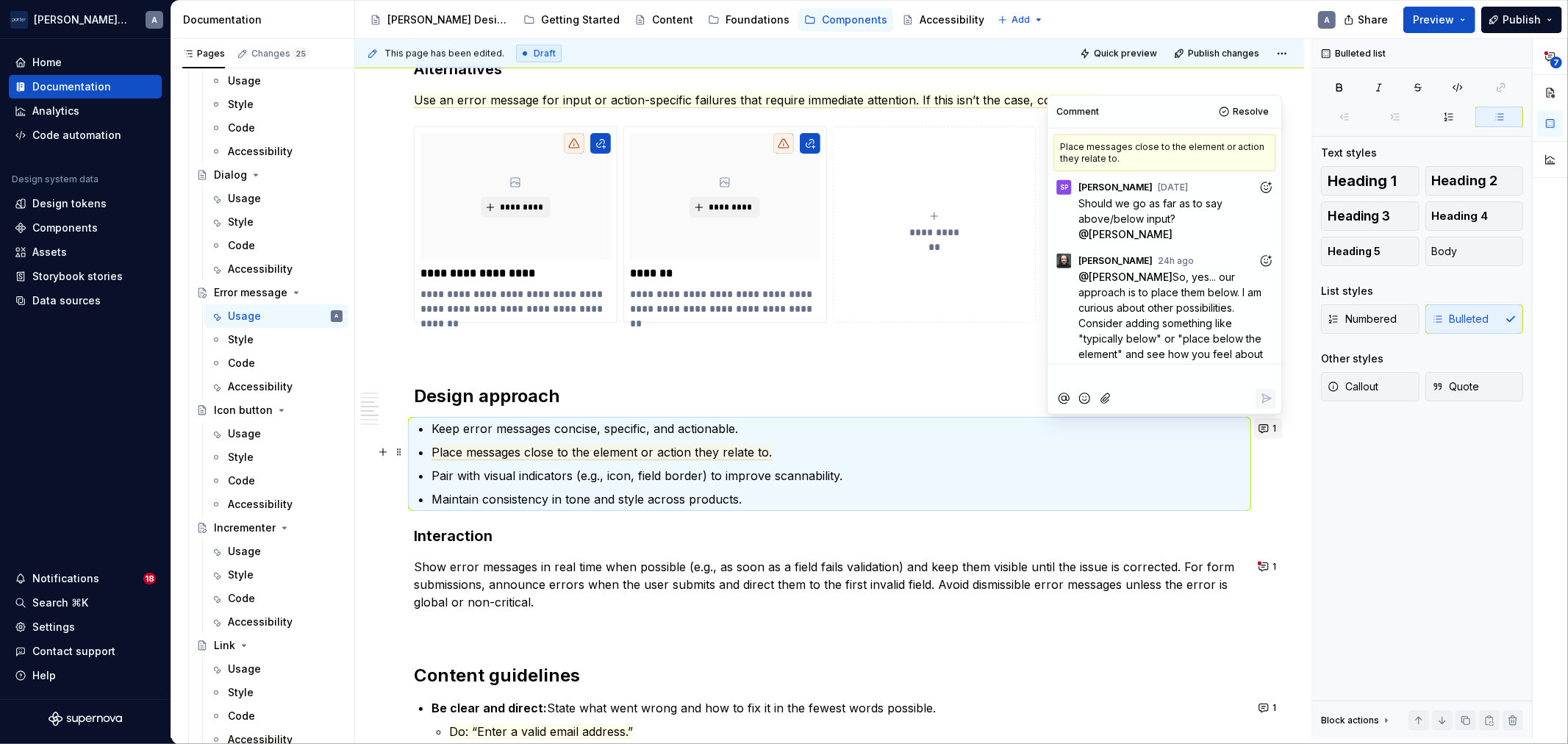
scroll to position [51, 0]
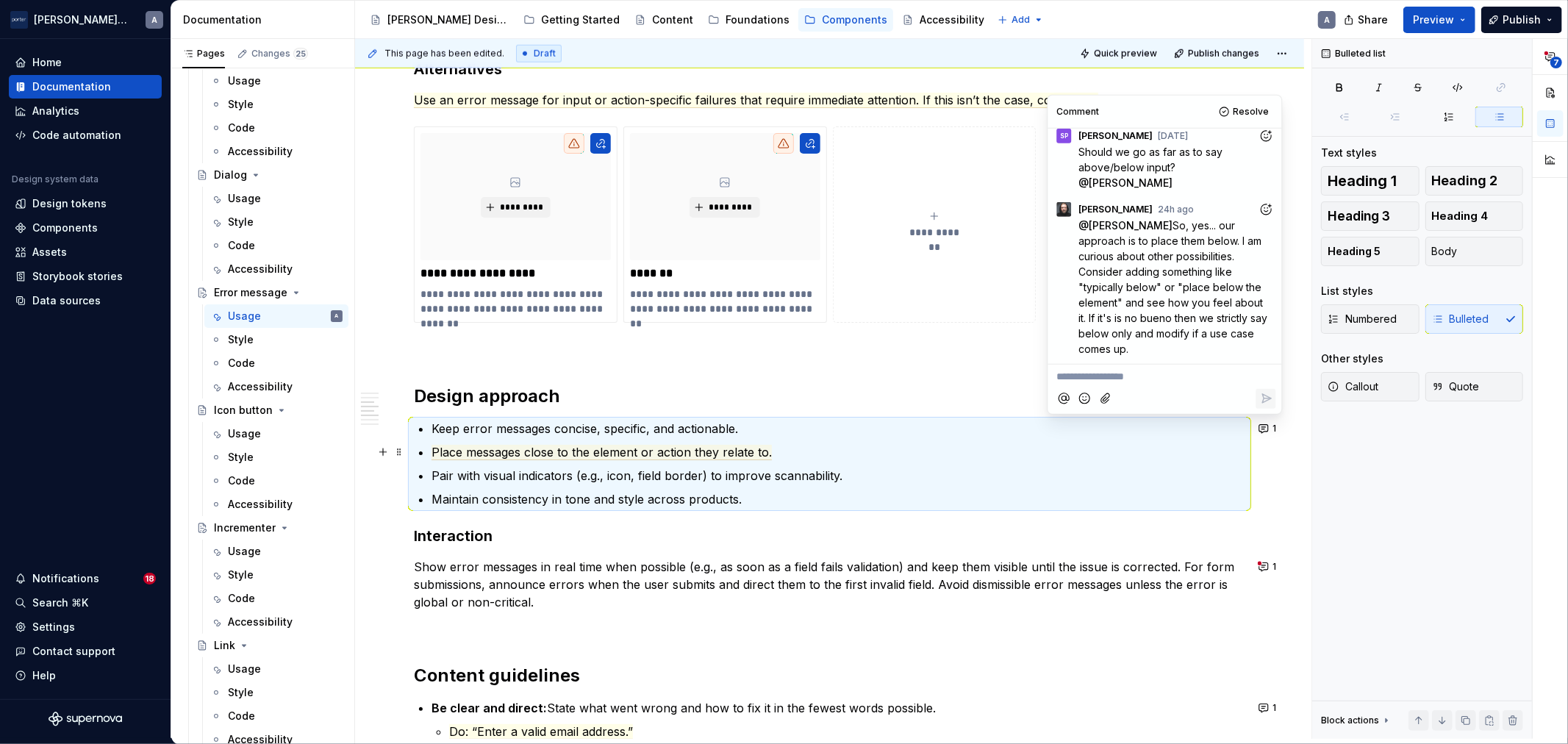
click at [803, 475] on p "Pair with visual indicators (e.g., icon, field border) to improve scannability." at bounding box center [838, 476] width 814 height 18
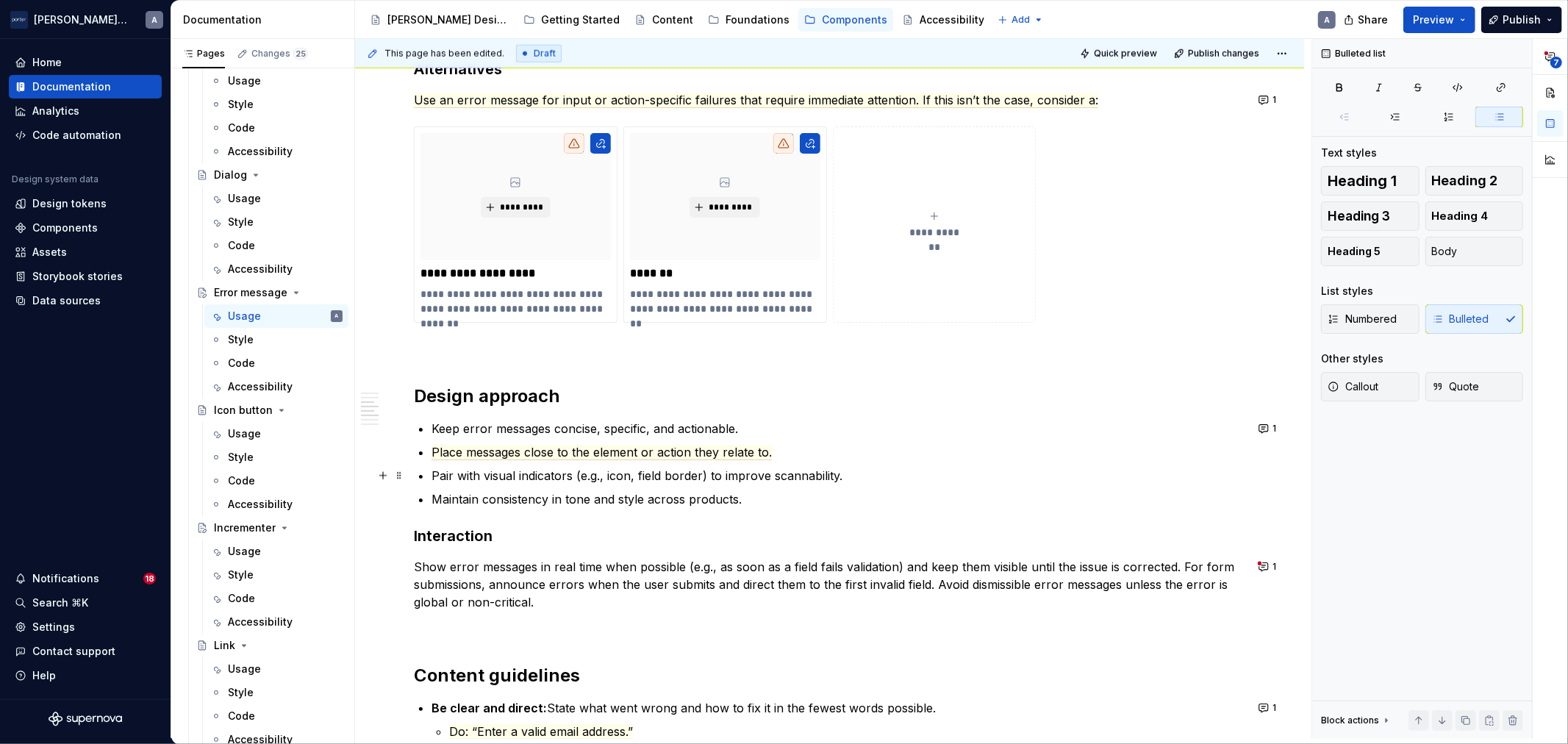
click at [953, 479] on p "Pair with visual indicators (e.g., icon, field border) to improve scannability." at bounding box center [838, 476] width 814 height 18
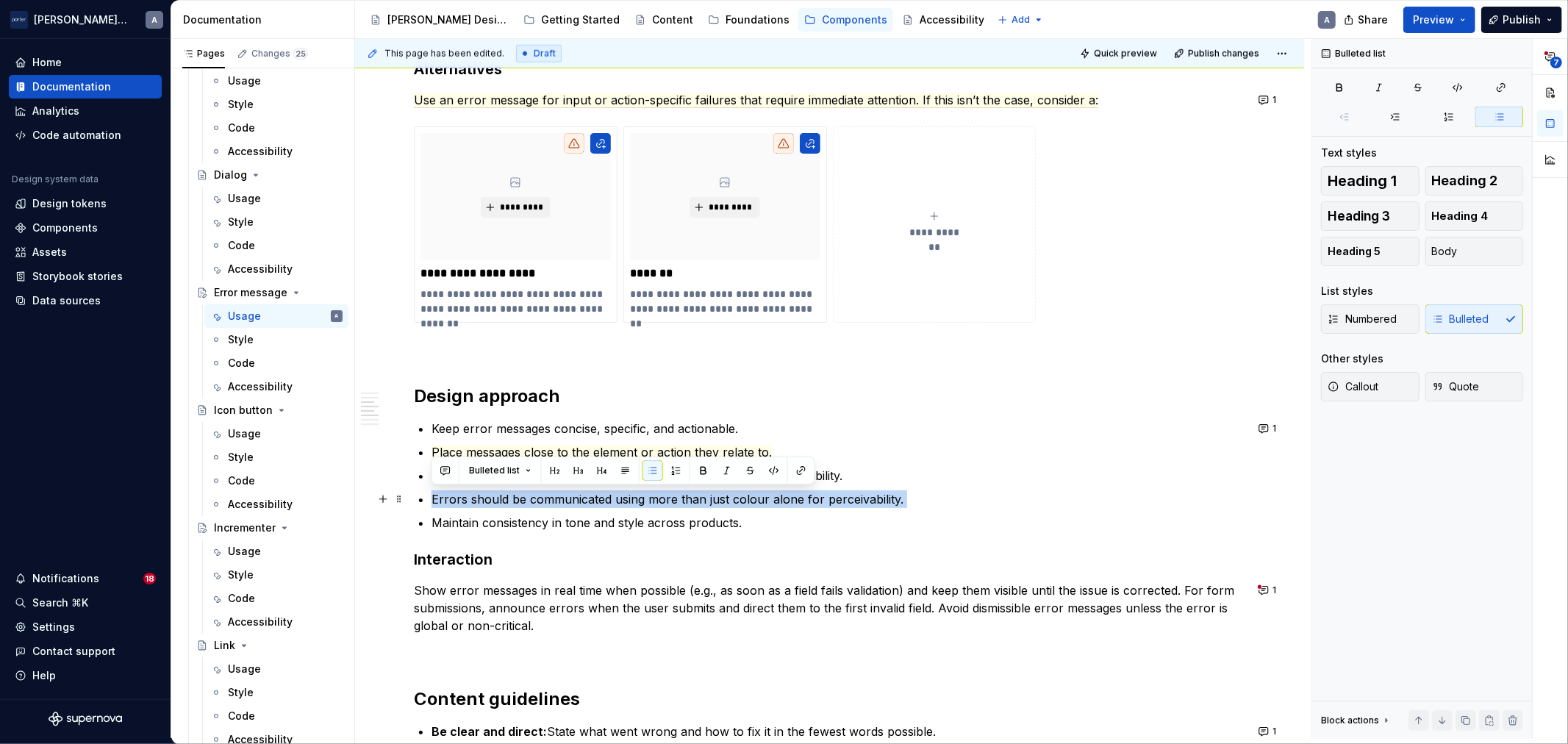
drag, startPoint x: 916, startPoint y: 508, endPoint x: 417, endPoint y: 497, distance: 499.1
click at [431, 497] on ul "Keep error messages concise, specific, and actionable. Place messages close to …" at bounding box center [838, 476] width 814 height 112
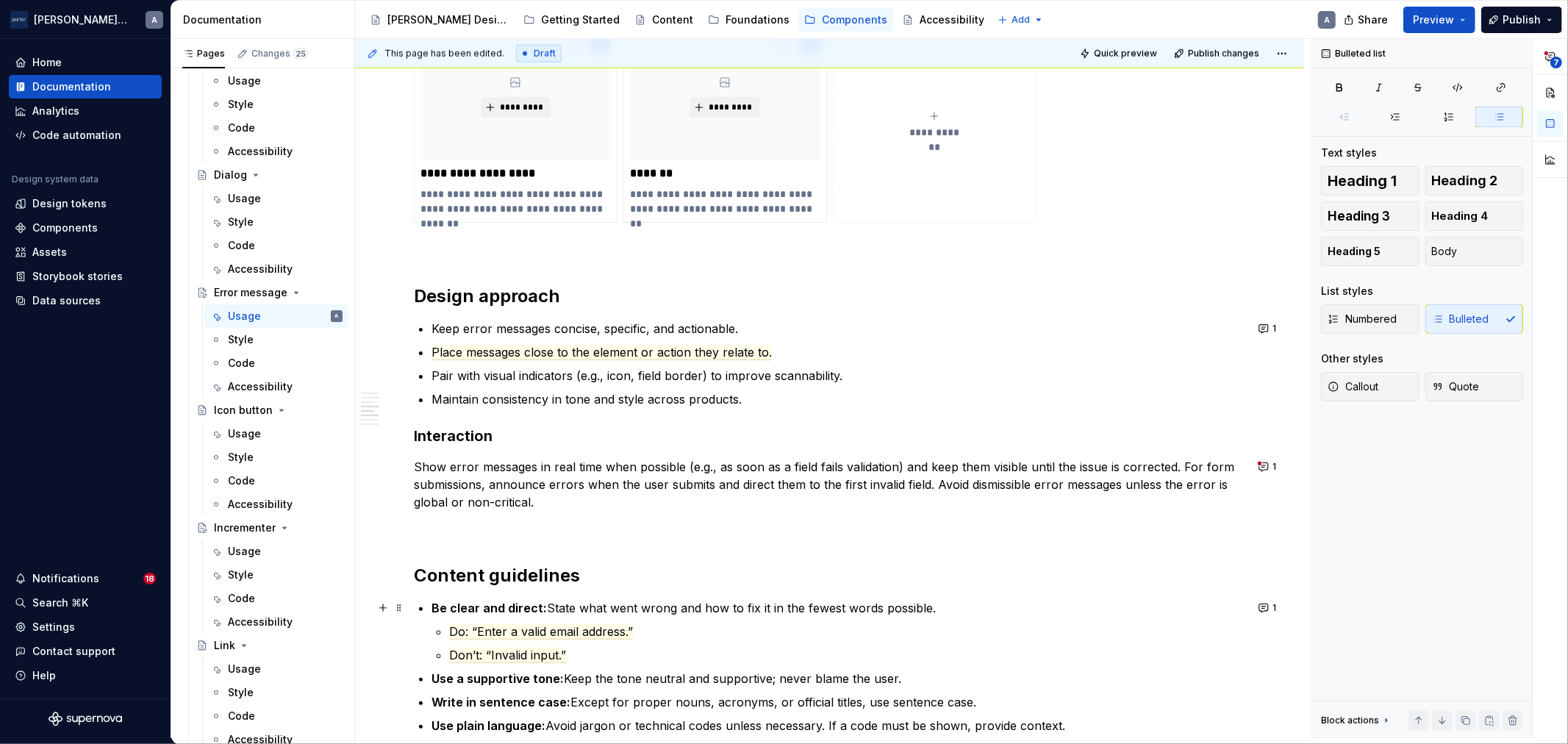
scroll to position [1362, 0]
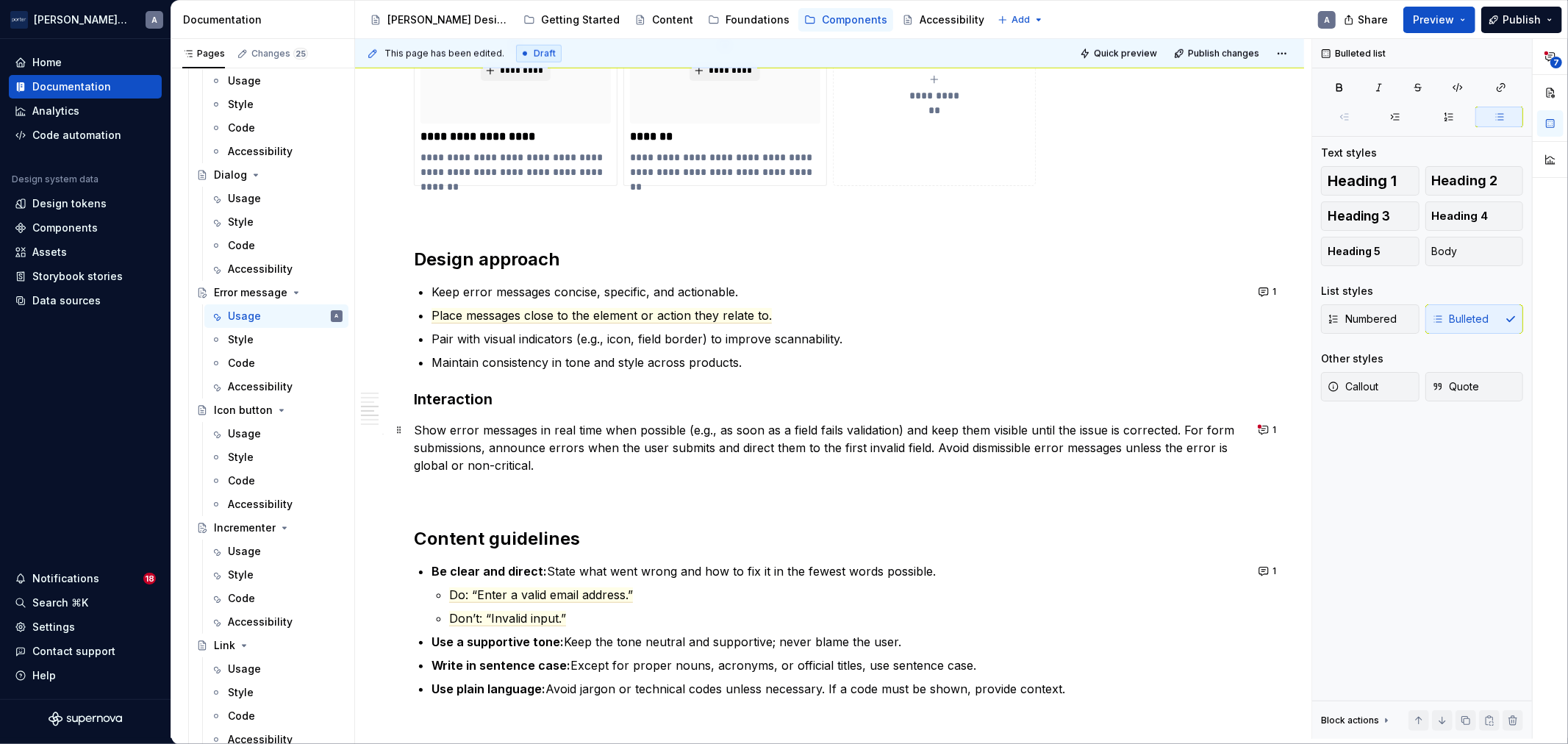
click at [633, 451] on p "Show error messages in real time when possible (e.g., as soon as a field fails …" at bounding box center [829, 448] width 831 height 53
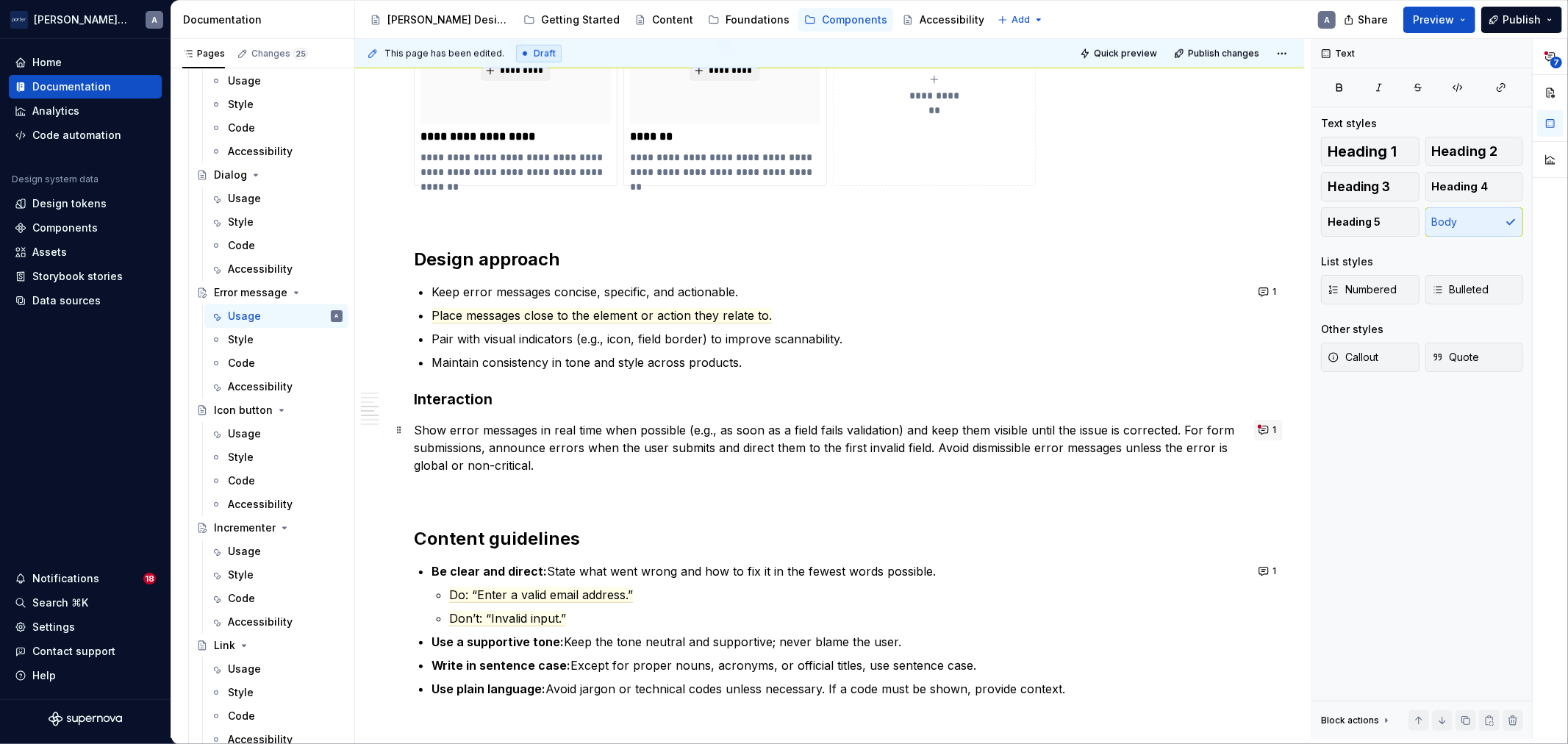
click at [1267, 434] on button "1" at bounding box center [1268, 431] width 29 height 21
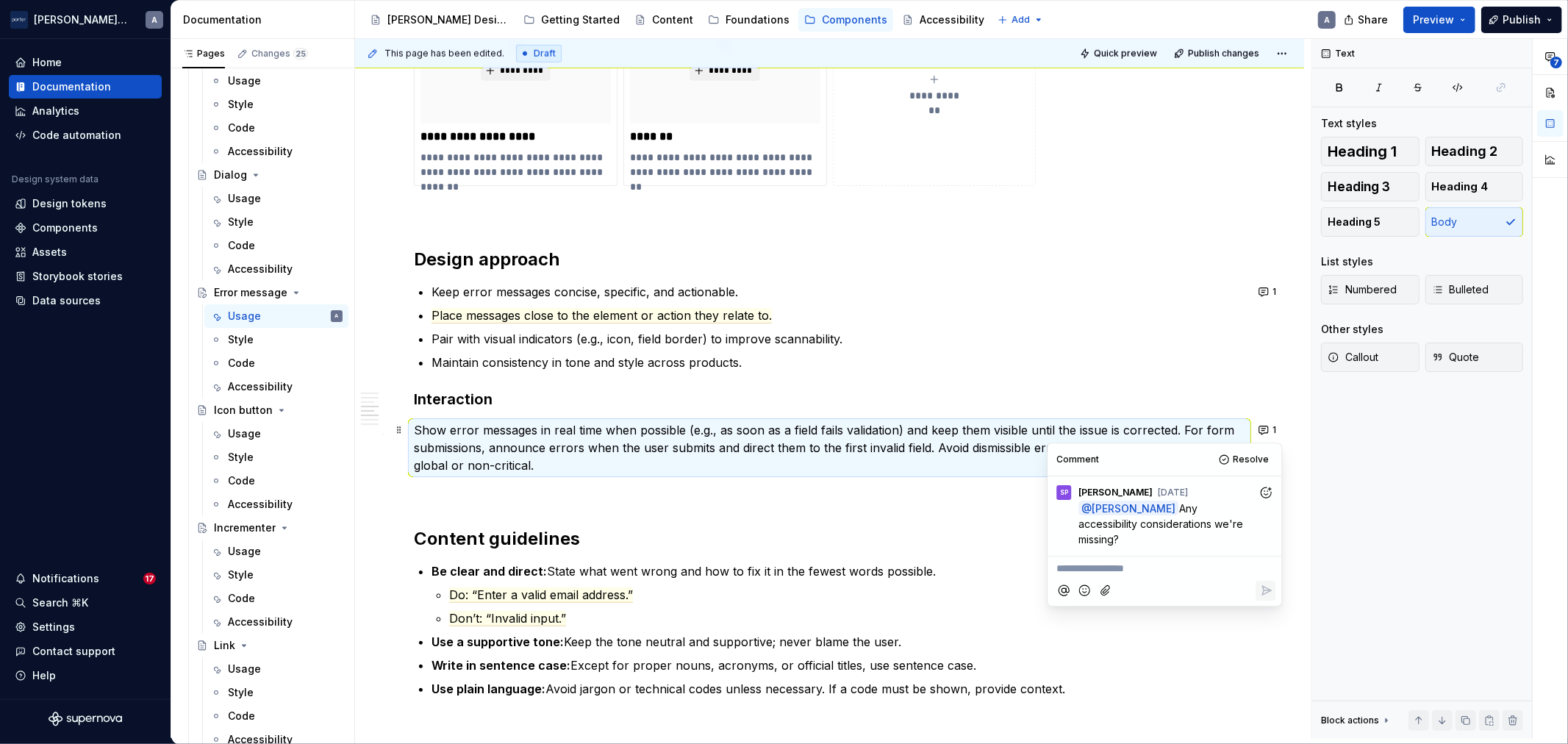
click at [1172, 561] on p "**********" at bounding box center [1164, 568] width 216 height 15
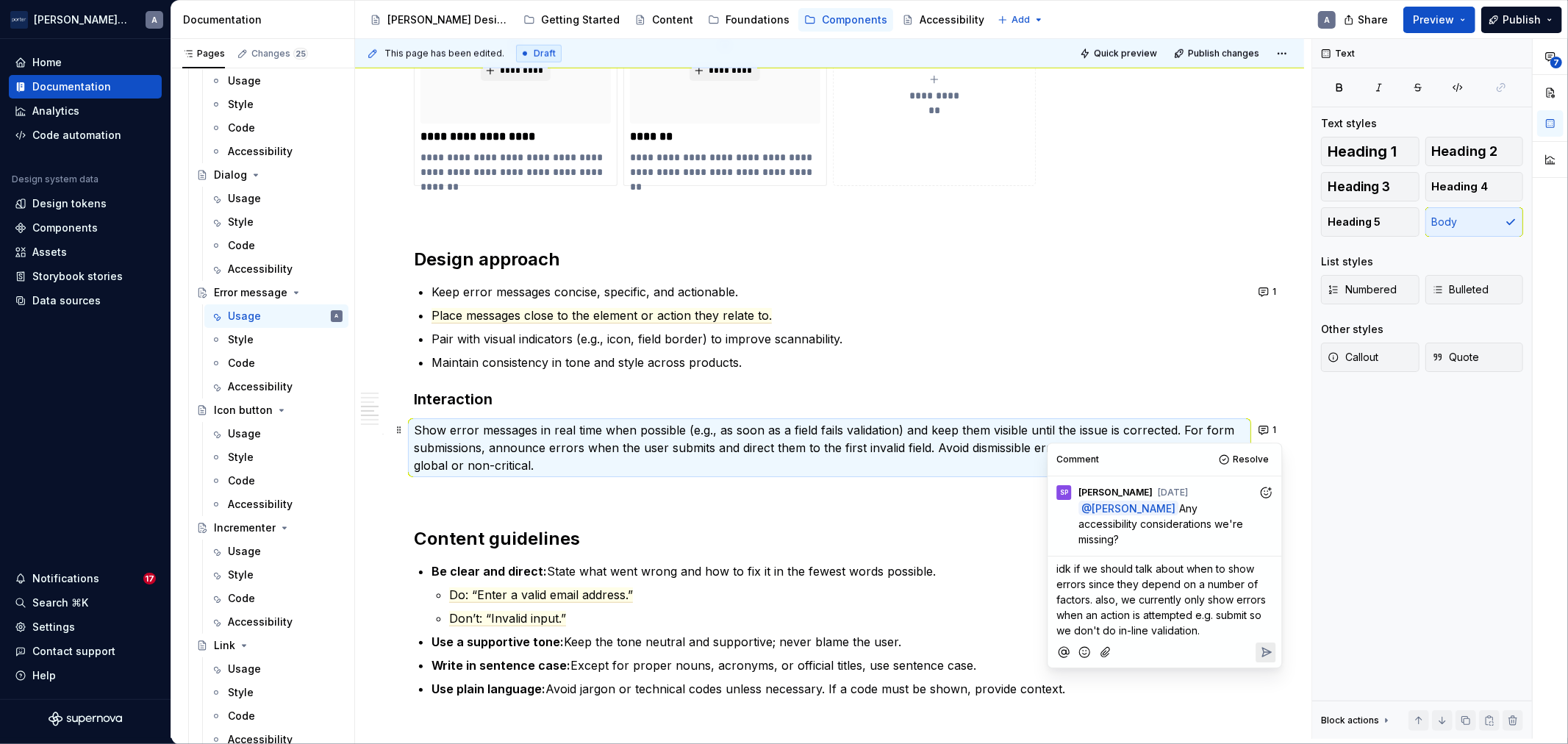
click at [1257, 643] on button "Reply" at bounding box center [1265, 652] width 20 height 20
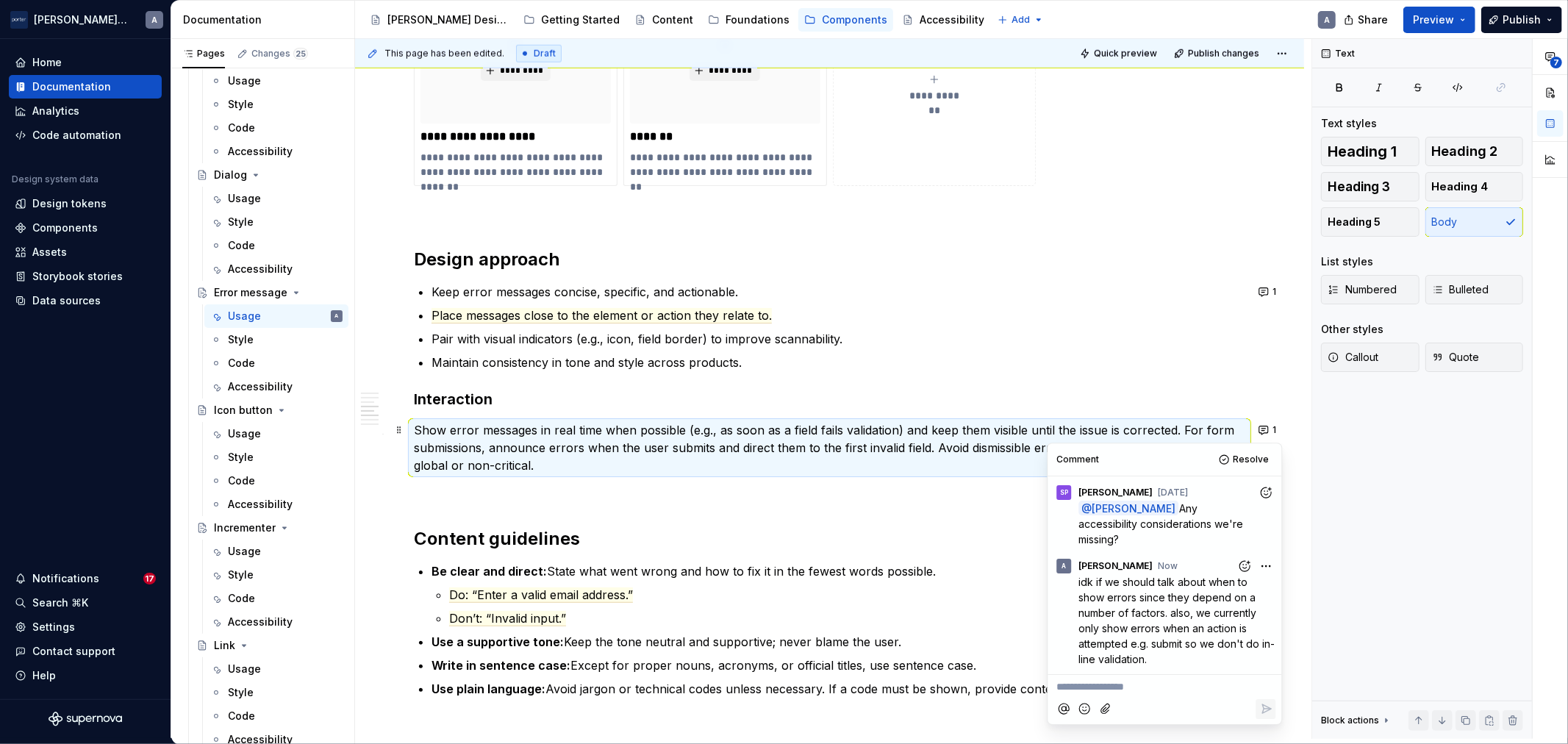
click at [976, 428] on p "Show error messages in real time when possible (e.g., as soon as a field fails …" at bounding box center [829, 448] width 831 height 53
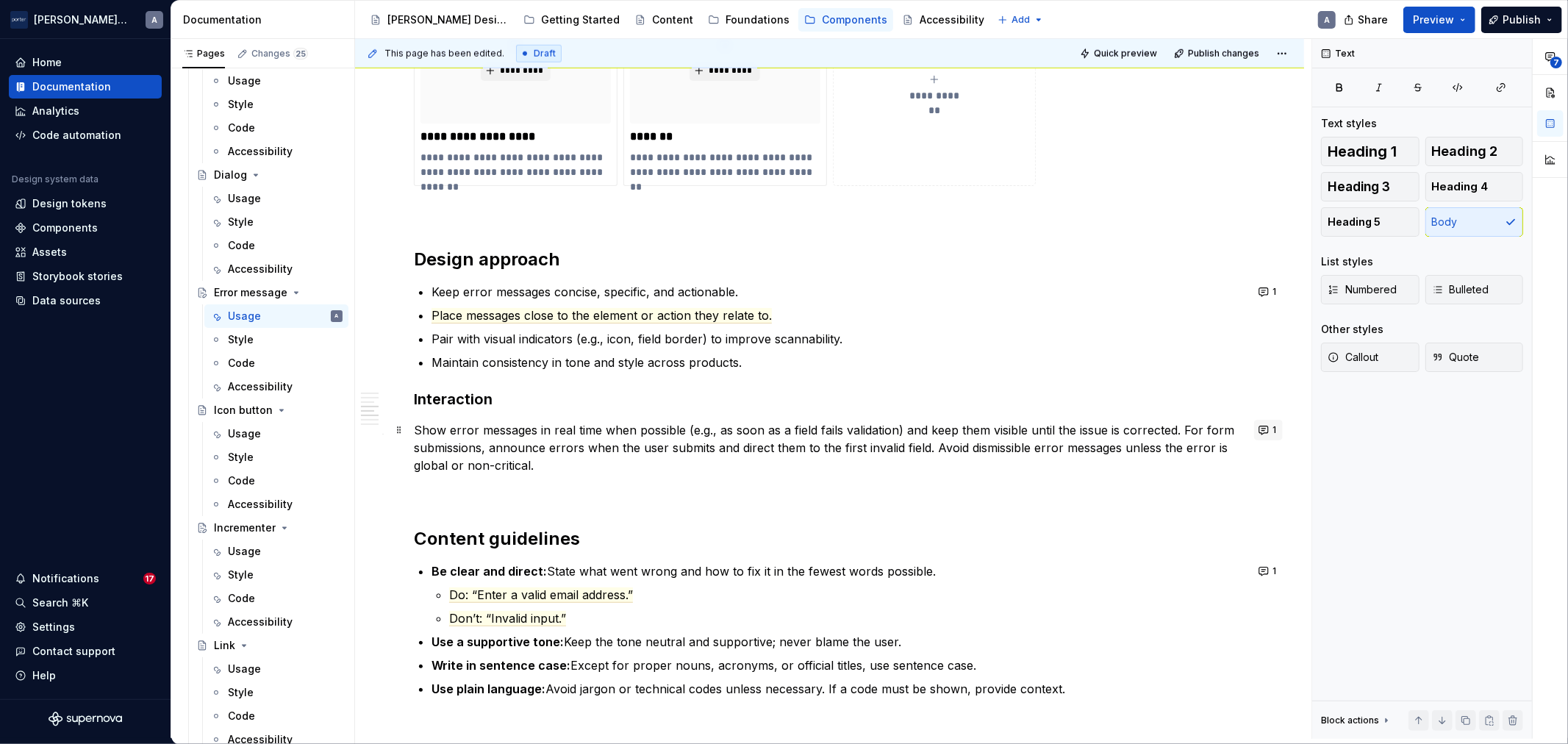
click at [1276, 430] on button "1" at bounding box center [1268, 431] width 29 height 21
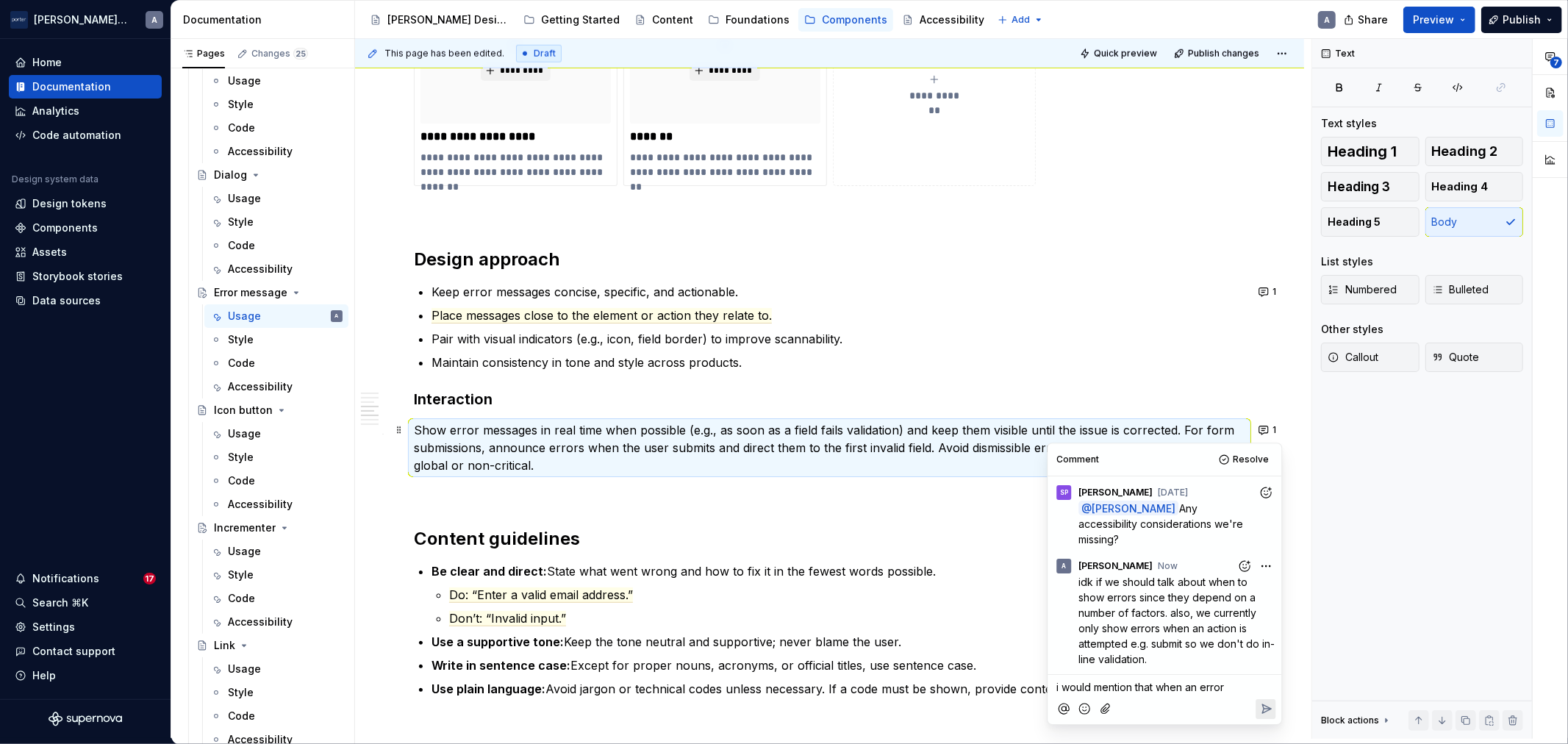
drag, startPoint x: 1232, startPoint y: 669, endPoint x: 1093, endPoint y: 670, distance: 139.0
click at [1093, 680] on p "i would mention that when an error" at bounding box center [1164, 687] width 216 height 15
click at [843, 455] on p "Show error messages in real time when possible (e.g., as soon as a field fails …" at bounding box center [829, 448] width 831 height 53
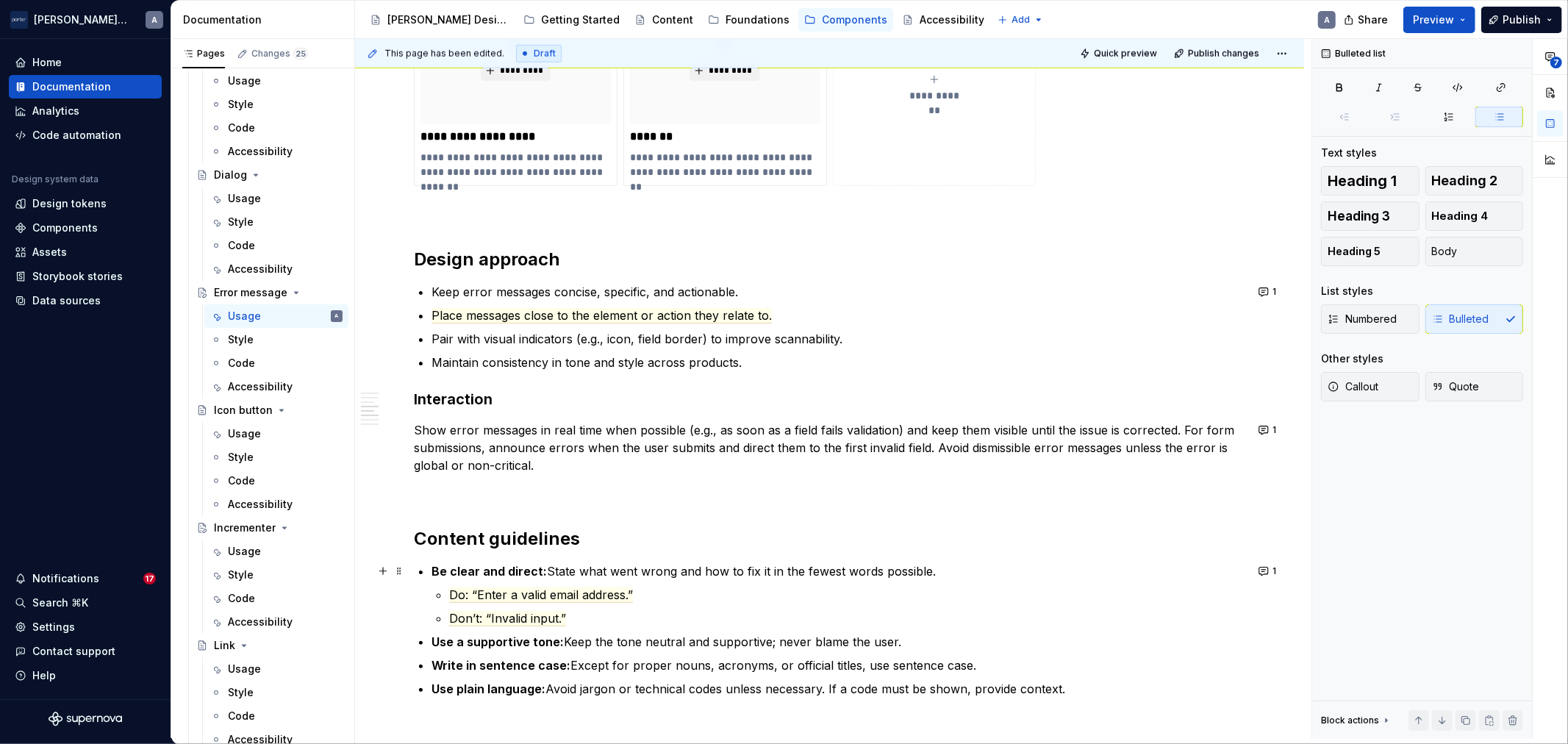
click at [596, 563] on p "Be clear and direct: State what went wrong and how to fix it in the fewest word…" at bounding box center [838, 571] width 814 height 18
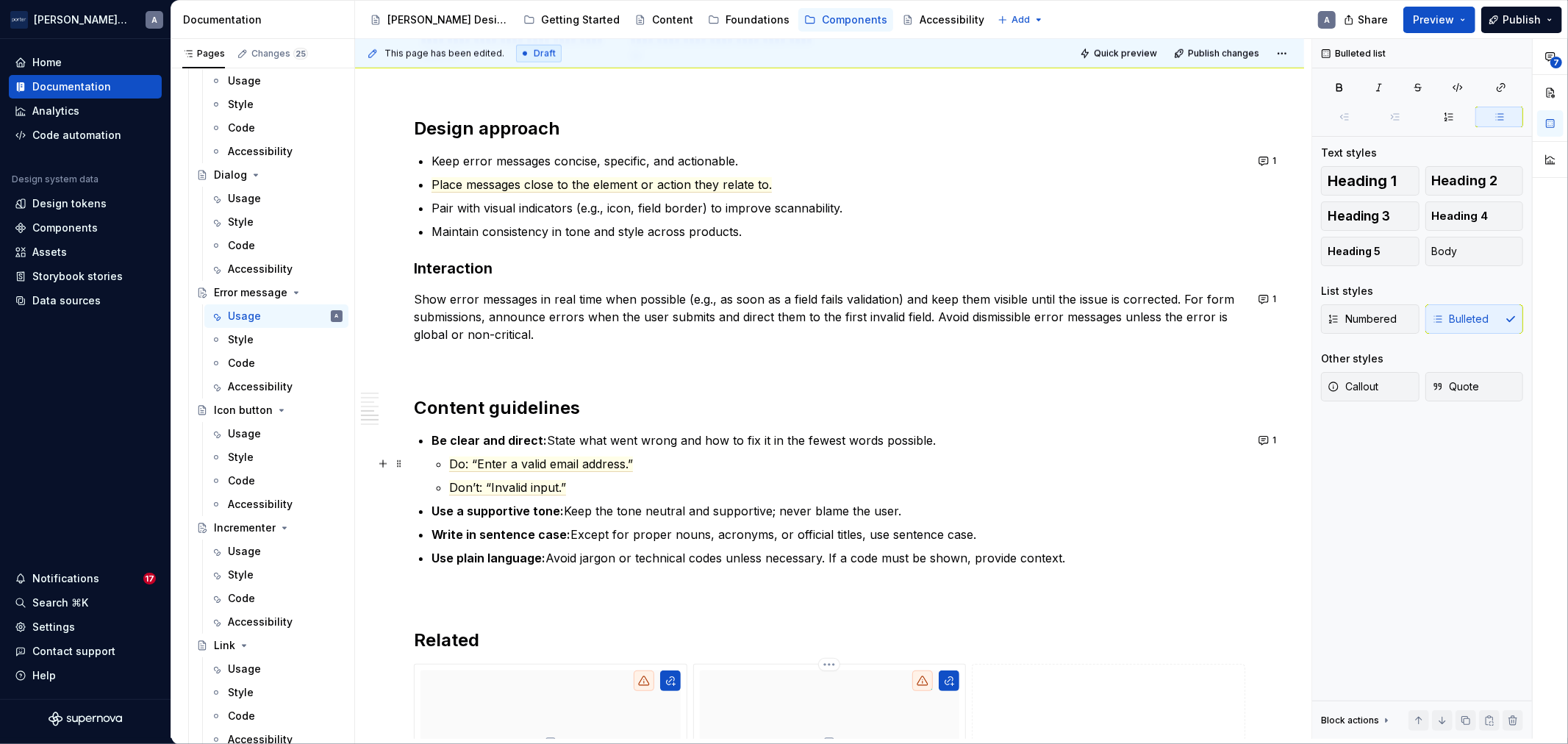
scroll to position [1634, 0]
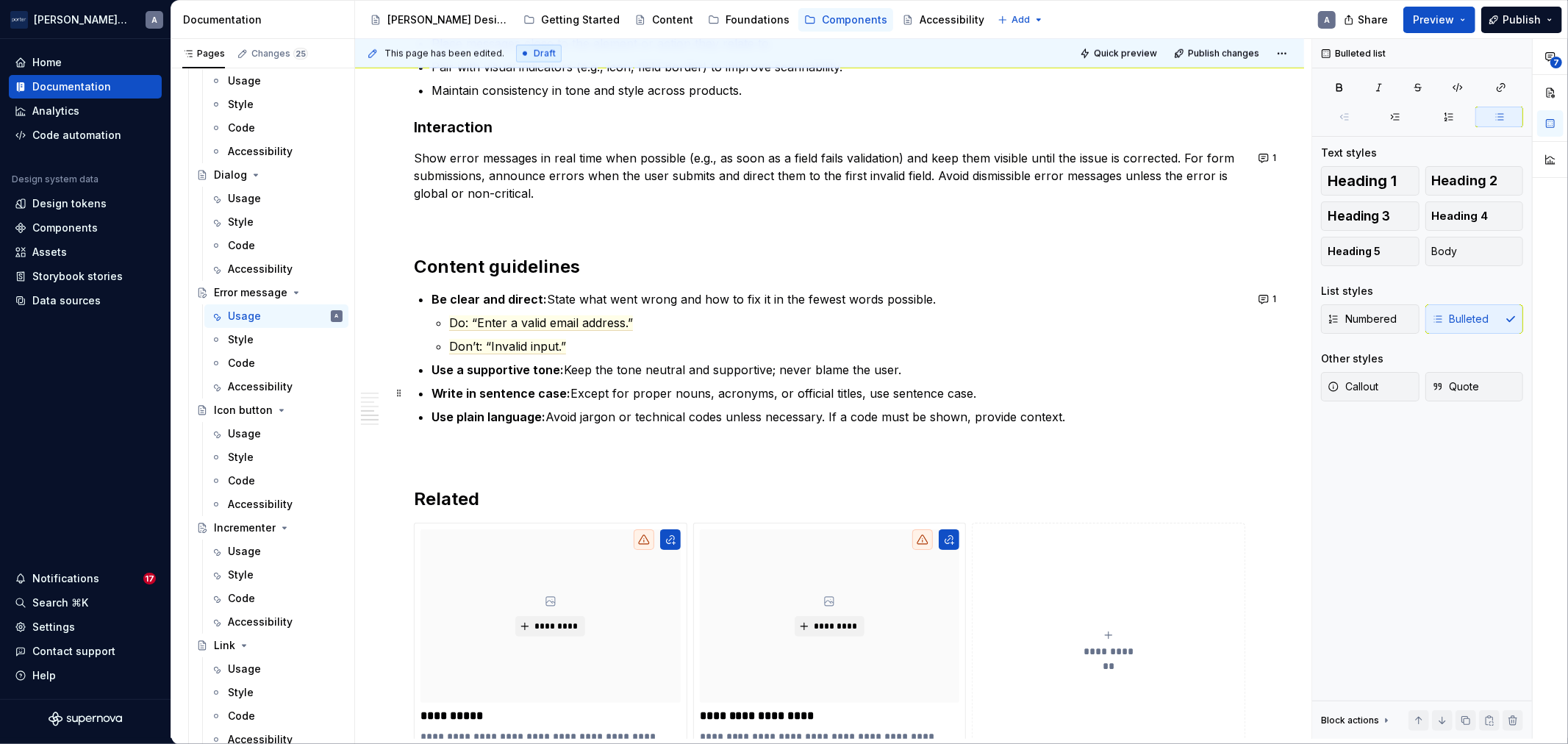
click at [634, 397] on p "Write in sentence case: Except for proper nouns, acronyms, or official titles, …" at bounding box center [838, 394] width 814 height 18
click at [1268, 292] on button "1" at bounding box center [1268, 300] width 29 height 21
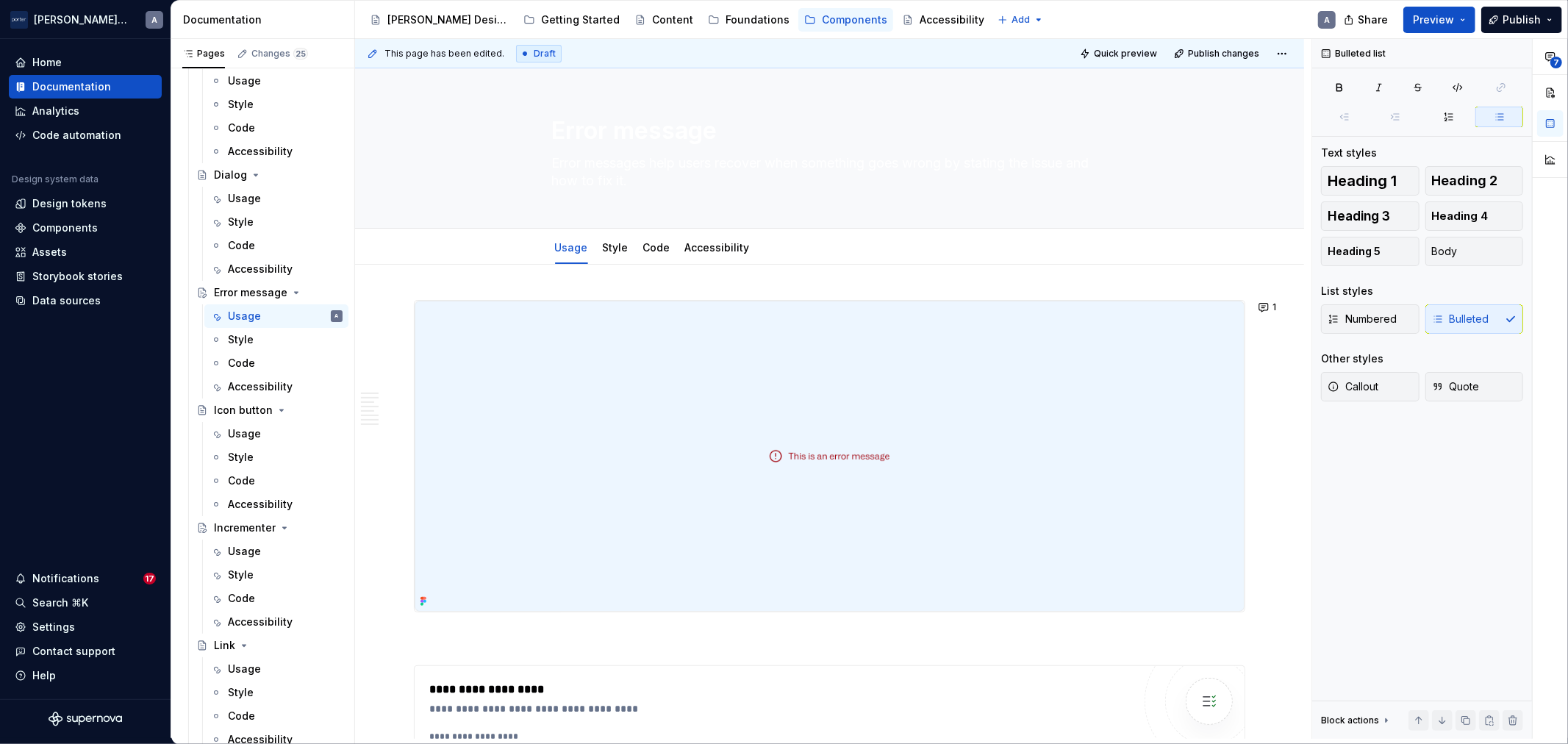
scroll to position [0, 0]
click at [619, 248] on link "Style" at bounding box center [616, 250] width 26 height 13
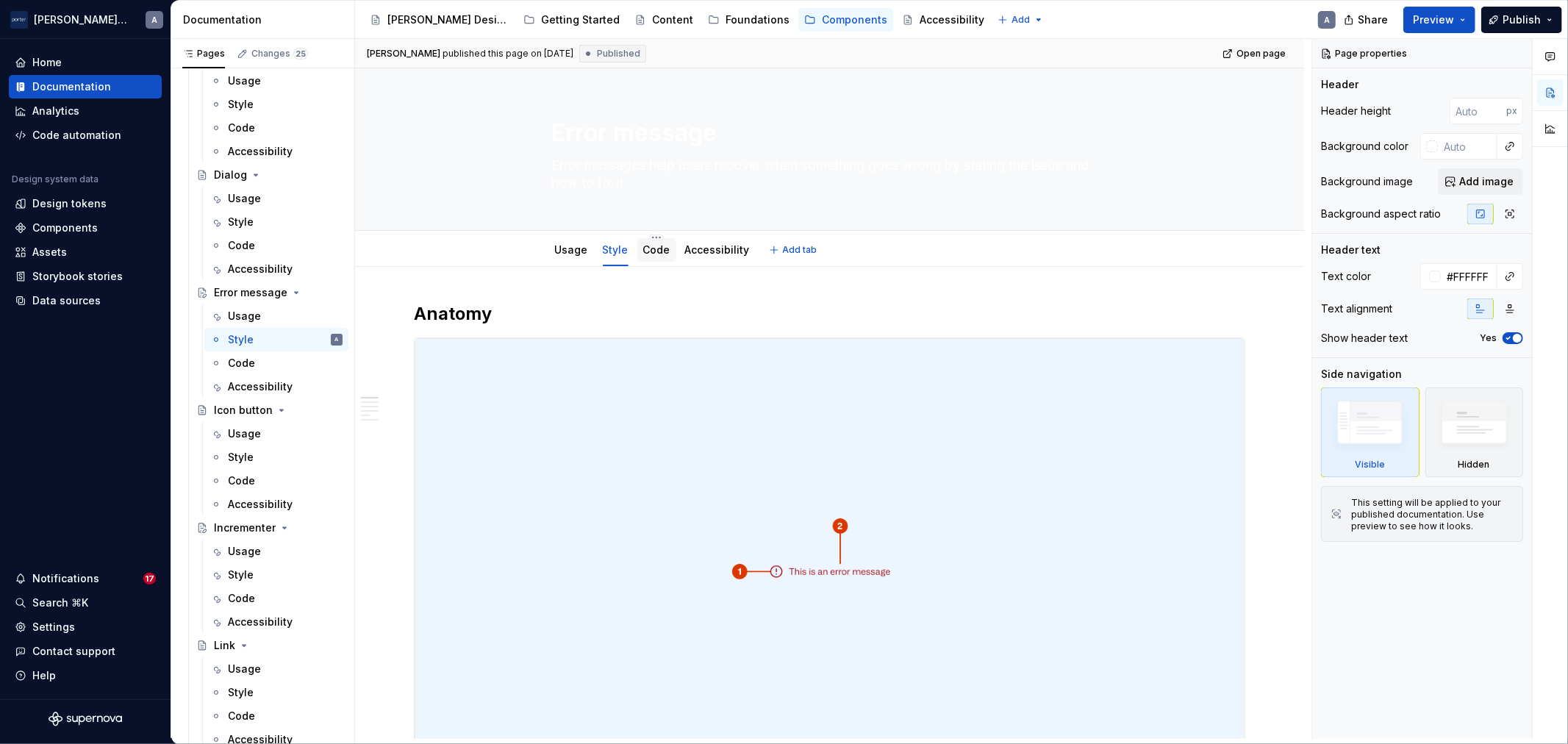
click at [671, 250] on div "Code" at bounding box center [657, 250] width 39 height 23
click at [651, 251] on link "Code" at bounding box center [657, 250] width 27 height 13
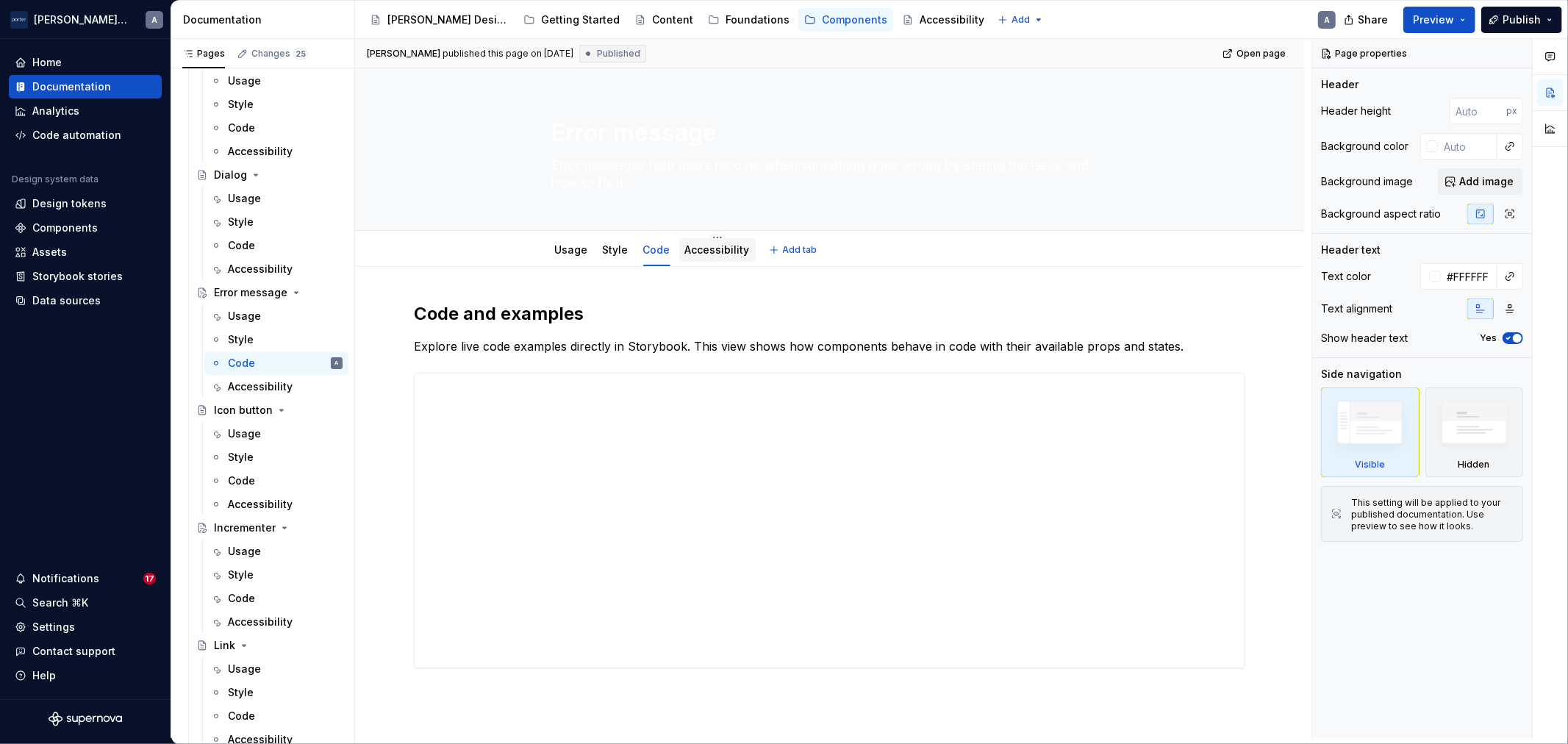
click at [716, 253] on link "Accessibility" at bounding box center [717, 250] width 65 height 13
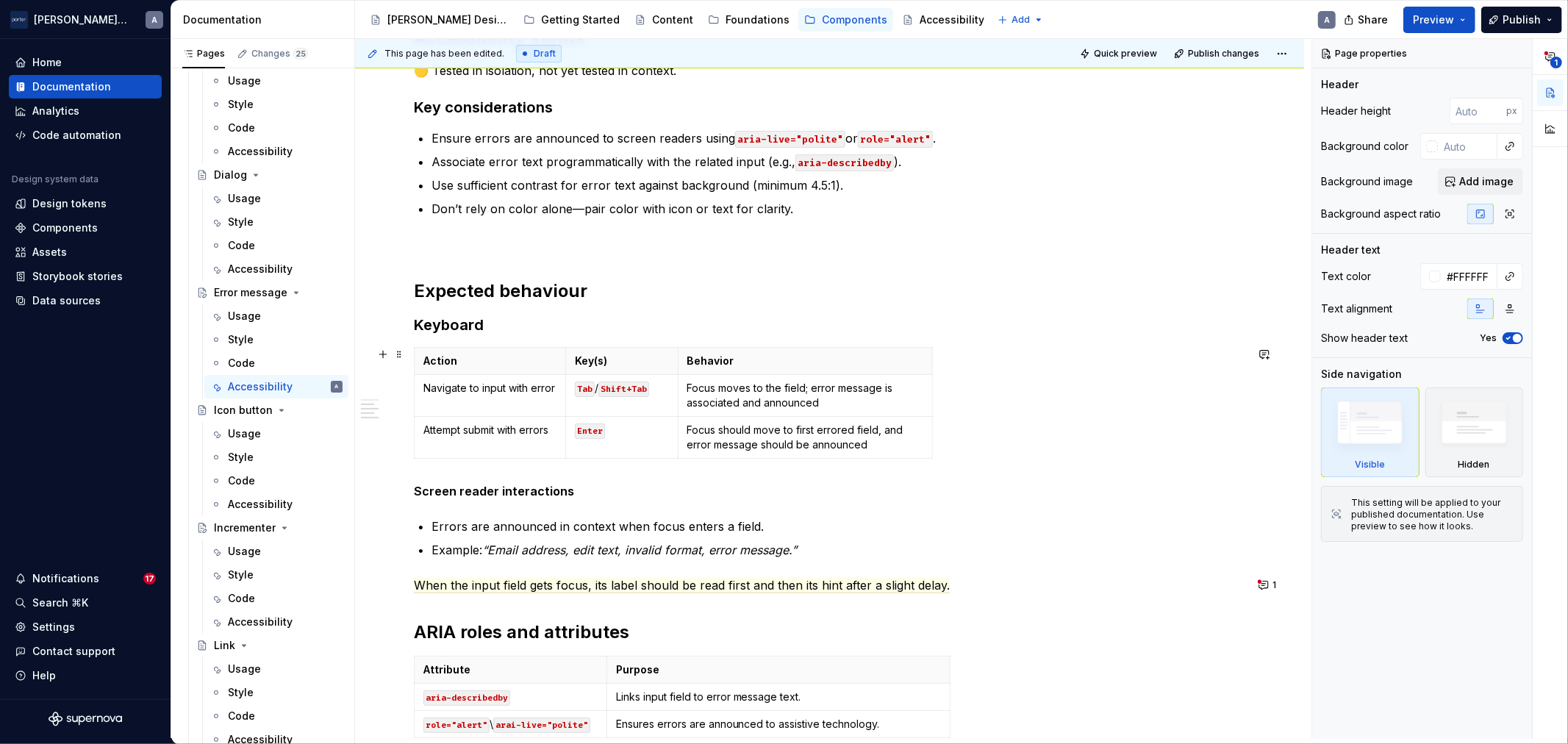
scroll to position [408, 0]
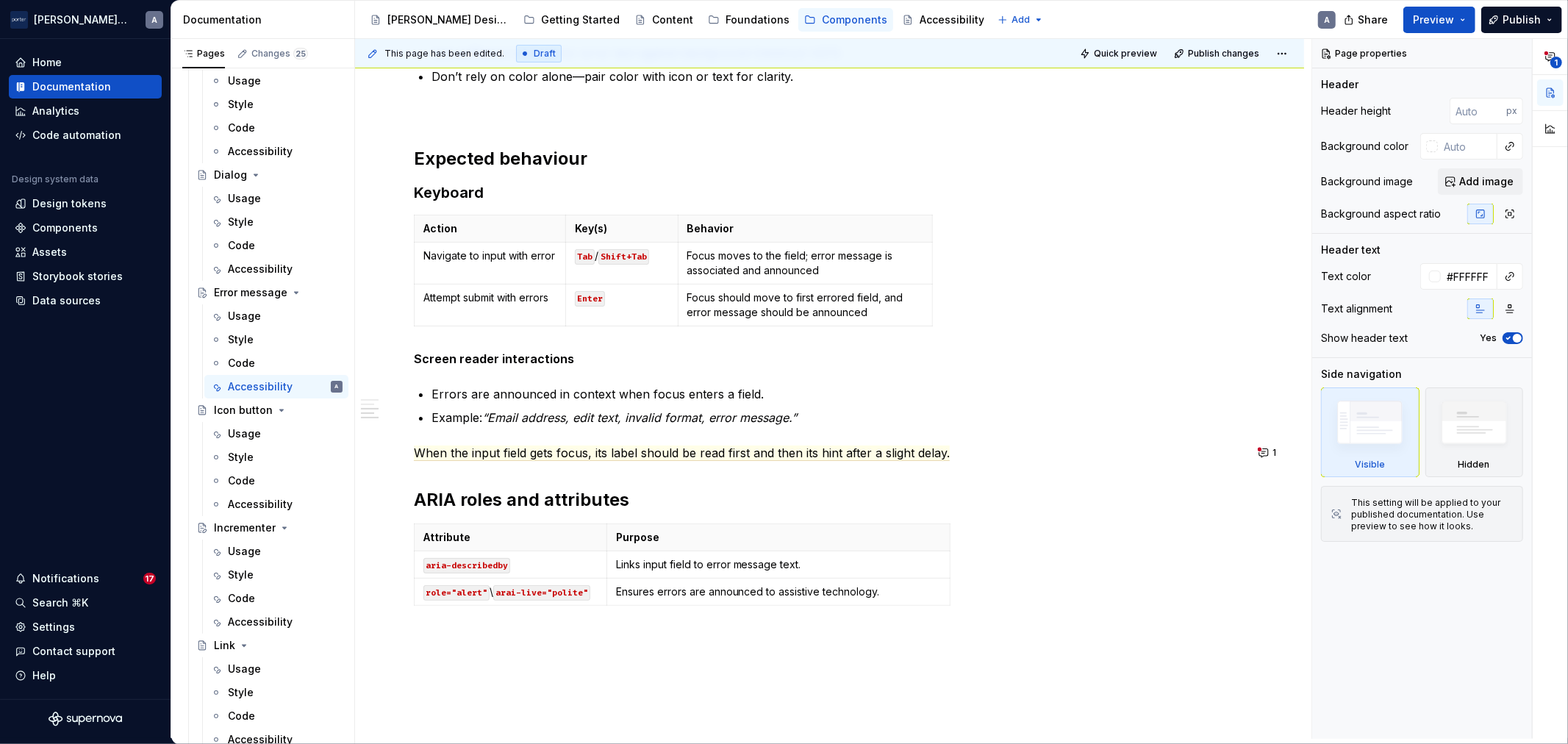
type textarea "*"
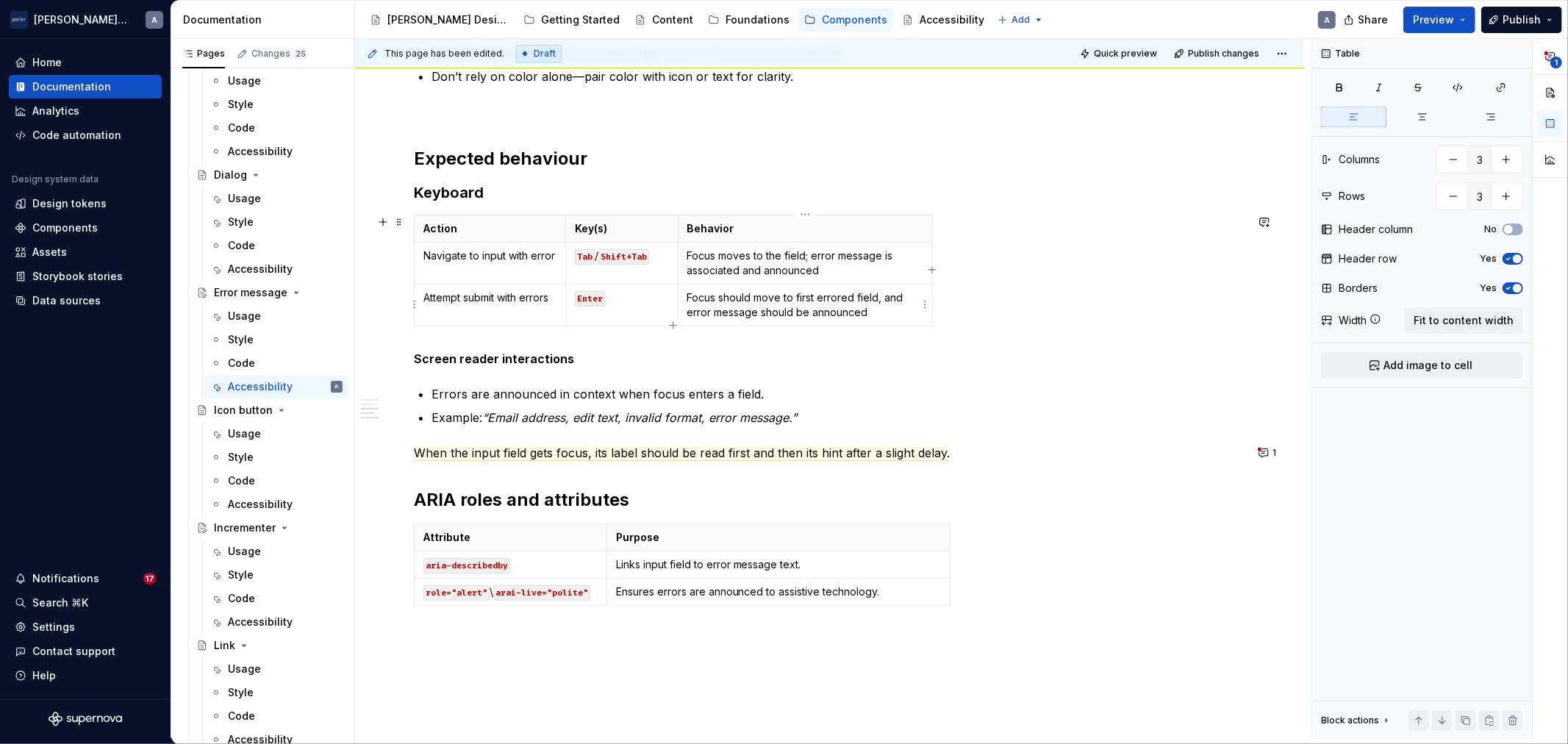
click at [786, 308] on p "Focus should move to first errored field, and error message should be announced" at bounding box center [806, 305] width 237 height 30
click at [898, 309] on p "Focus should move to first errored field, and error message should be announced" at bounding box center [806, 305] width 237 height 30
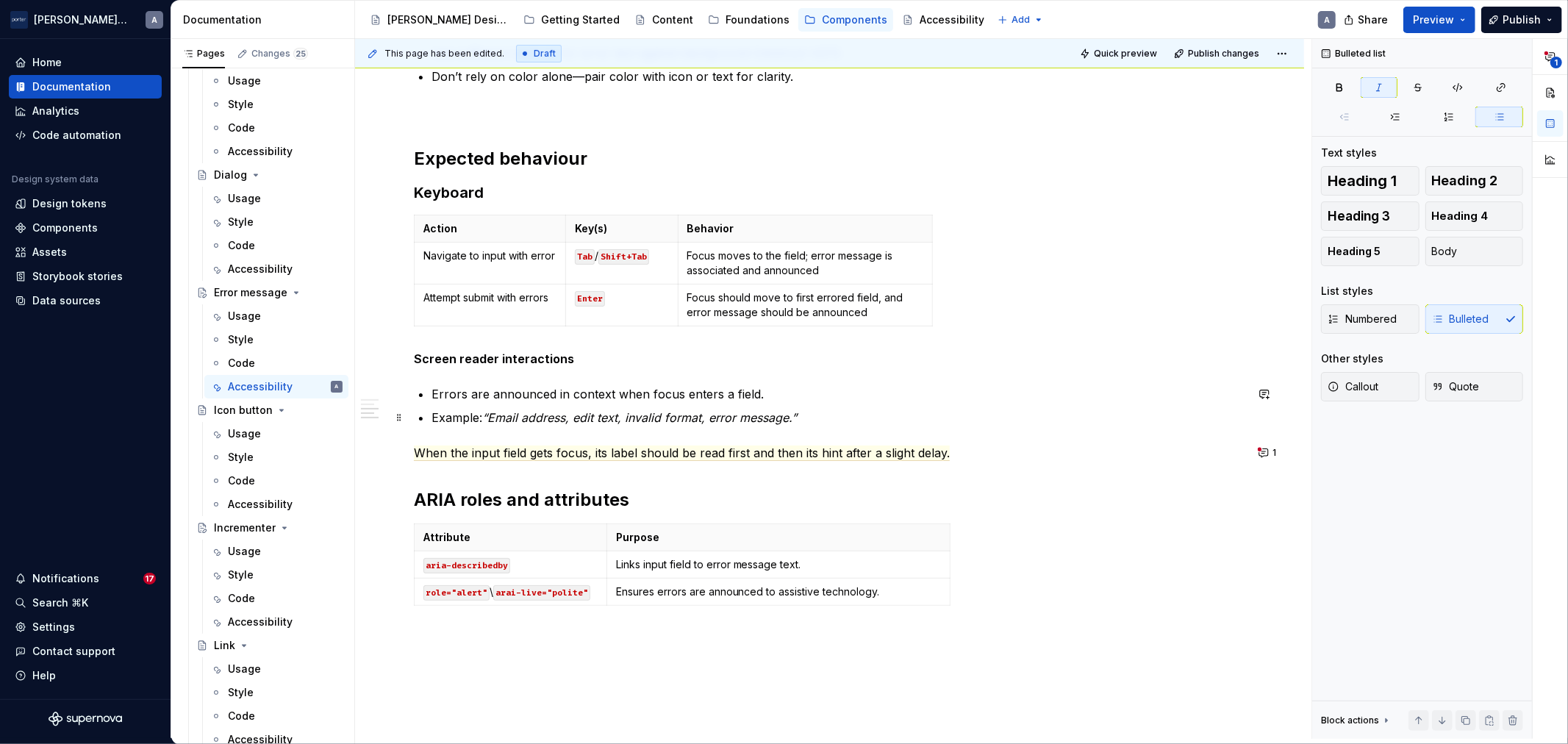
click at [729, 413] on em "“Email address, edit text, invalid format, error message.”" at bounding box center [639, 418] width 315 height 14
click at [696, 448] on span "When the input field gets focus, its label should be read first and then its hi…" at bounding box center [681, 453] width 536 height 15
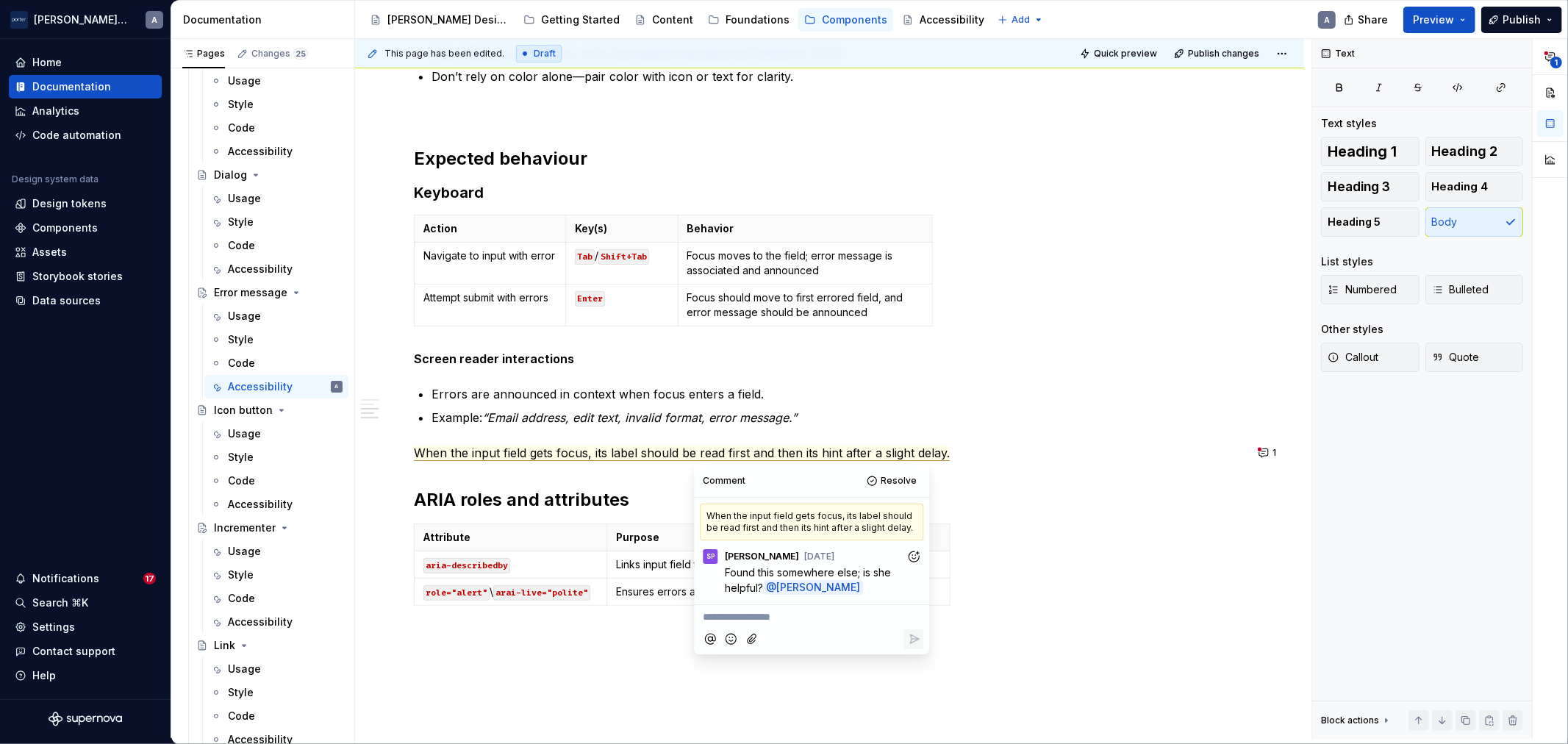
click at [868, 621] on p "**********" at bounding box center [811, 617] width 218 height 15
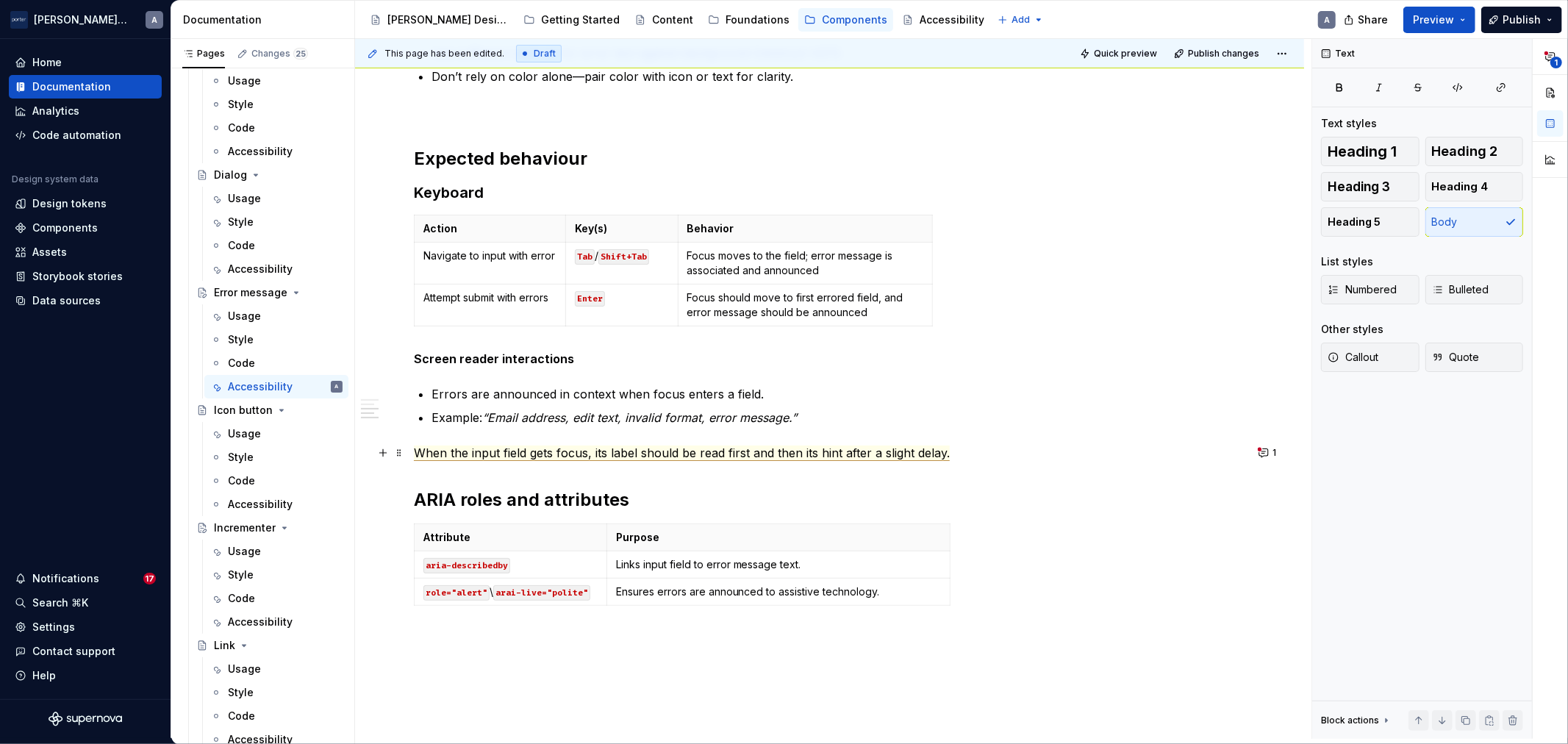
click at [464, 456] on span "When the input field gets focus, its label should be read first and then its hi…" at bounding box center [681, 453] width 536 height 15
click at [1061, 635] on p at bounding box center [829, 638] width 831 height 18
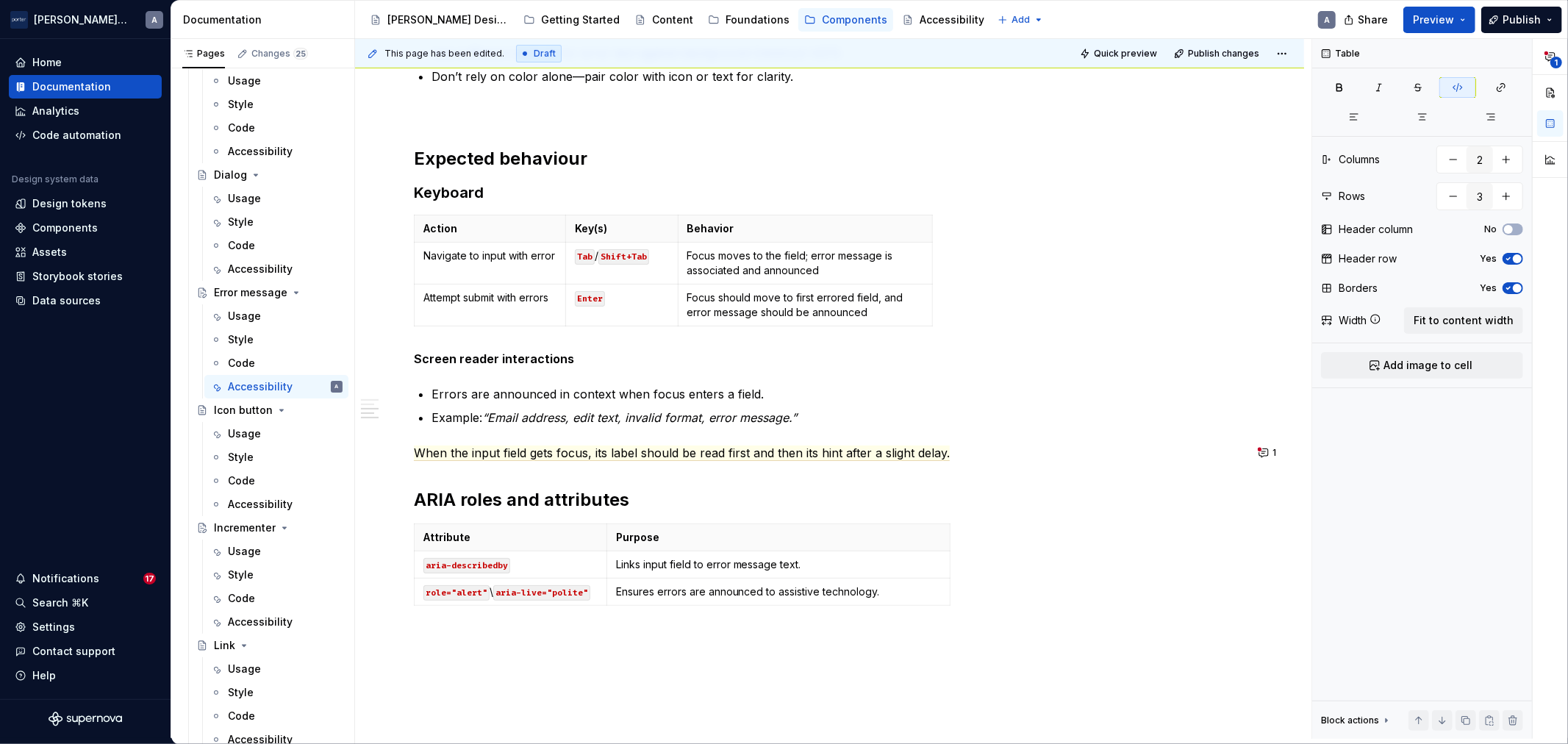
type textarea "*"
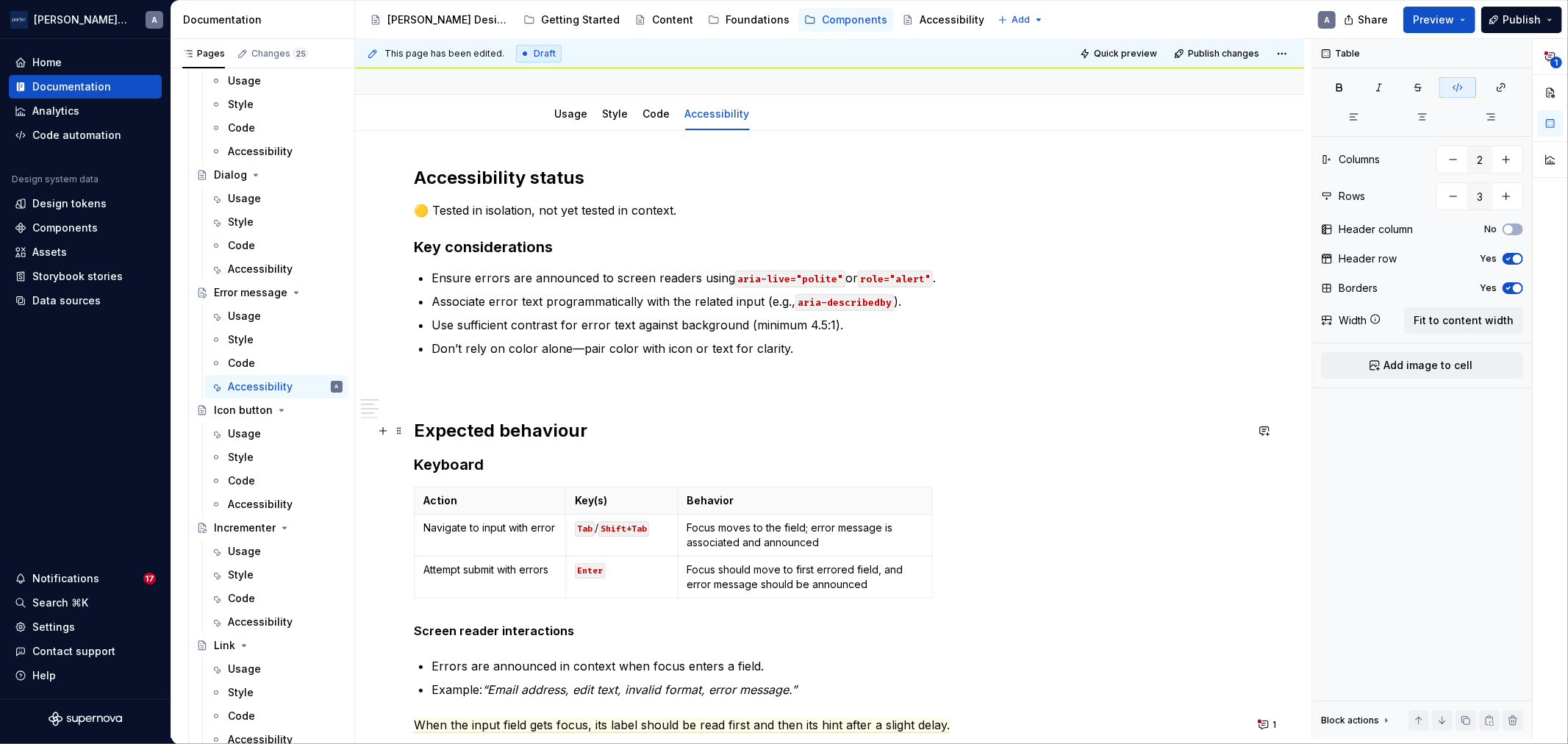
scroll to position [0, 0]
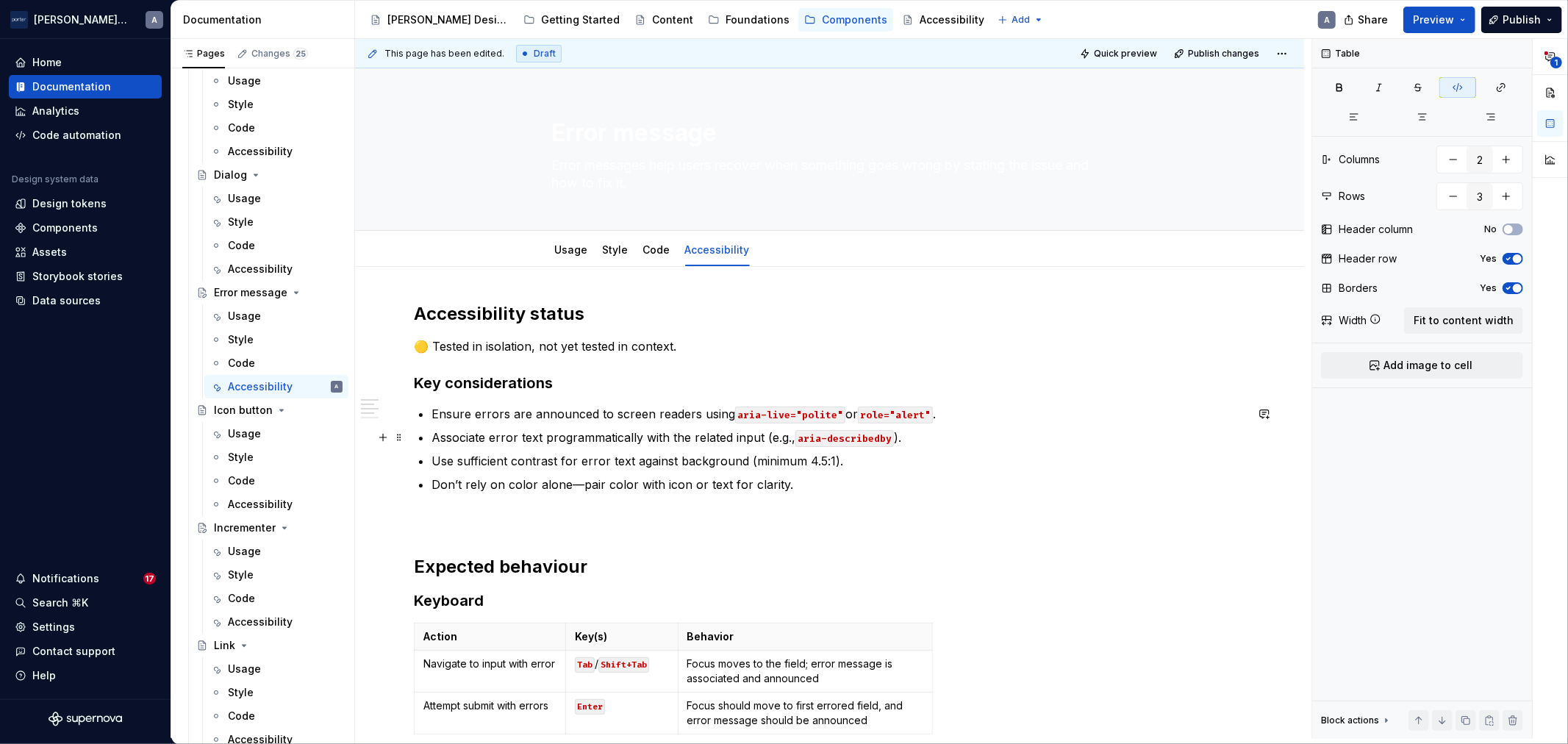
click at [719, 439] on p "Associate error text programmatically with the related input (e.g., aria-descri…" at bounding box center [838, 438] width 814 height 18
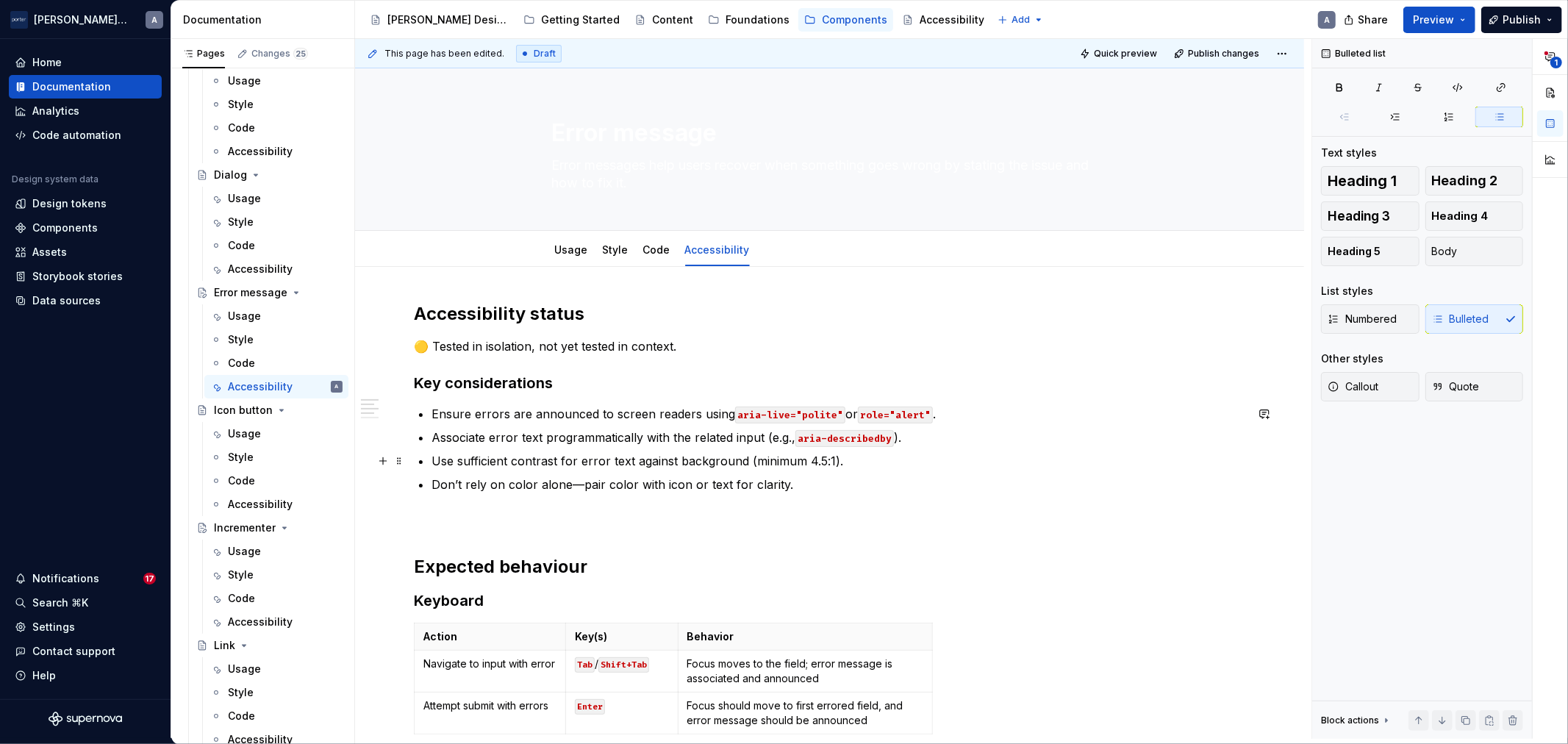
click at [1002, 468] on p "Use sufficient contrast for error text against background (minimum 4.5:1)." at bounding box center [838, 461] width 814 height 18
click at [574, 483] on p "Don’t rely on color alone—pair color with icon or text for clarity." at bounding box center [838, 484] width 814 height 18
click at [529, 480] on p "Don’t rely on color alone - pair color with icon or text for clarity." at bounding box center [838, 484] width 814 height 18
click at [635, 480] on p "Don’t rely on colour alone - pair color with icon or text for clarity." at bounding box center [838, 484] width 814 height 18
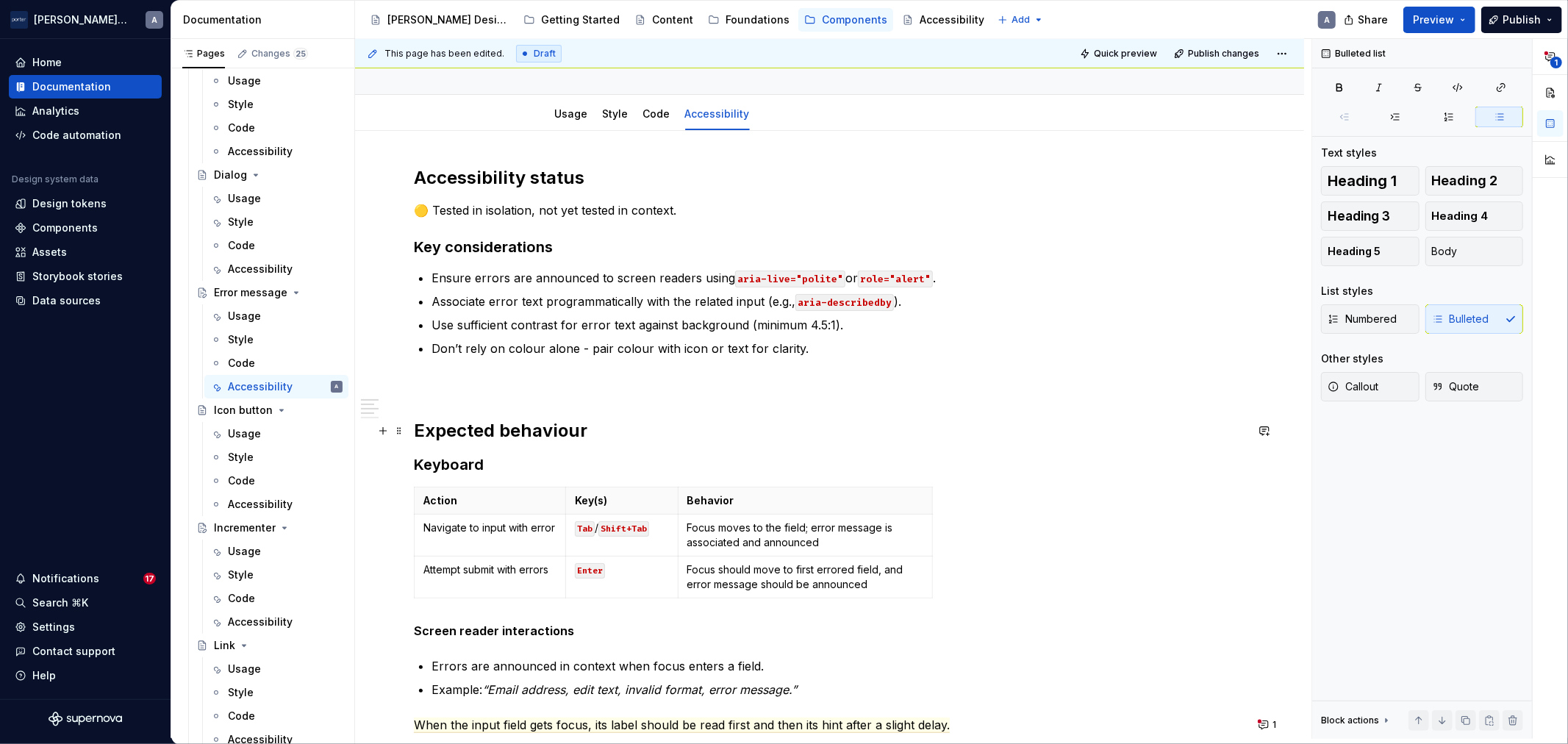
scroll to position [272, 0]
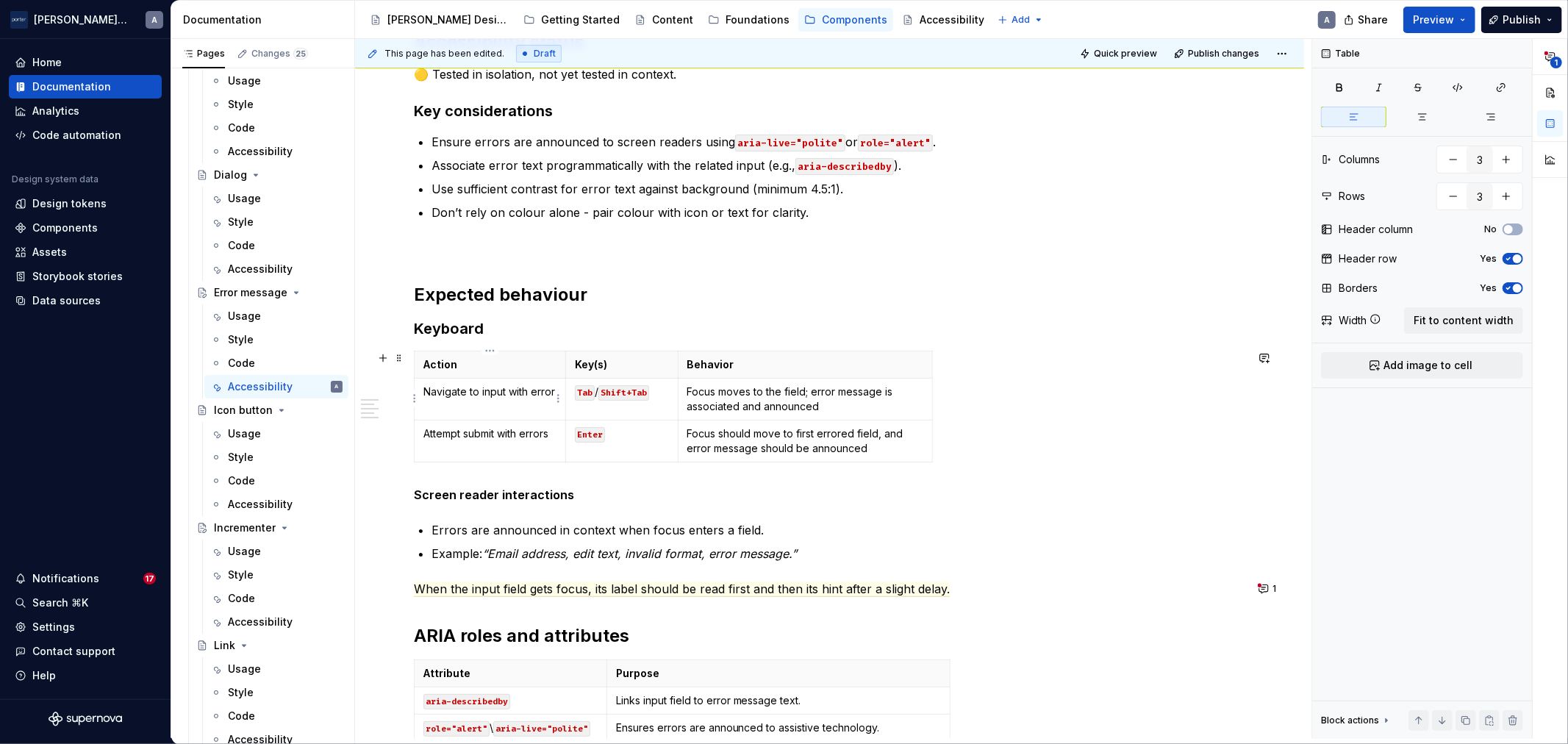
click at [512, 407] on td "Navigate to input with error" at bounding box center [490, 399] width 152 height 42
click at [647, 533] on p "Errors are announced in context when focus enters a field." at bounding box center [838, 530] width 814 height 18
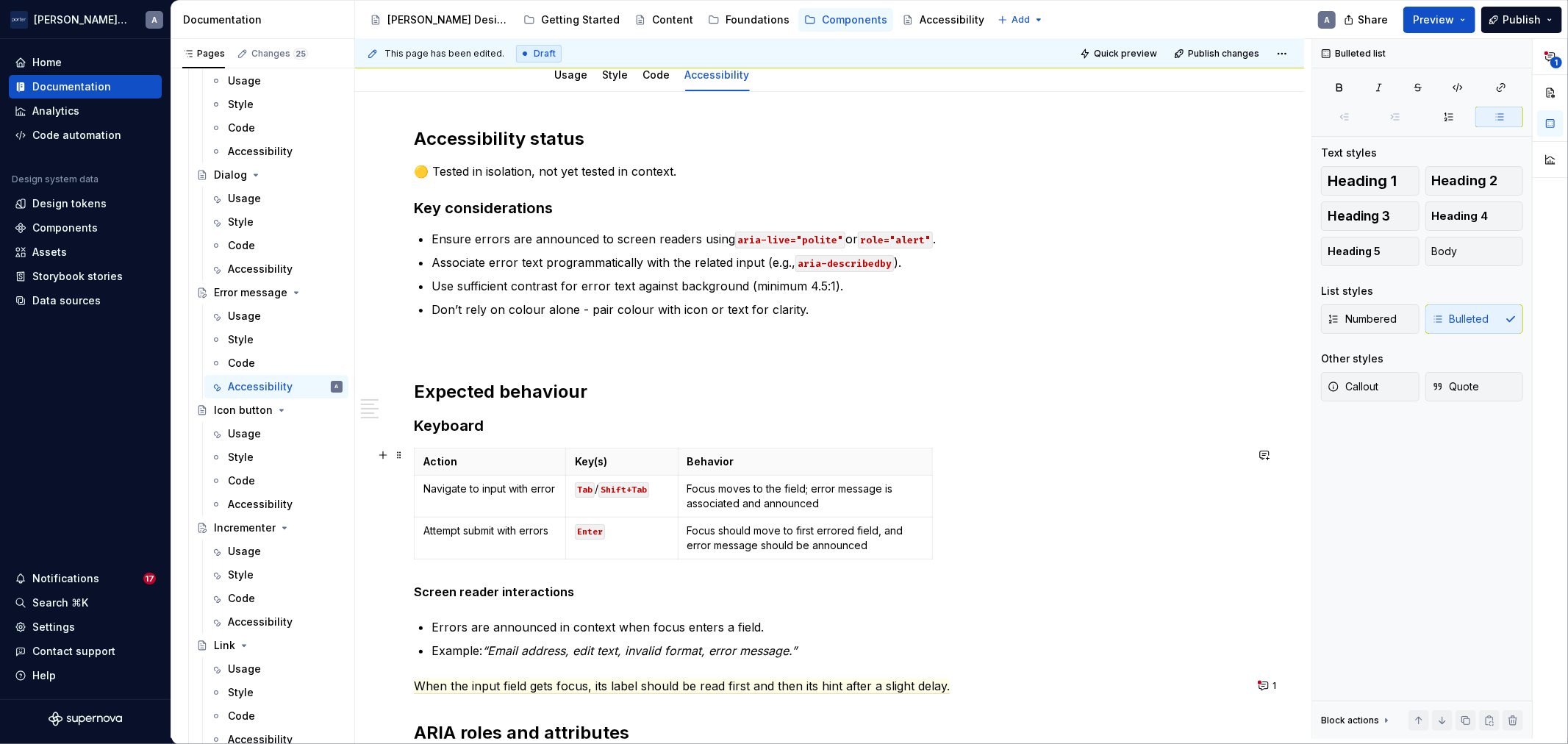
scroll to position [136, 0]
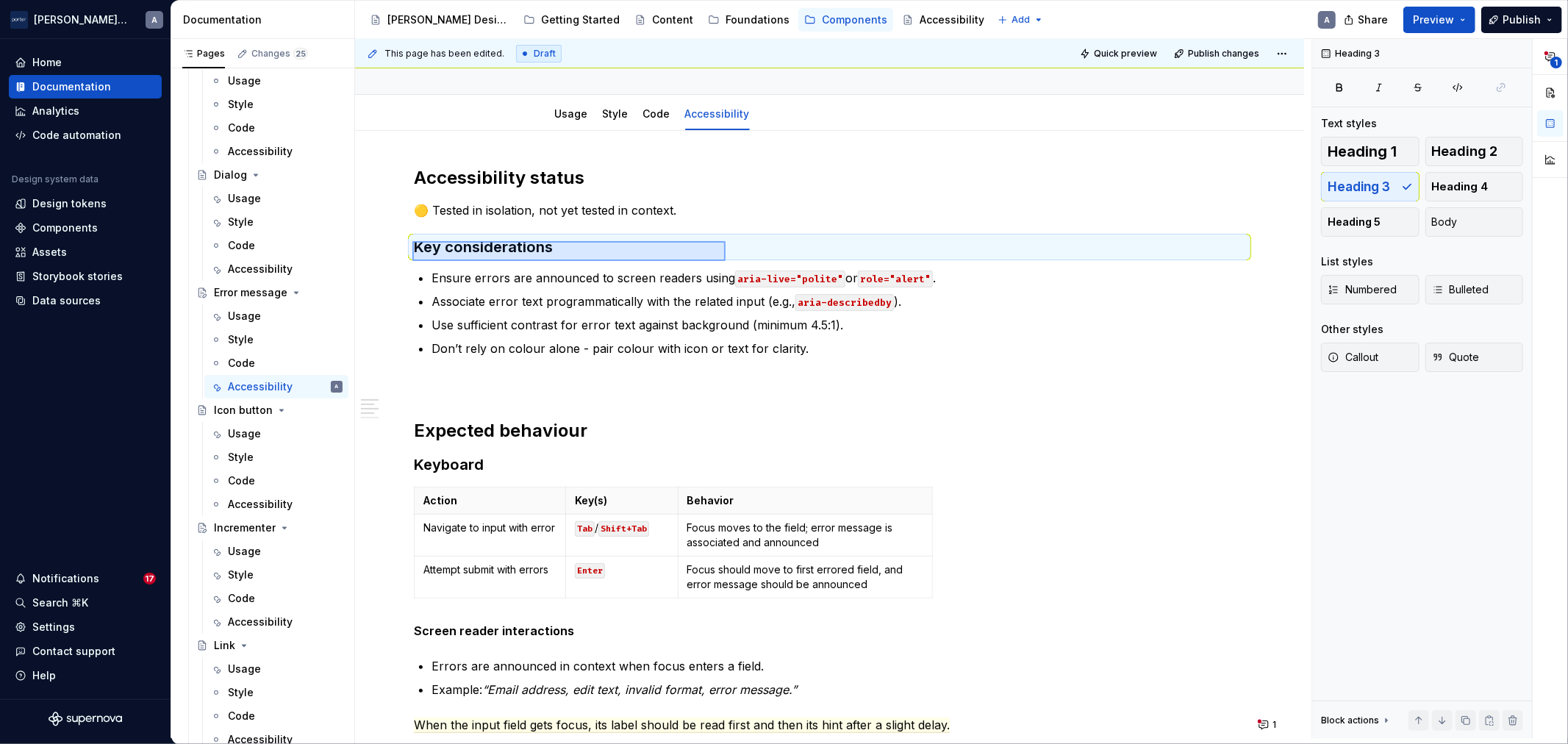
drag, startPoint x: 412, startPoint y: 241, endPoint x: 725, endPoint y: 261, distance: 313.6
click at [725, 261] on div "This page has been edited. Draft Quick preview Publish changes Error message Er…" at bounding box center [833, 389] width 957 height 700
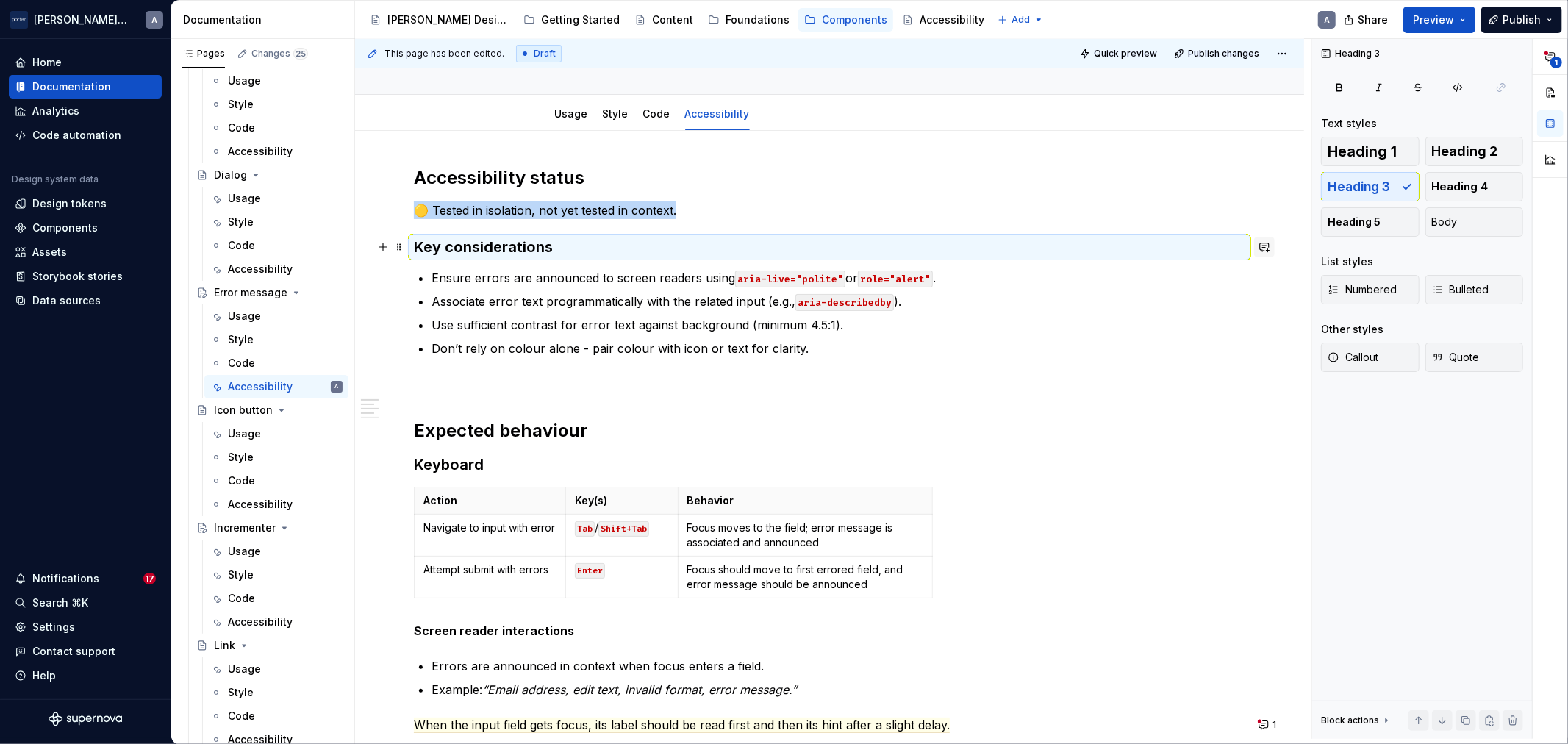
click at [1264, 248] on button "button" at bounding box center [1264, 247] width 21 height 21
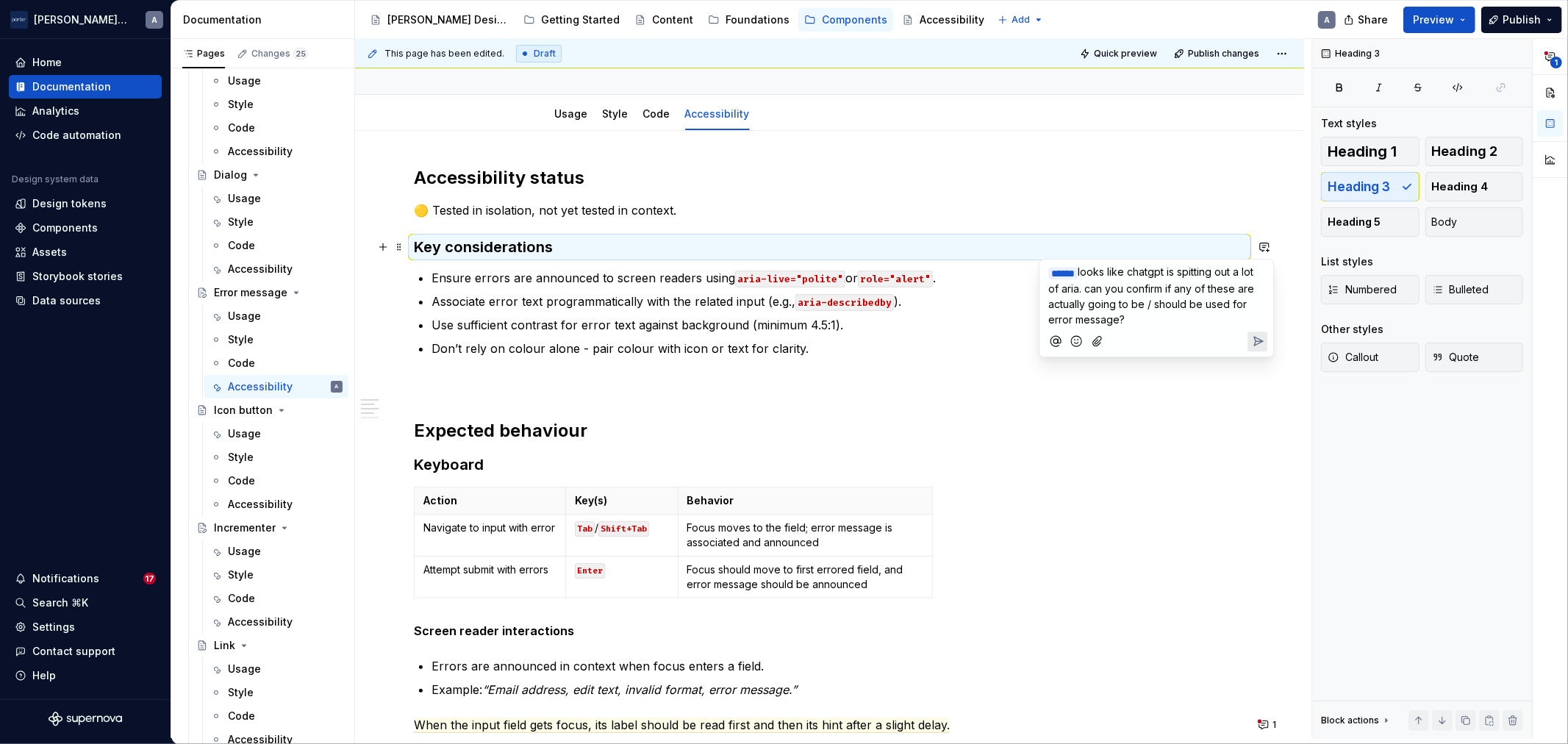
click at [1251, 337] on icon "Send" at bounding box center [1258, 341] width 14 height 14
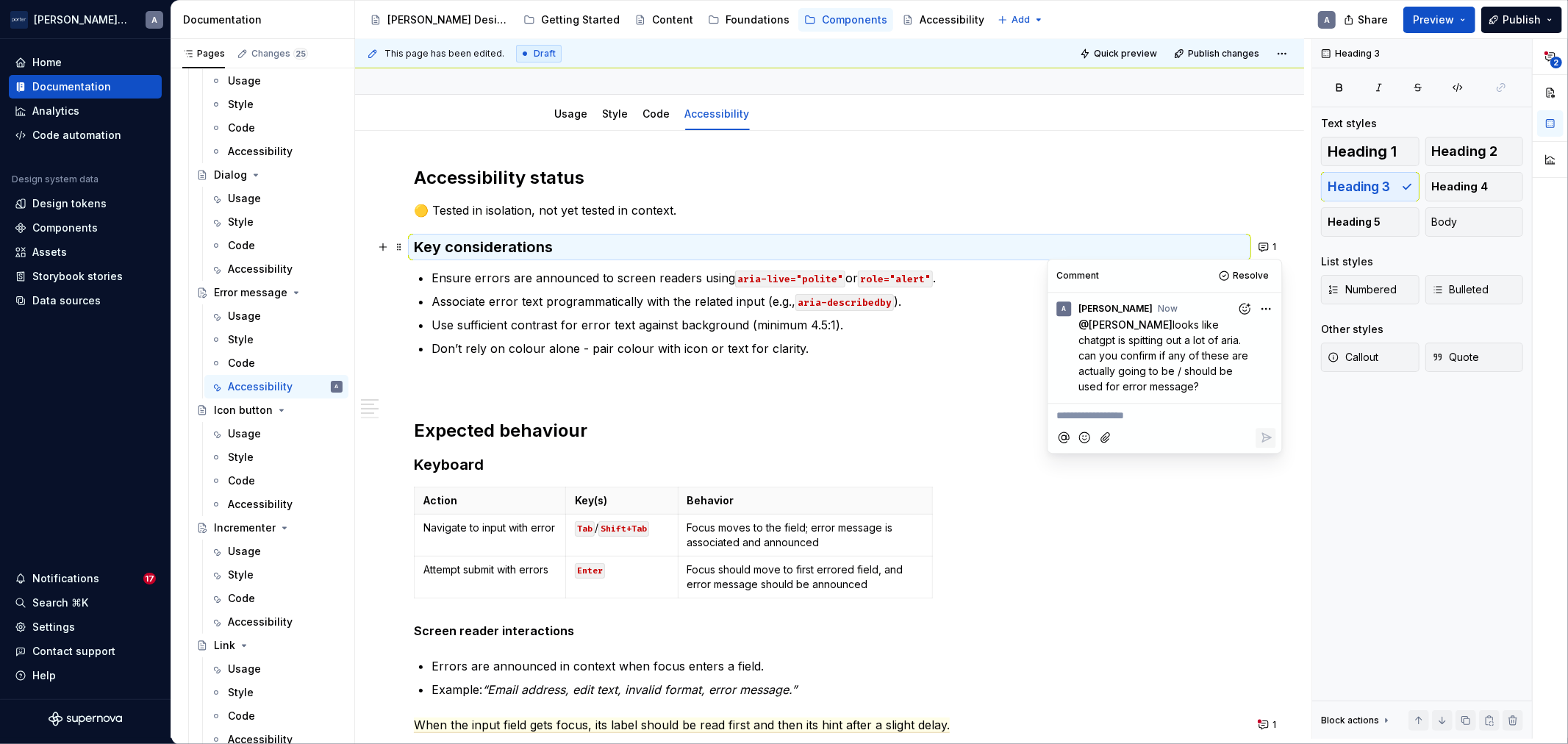
click at [749, 383] on p at bounding box center [829, 384] width 831 height 18
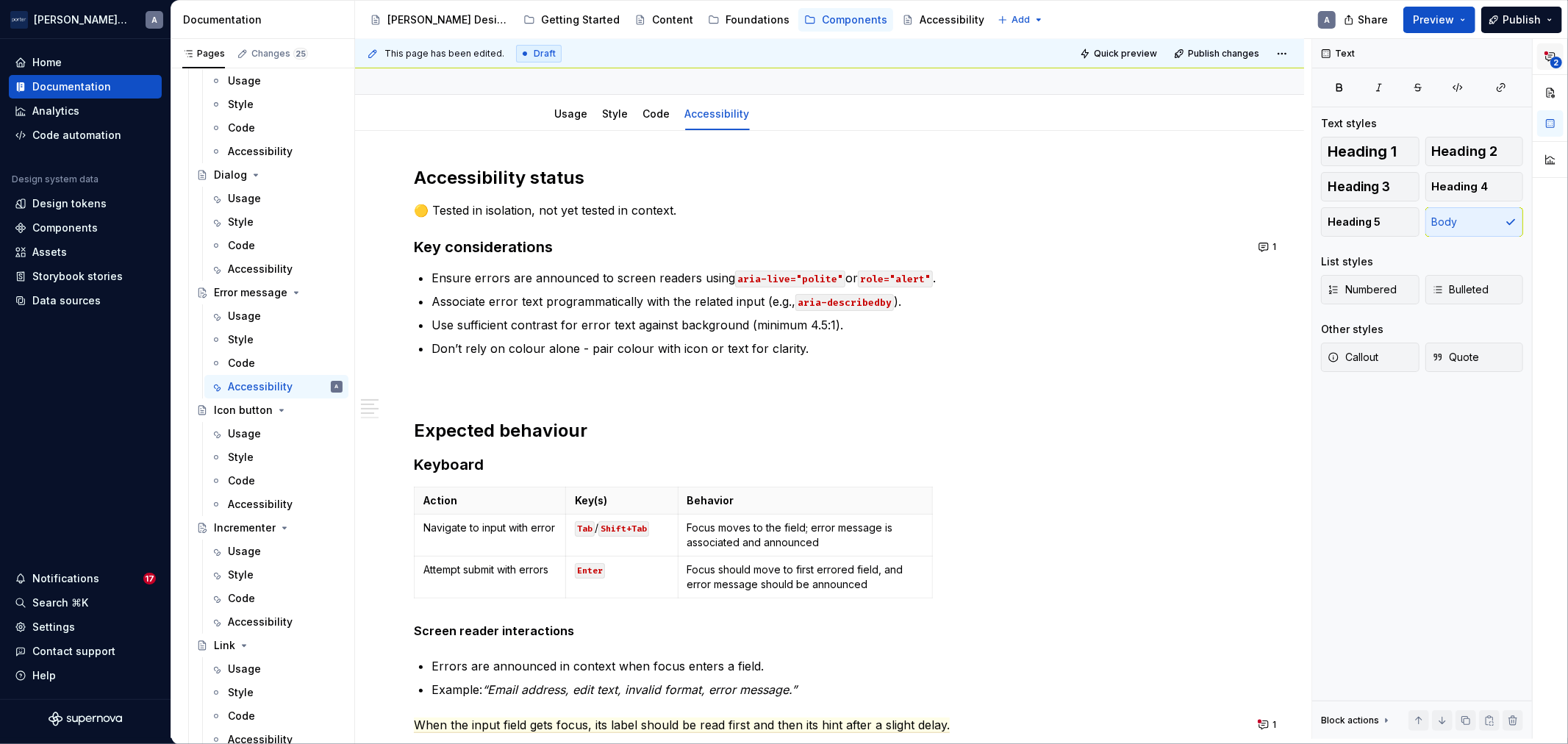
click at [1562, 60] on button "2" at bounding box center [1550, 56] width 27 height 27
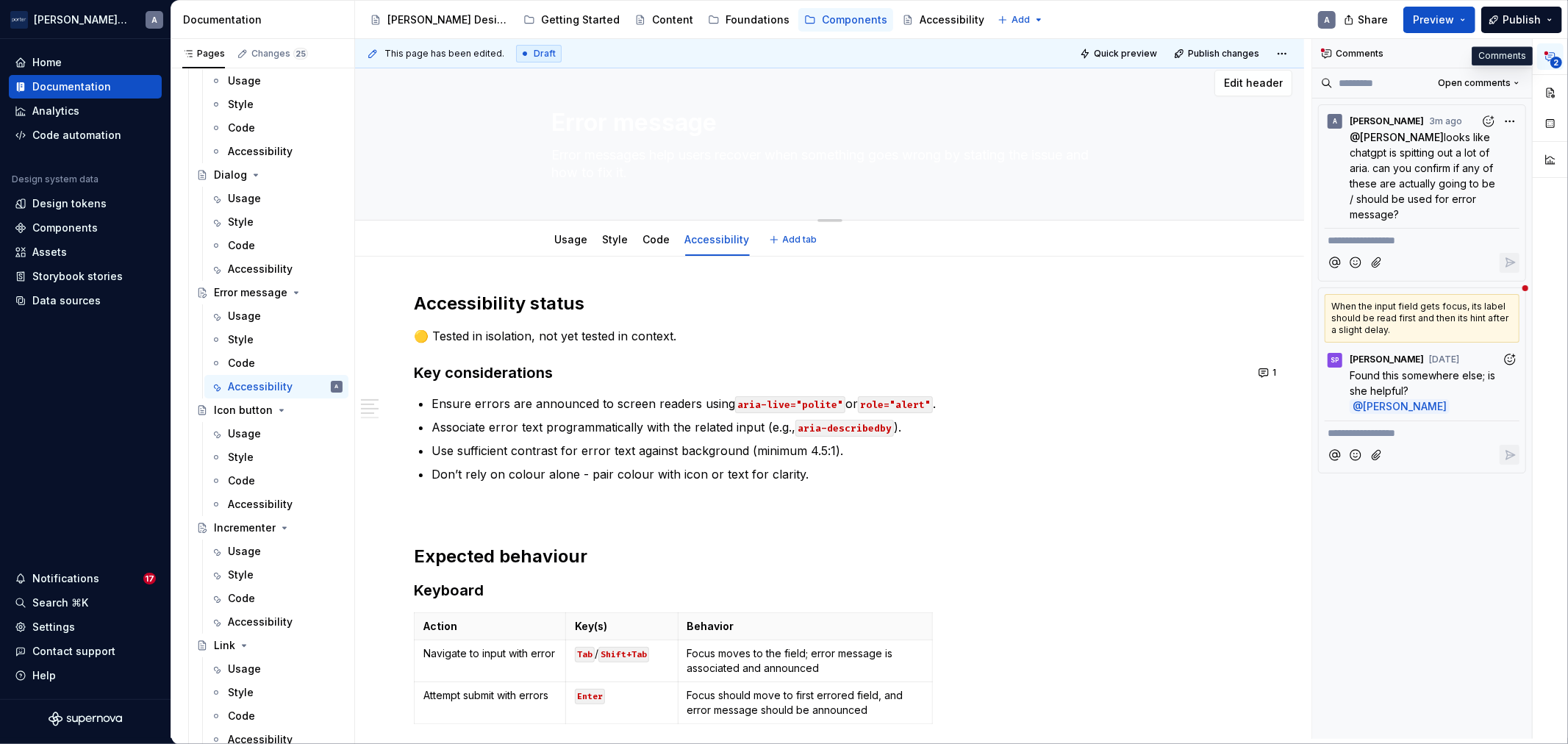
scroll to position [0, 0]
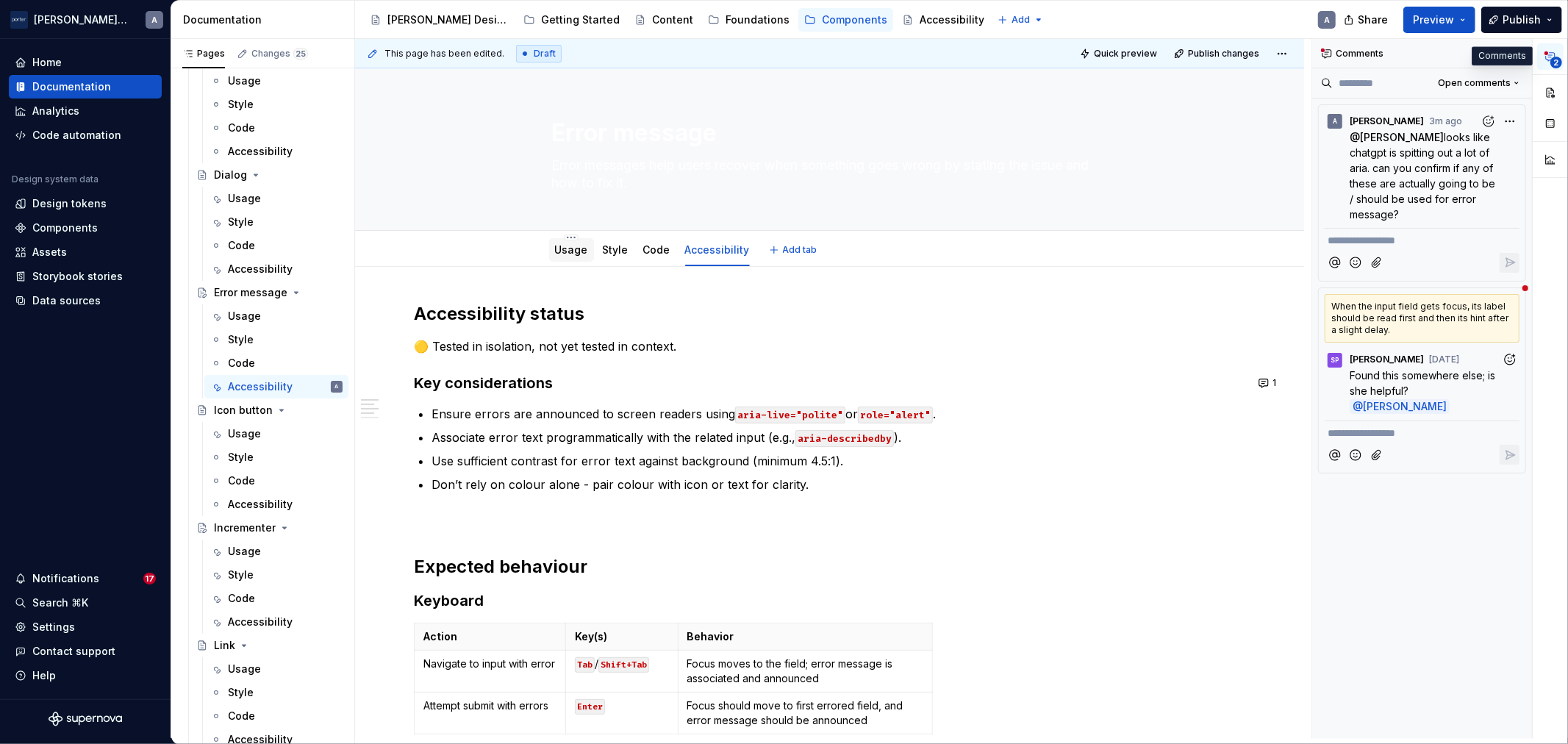
click at [582, 247] on link "Usage" at bounding box center [571, 250] width 33 height 13
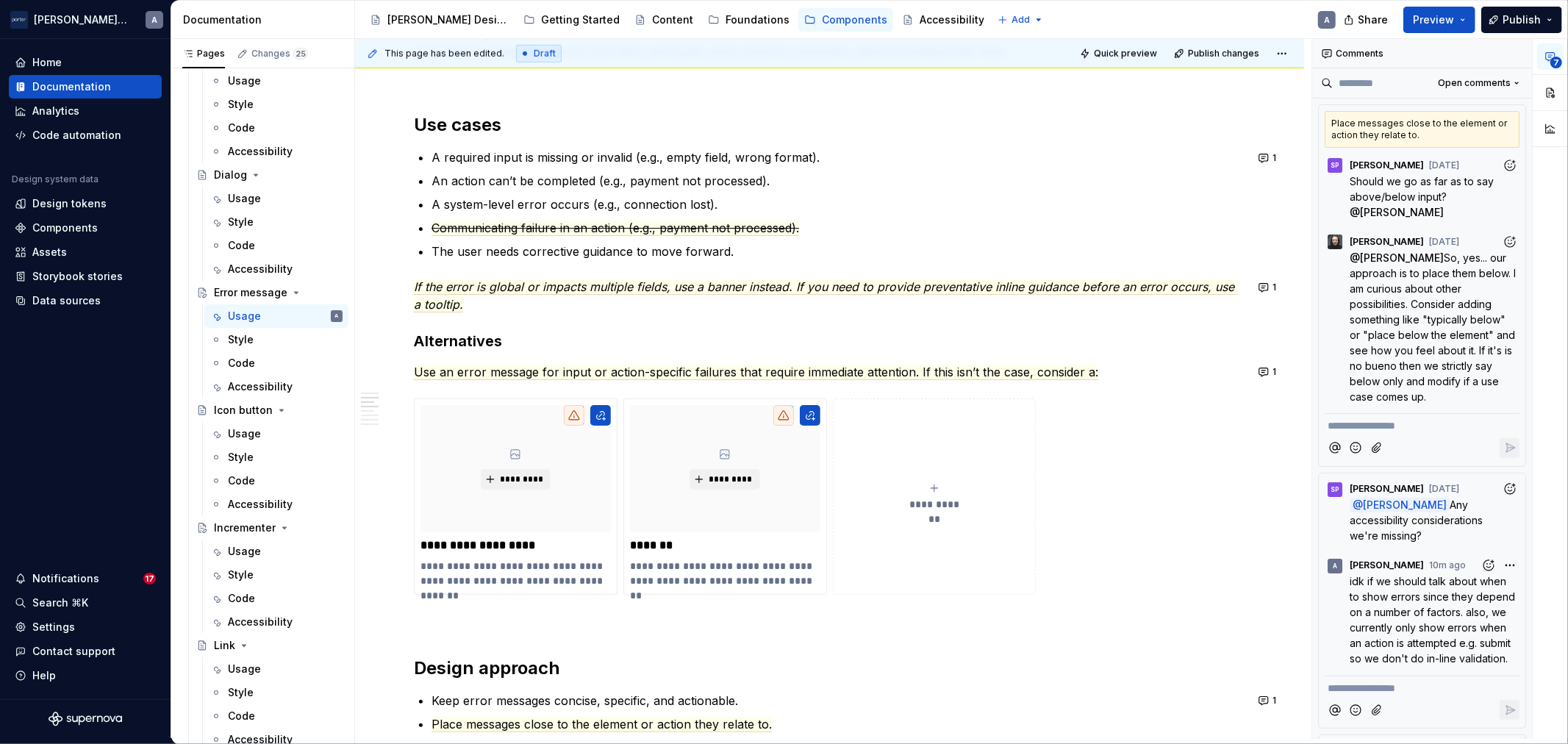
scroll to position [1089, 0]
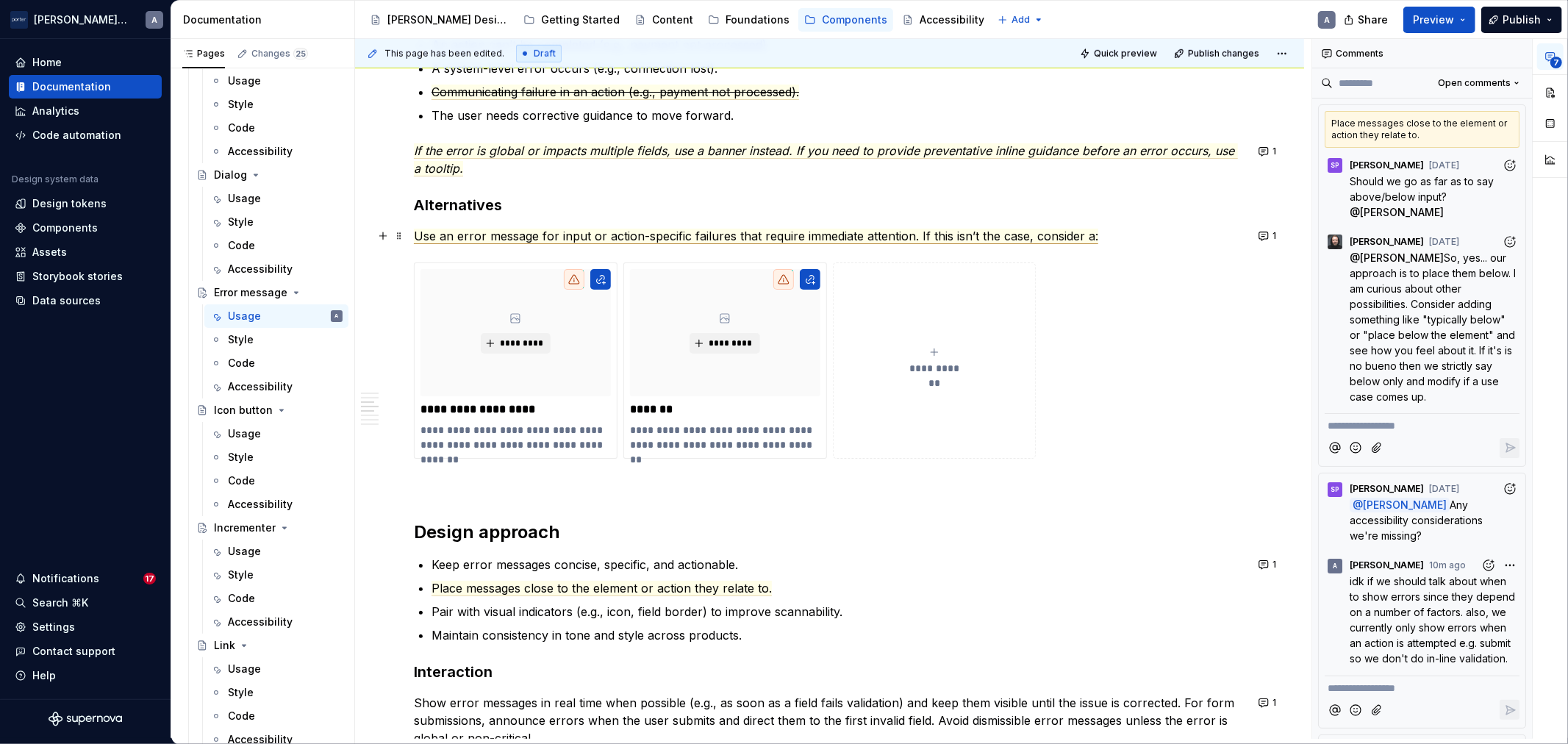
click at [769, 231] on span "Use an error message for input or action-specific failures that require immedia…" at bounding box center [756, 236] width 684 height 15
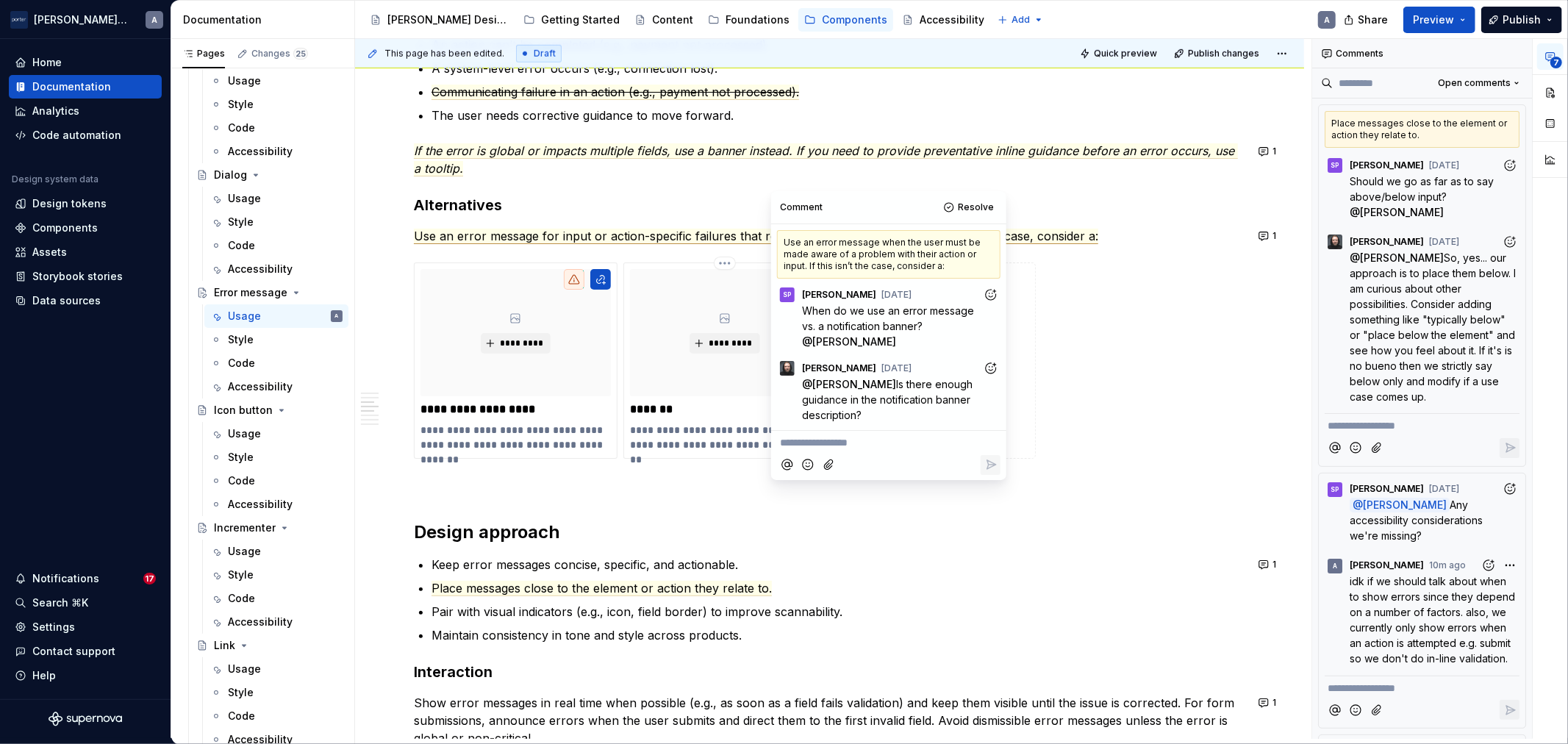
scroll to position [1362, 0]
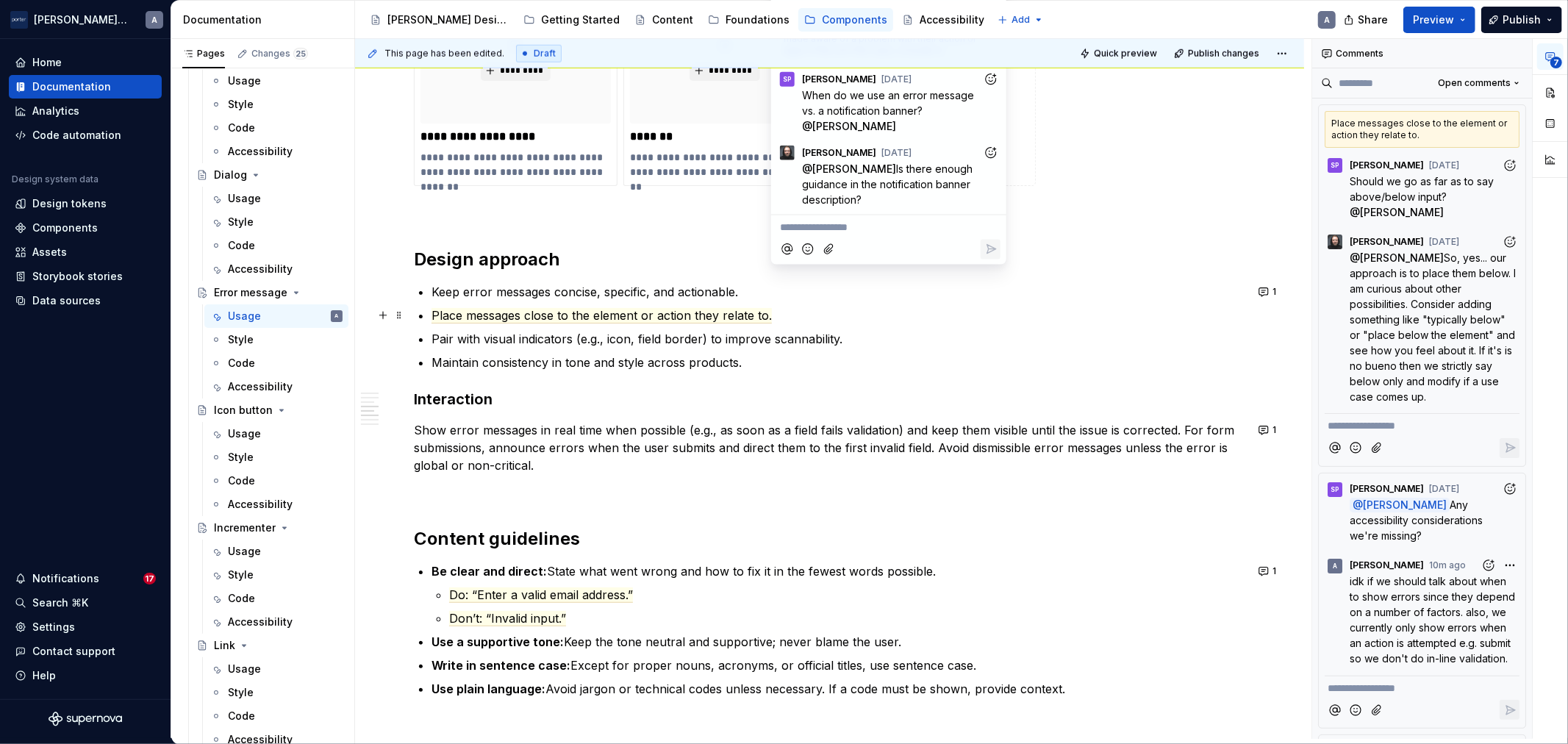
click at [482, 322] on p "Place messages close to the element or action they relate to." at bounding box center [838, 316] width 814 height 18
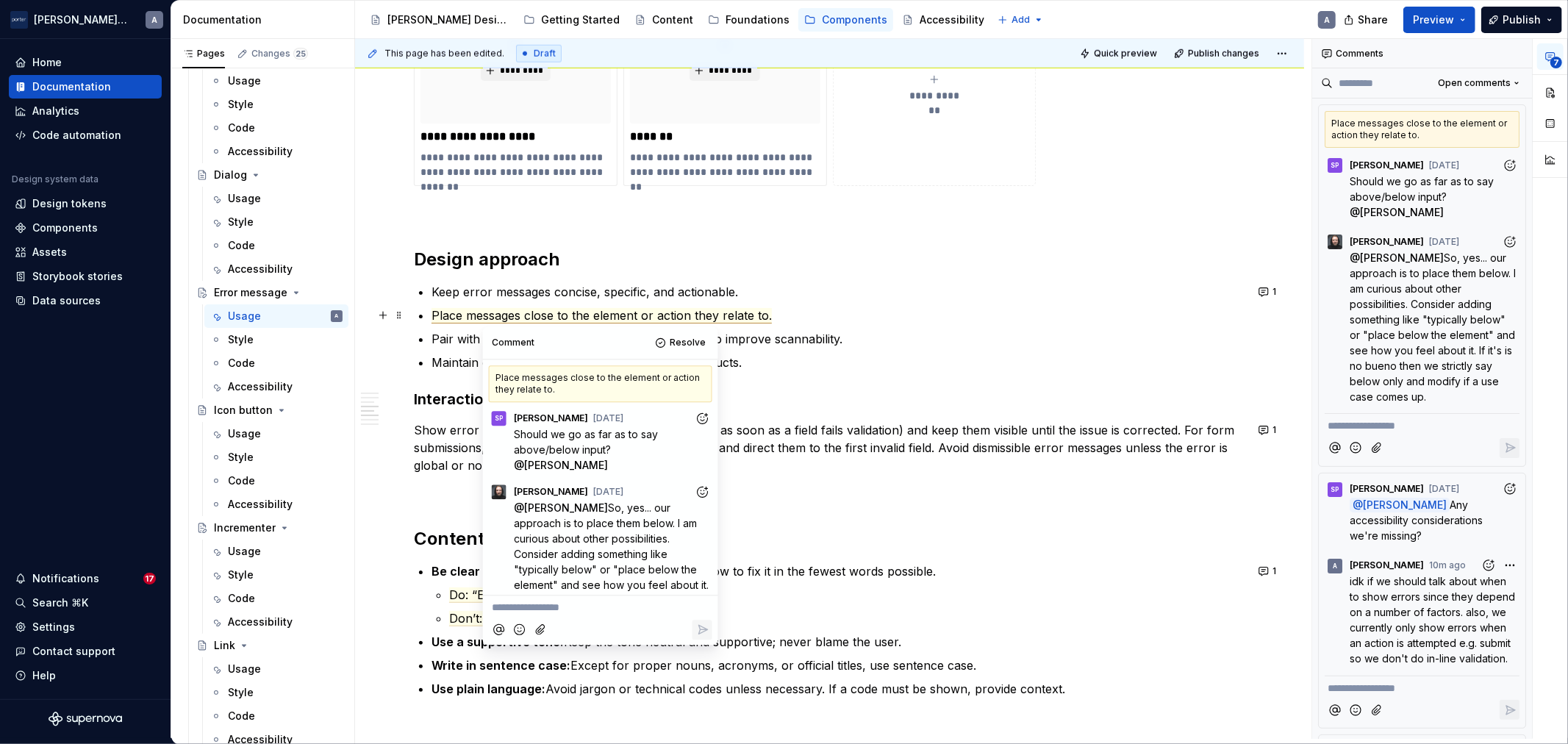
scroll to position [51, 0]
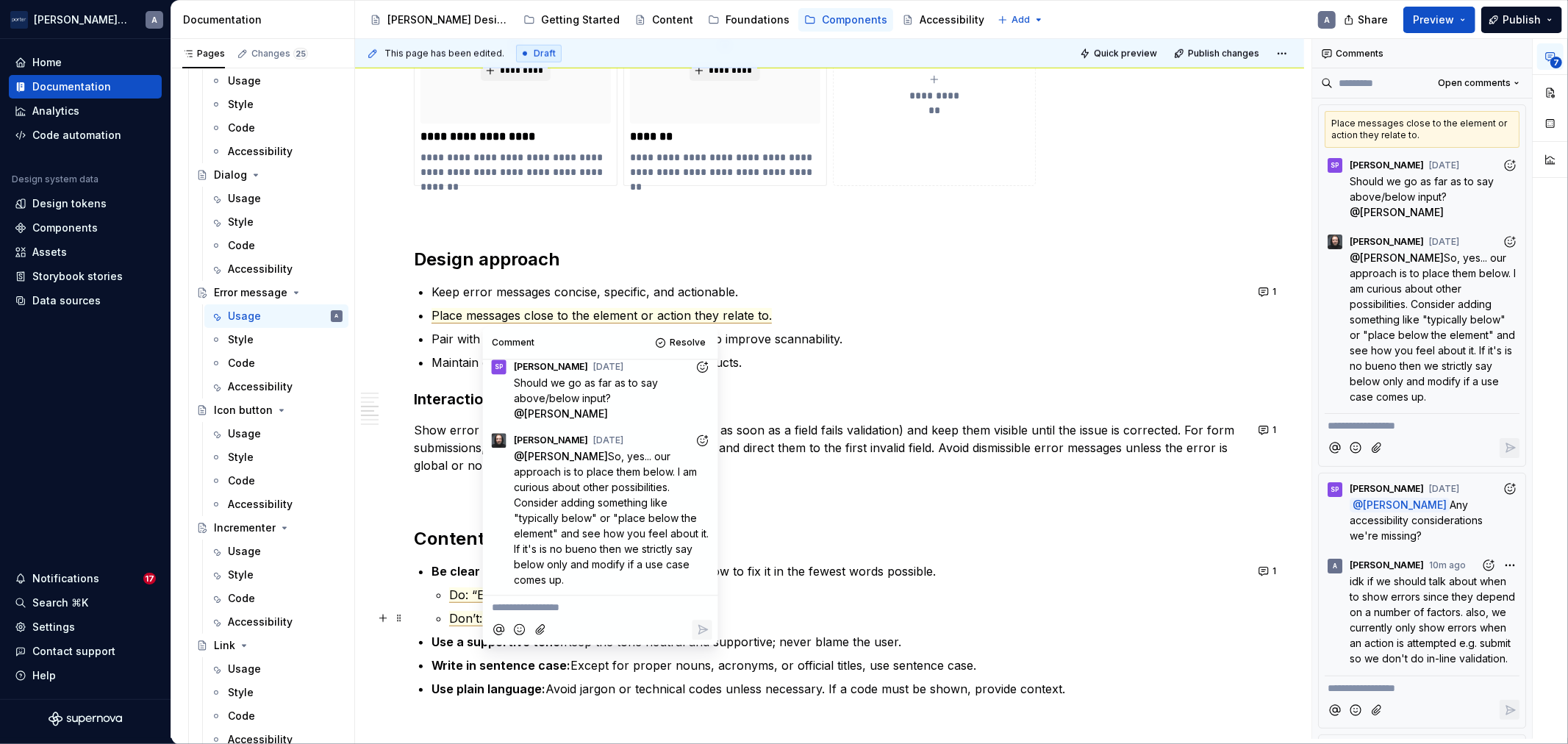
click at [459, 614] on span "Don’t: “Invalid input.”" at bounding box center [508, 619] width 117 height 15
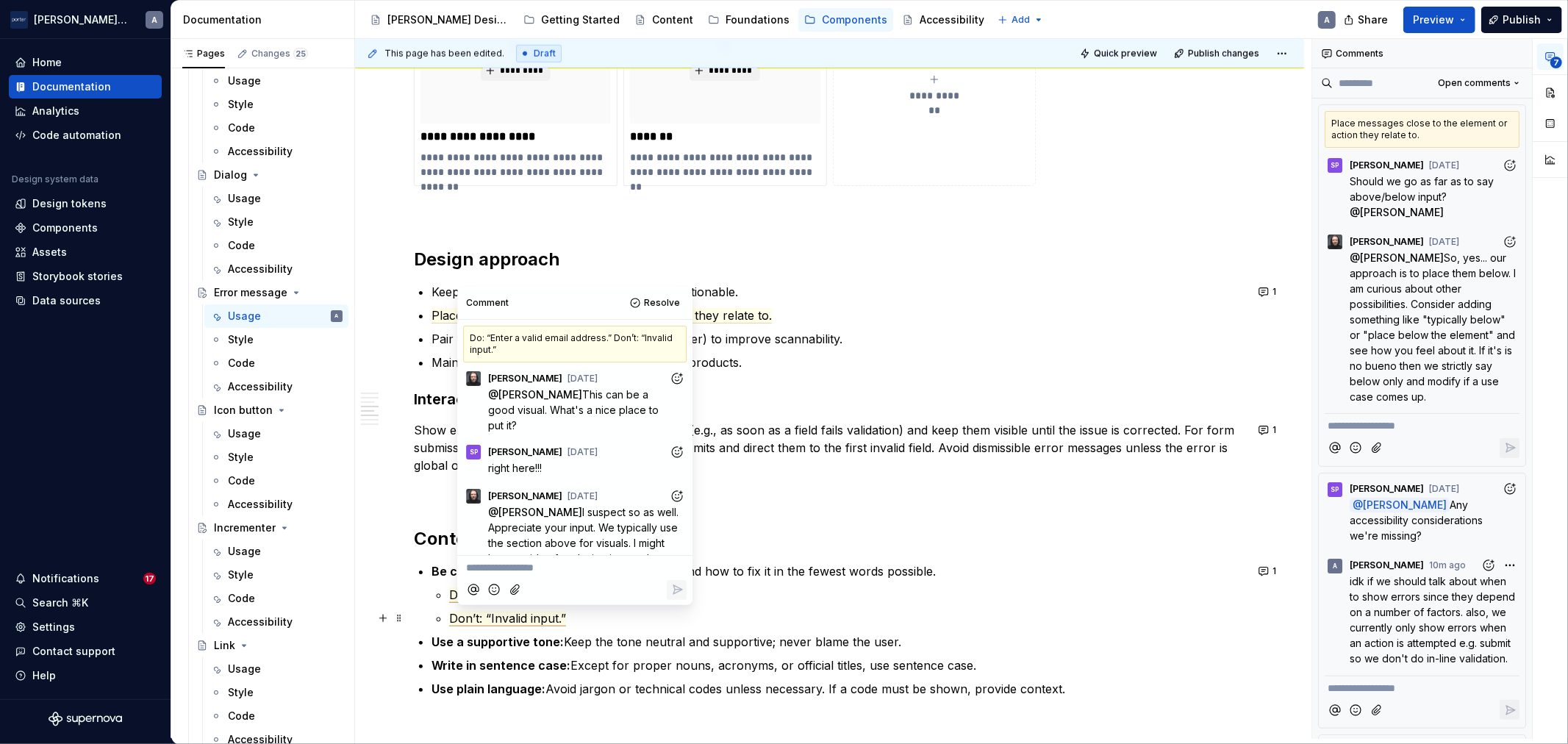
scroll to position [64, 0]
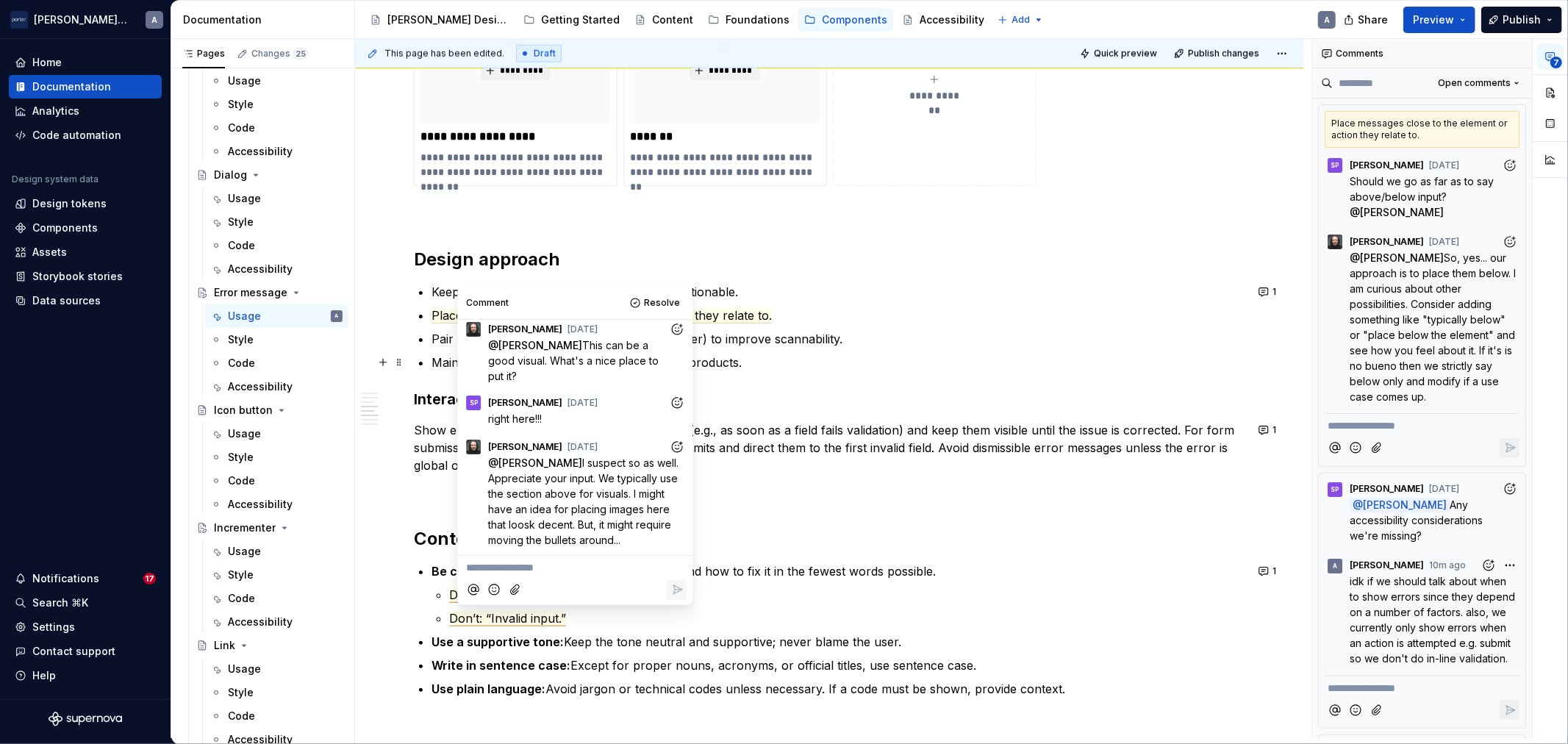
click at [900, 348] on ul "Keep error messages concise, specific, and actionable. Place messages close to …" at bounding box center [838, 327] width 814 height 88
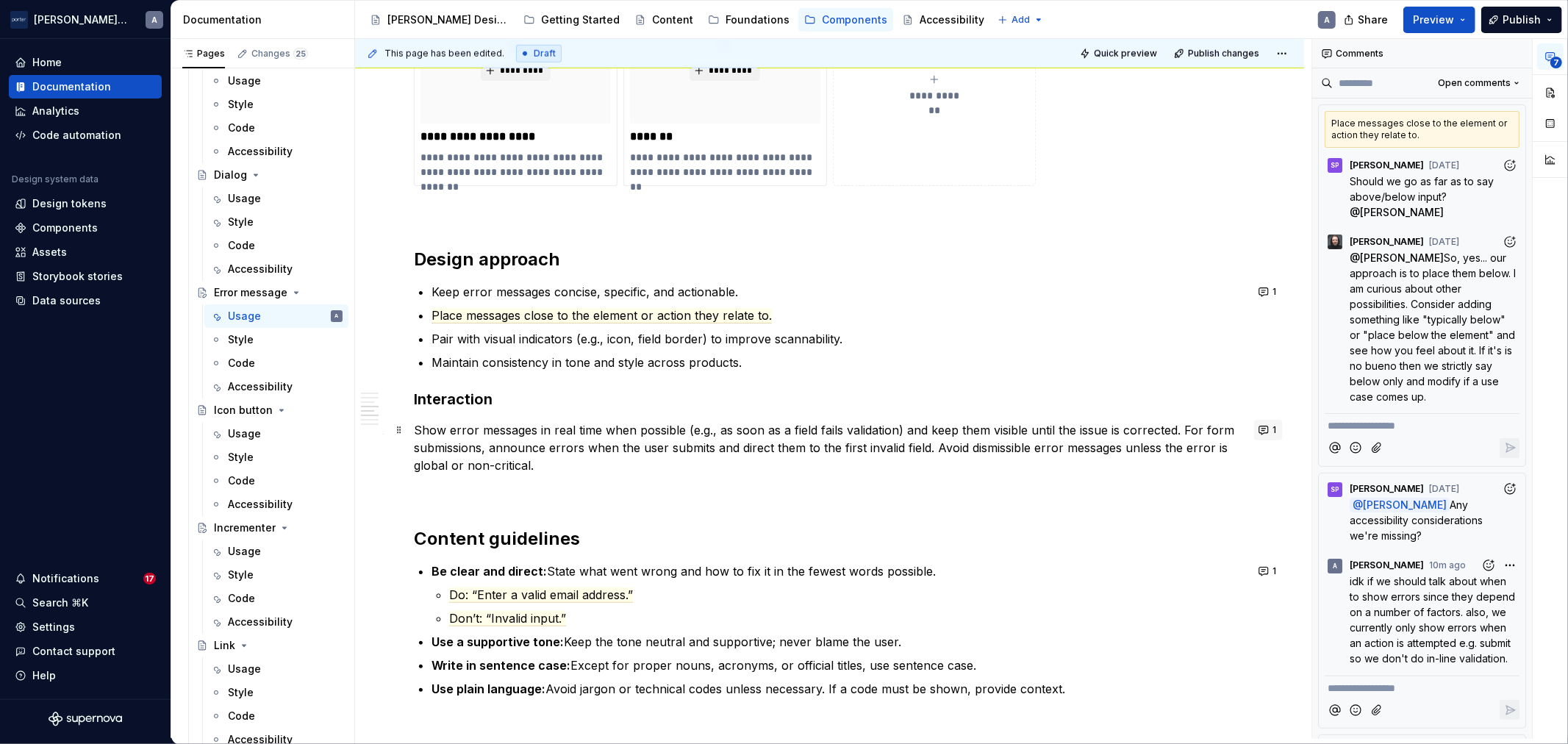
click at [1260, 425] on button "1" at bounding box center [1268, 431] width 29 height 21
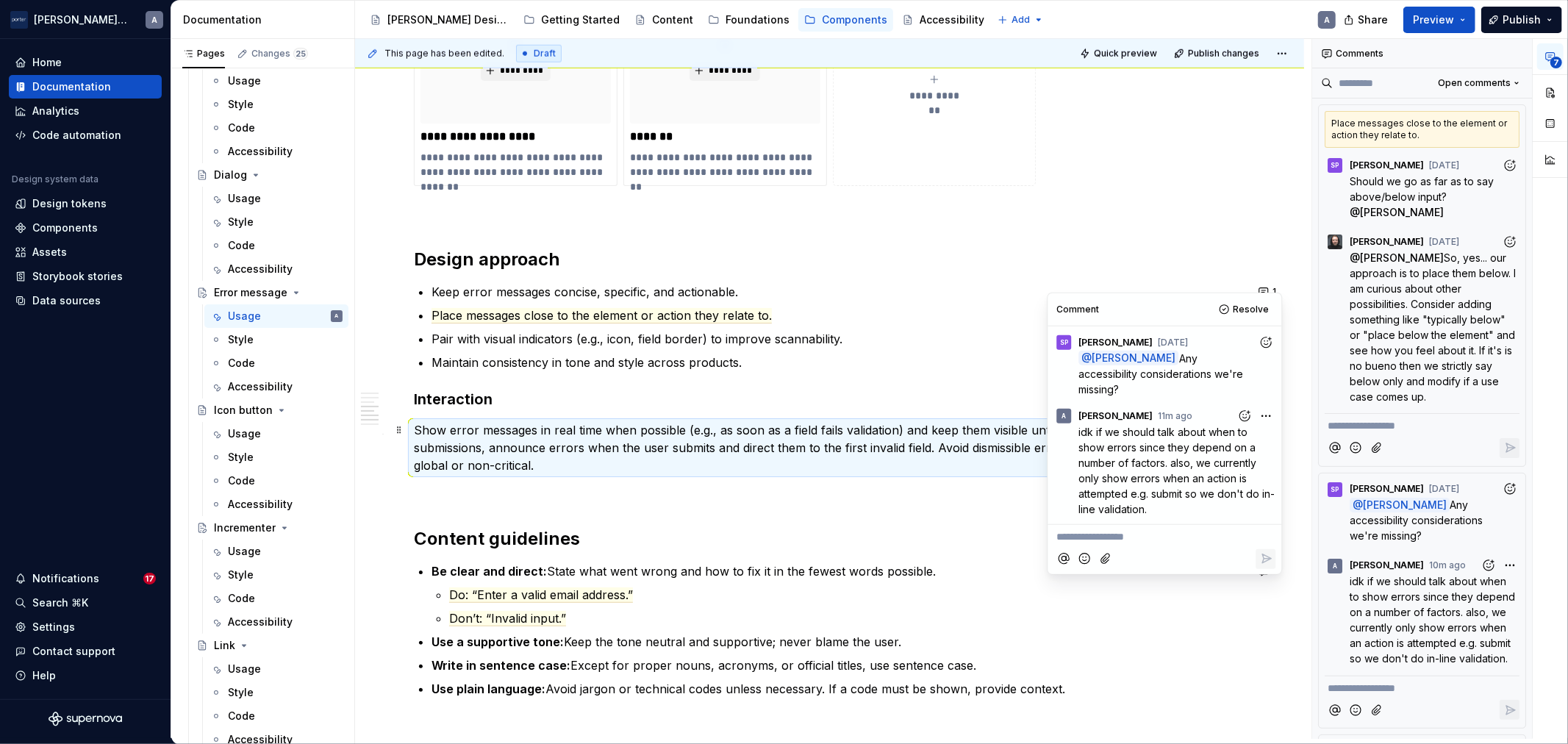
scroll to position [1634, 0]
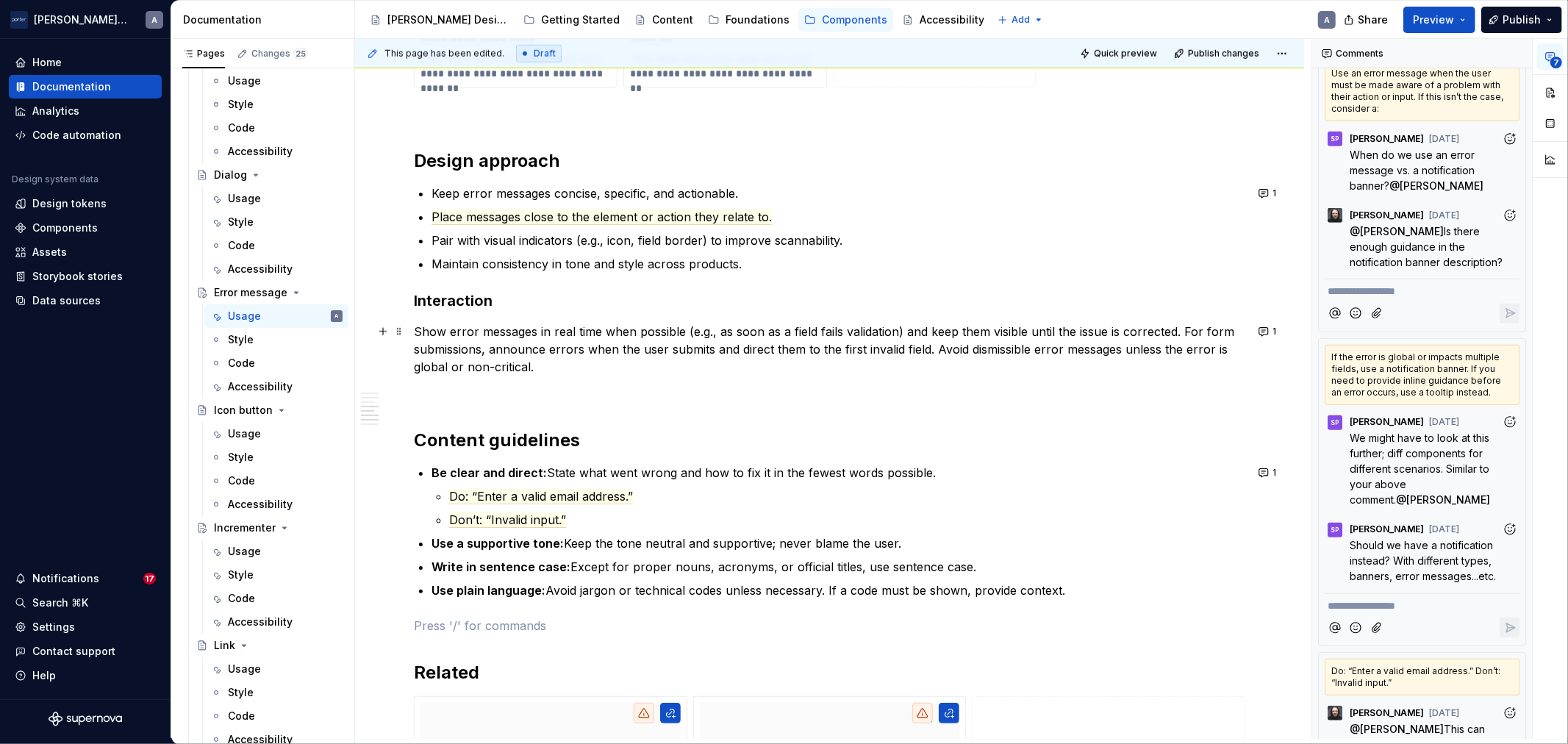
scroll to position [1497, 0]
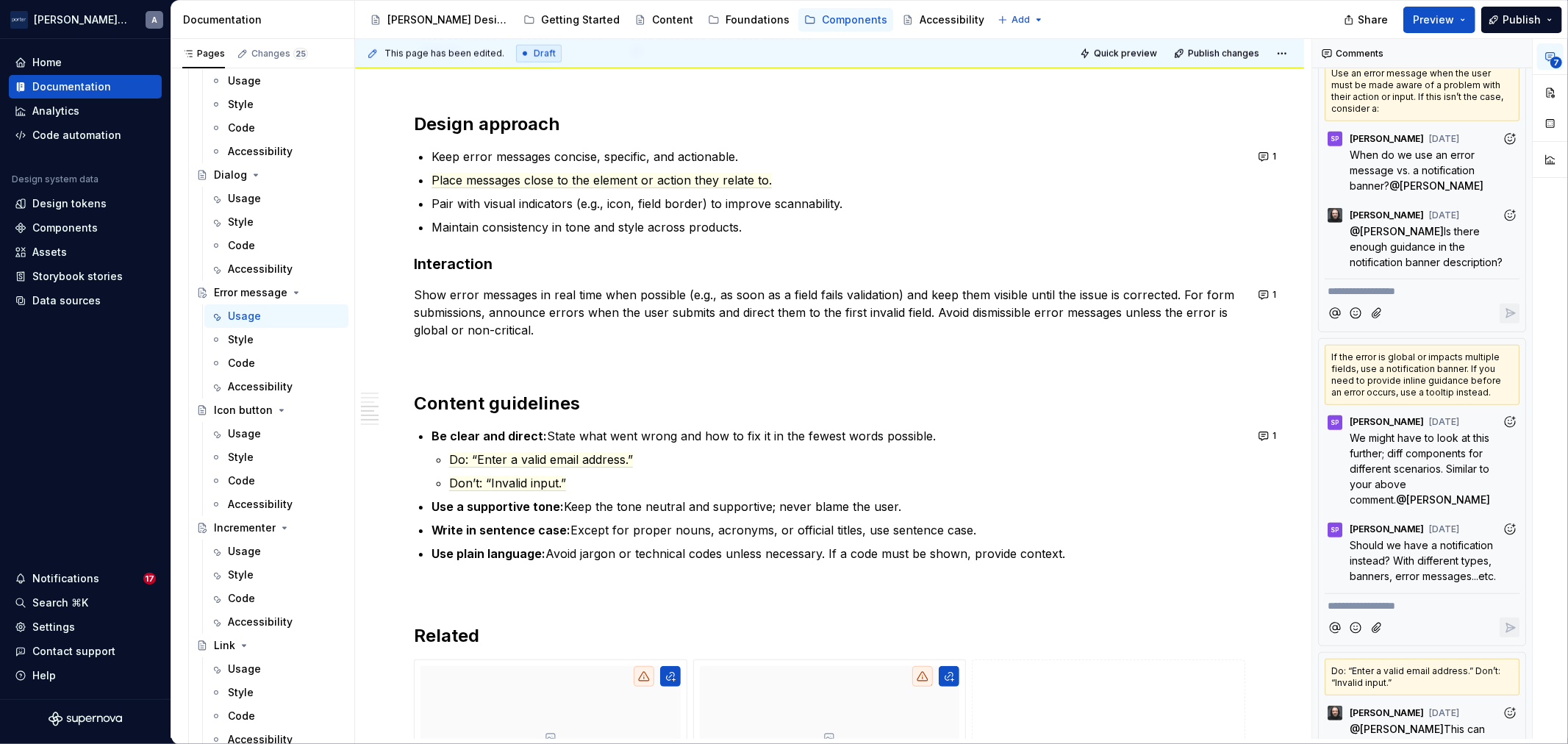
type textarea "*"
